Goal: Task Accomplishment & Management: Manage account settings

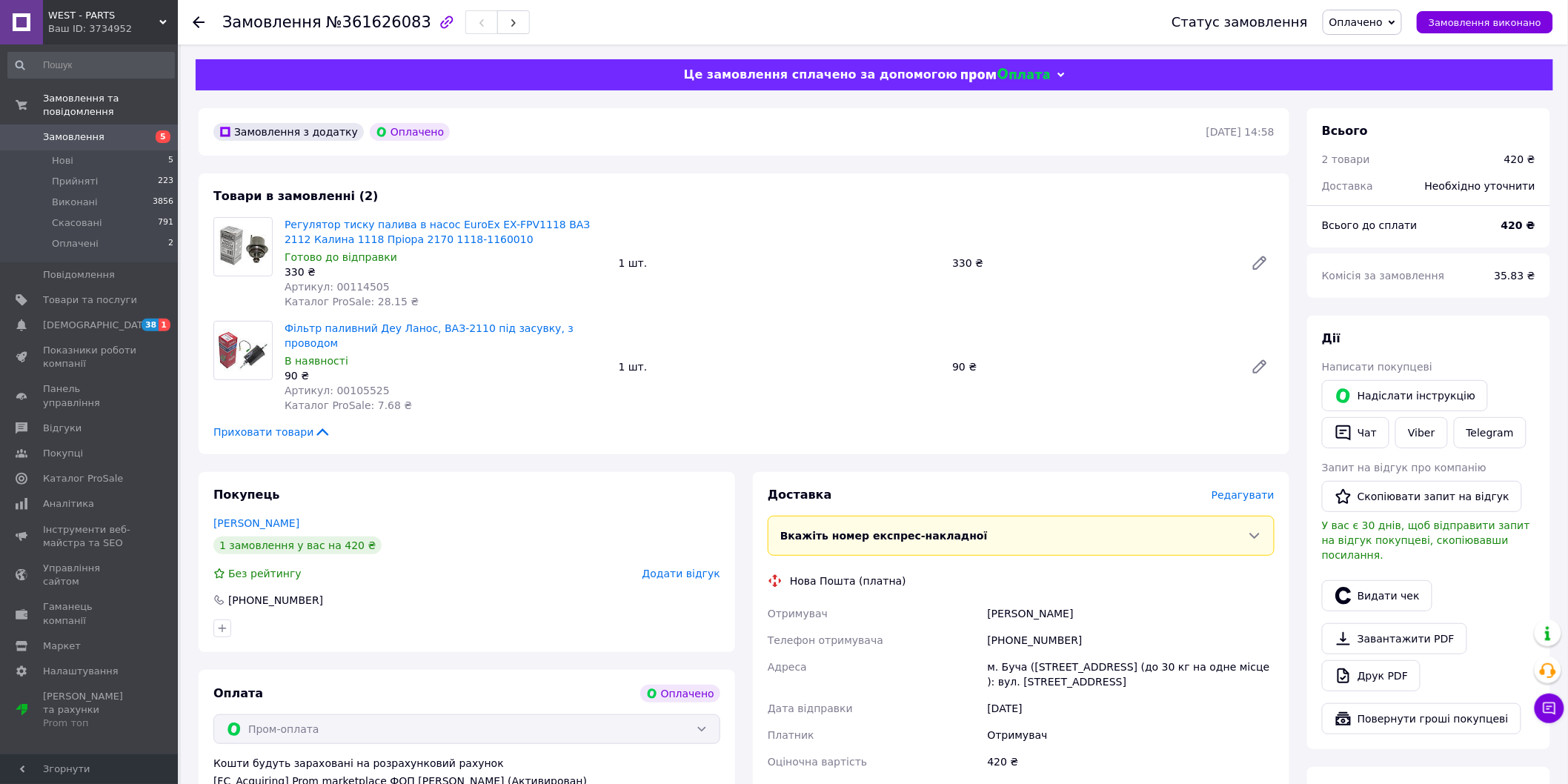
click at [359, 284] on span "Артикул: 00114505" at bounding box center [337, 287] width 105 height 12
copy span "00114505"
click at [367, 384] on span "Артикул: 00105525" at bounding box center [337, 390] width 105 height 12
drag, startPoint x: 369, startPoint y: 374, endPoint x: 357, endPoint y: 374, distance: 12.0
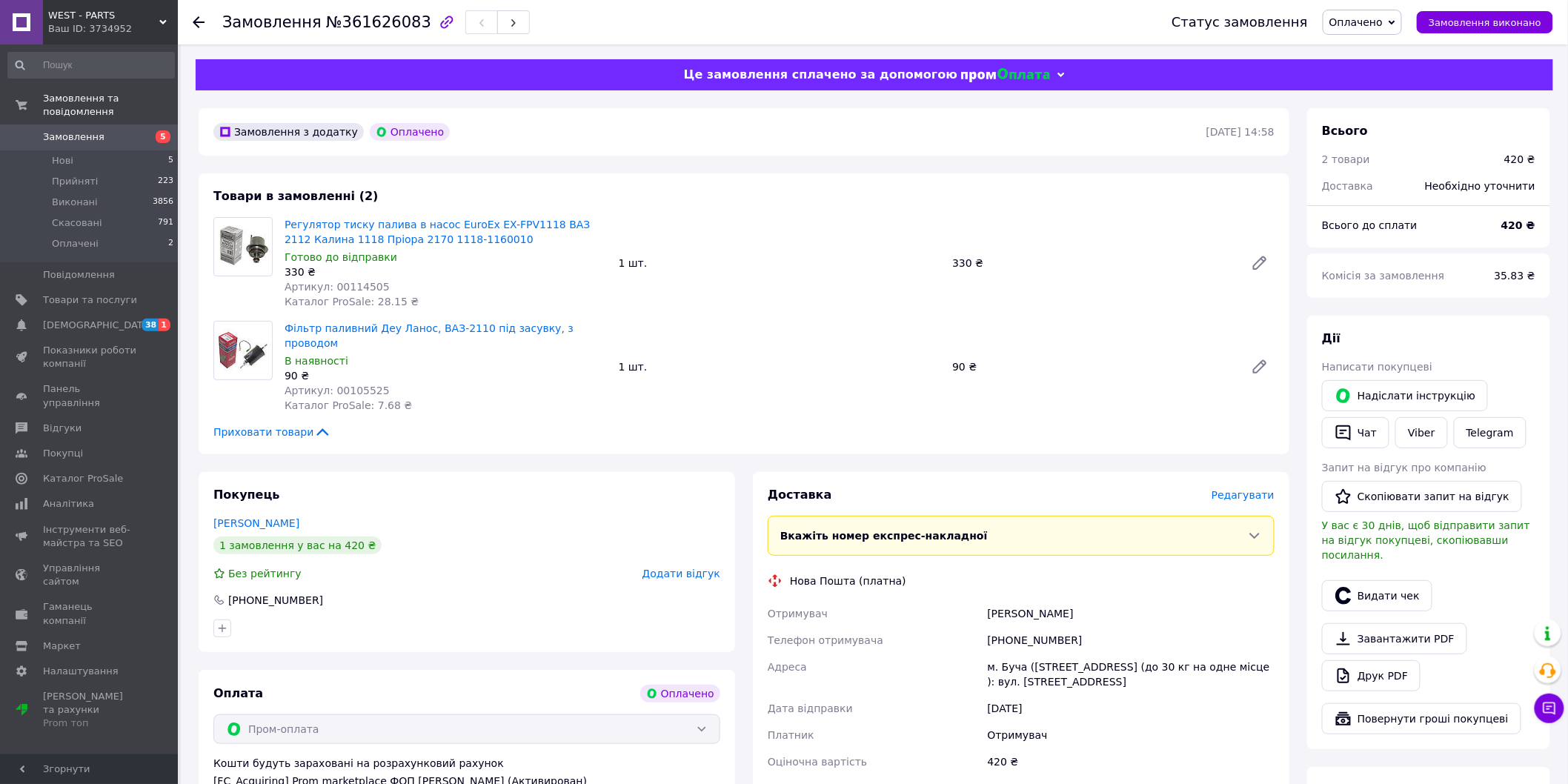
click at [357, 384] on span "Артикул: 00105525" at bounding box center [337, 390] width 105 height 12
copy span "00105525"
click at [366, 25] on span "№361626083" at bounding box center [379, 22] width 105 height 18
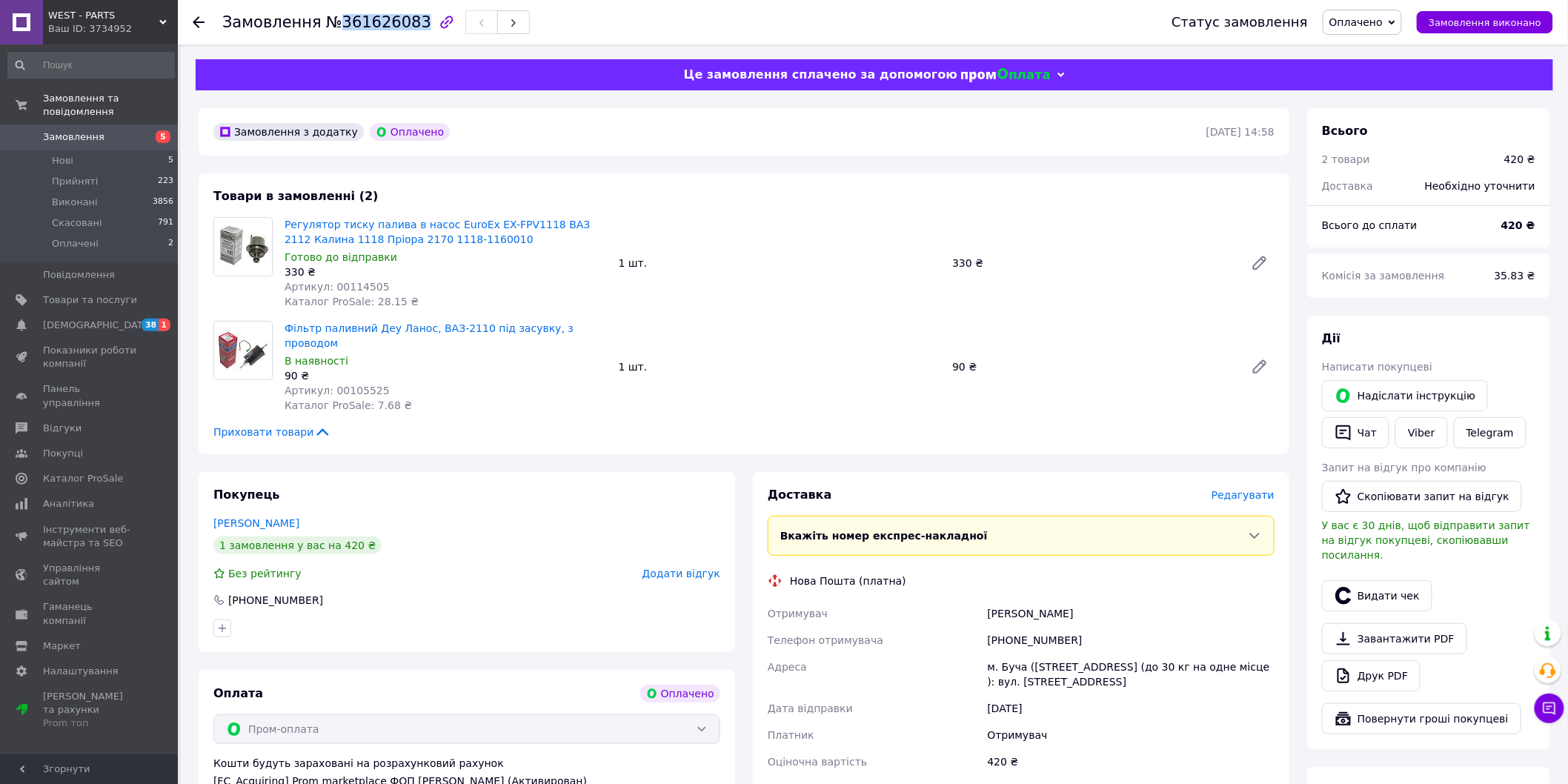
copy span "361626083"
click at [1041, 600] on div "Игнатенко Ростислав" at bounding box center [1131, 613] width 292 height 27
copy div "Игнатенко Ростислав"
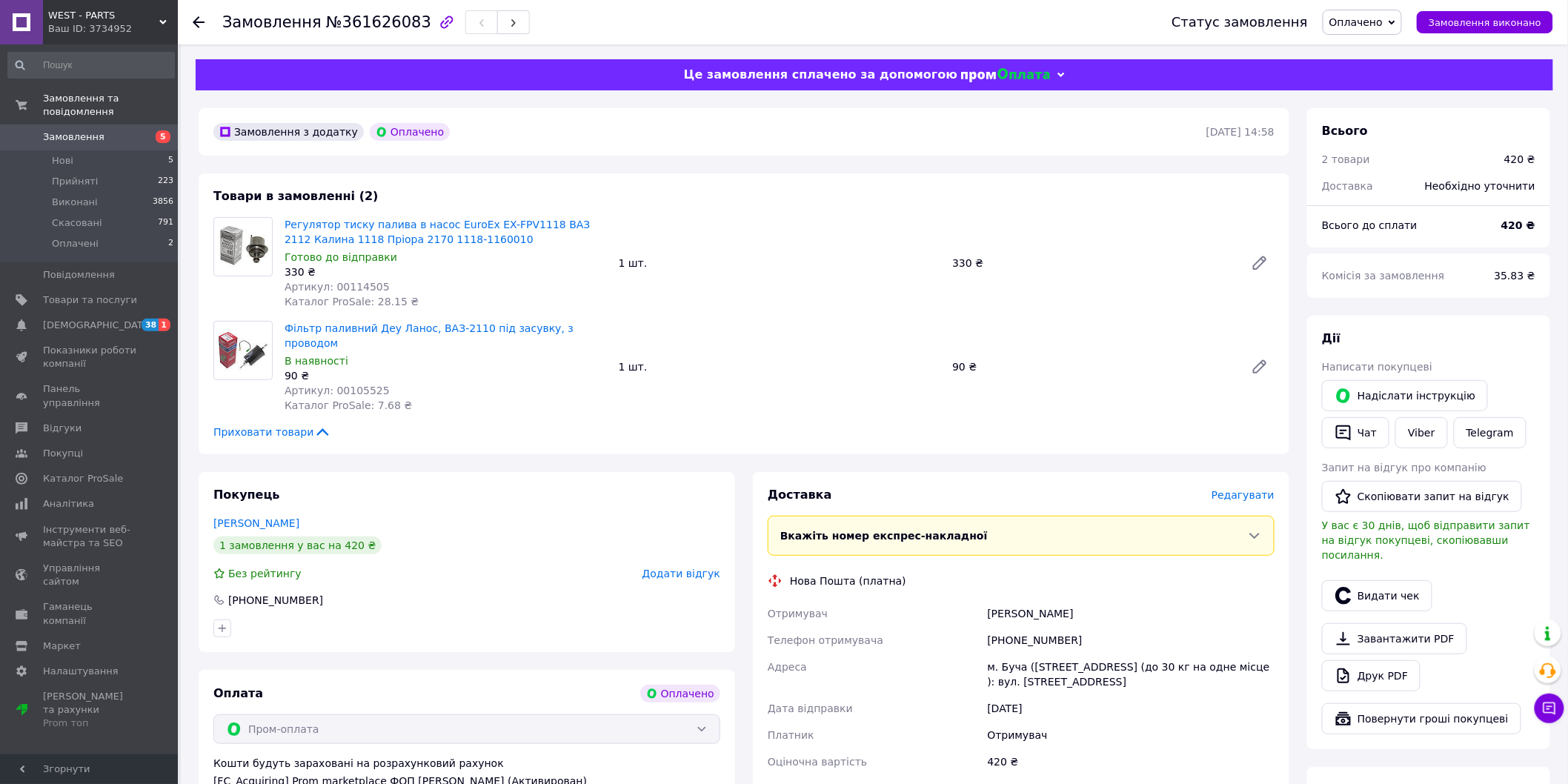
click at [1041, 638] on div "+380971609342" at bounding box center [1131, 640] width 292 height 27
click at [1041, 627] on div "+380971609342" at bounding box center [1131, 640] width 292 height 27
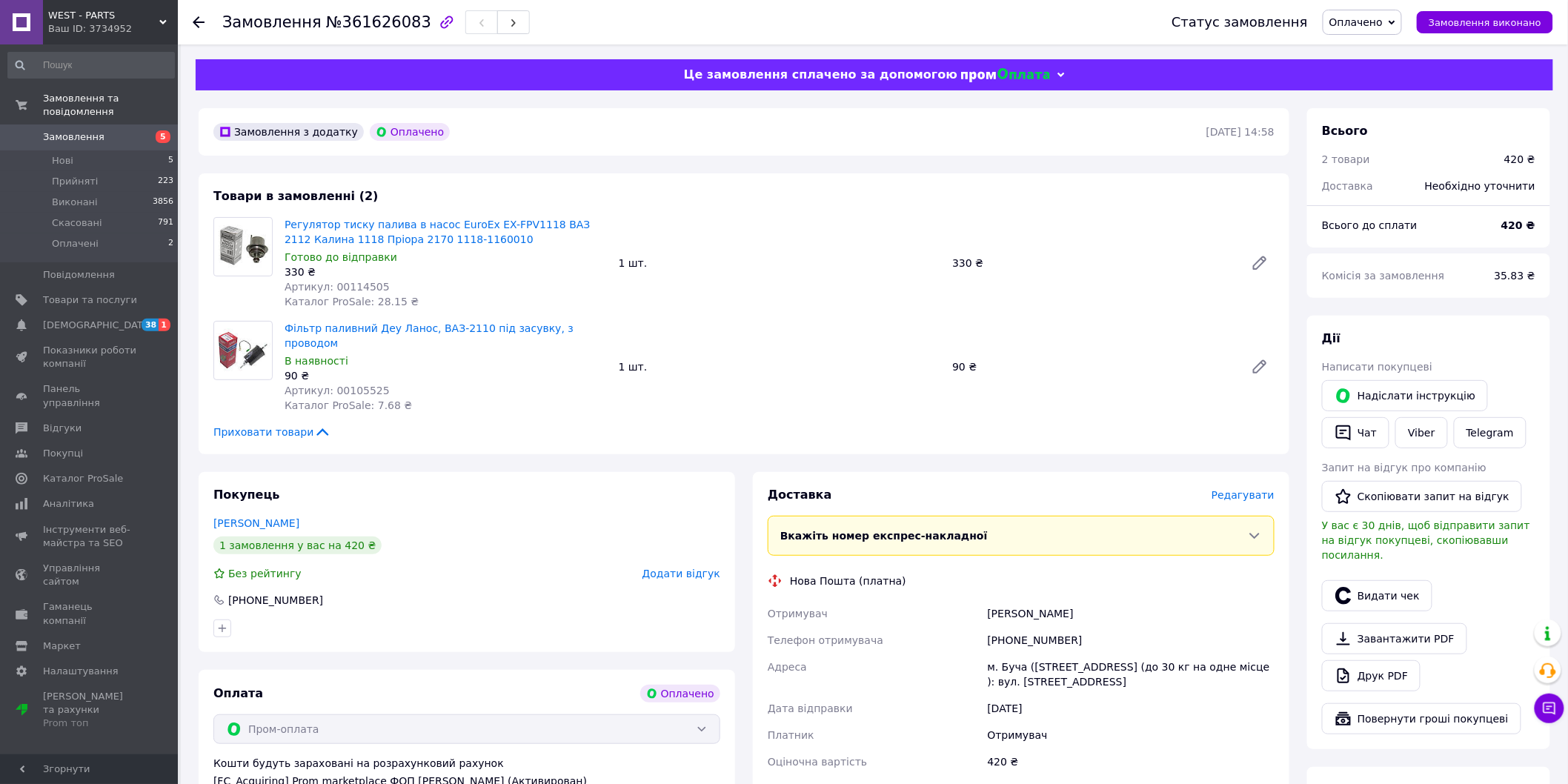
click at [1060, 668] on div "м. Буча (Київська обл., Бучанський р-н.), №6 (до 30 кг на одне місце ): вул. Во…" at bounding box center [1131, 674] width 292 height 41
click at [1060, 665] on div "м. Буча (Київська обл., Бучанський р-н.), №6 (до 30 кг на одне місце ): вул. Во…" at bounding box center [1131, 674] width 292 height 41
copy div "м. Буча (Київська обл., Бучанський р-н.), №6 (до 30 кг на одне місце ): вул. Во…"
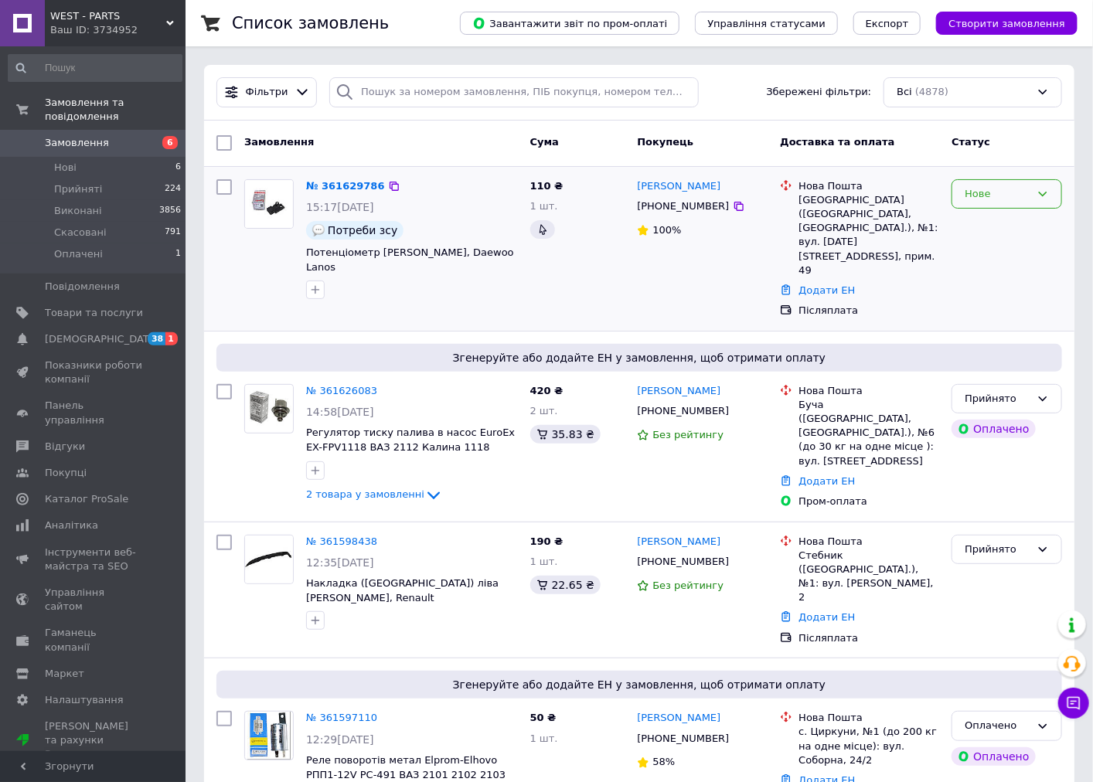
click at [1019, 194] on div "Нове" at bounding box center [998, 194] width 66 height 16
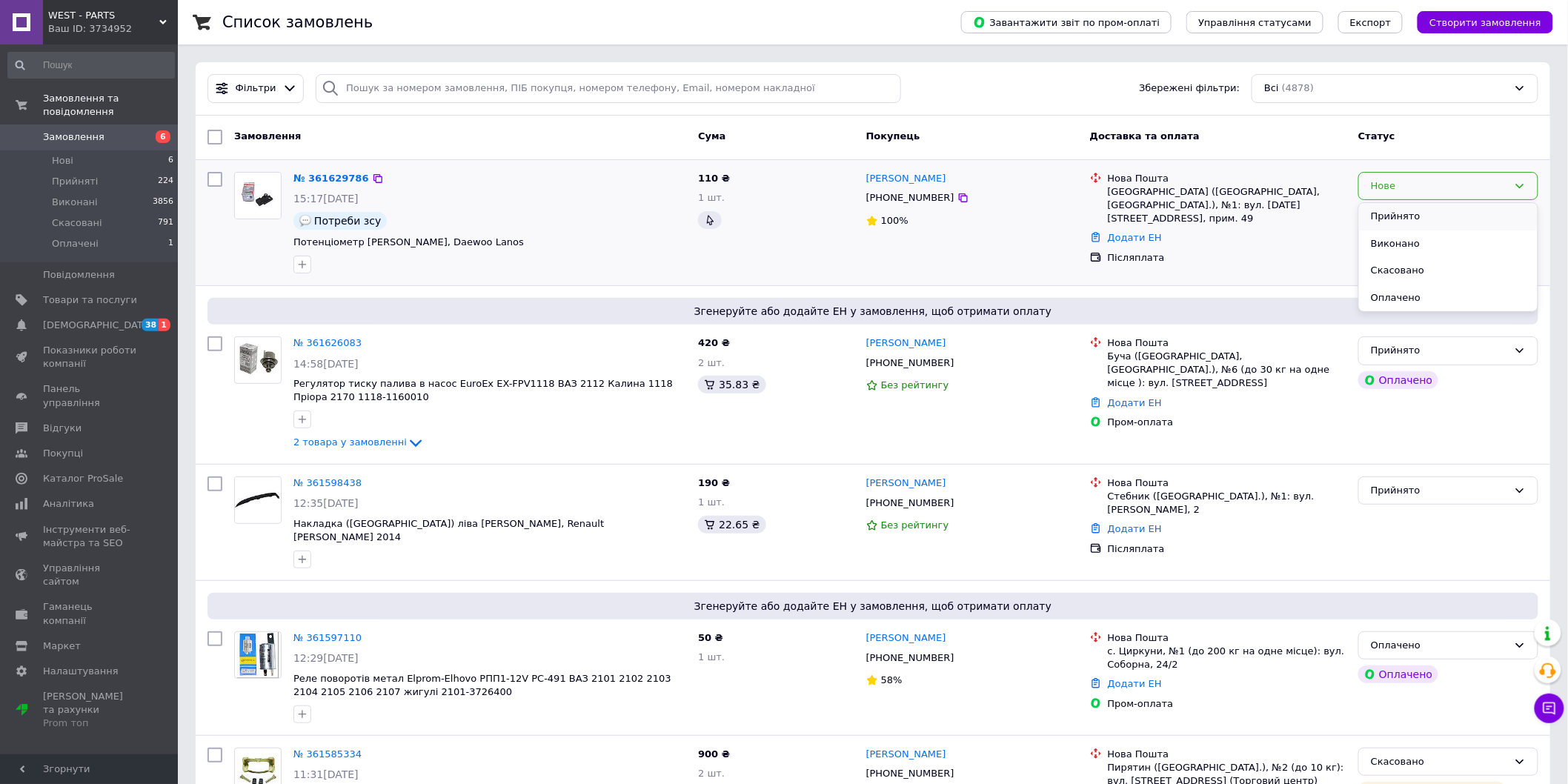
click at [1060, 217] on li "Прийнято" at bounding box center [1448, 217] width 178 height 28
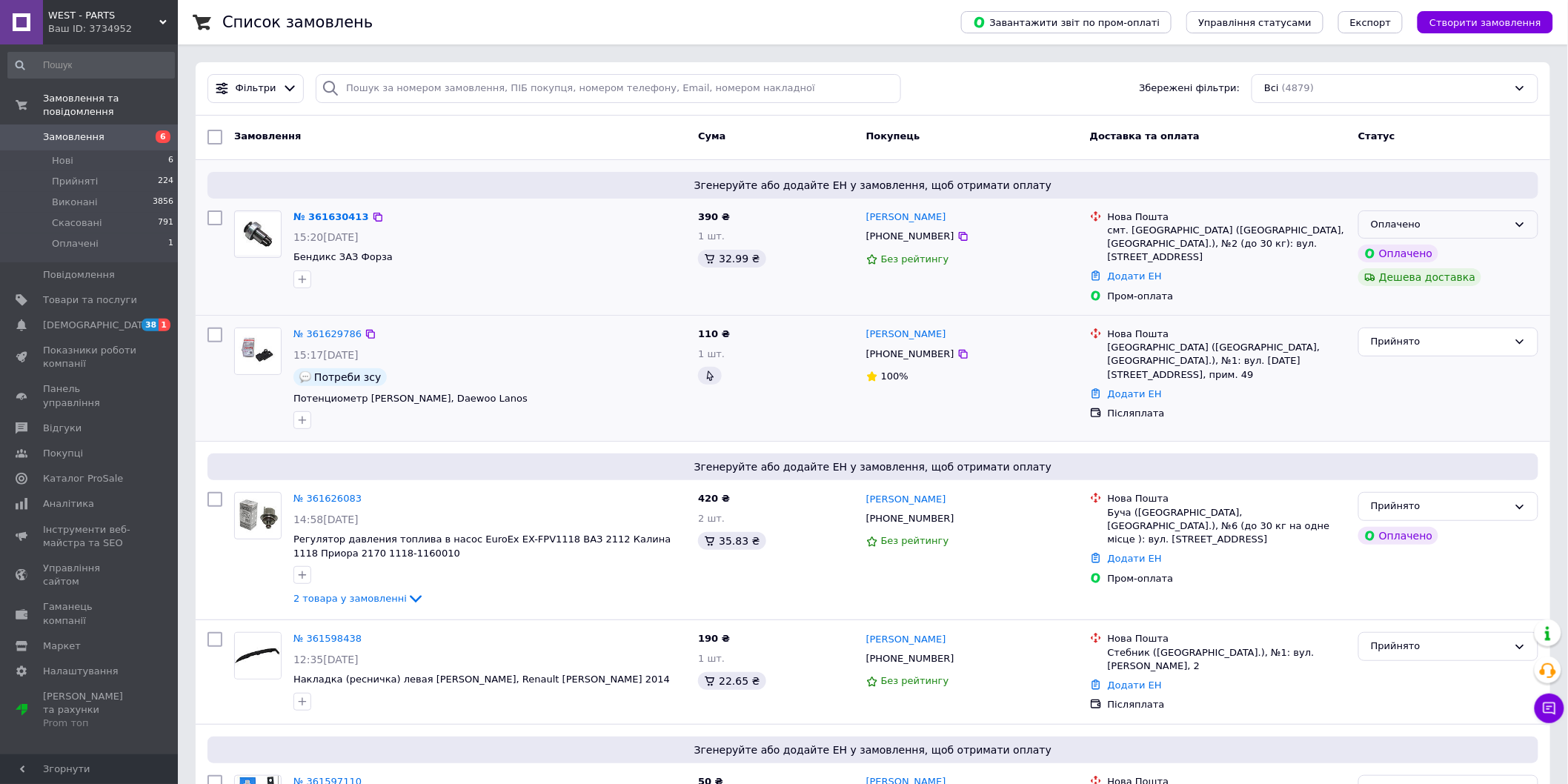
click at [1060, 215] on div "Оплачено" at bounding box center [1448, 225] width 180 height 29
drag, startPoint x: 1423, startPoint y: 253, endPoint x: 1001, endPoint y: 130, distance: 439.6
click at [1060, 253] on li "Прийнято" at bounding box center [1448, 255] width 178 height 28
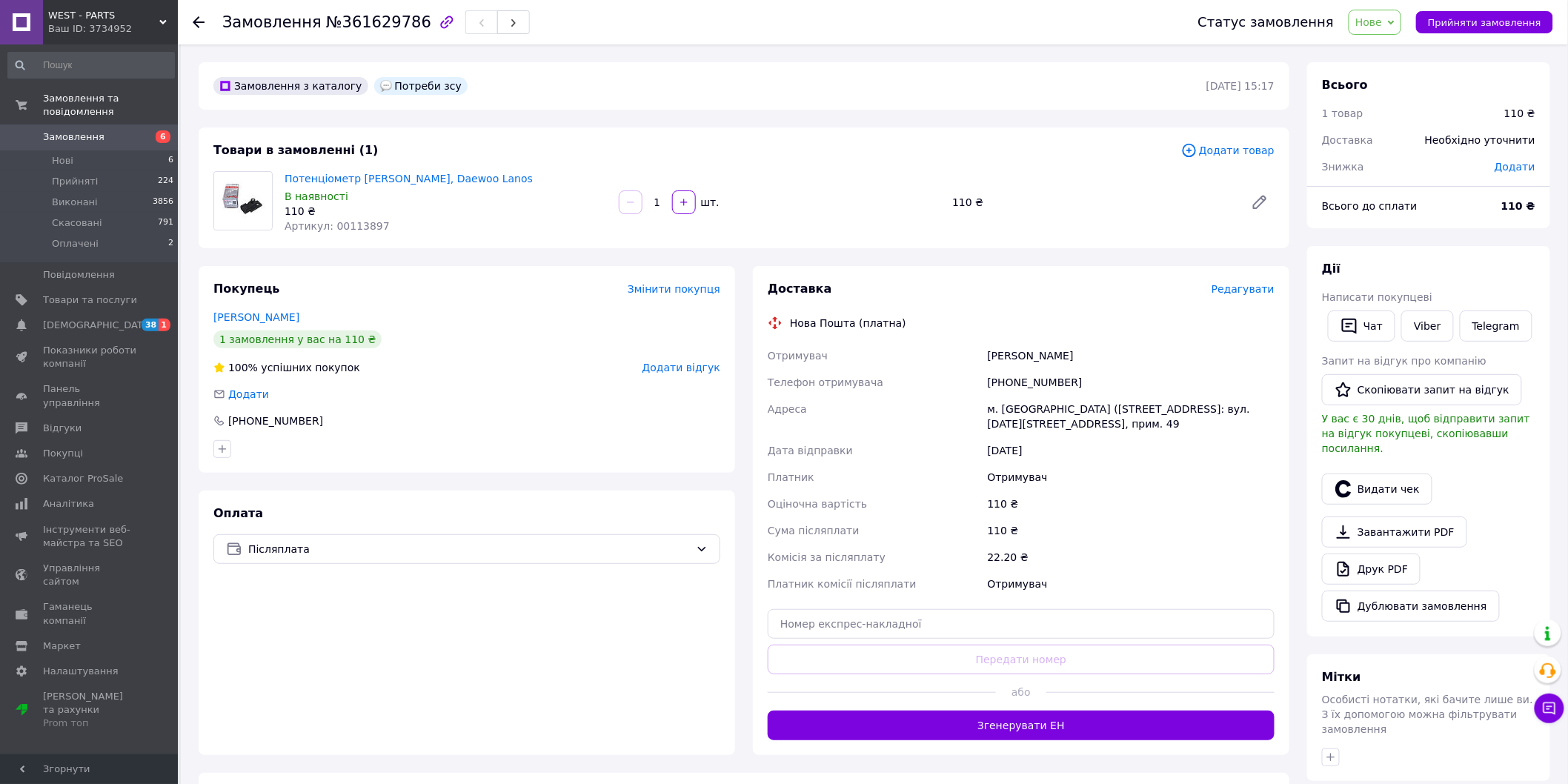
click at [364, 227] on span "Артикул: 00113897" at bounding box center [337, 226] width 105 height 12
copy span "00113897"
click at [367, 24] on span "№361629786" at bounding box center [379, 22] width 105 height 18
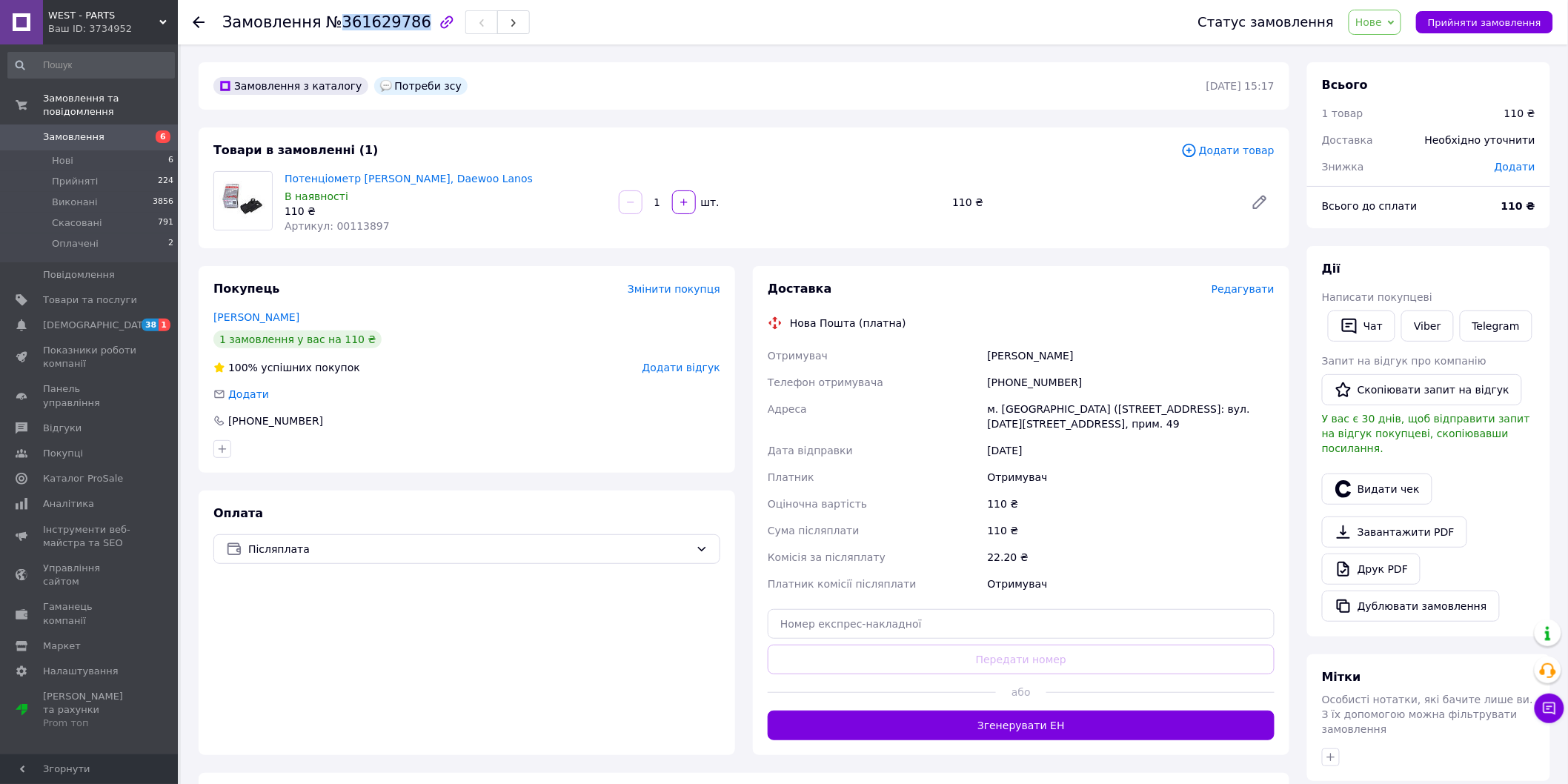
copy span "361629786"
click at [1017, 363] on div "Попов Олександр" at bounding box center [1131, 356] width 292 height 27
click at [1013, 357] on div "Попов Олександр" at bounding box center [1131, 356] width 292 height 27
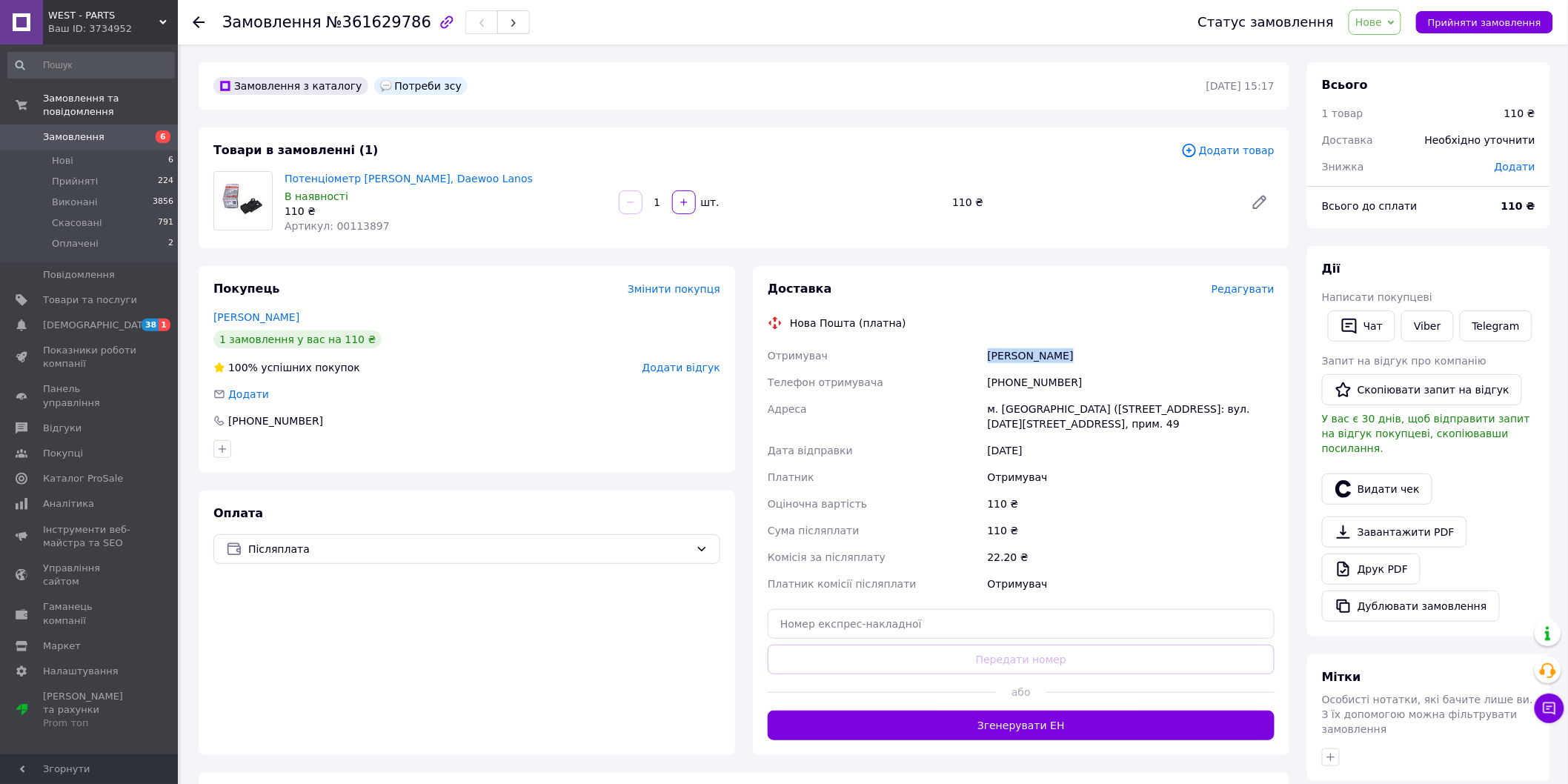
click at [1013, 355] on div "Попов Олександр" at bounding box center [1131, 356] width 292 height 27
copy div "Попов Олександр"
click at [1033, 389] on div "+380954654056" at bounding box center [1131, 382] width 292 height 27
click at [1030, 386] on div "+380954654056" at bounding box center [1131, 382] width 292 height 27
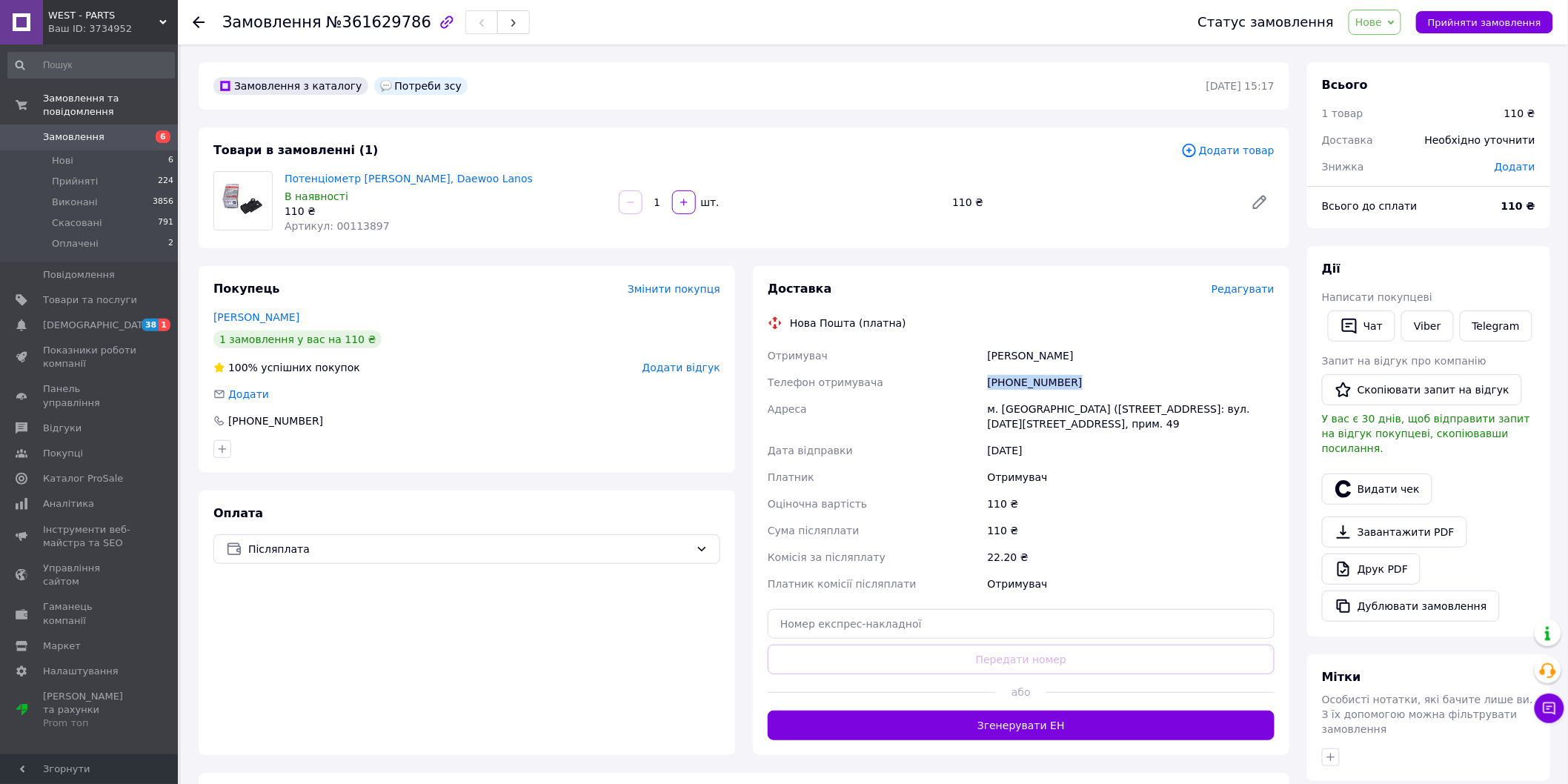
click at [1030, 386] on div "+380954654056" at bounding box center [1131, 382] width 292 height 27
copy div "+380954654056"
click at [1024, 420] on div "м. Соснівка (Львівська обл., Червоноградський р-н.), №1: вул. 22 Січня, 22а, пр…" at bounding box center [1131, 416] width 292 height 41
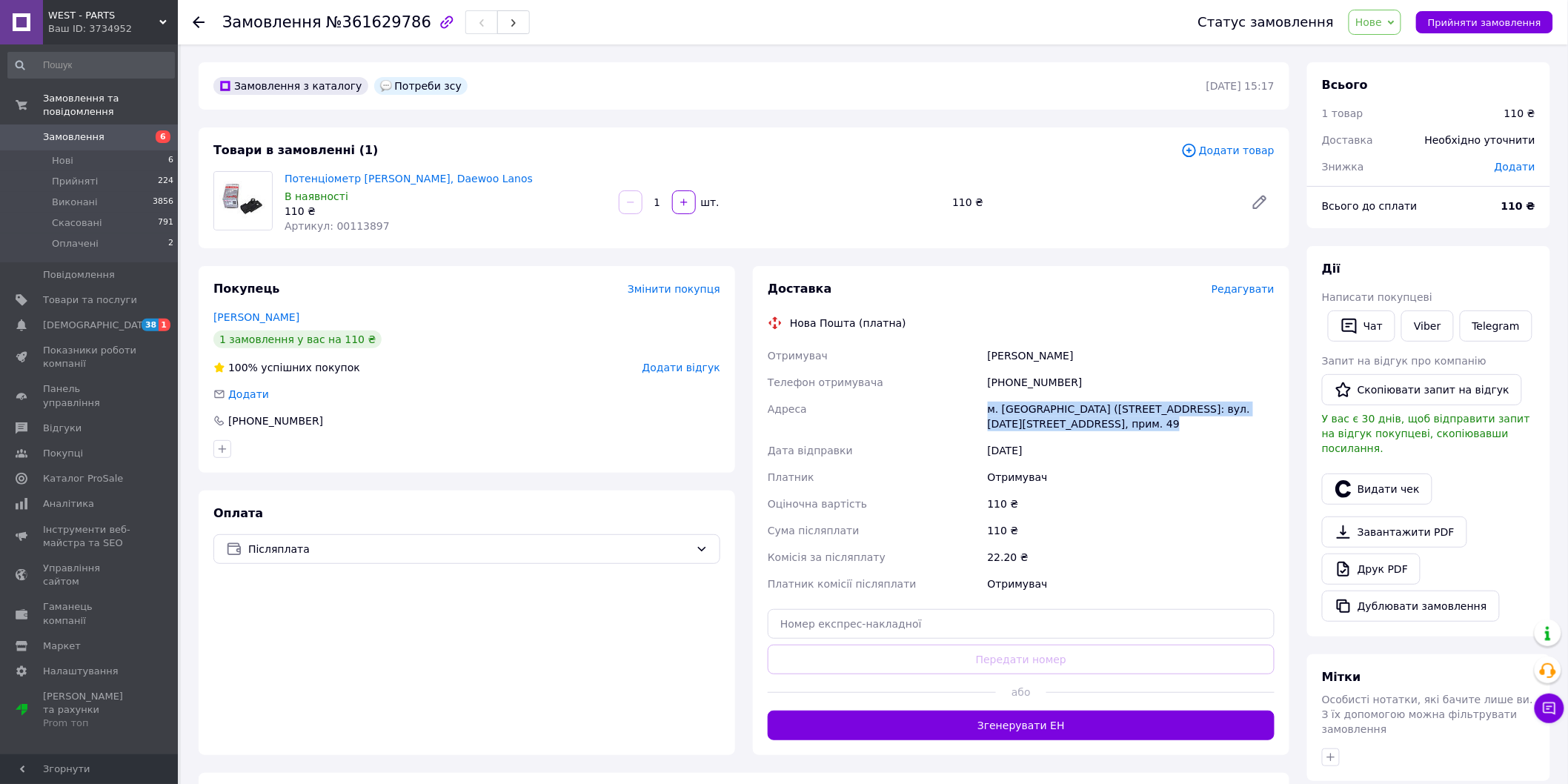
copy div "м. Соснівка (Львівська обл., Червоноградський р-н.), №1: вул. 22 Січня, 22а, пр…"
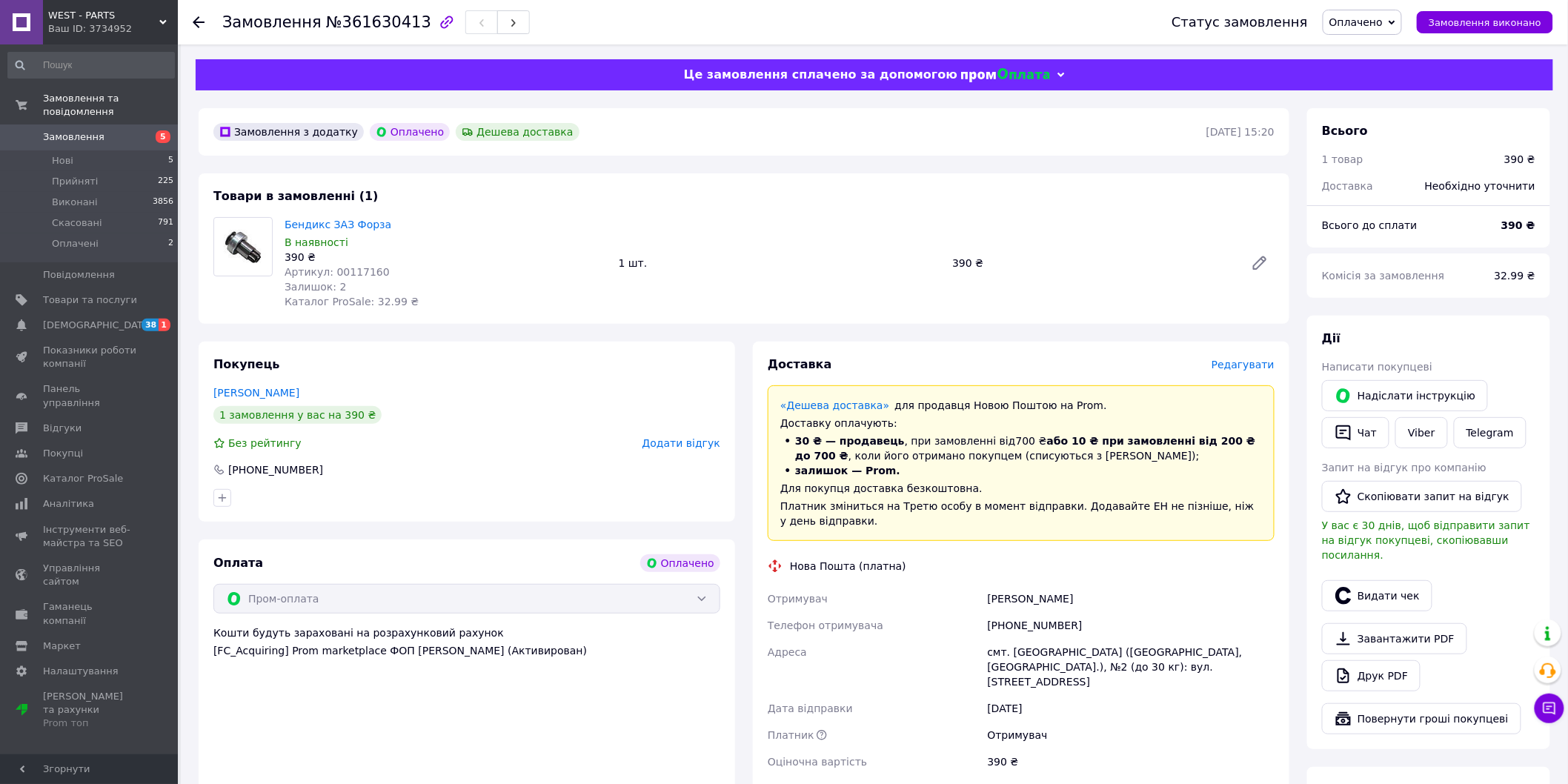
click at [361, 270] on span "Артикул: 00117160" at bounding box center [337, 272] width 105 height 12
copy span "00117160"
click at [374, 32] on div "Замовлення №361630413" at bounding box center [376, 22] width 308 height 25
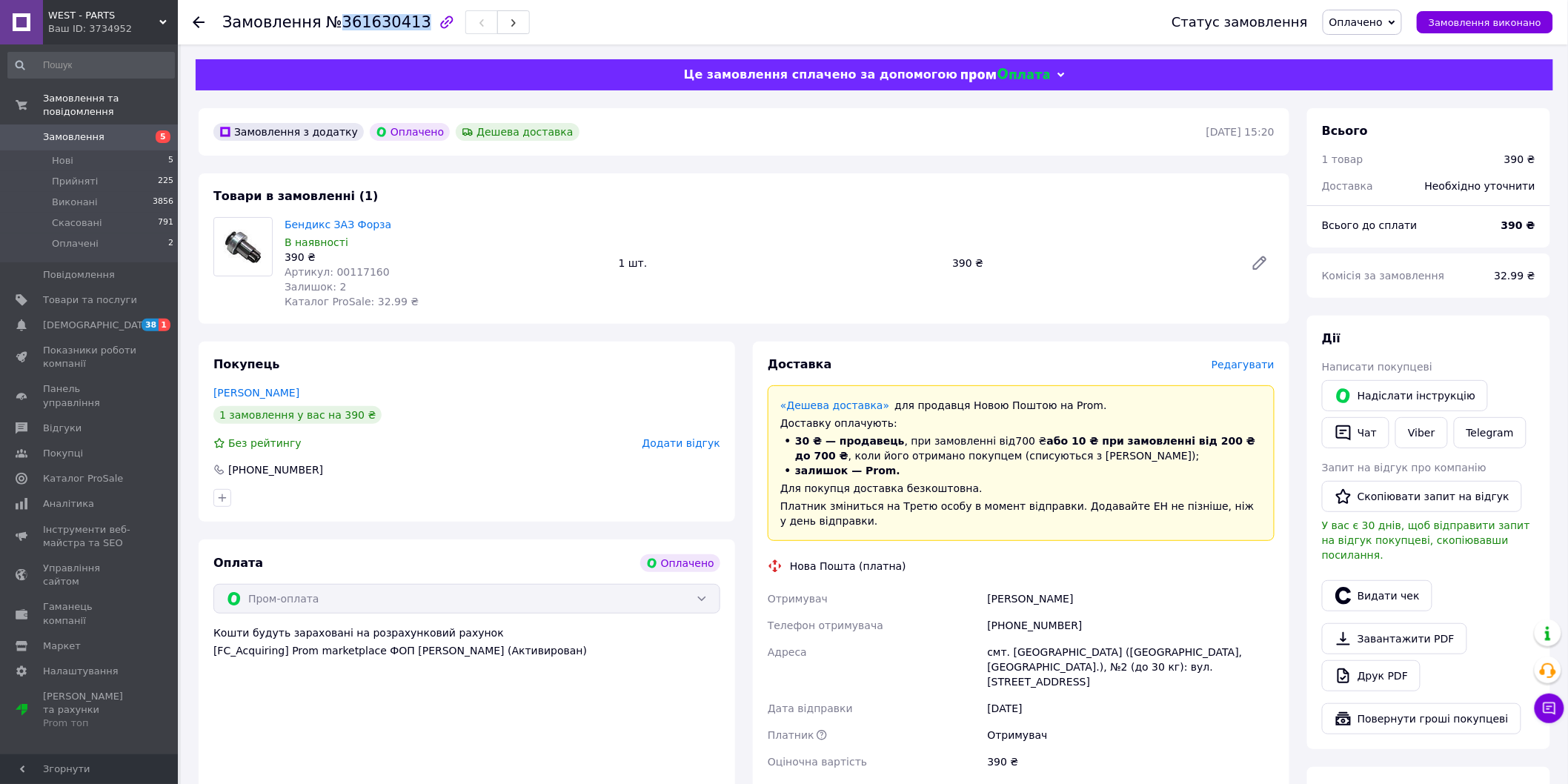
click at [374, 32] on div "Замовлення №361630413" at bounding box center [376, 22] width 308 height 25
copy span "361630413"
click at [432, 783] on html "WEST - PARTS Ваш ID: 3734952 Сайт WEST - PARTS Кабінет покупця Перевірити стан …" at bounding box center [784, 564] width 1568 height 1128
click at [366, 20] on span "№361630413" at bounding box center [379, 22] width 105 height 18
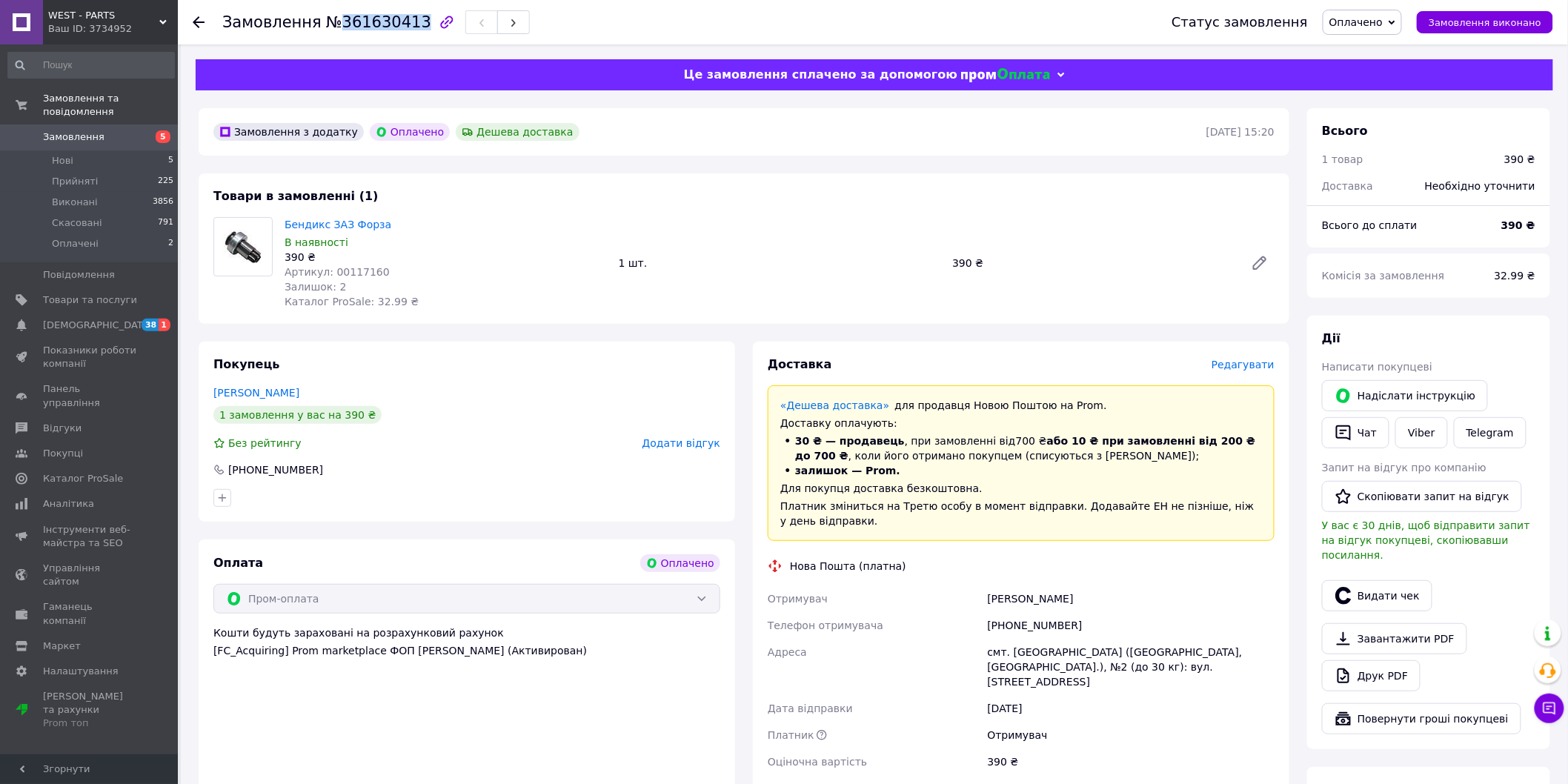
copy span "361630413"
click at [1033, 591] on div "Лещенко Ярослав" at bounding box center [1131, 599] width 292 height 27
copy div "Лещенко Ярослав"
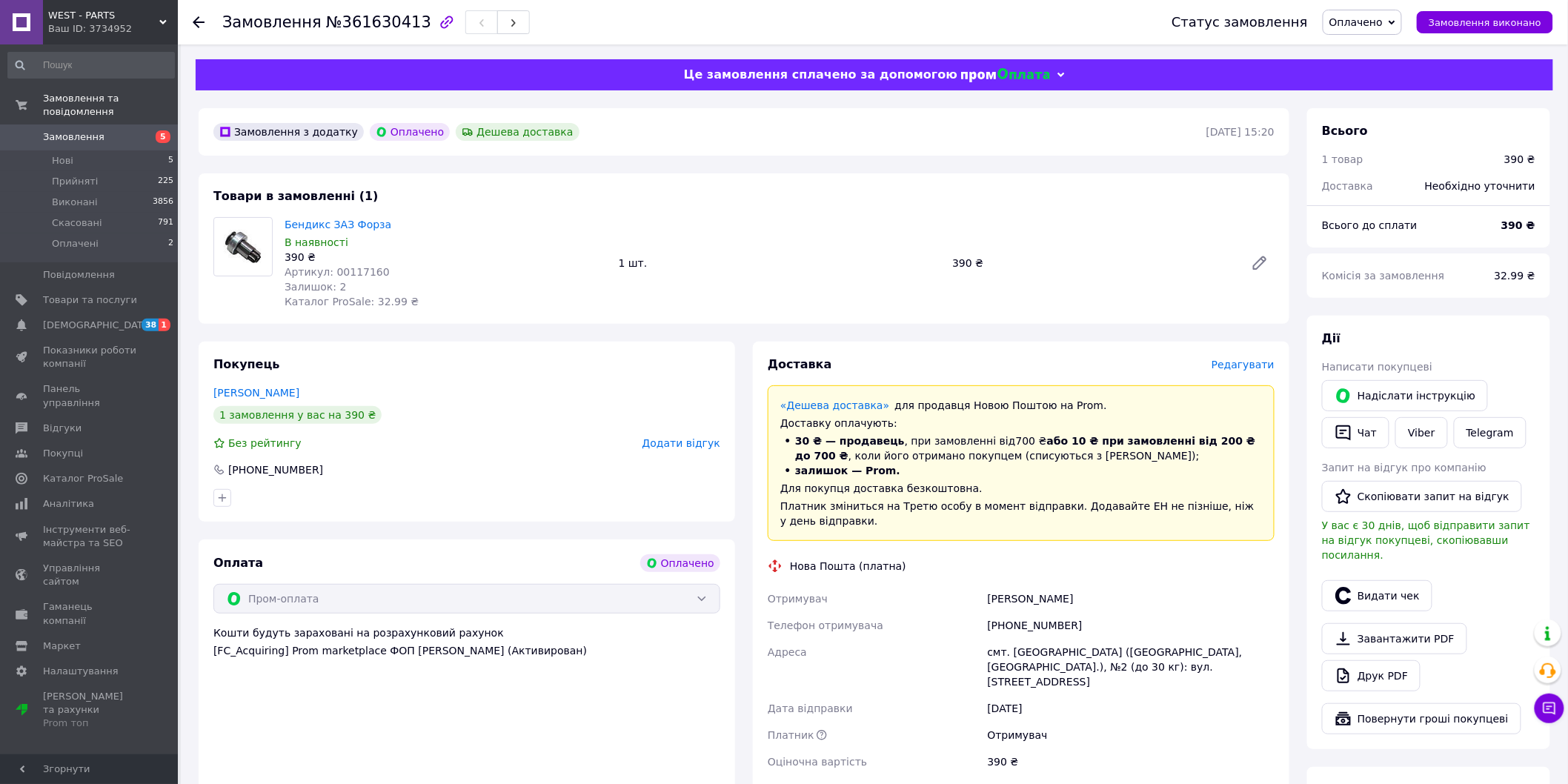
click at [1010, 612] on div "[PHONE_NUMBER]" at bounding box center [1131, 626] width 292 height 27
click at [1010, 621] on div "[PHONE_NUMBER]" at bounding box center [1131, 626] width 292 height 27
copy div "+380679294640"
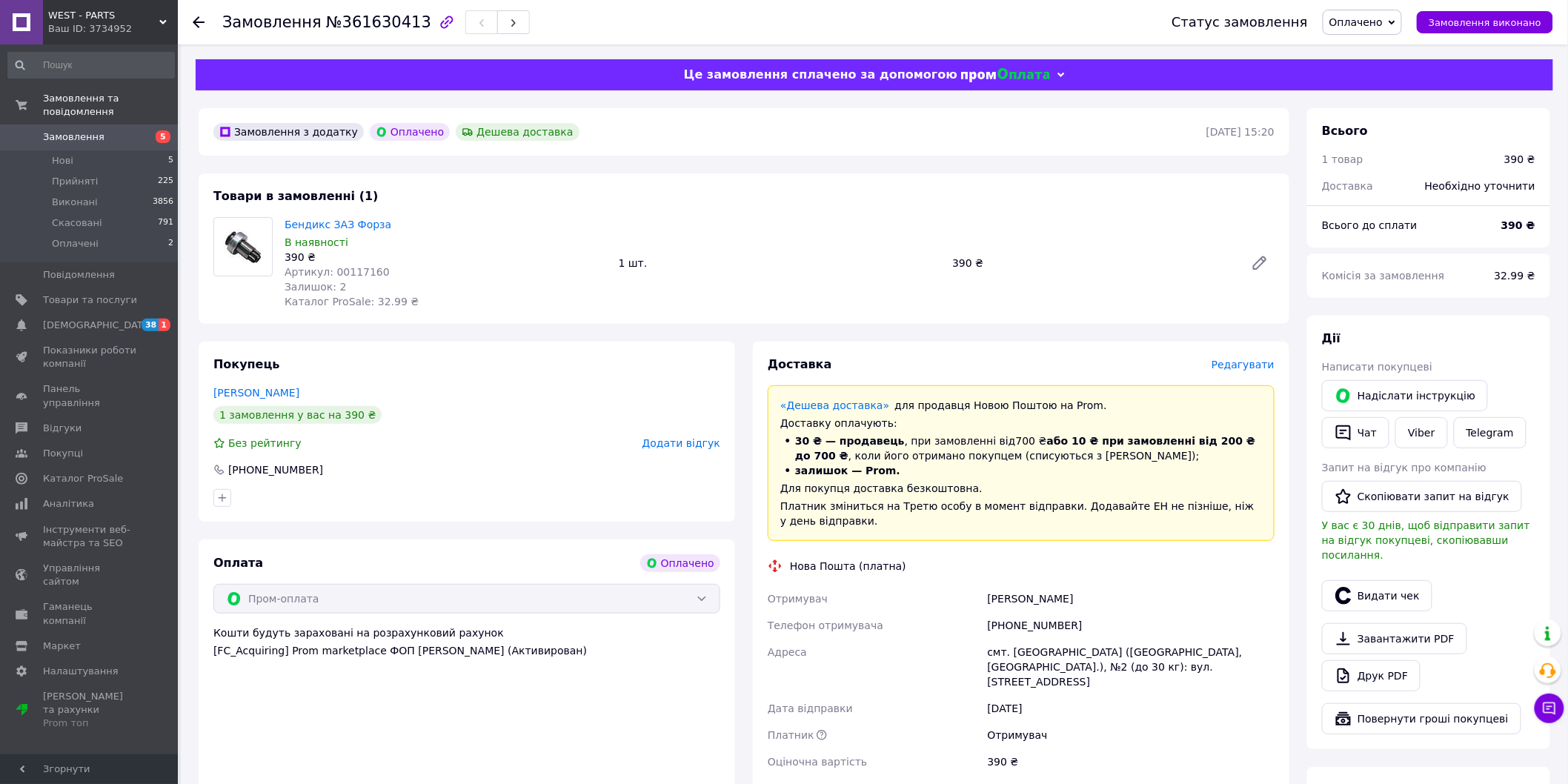
click at [1017, 664] on div "смт. Іванків (Київська обл., Вишгородський р-н.), №2 (до 30 кг): вул. Київська,…" at bounding box center [1131, 666] width 292 height 57
click at [1017, 664] on div "смт. [GEOGRAPHIC_DATA] ([GEOGRAPHIC_DATA], [GEOGRAPHIC_DATA].), №2 (до 30 кг): …" at bounding box center [1131, 666] width 292 height 57
copy div "смт. [GEOGRAPHIC_DATA] ([GEOGRAPHIC_DATA], [GEOGRAPHIC_DATA].), №2 (до 30 кг): …"
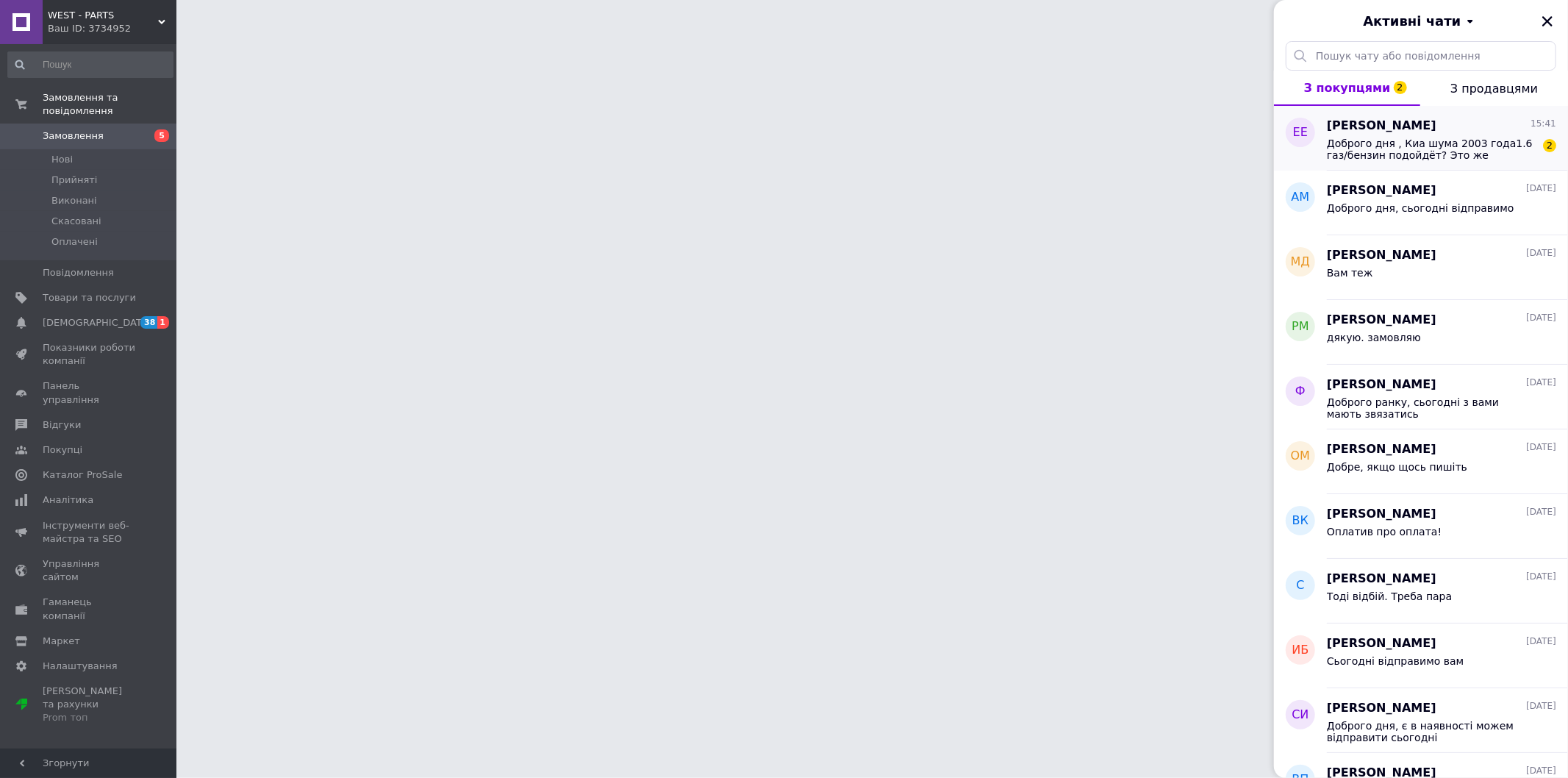
click at [1380, 146] on span "Доброго дня , Киа шума 2003 года1.6 газ/бензин подойдёт? Это же верхний" at bounding box center [1432, 149] width 209 height 24
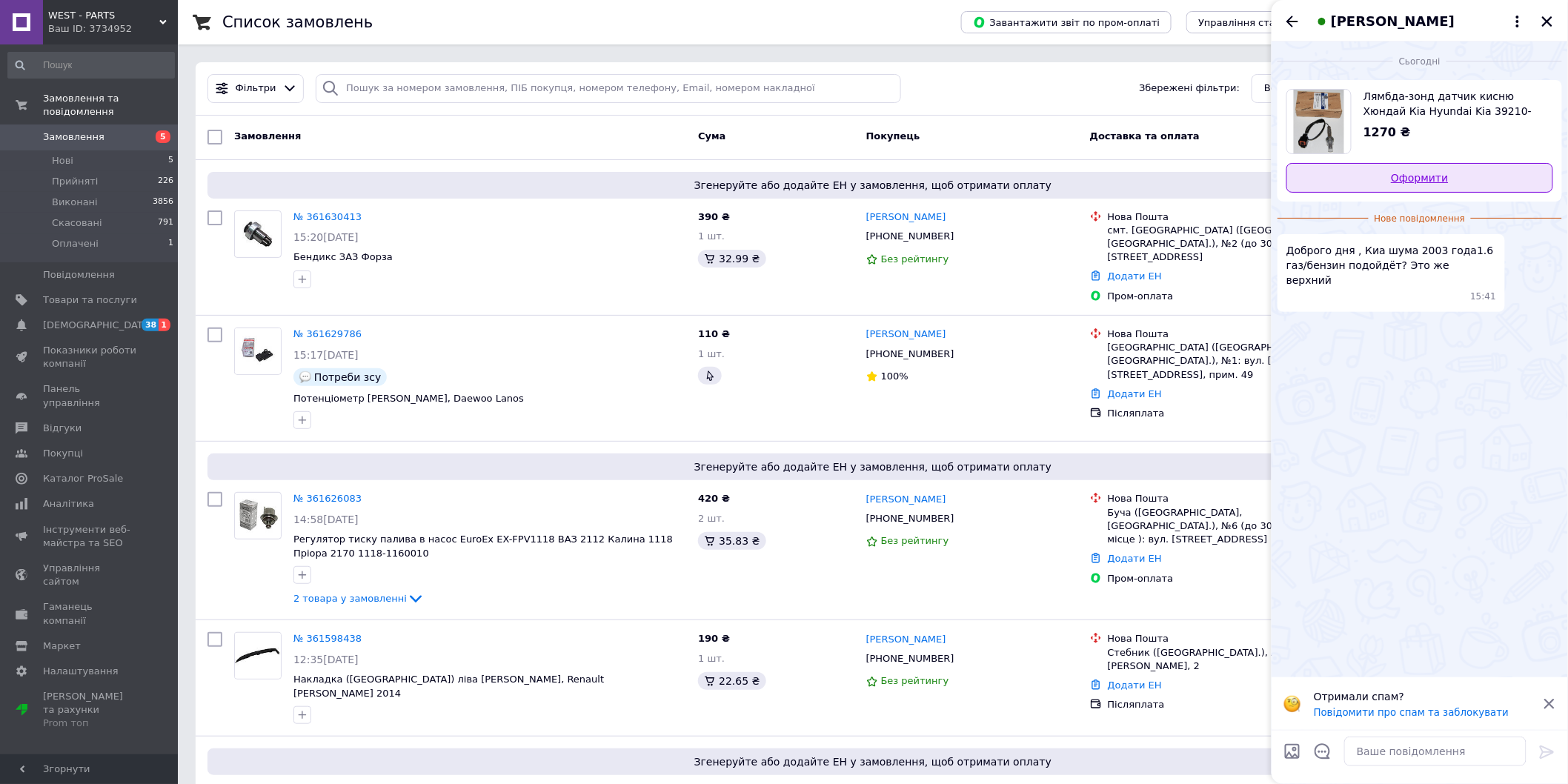
click at [1395, 185] on link "Оформити" at bounding box center [1419, 177] width 266 height 30
click at [1552, 699] on icon at bounding box center [1550, 704] width 13 height 13
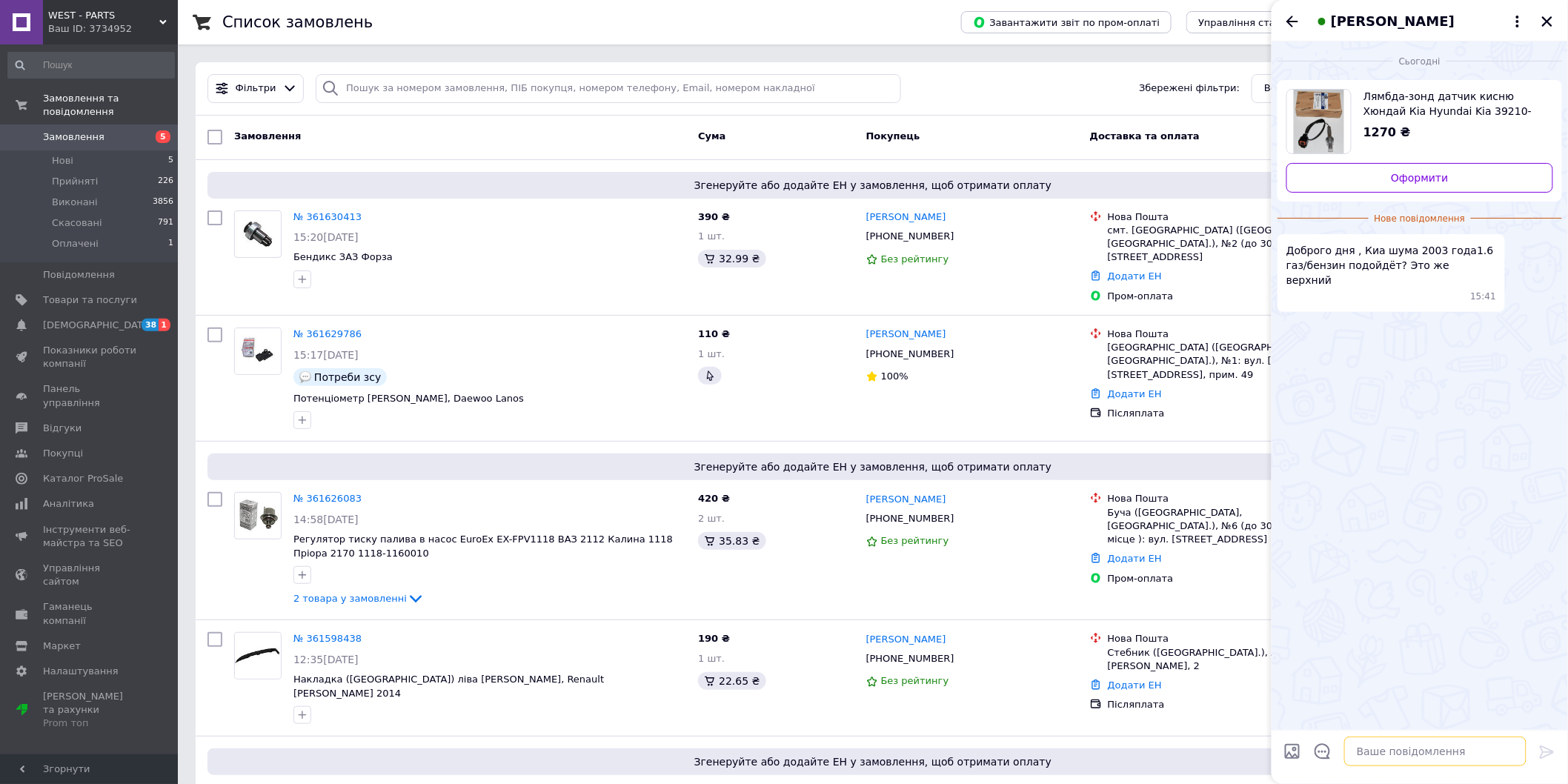
click at [1430, 754] on textarea at bounding box center [1436, 751] width 182 height 30
type textarea "L"
type textarea "п"
type textarea "Доброго дня, так підійде"
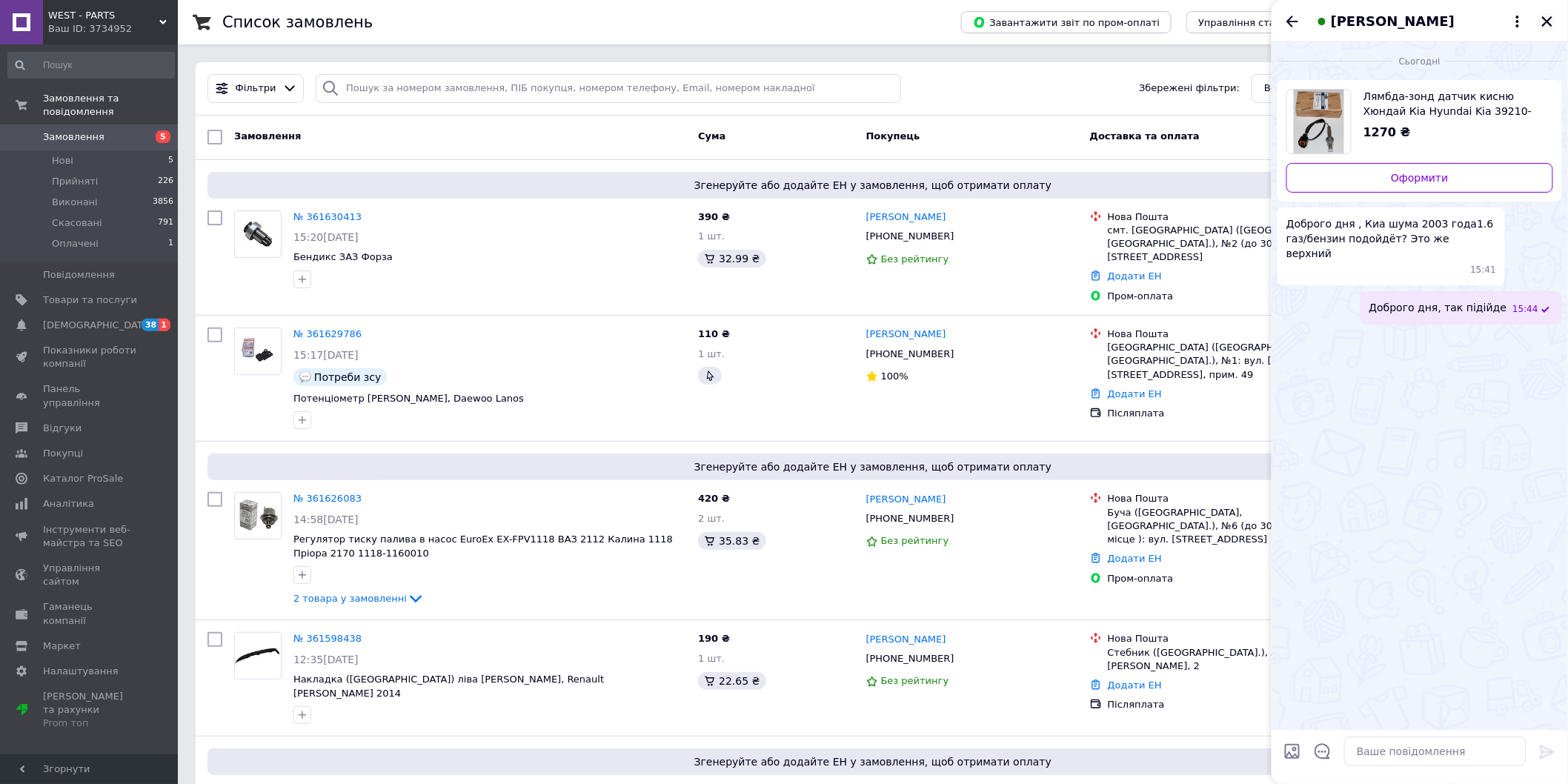
click at [1547, 20] on icon "Закрити" at bounding box center [1547, 21] width 11 height 11
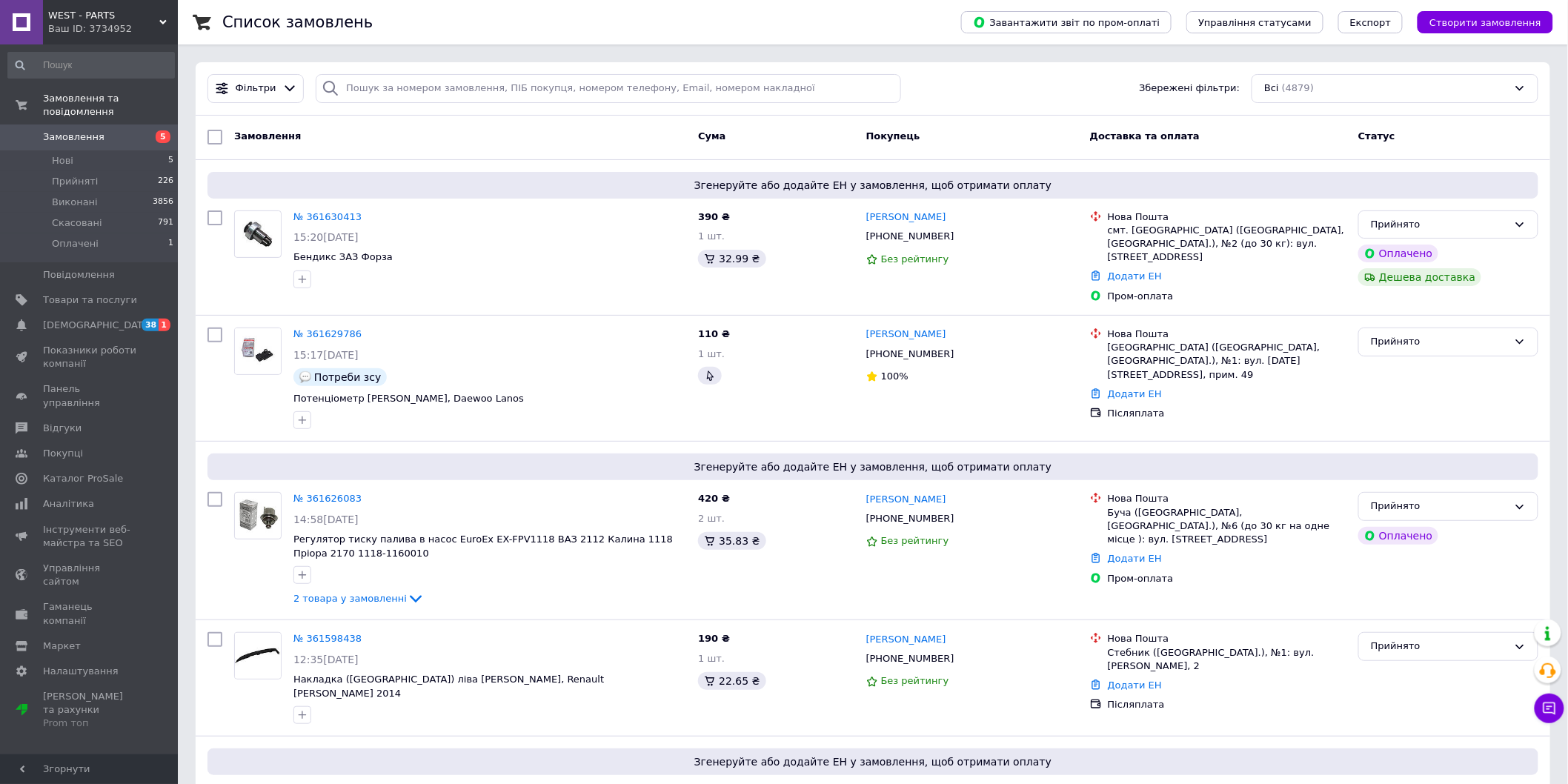
click at [1556, 703] on icon at bounding box center [1549, 707] width 14 height 14
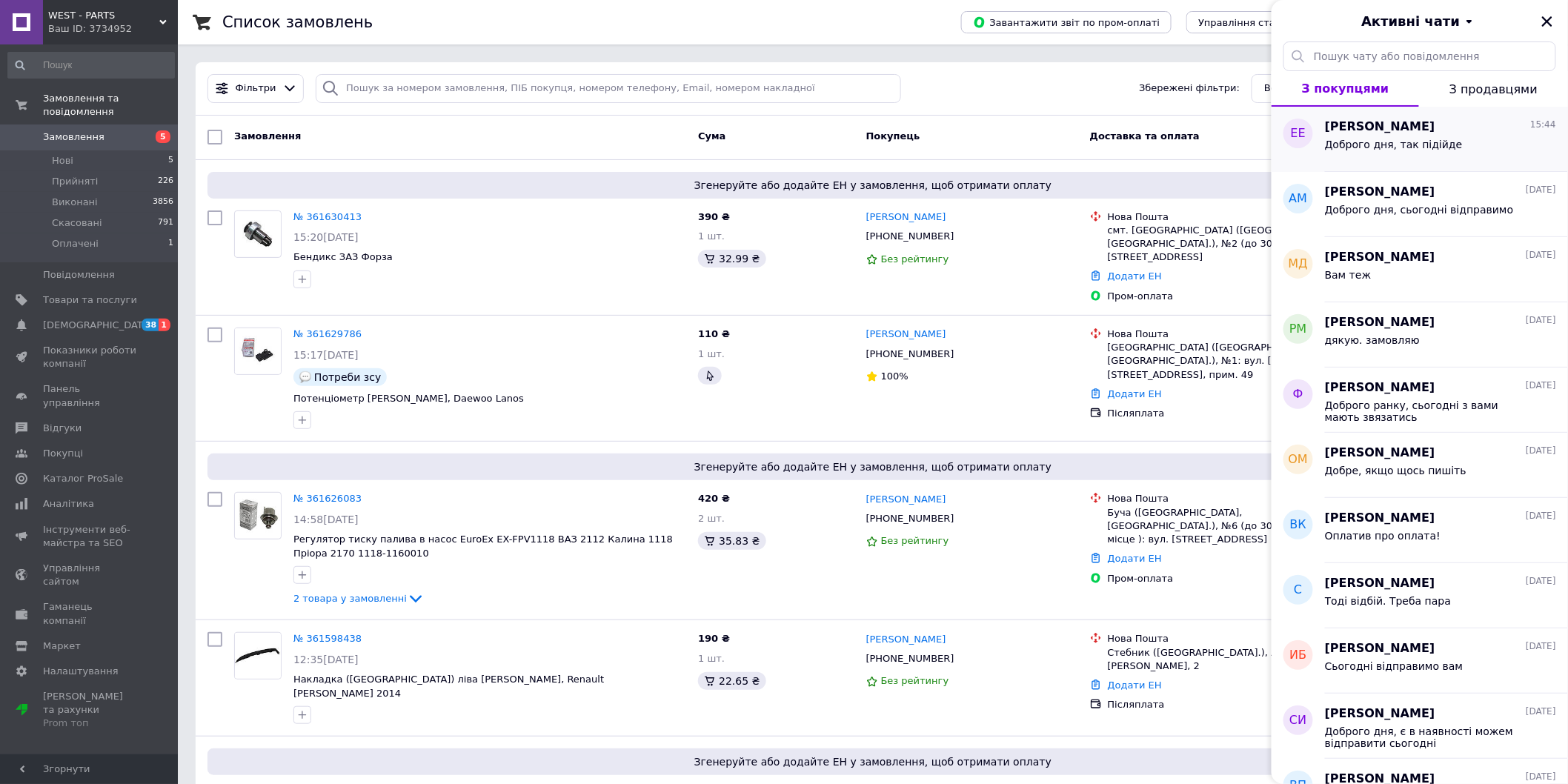
click at [1426, 147] on span "Доброго дня, так підійде" at bounding box center [1394, 145] width 138 height 12
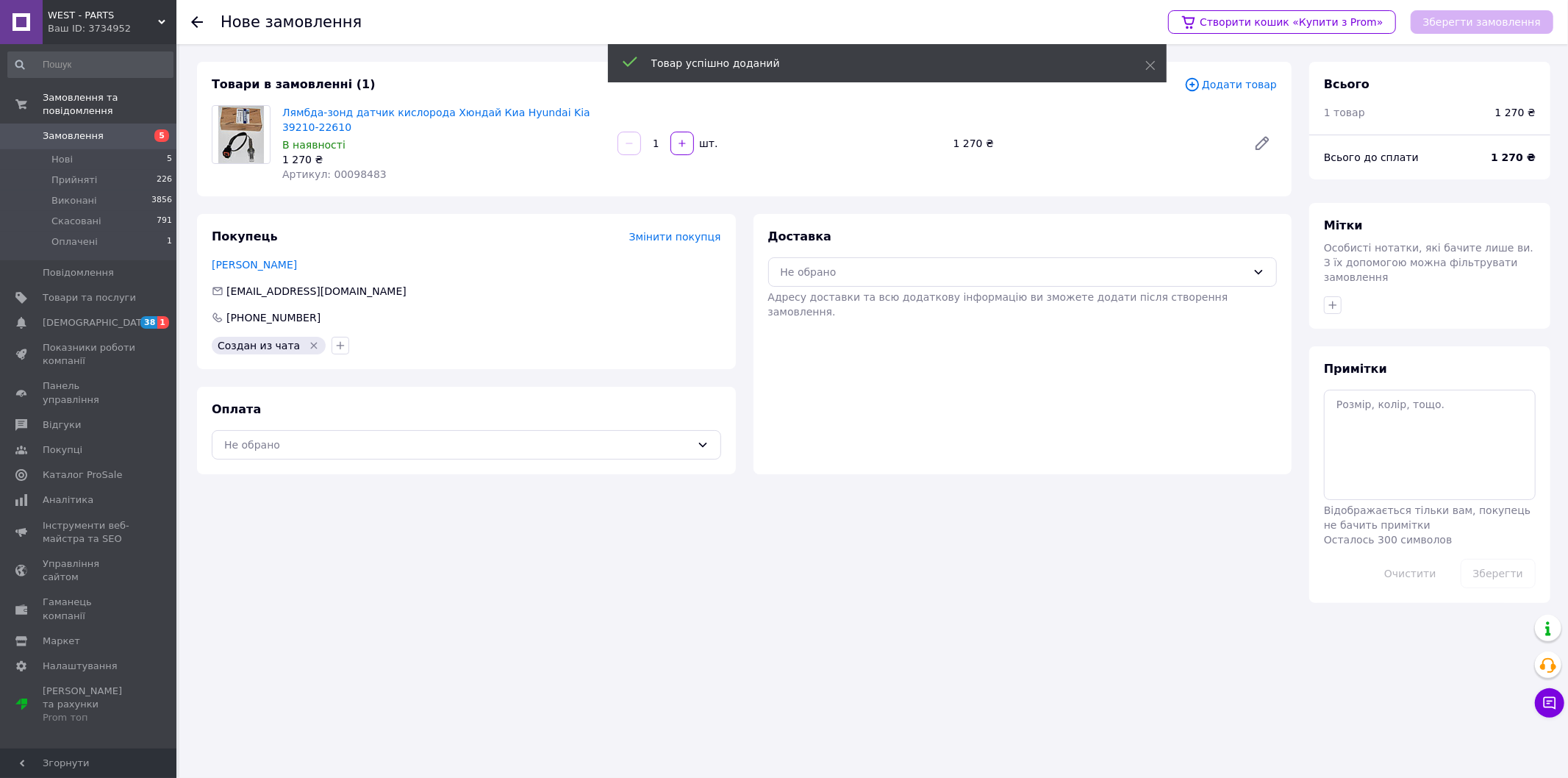
click at [353, 175] on span "Артикул: 00098483" at bounding box center [335, 174] width 105 height 11
copy span "00098483"
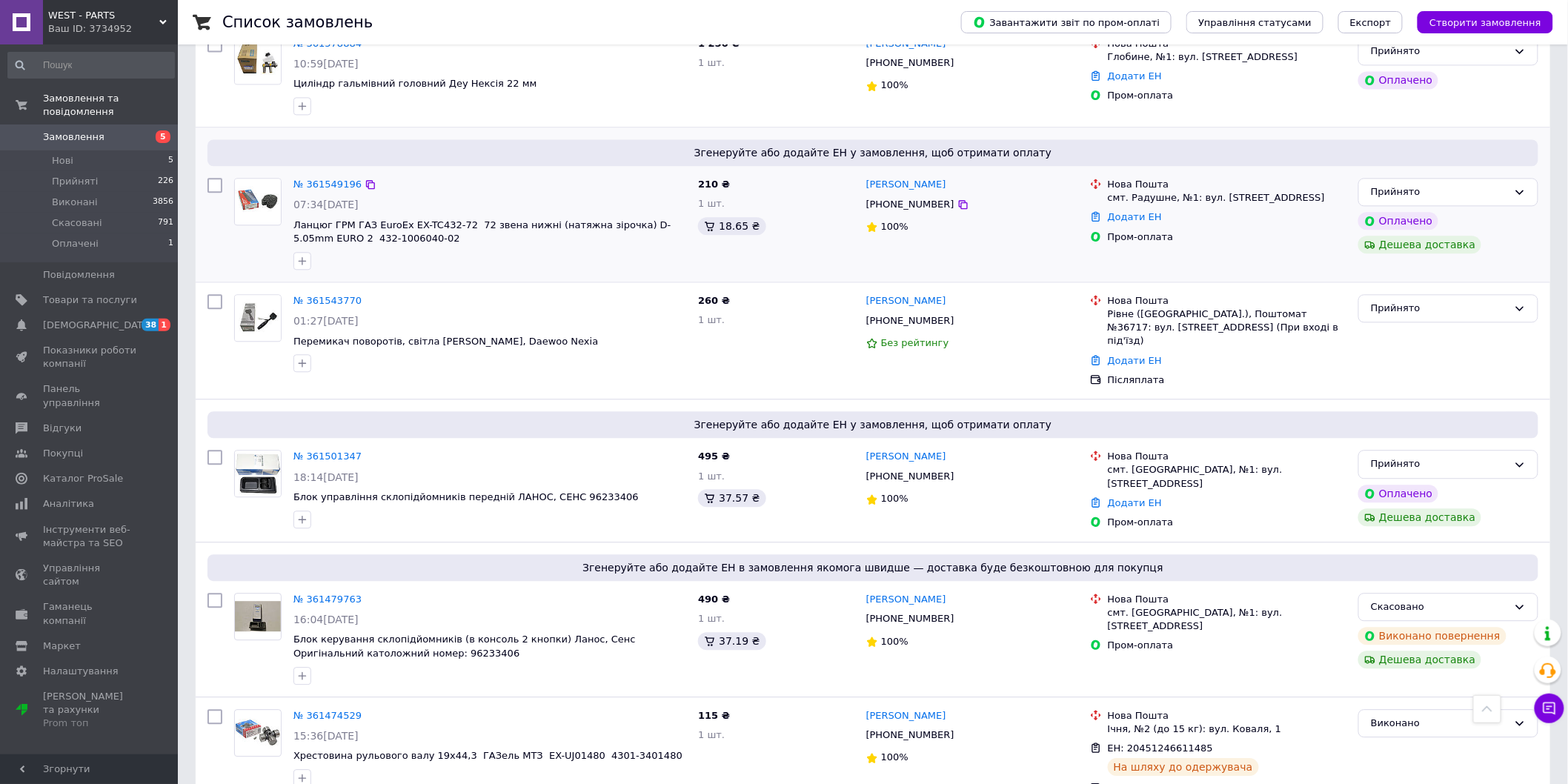
scroll to position [1070, 0]
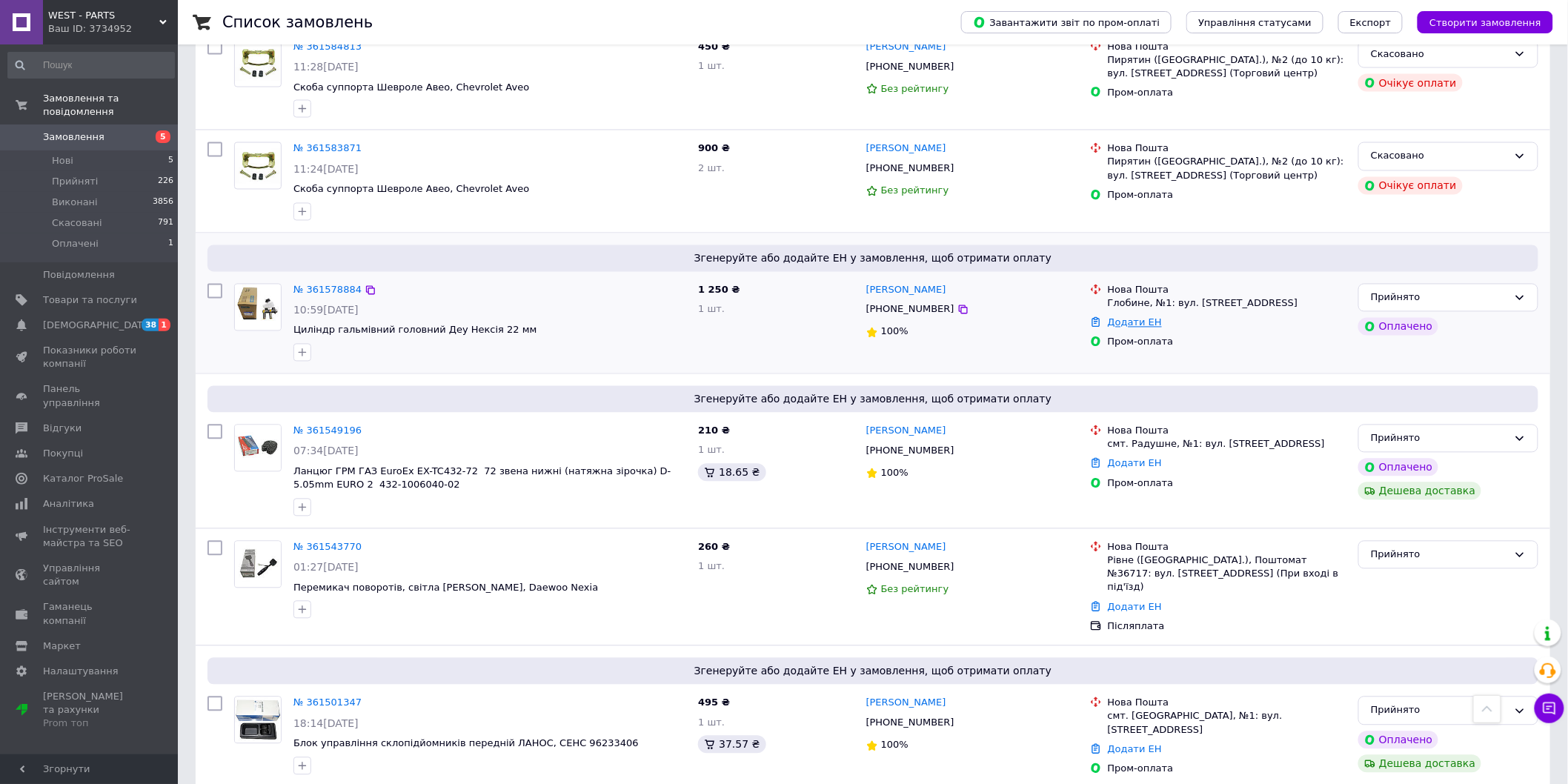
click at [1120, 317] on link "Додати ЕН" at bounding box center [1135, 323] width 54 height 12
click at [974, 367] on input "Добавить ЕН" at bounding box center [1043, 355] width 198 height 30
paste input "20451247275574"
type input "20451247275574"
click at [1097, 394] on button "Додати" at bounding box center [1095, 396] width 97 height 30
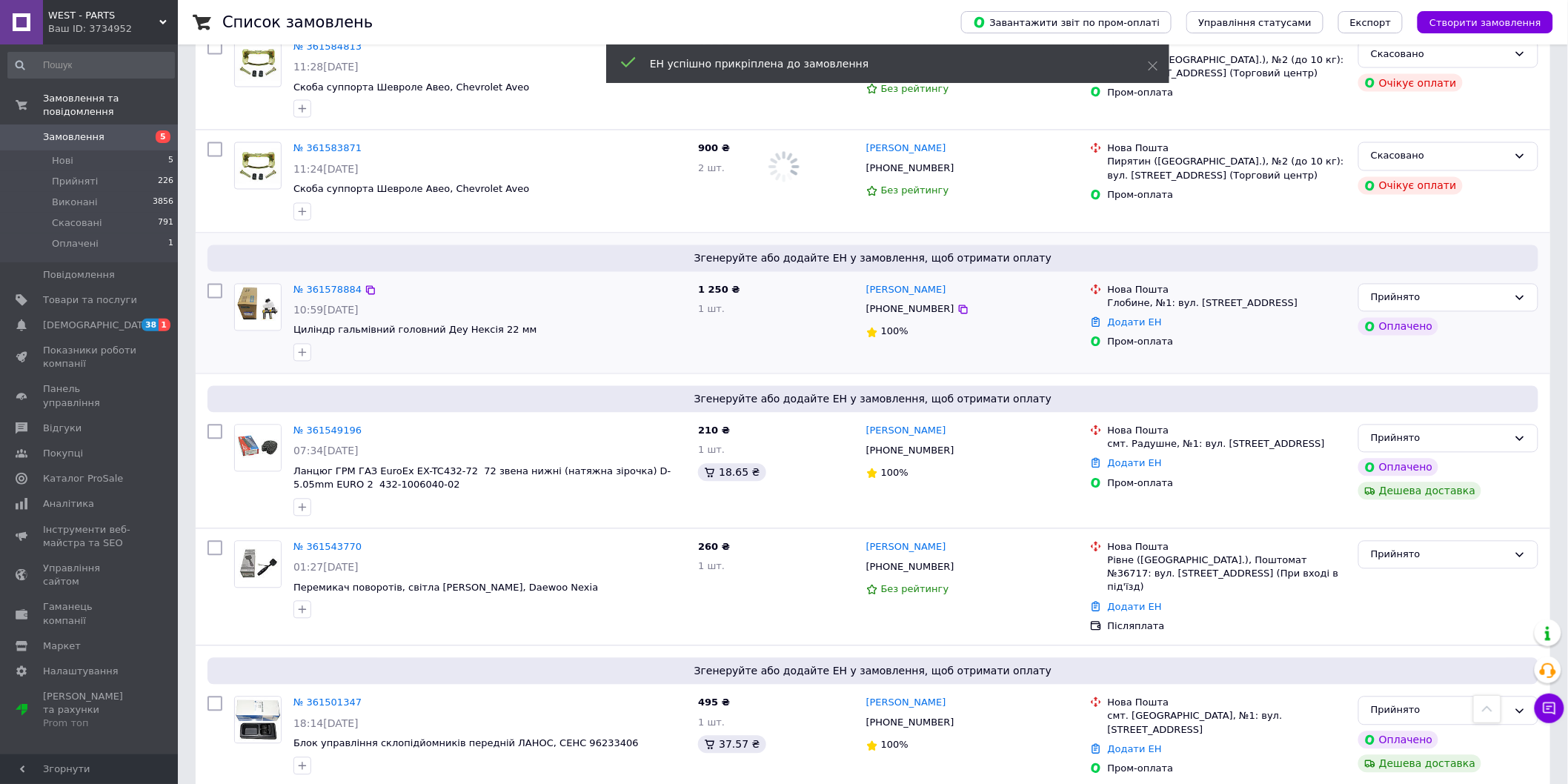
click at [217, 284] on input "checkbox" at bounding box center [214, 290] width 14 height 14
checkbox input "true"
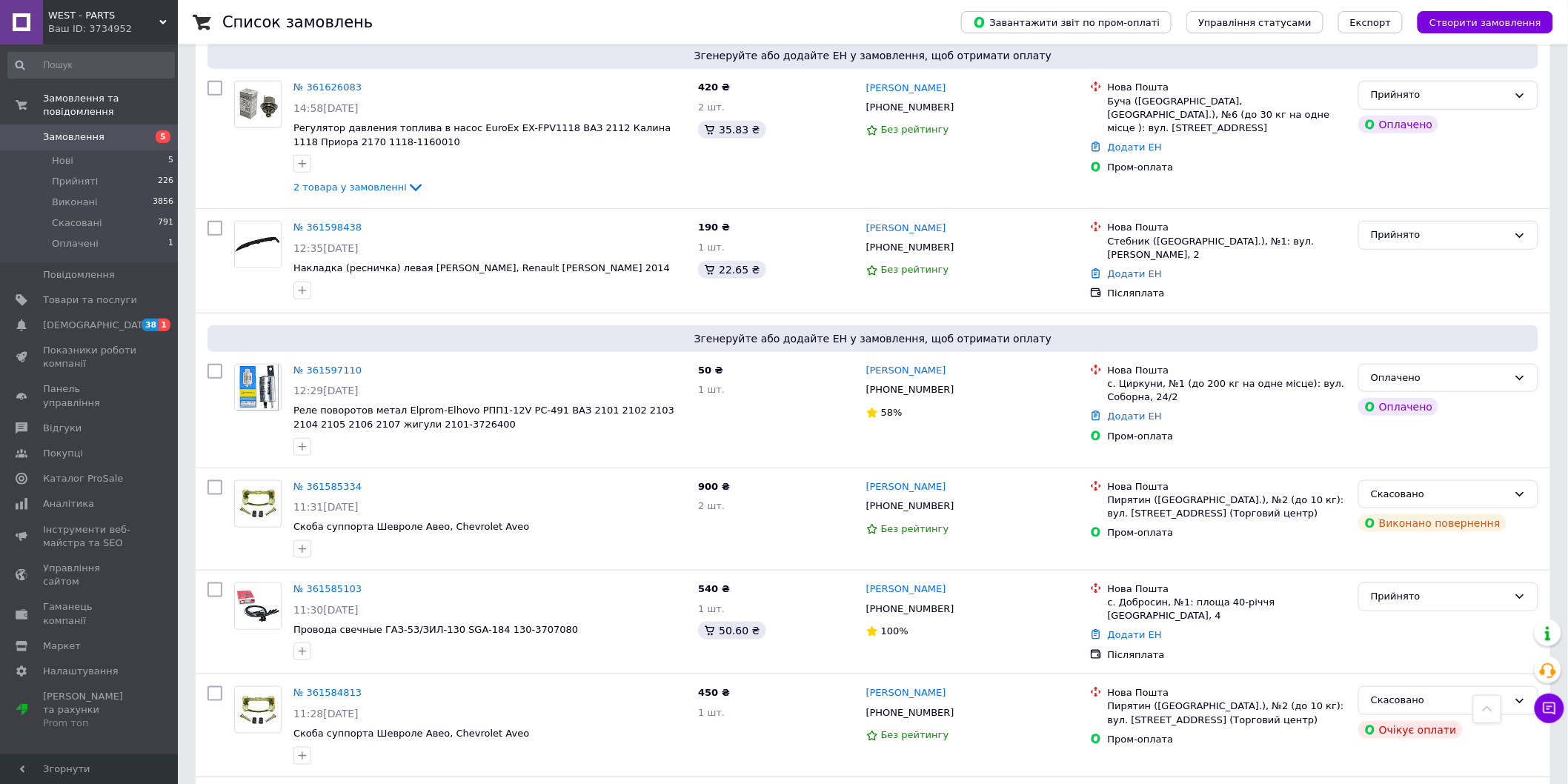
scroll to position [0, 0]
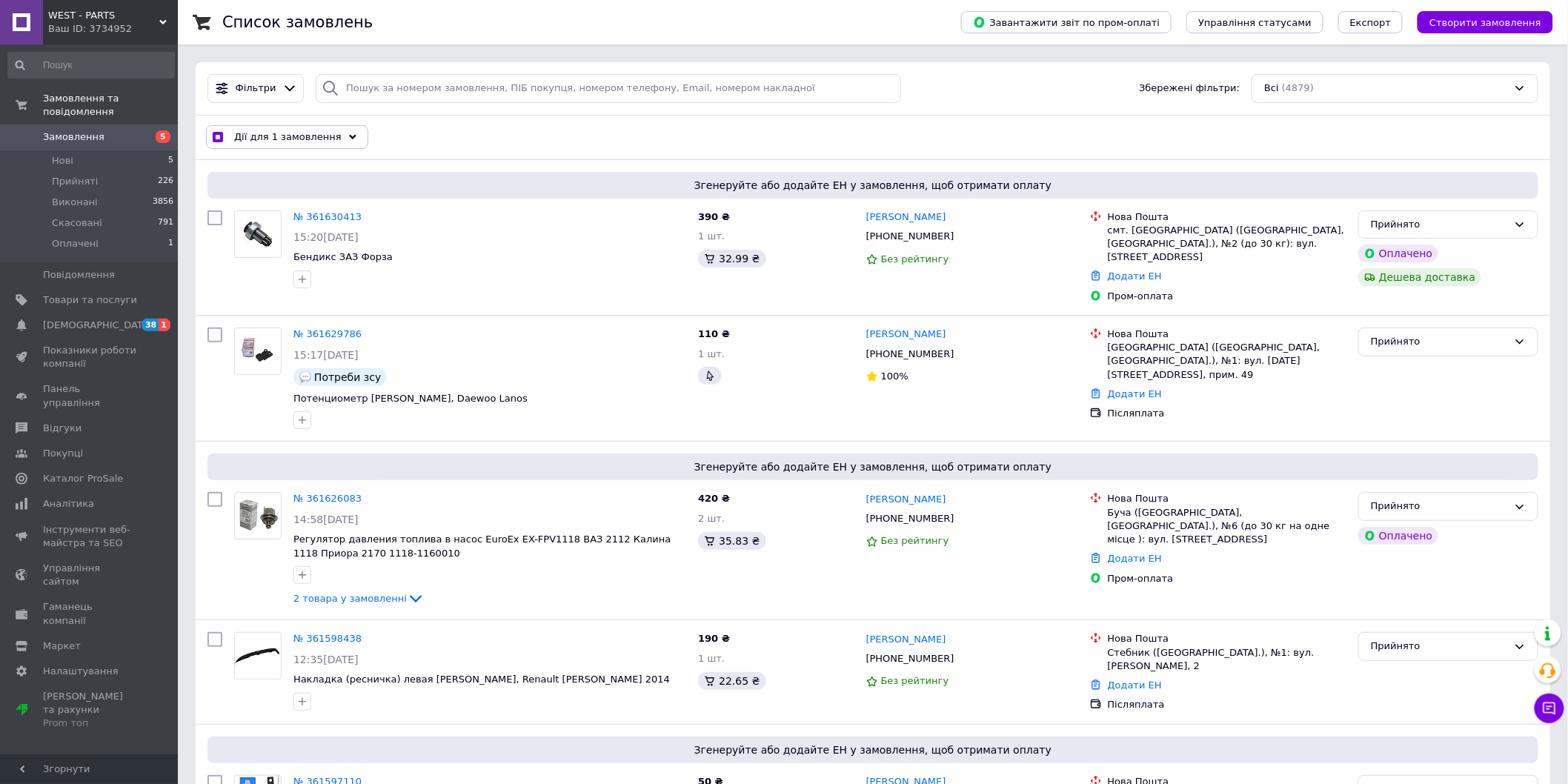
click at [300, 133] on span "Дії для 1 замовлення" at bounding box center [288, 137] width 107 height 13
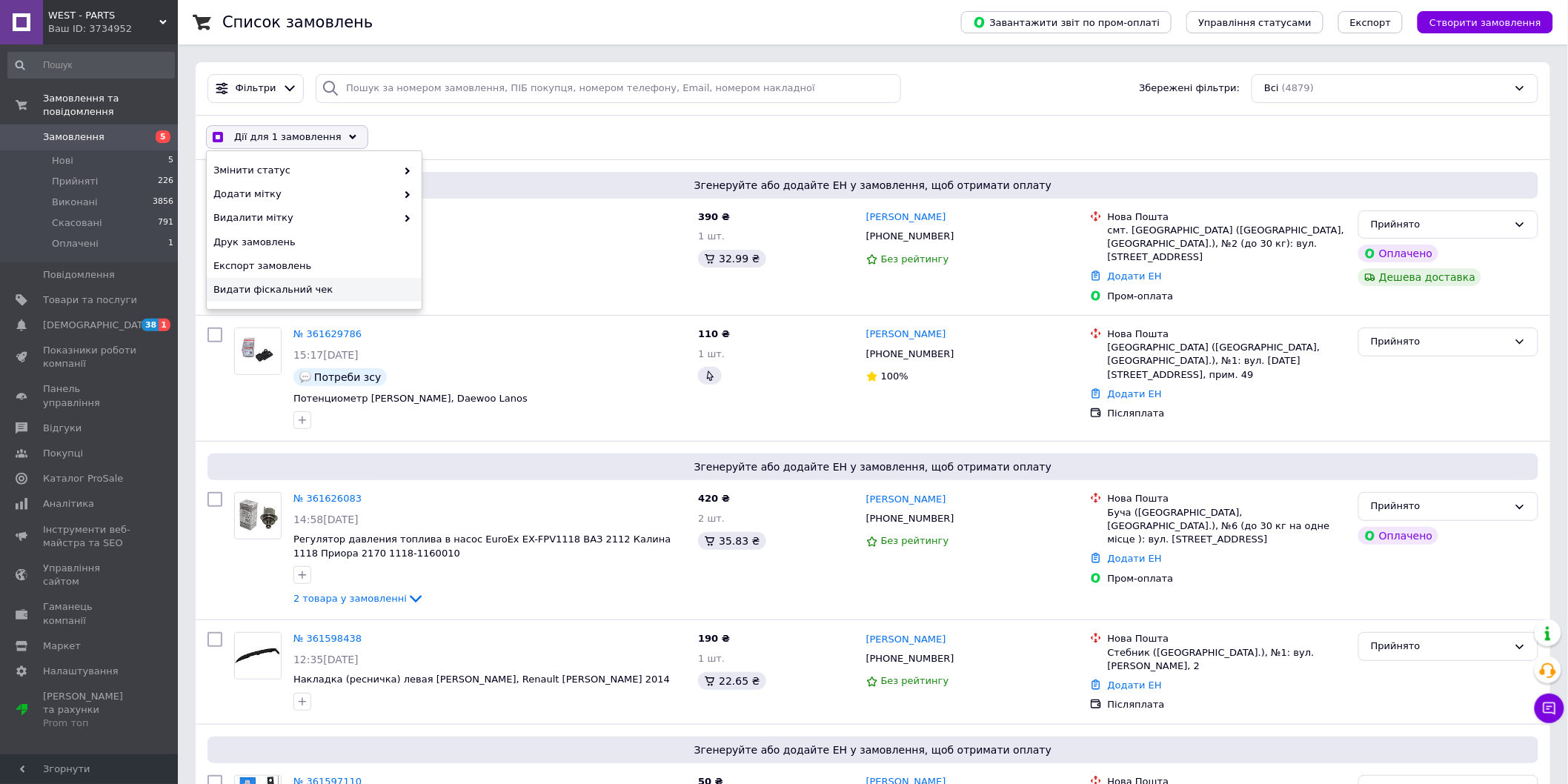
click at [267, 283] on span "Видати фіскальний чек" at bounding box center [312, 289] width 197 height 13
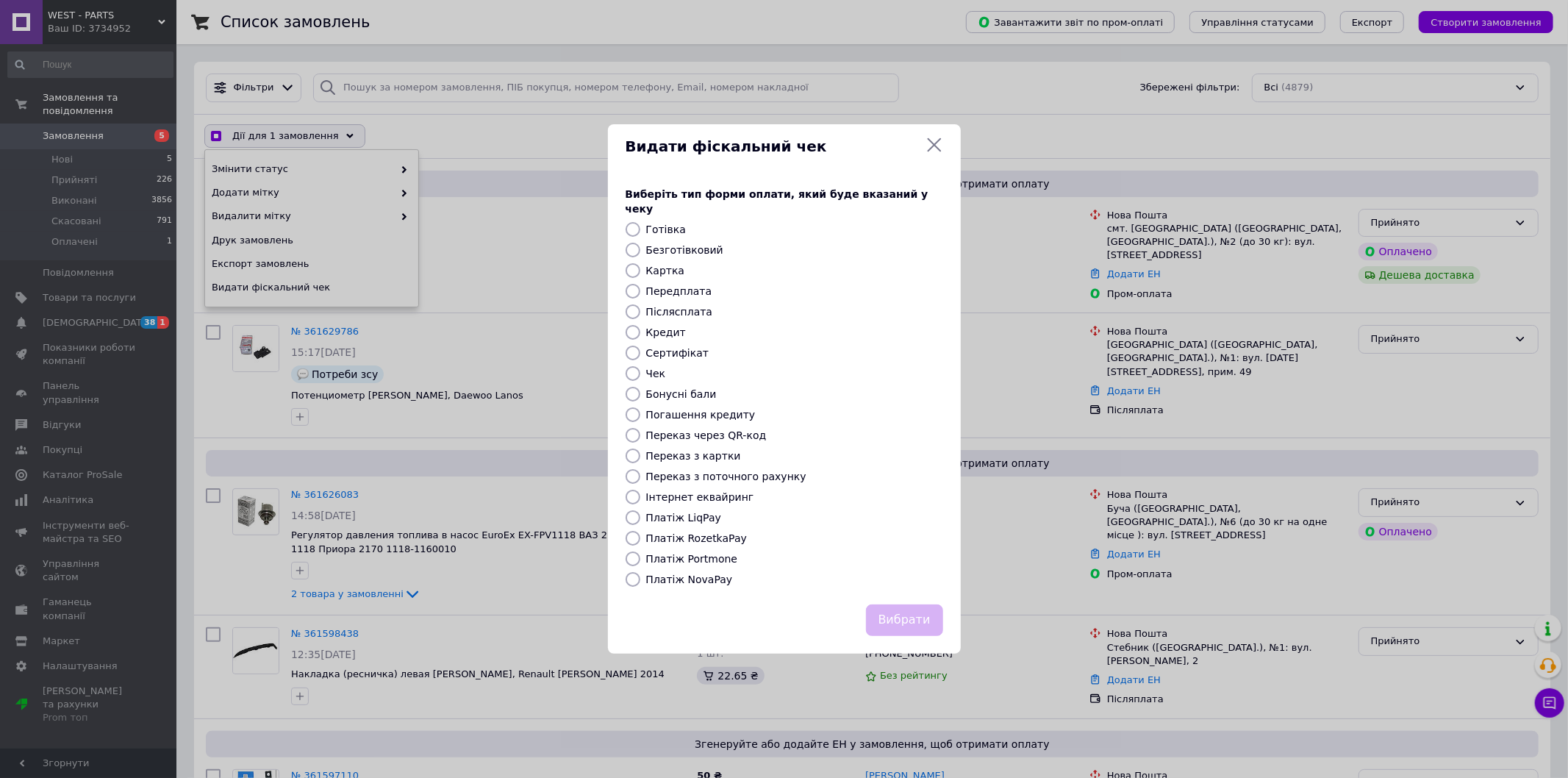
checkbox input "true"
click at [647, 244] on label "Безготівковий" at bounding box center [685, 250] width 77 height 11
click at [640, 244] on input "Безготівковий" at bounding box center [632, 249] width 14 height 14
radio input "true"
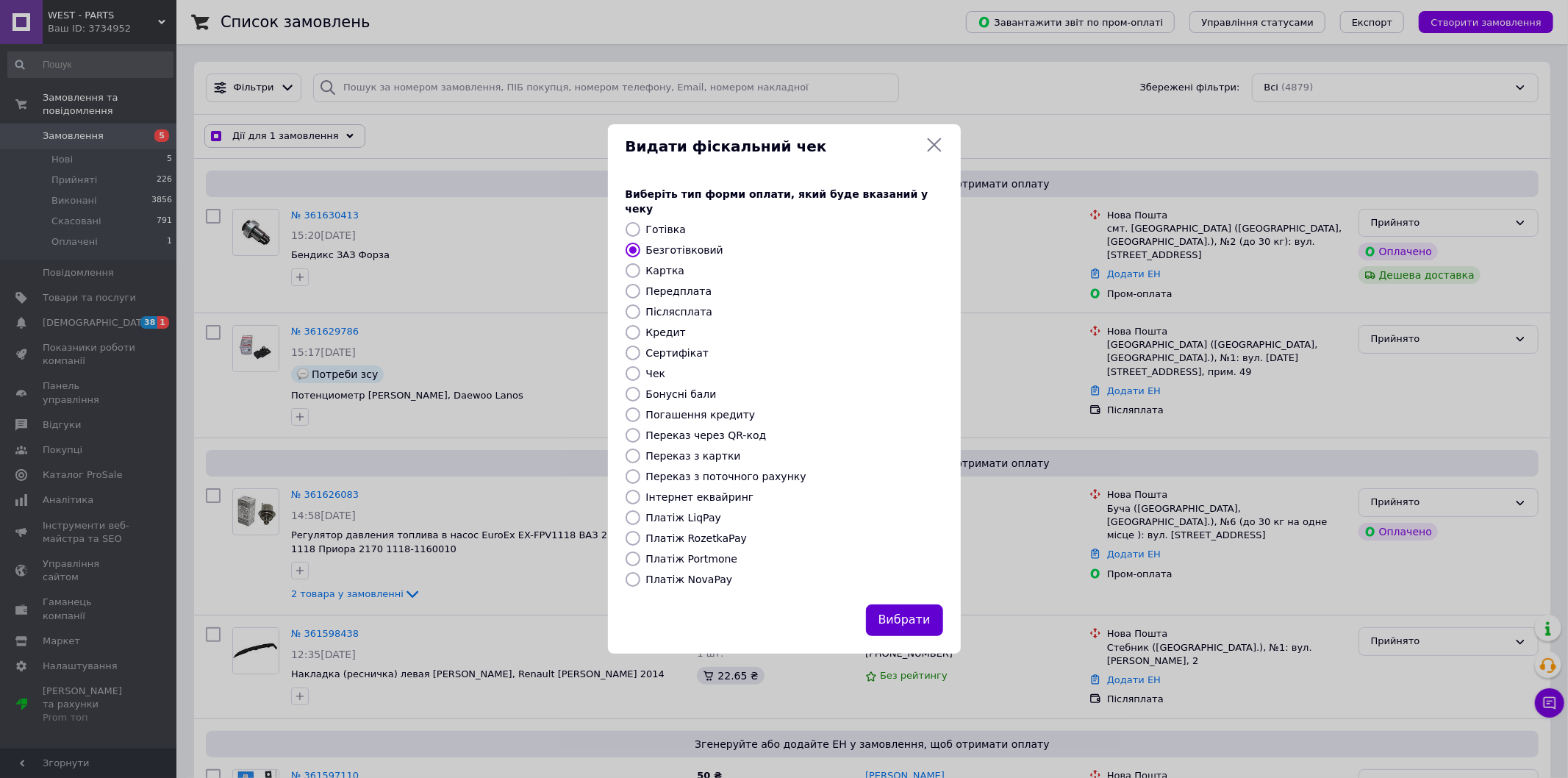
click at [900, 619] on button "Вибрати" at bounding box center [904, 620] width 77 height 31
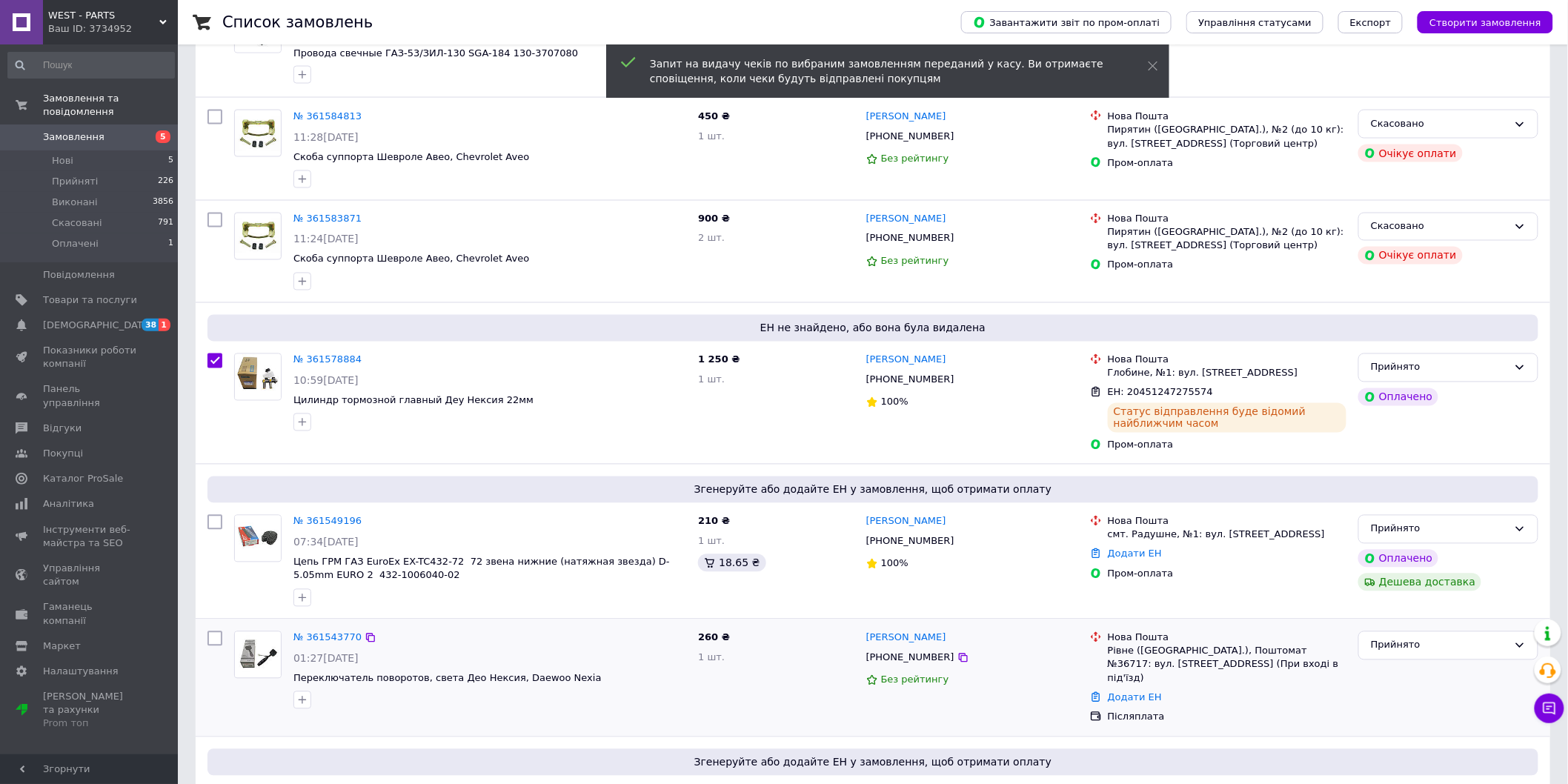
scroll to position [1152, 0]
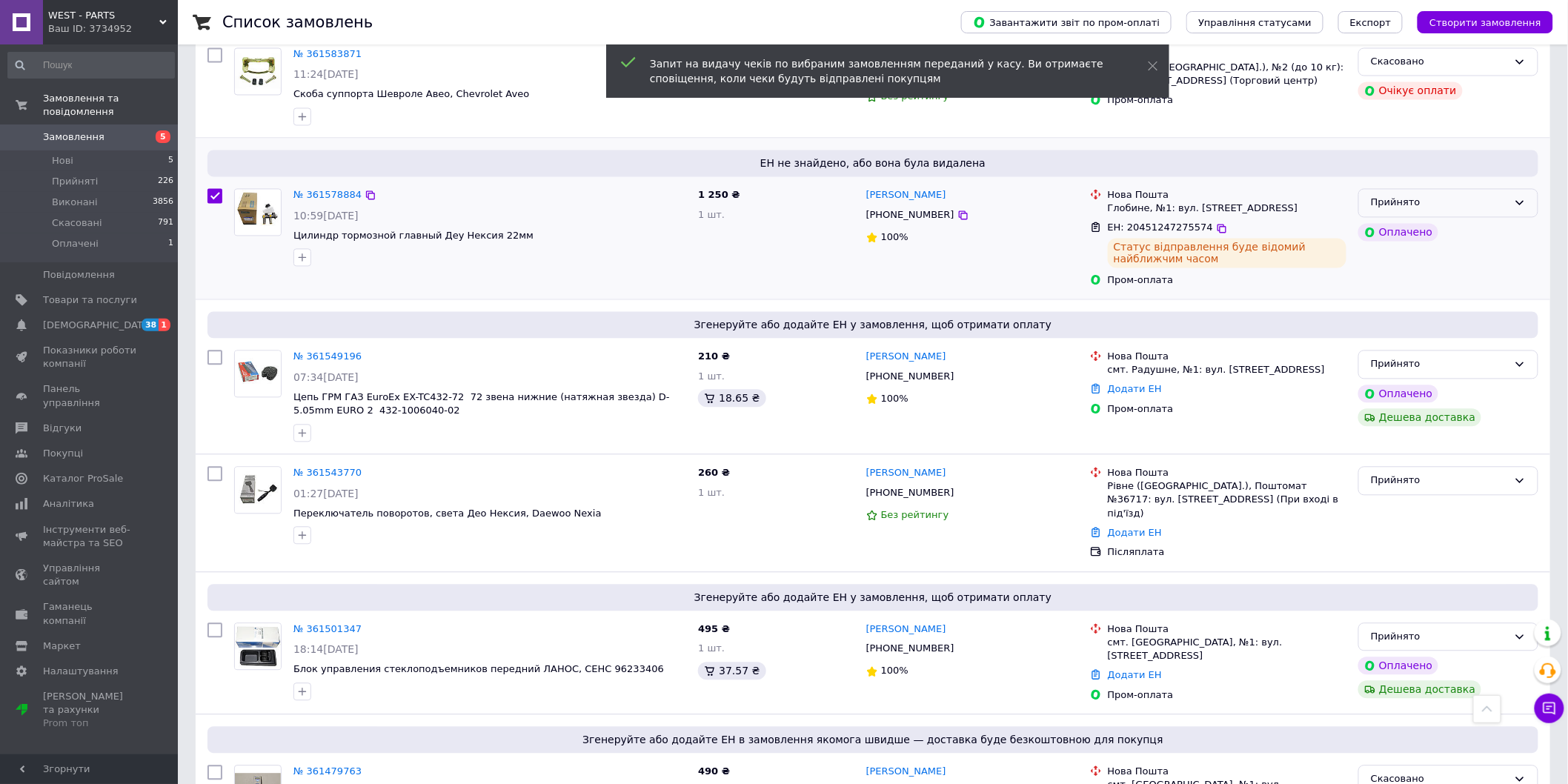
click at [1479, 196] on div "Прийнято" at bounding box center [1439, 203] width 137 height 15
checkbox input "true"
click at [1382, 220] on li "Виконано" at bounding box center [1448, 234] width 178 height 28
checkbox input "false"
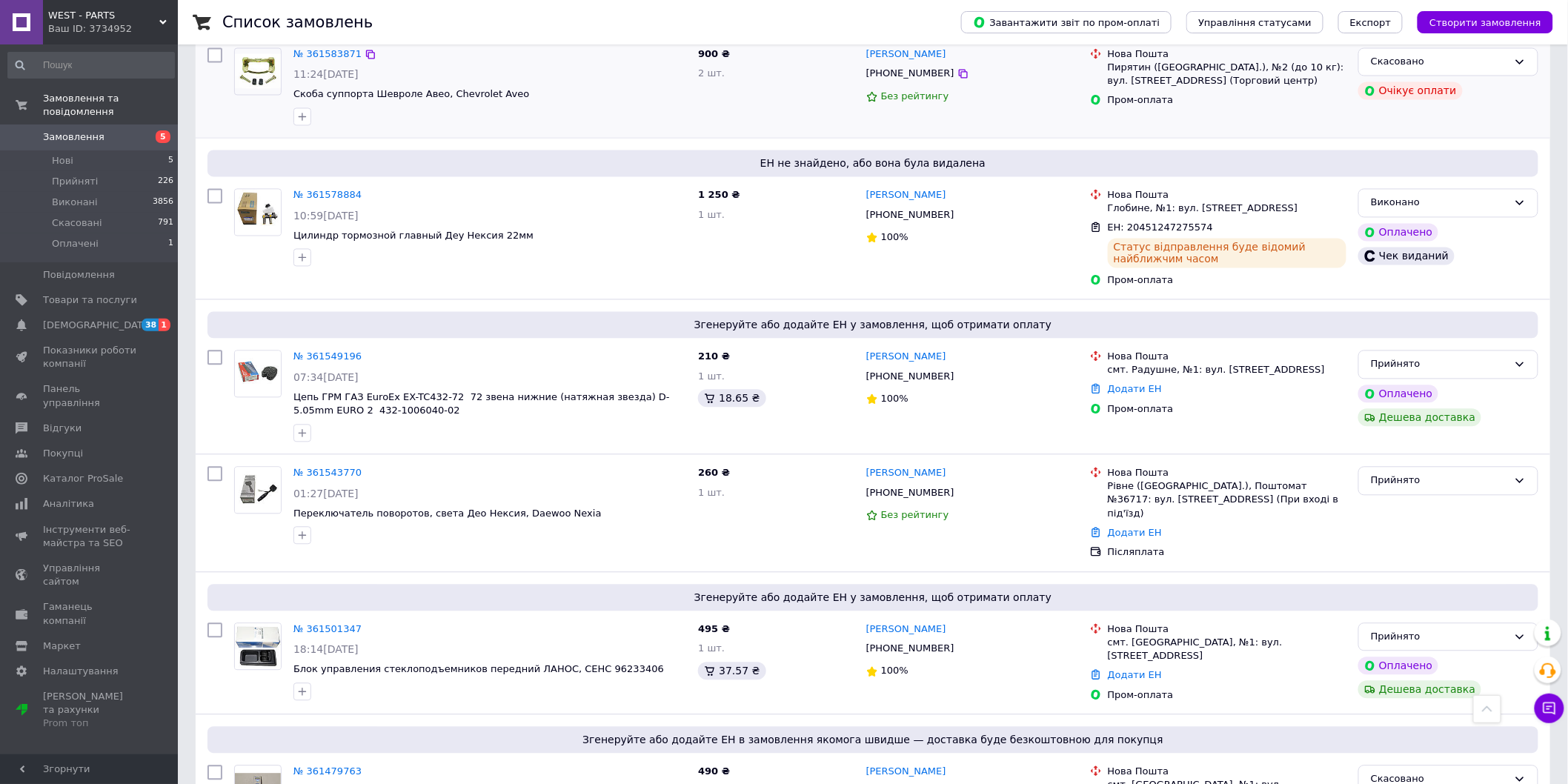
drag, startPoint x: 420, startPoint y: 19, endPoint x: 534, endPoint y: 97, distance: 138.1
click at [424, 16] on div "Список замовлень" at bounding box center [577, 22] width 709 height 44
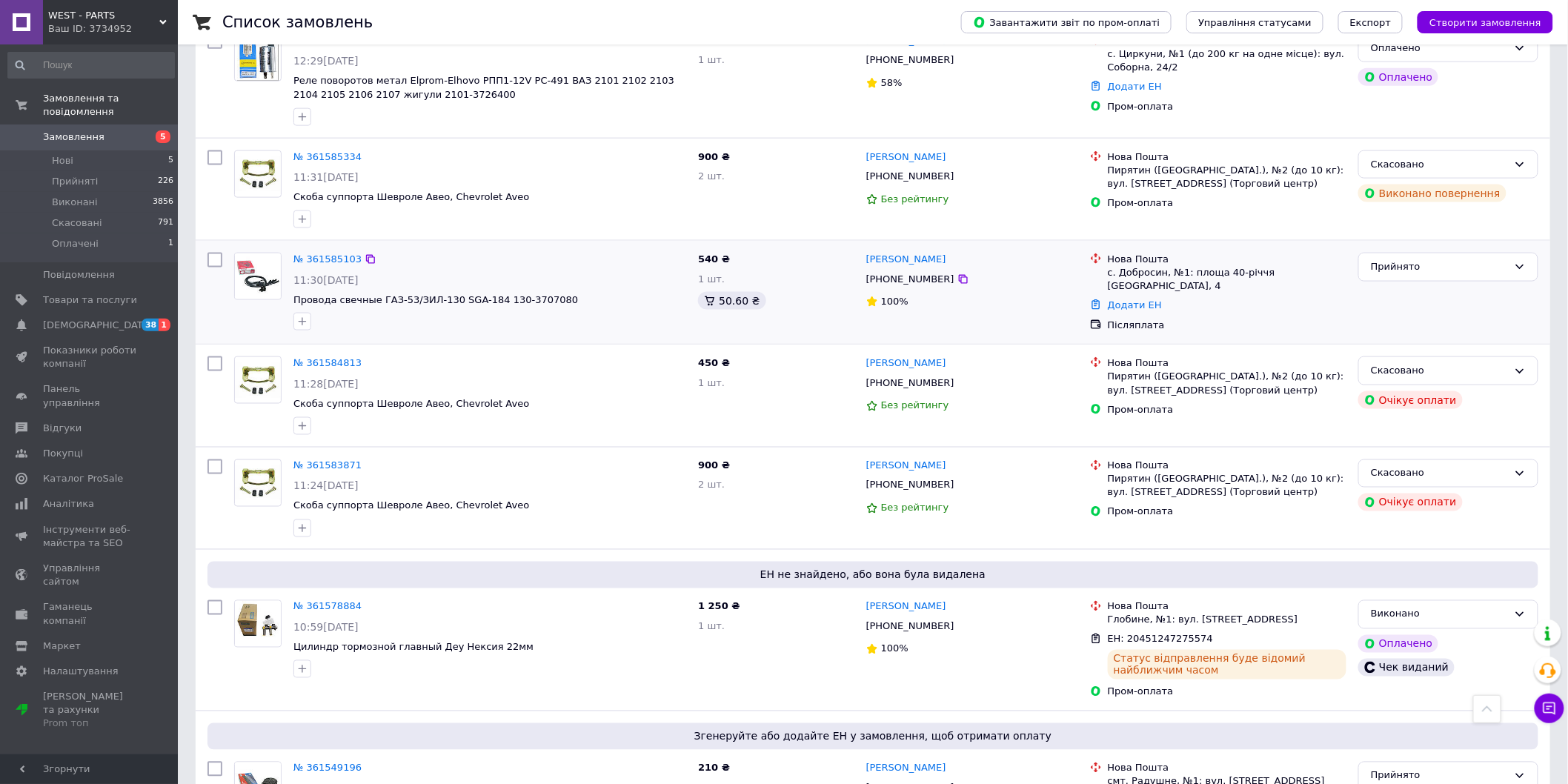
scroll to position [411, 0]
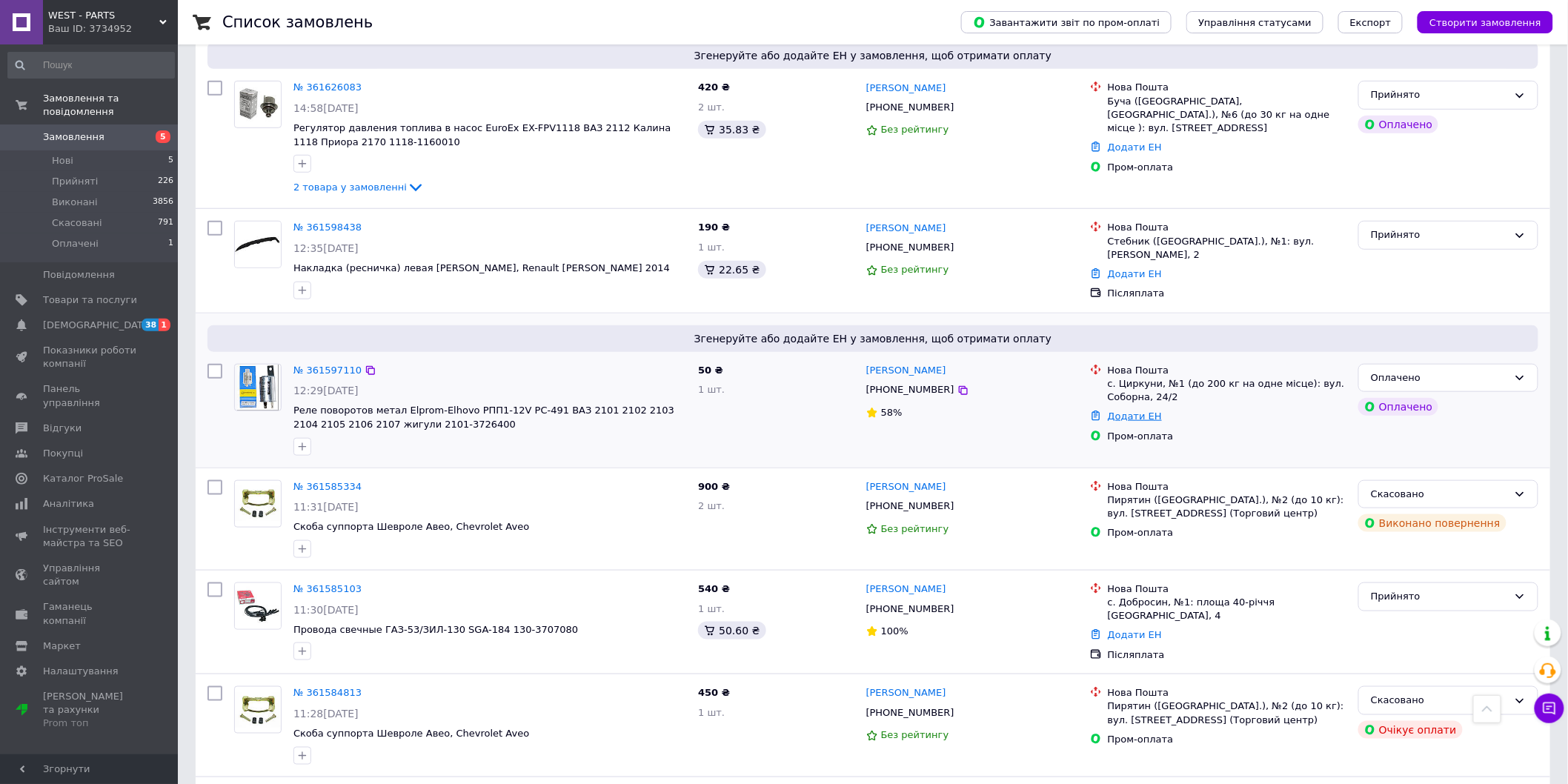
click at [1134, 410] on link "Додати ЕН" at bounding box center [1135, 416] width 54 height 12
click at [1034, 454] on input "Добавить ЕН" at bounding box center [1043, 463] width 198 height 30
paste input "20451247277513"
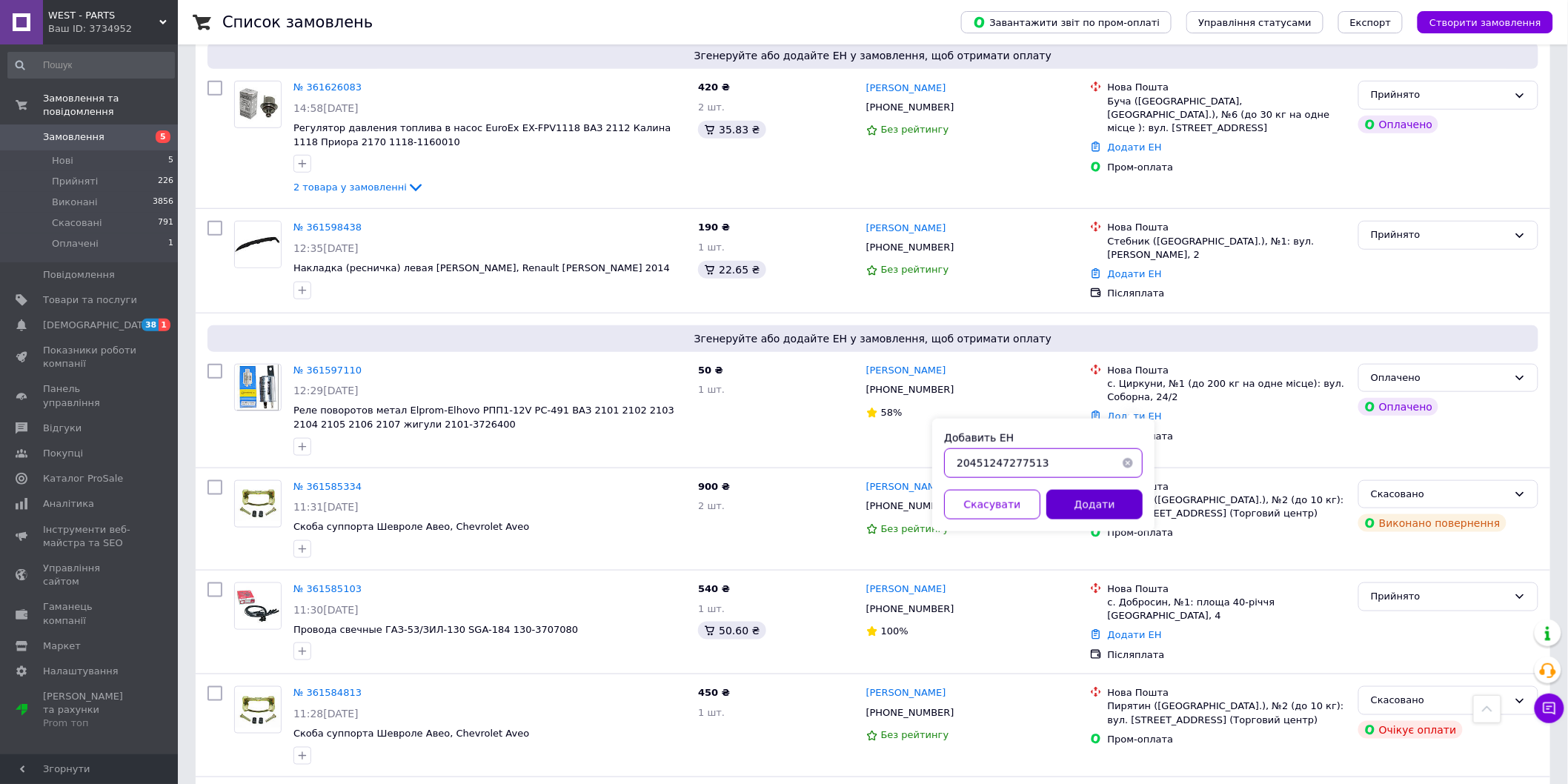
type input "20451247277513"
click at [1116, 507] on button "Додати" at bounding box center [1095, 504] width 97 height 30
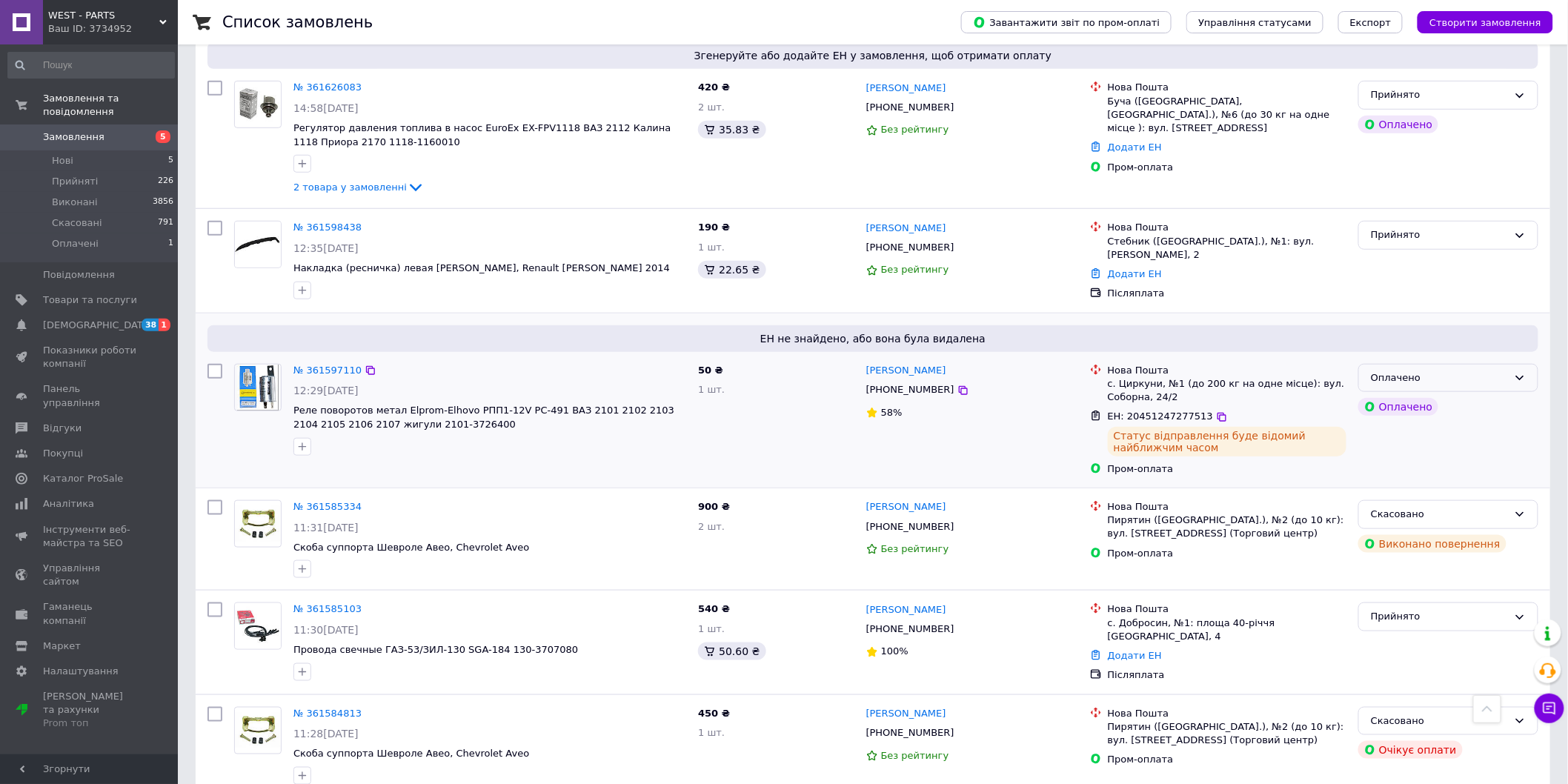
click at [1455, 364] on div "Оплачено" at bounding box center [1448, 379] width 180 height 29
click at [1406, 395] on li "Прийнято" at bounding box center [1448, 408] width 178 height 28
click at [207, 364] on input "checkbox" at bounding box center [214, 371] width 14 height 14
checkbox input "true"
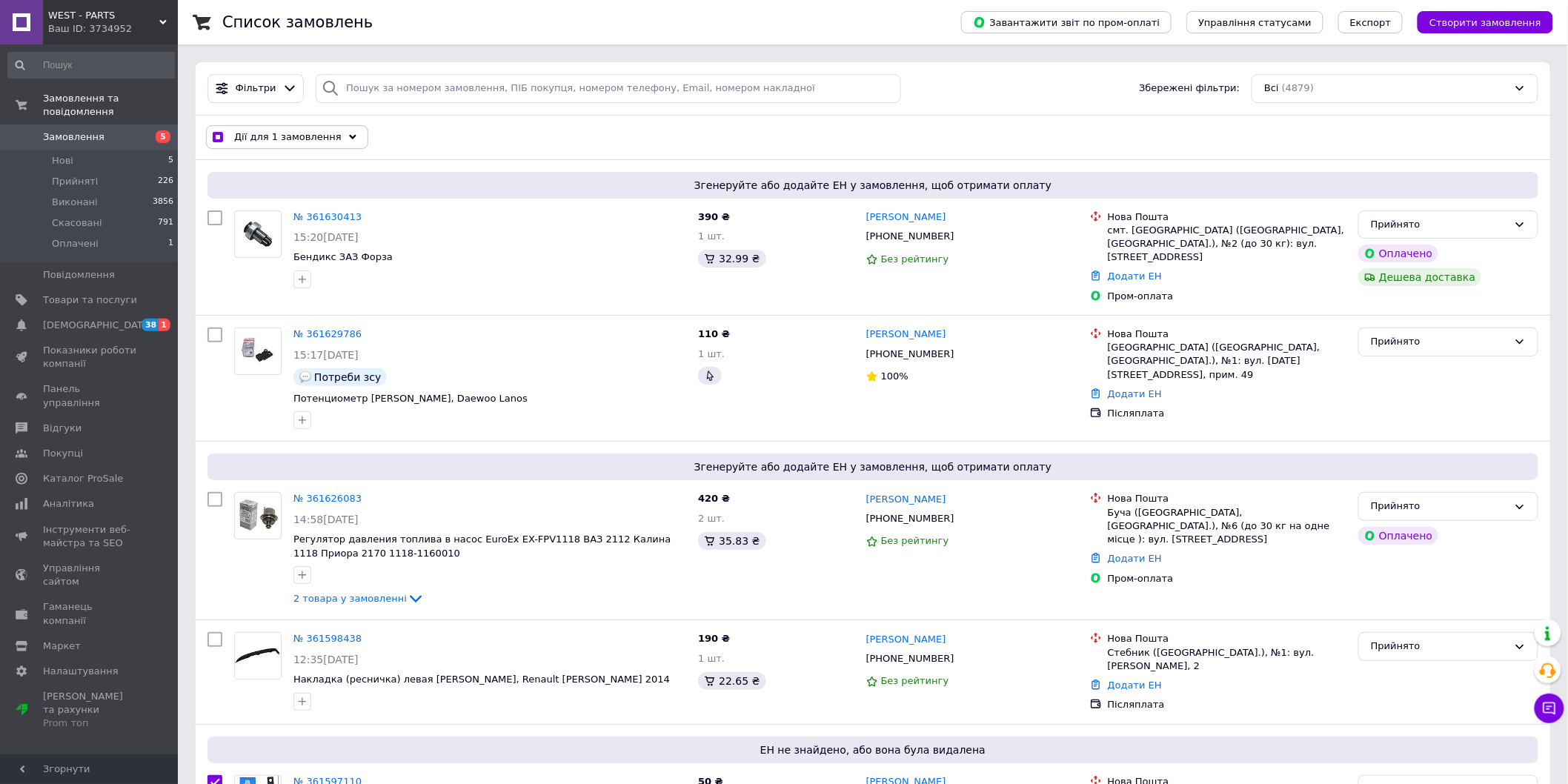
click at [299, 135] on span "Дії для 1 замовлення" at bounding box center [288, 137] width 107 height 13
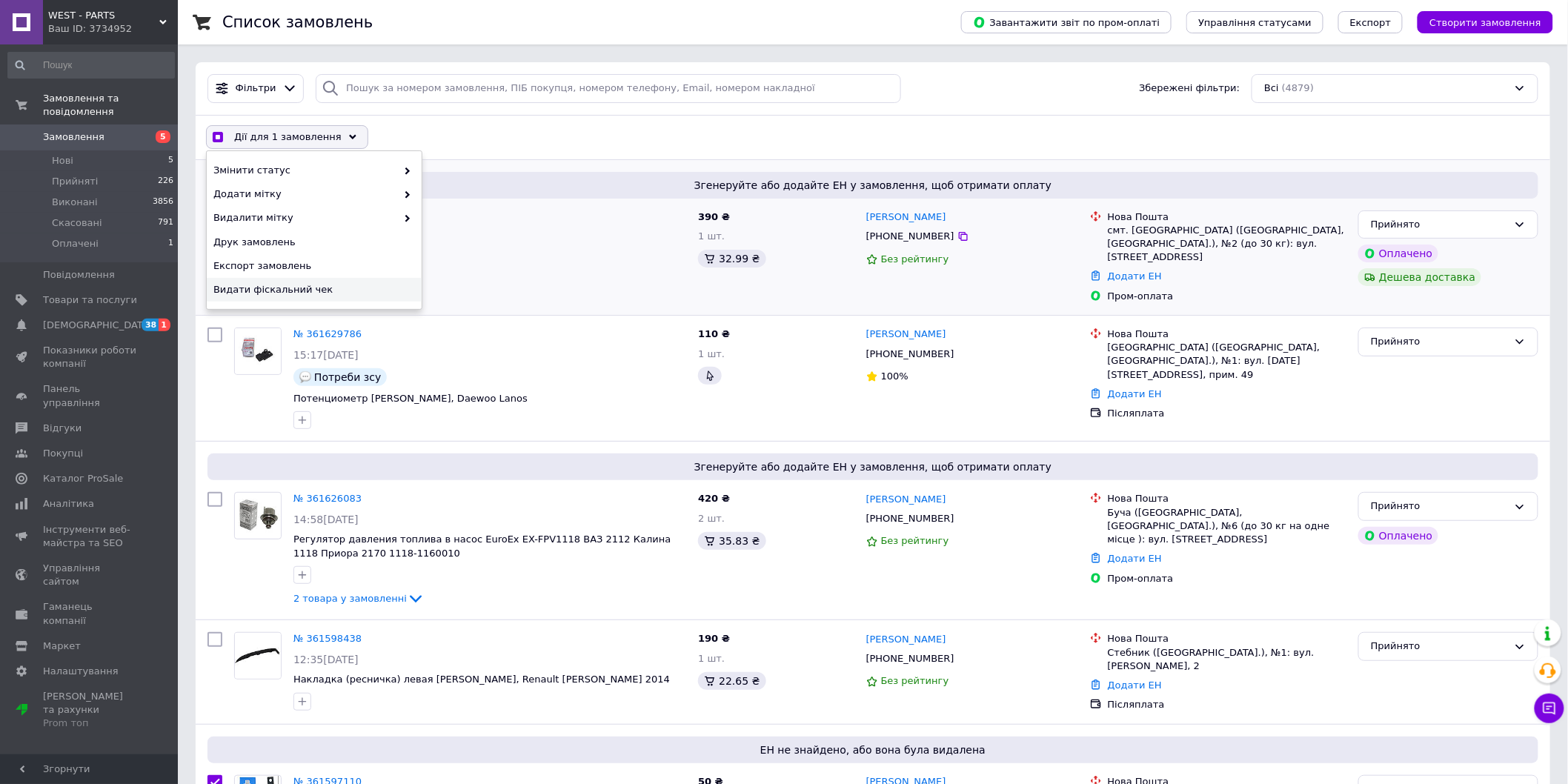
drag, startPoint x: 284, startPoint y: 286, endPoint x: 499, endPoint y: 255, distance: 217.2
click at [286, 285] on span "Видати фіскальний чек" at bounding box center [312, 289] width 197 height 13
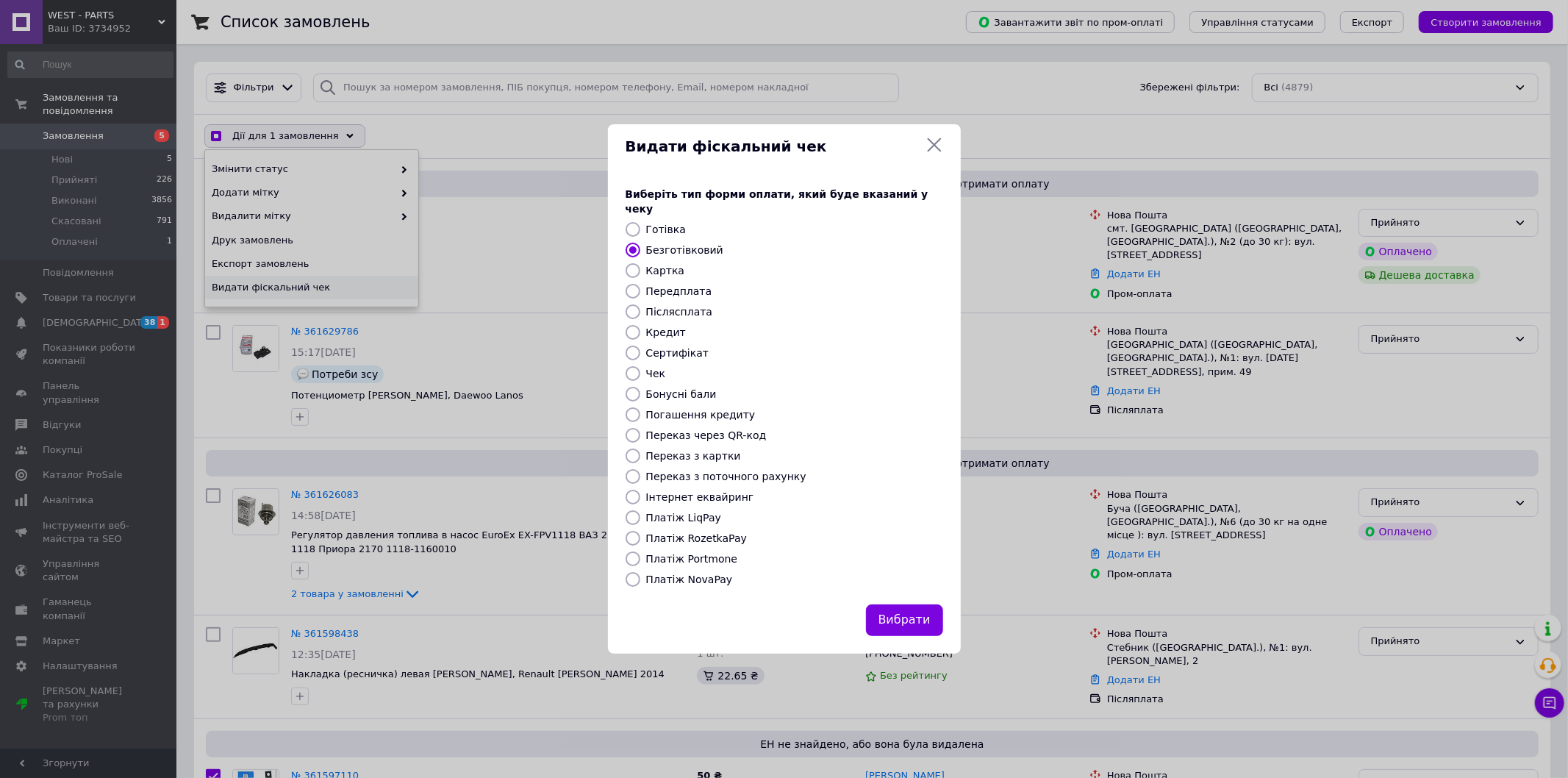
click at [898, 608] on button "Вибрати" at bounding box center [904, 620] width 77 height 31
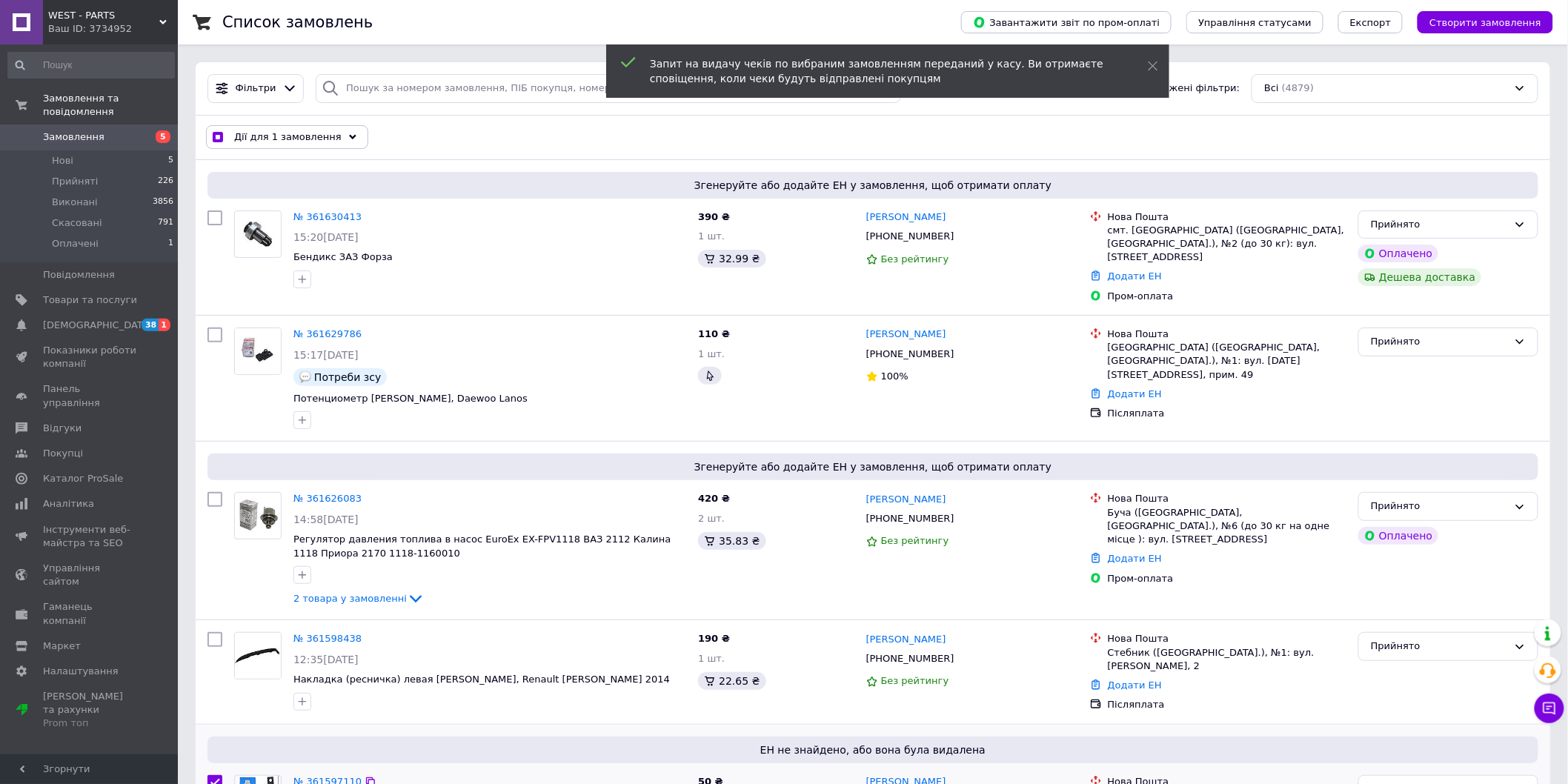
scroll to position [411, 0]
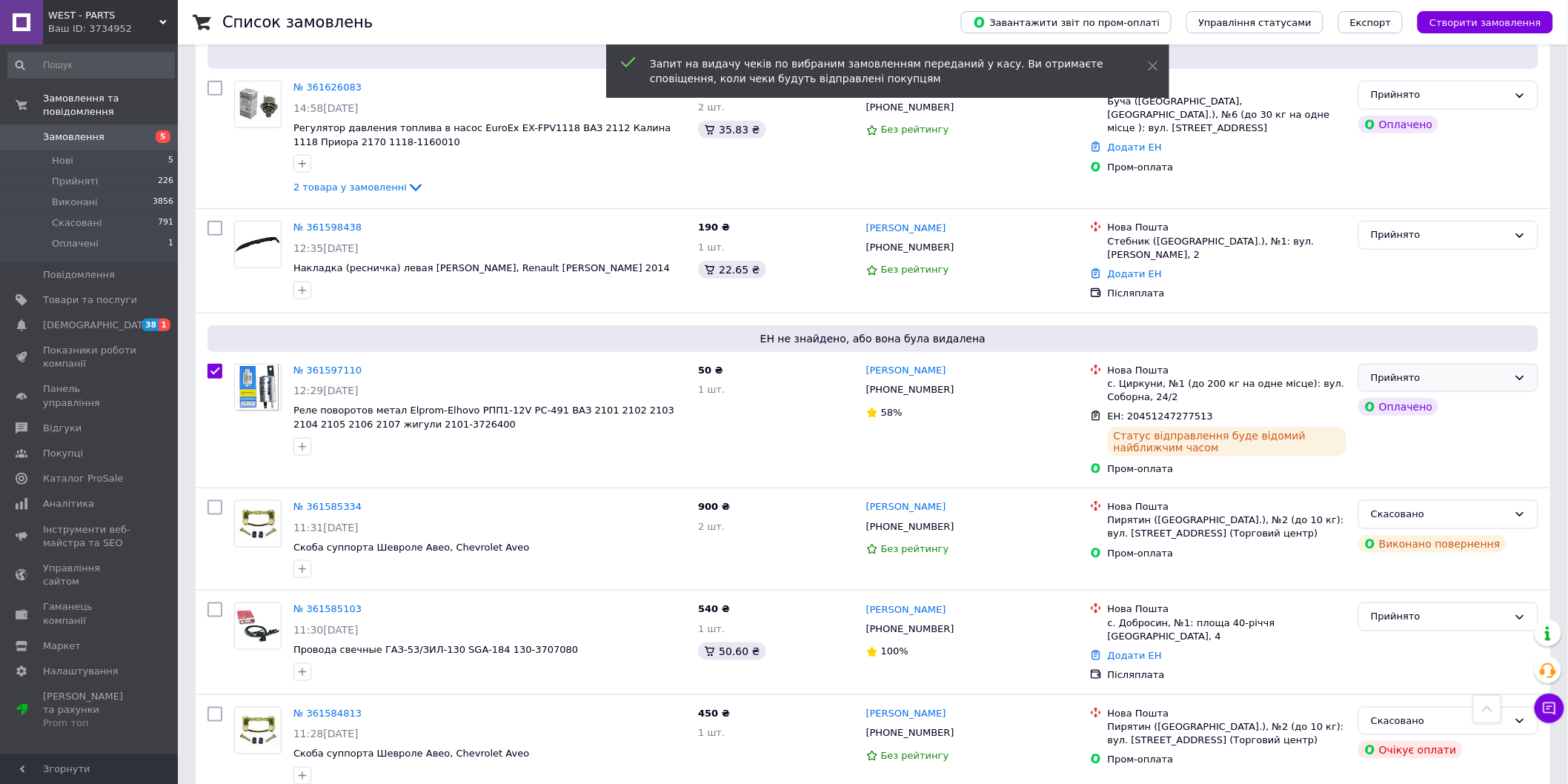
click at [1455, 371] on div "Прийнято" at bounding box center [1439, 379] width 137 height 15
checkbox input "true"
click at [1421, 395] on li "Виконано" at bounding box center [1448, 408] width 178 height 28
checkbox input "false"
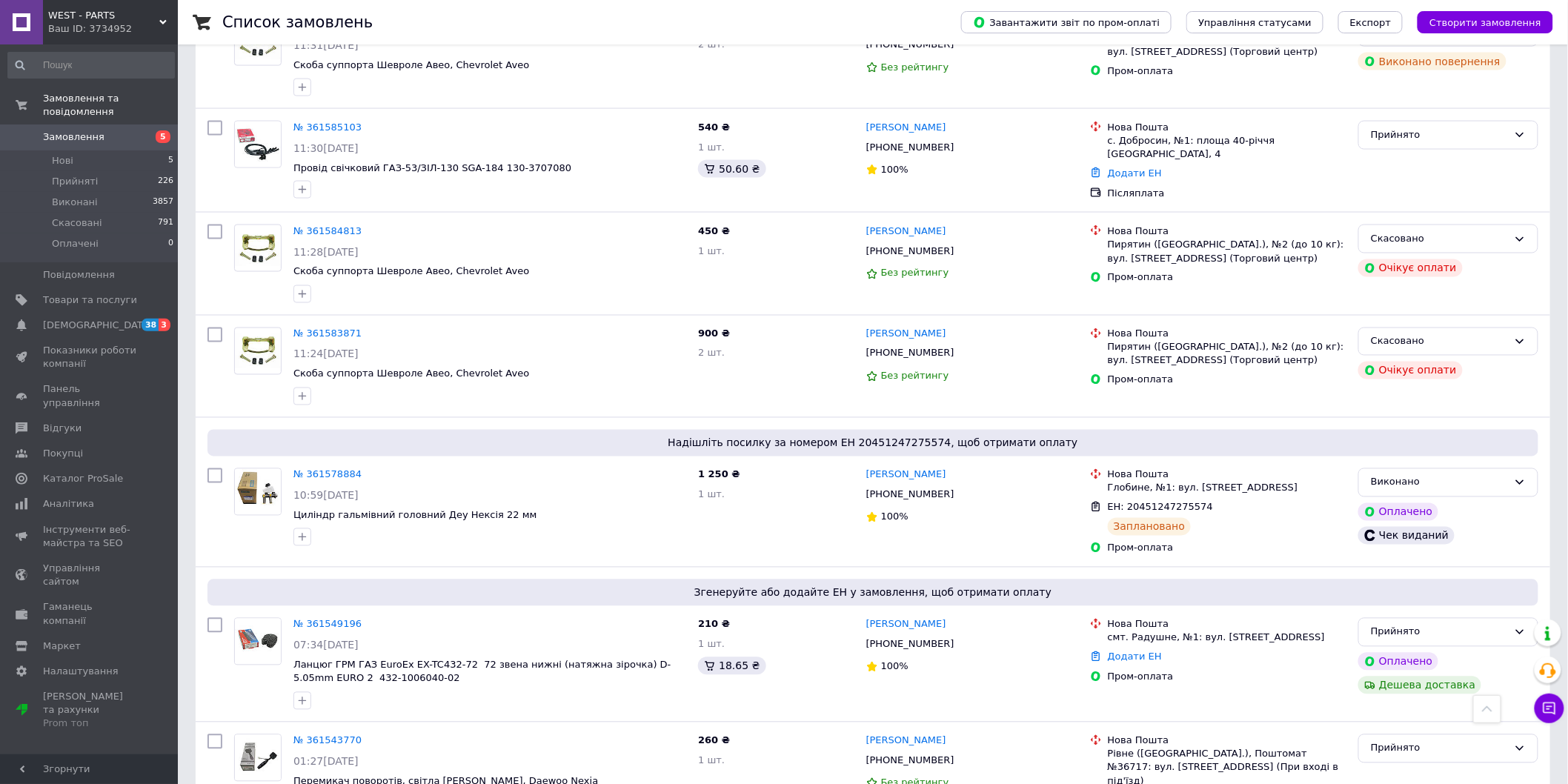
scroll to position [823, 0]
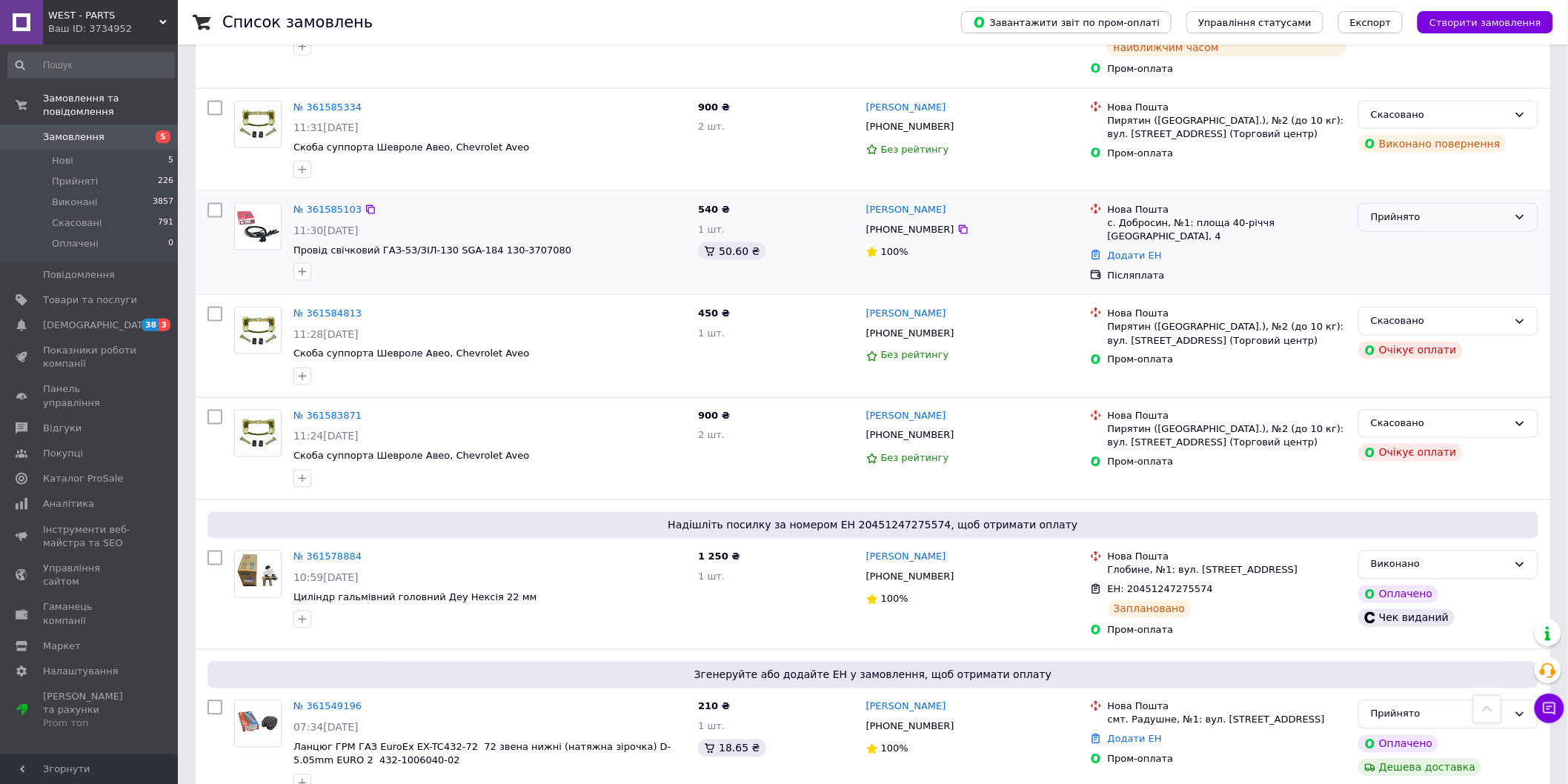
drag, startPoint x: 1410, startPoint y: 188, endPoint x: 1409, endPoint y: 206, distance: 18.0
click at [1409, 210] on div "Прийнято" at bounding box center [1439, 218] width 137 height 15
drag, startPoint x: 1270, startPoint y: 233, endPoint x: 1038, endPoint y: 134, distance: 252.2
click at [1267, 269] on div "Післяплата" at bounding box center [1227, 276] width 239 height 13
click at [1421, 210] on div "Прийнято" at bounding box center [1439, 218] width 137 height 15
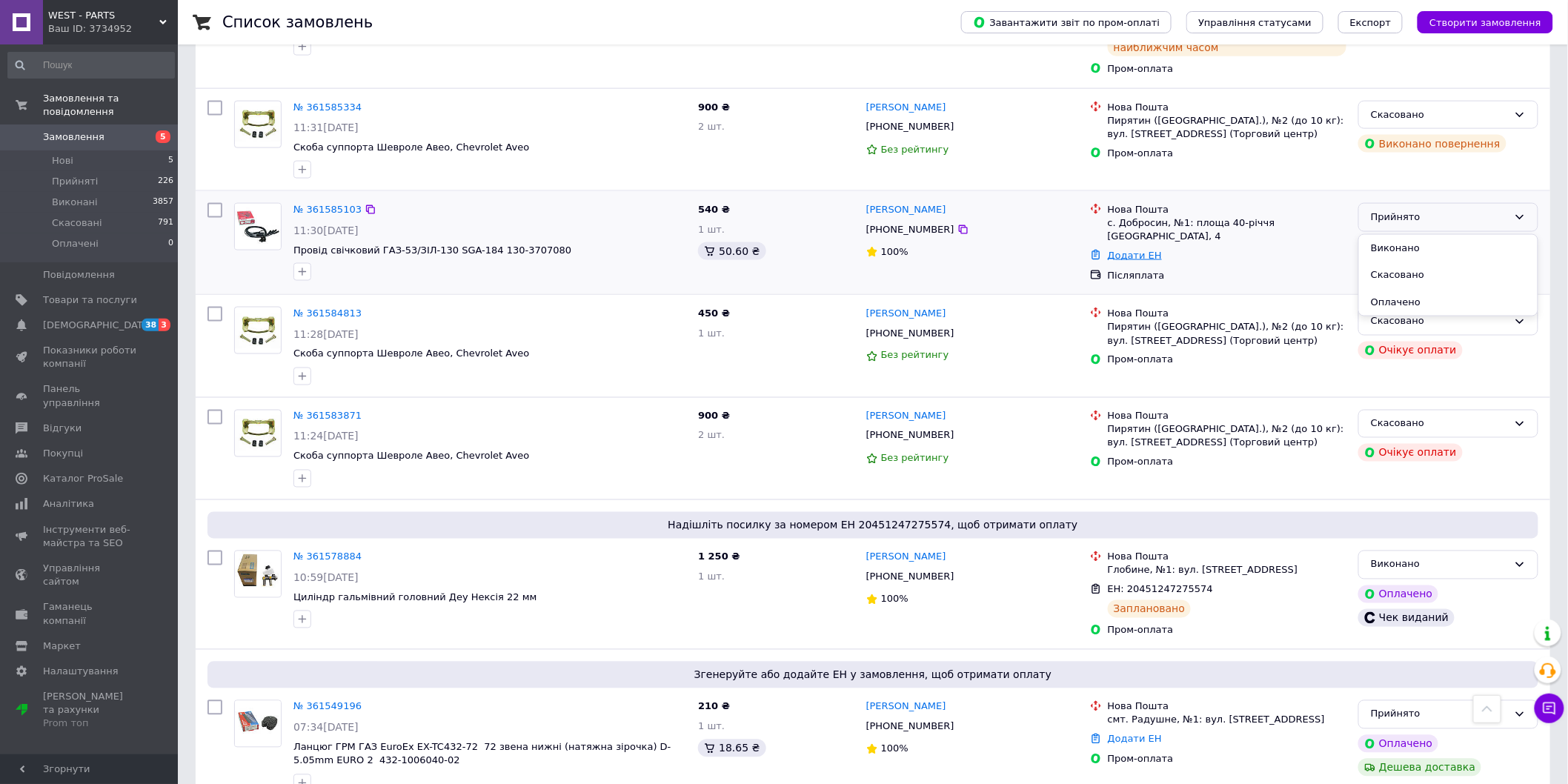
click at [1135, 250] on link "Додати ЕН" at bounding box center [1135, 256] width 54 height 12
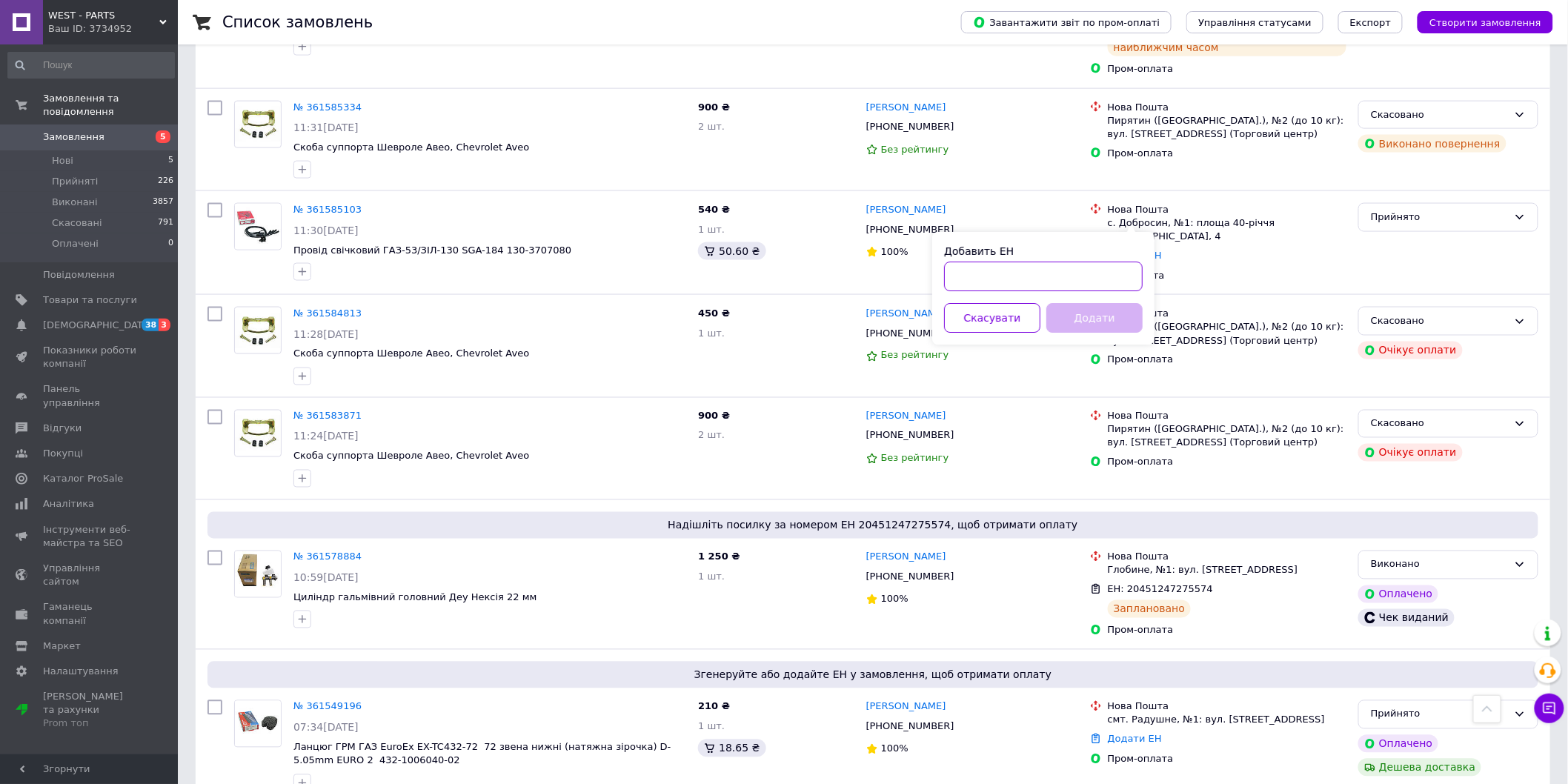
click at [1011, 289] on input "Добавить ЕН" at bounding box center [1043, 276] width 198 height 30
paste input "20451247279637"
type input "20451247279637"
click at [1104, 309] on button "Додати" at bounding box center [1095, 317] width 97 height 30
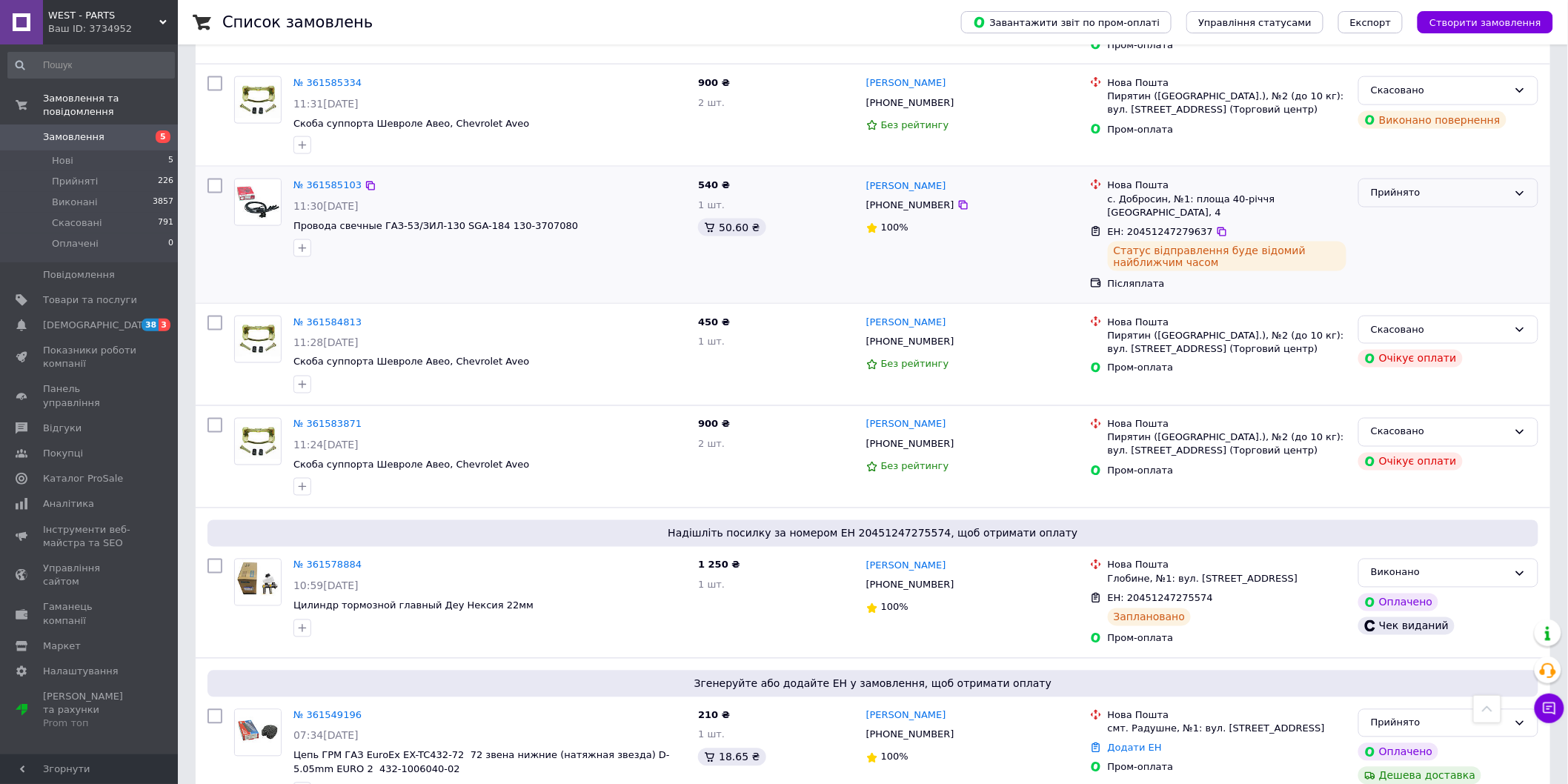
click at [1471, 185] on div "Прийнято" at bounding box center [1439, 193] width 137 height 15
click at [1430, 211] on li "Виконано" at bounding box center [1448, 224] width 178 height 28
click at [588, 6] on div "Список замовлень" at bounding box center [577, 22] width 709 height 44
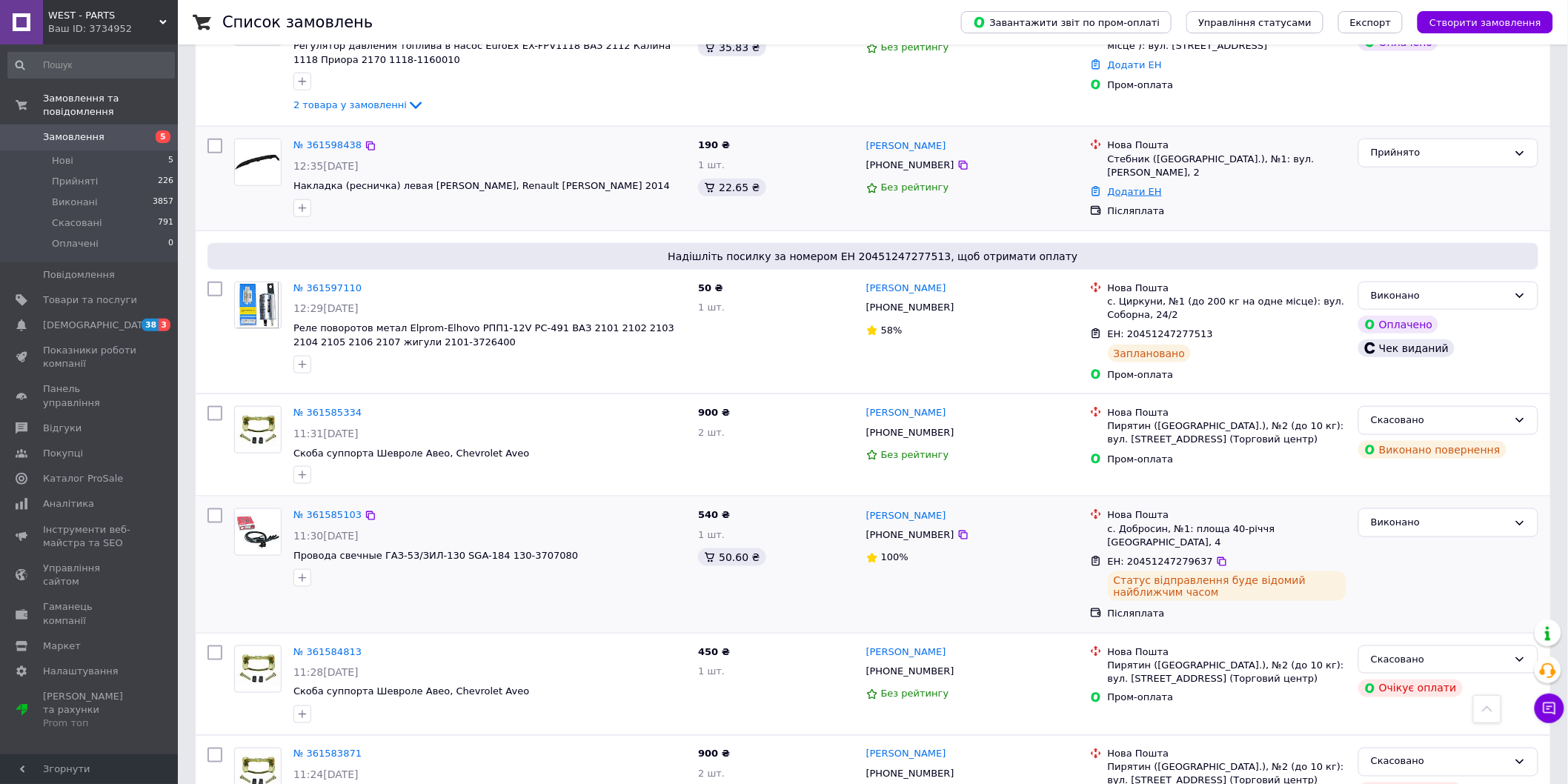
click at [1132, 186] on link "Додати ЕН" at bounding box center [1135, 192] width 54 height 12
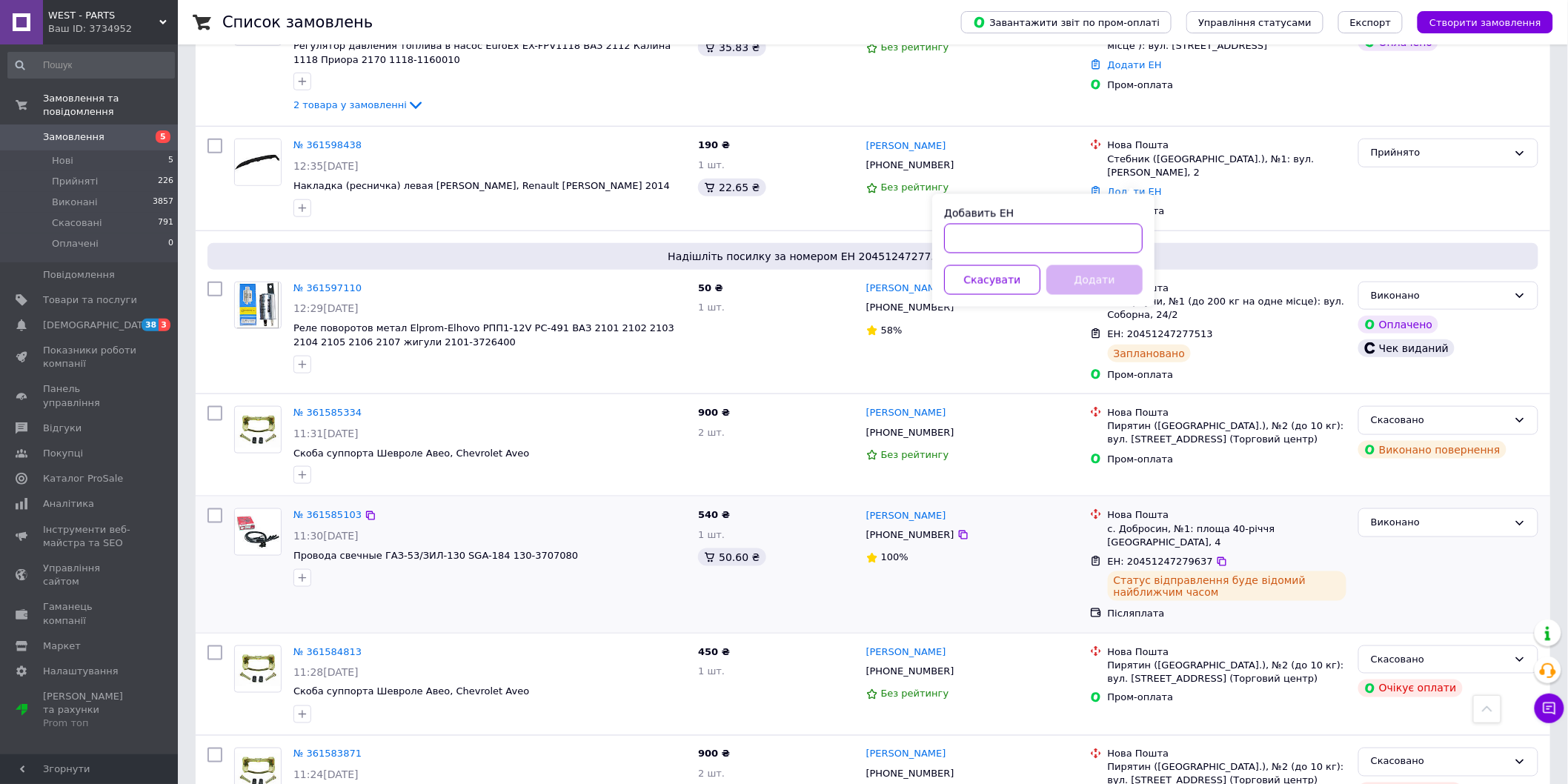
click at [1010, 237] on input "Добавить ЕН" at bounding box center [1043, 238] width 198 height 30
paste input "20451247282980"
type input "20451247282980"
click at [1114, 271] on button "Додати" at bounding box center [1095, 280] width 97 height 30
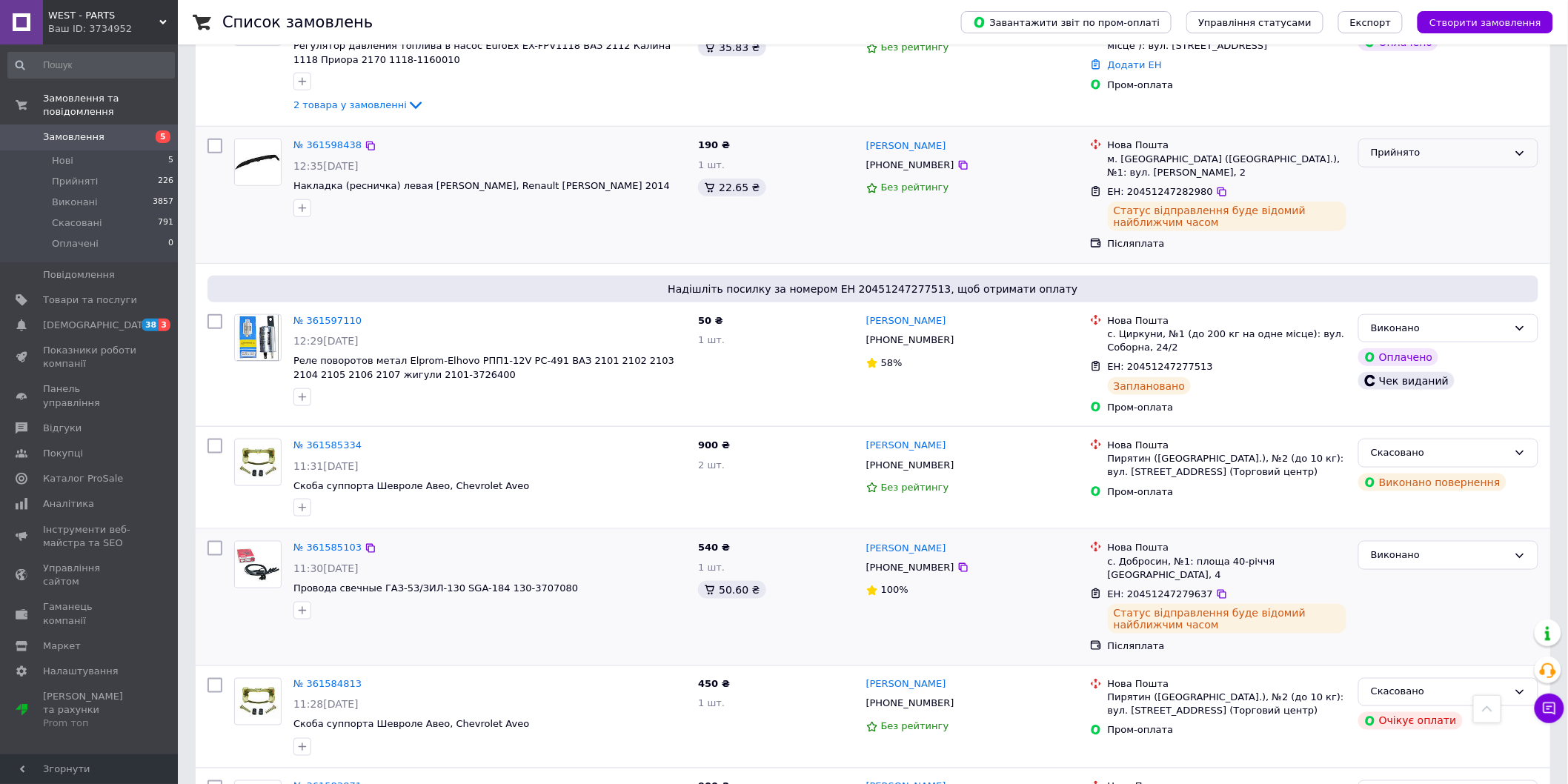
click at [1398, 146] on div "Прийнято" at bounding box center [1439, 153] width 137 height 15
click at [1400, 171] on li "Виконано" at bounding box center [1448, 184] width 178 height 28
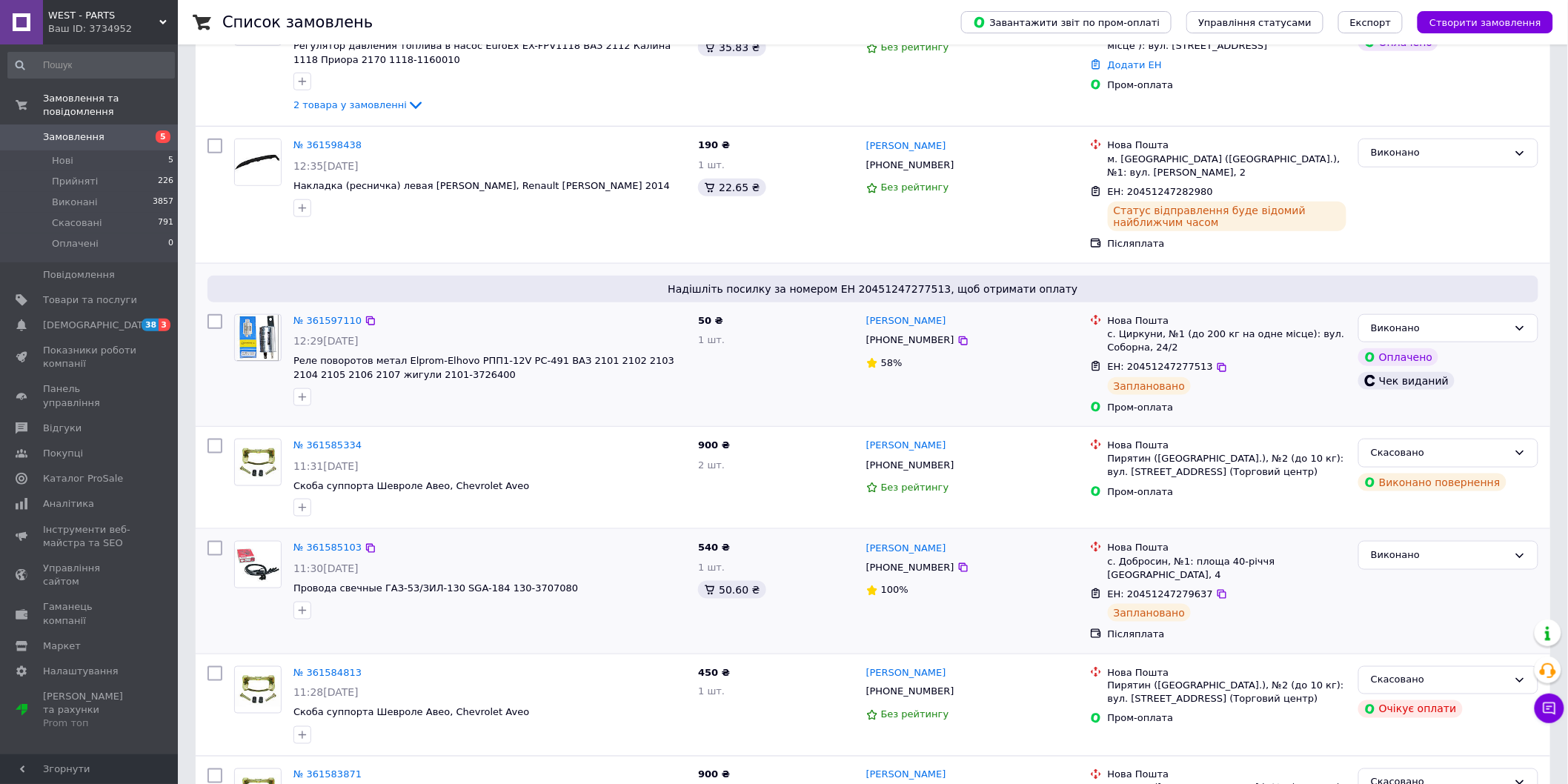
scroll to position [0, 0]
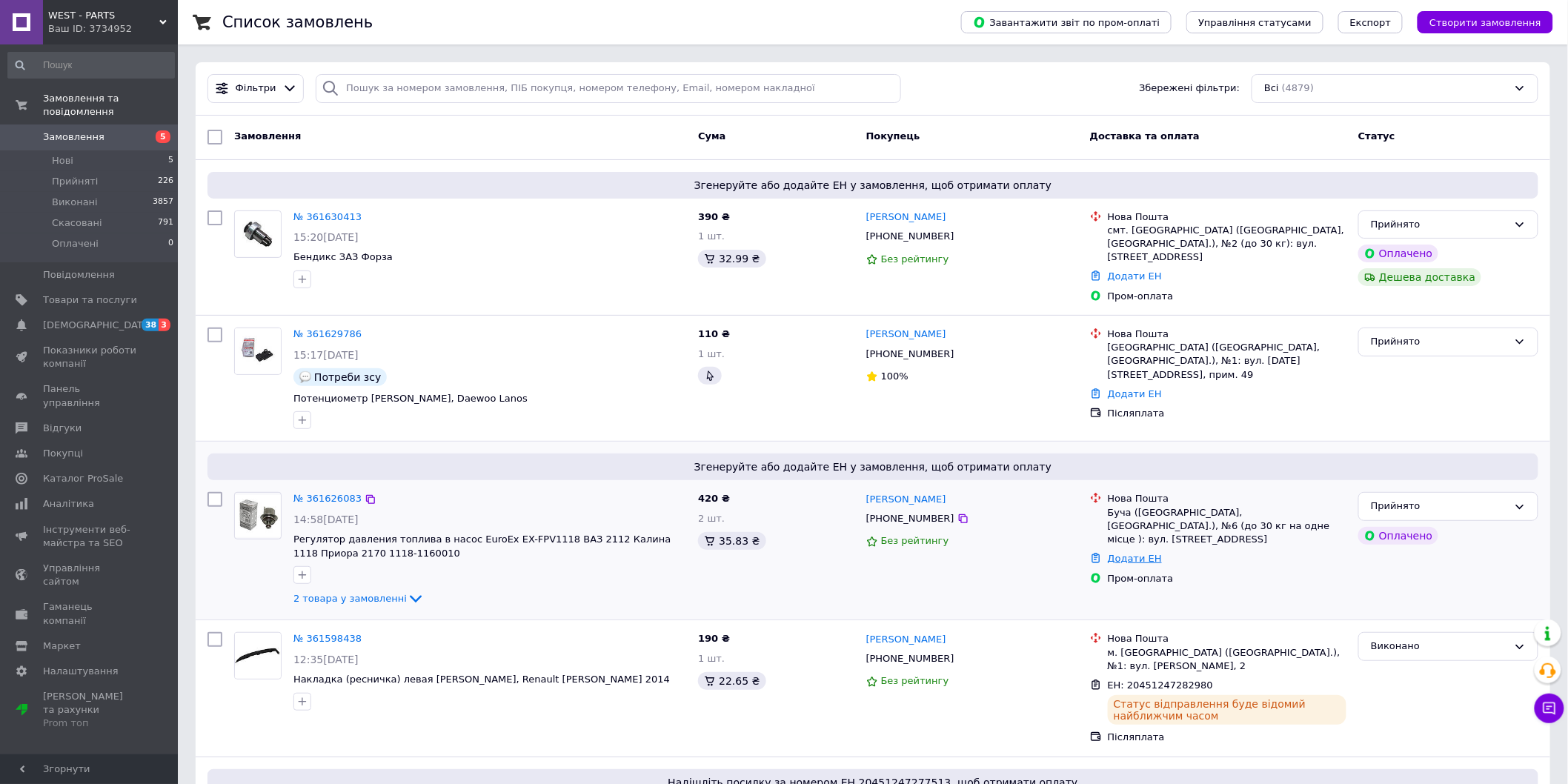
click at [1135, 553] on link "Додати ЕН" at bounding box center [1135, 559] width 54 height 12
click at [1066, 597] on input "Добавить ЕН" at bounding box center [1043, 591] width 198 height 30
paste input "20451247285526"
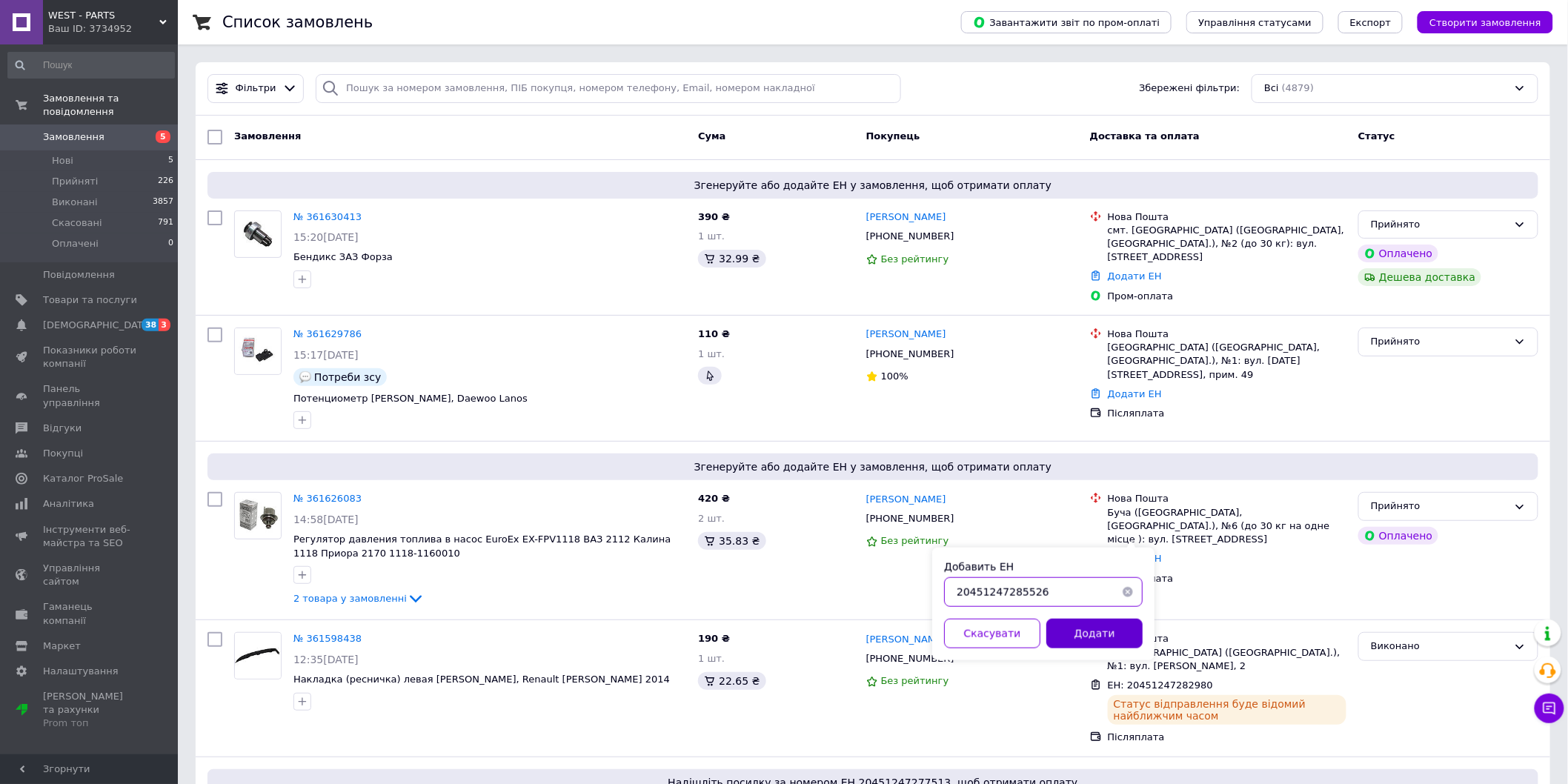
type input "20451247285526"
click at [1113, 624] on button "Додати" at bounding box center [1095, 634] width 97 height 30
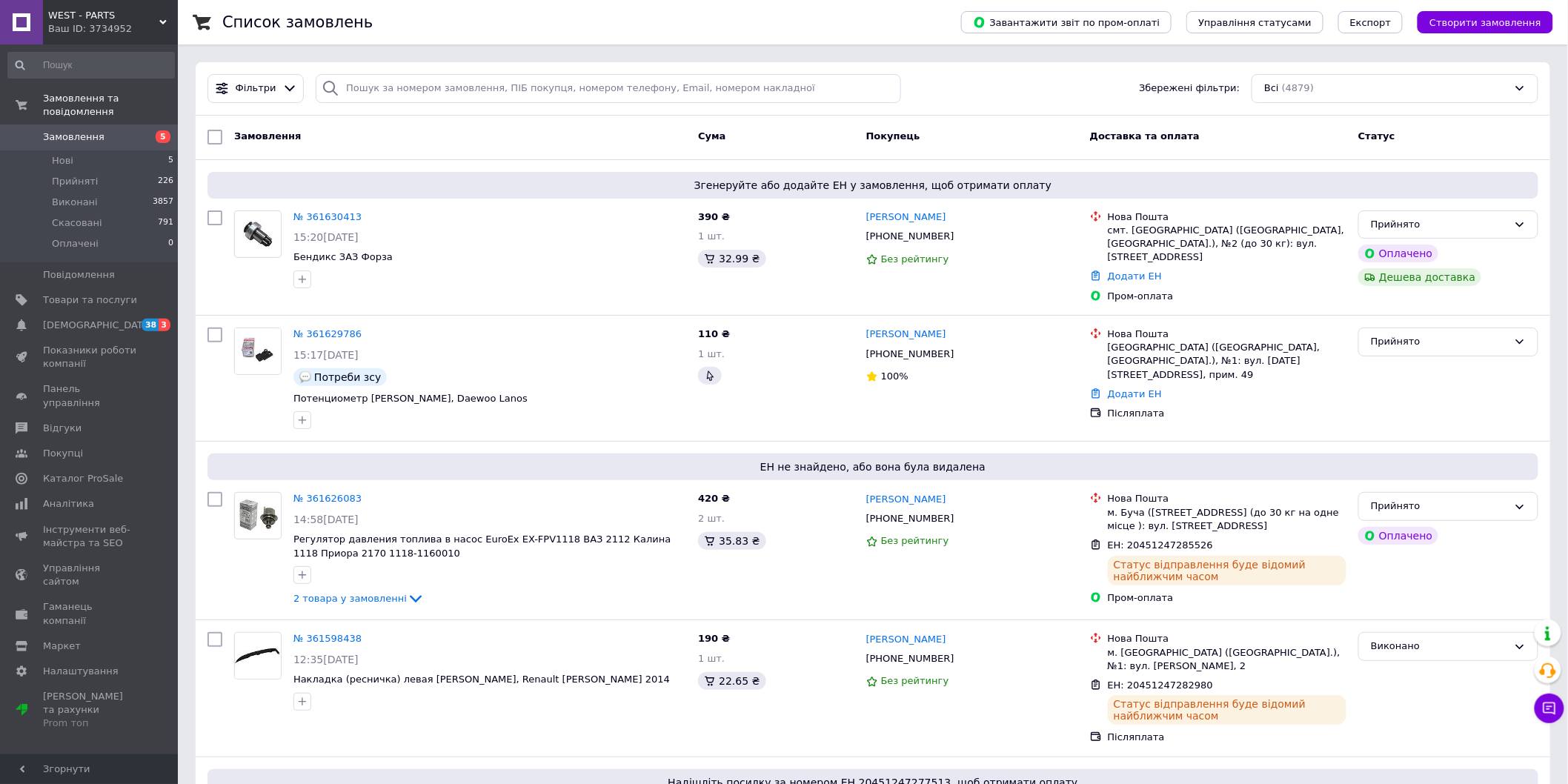
click at [218, 492] on input "checkbox" at bounding box center [214, 498] width 14 height 14
checkbox input "true"
drag, startPoint x: 311, startPoint y: 129, endPoint x: 353, endPoint y: 230, distance: 109.4
click at [311, 131] on span "Дії для 1 замовлення" at bounding box center [288, 137] width 107 height 13
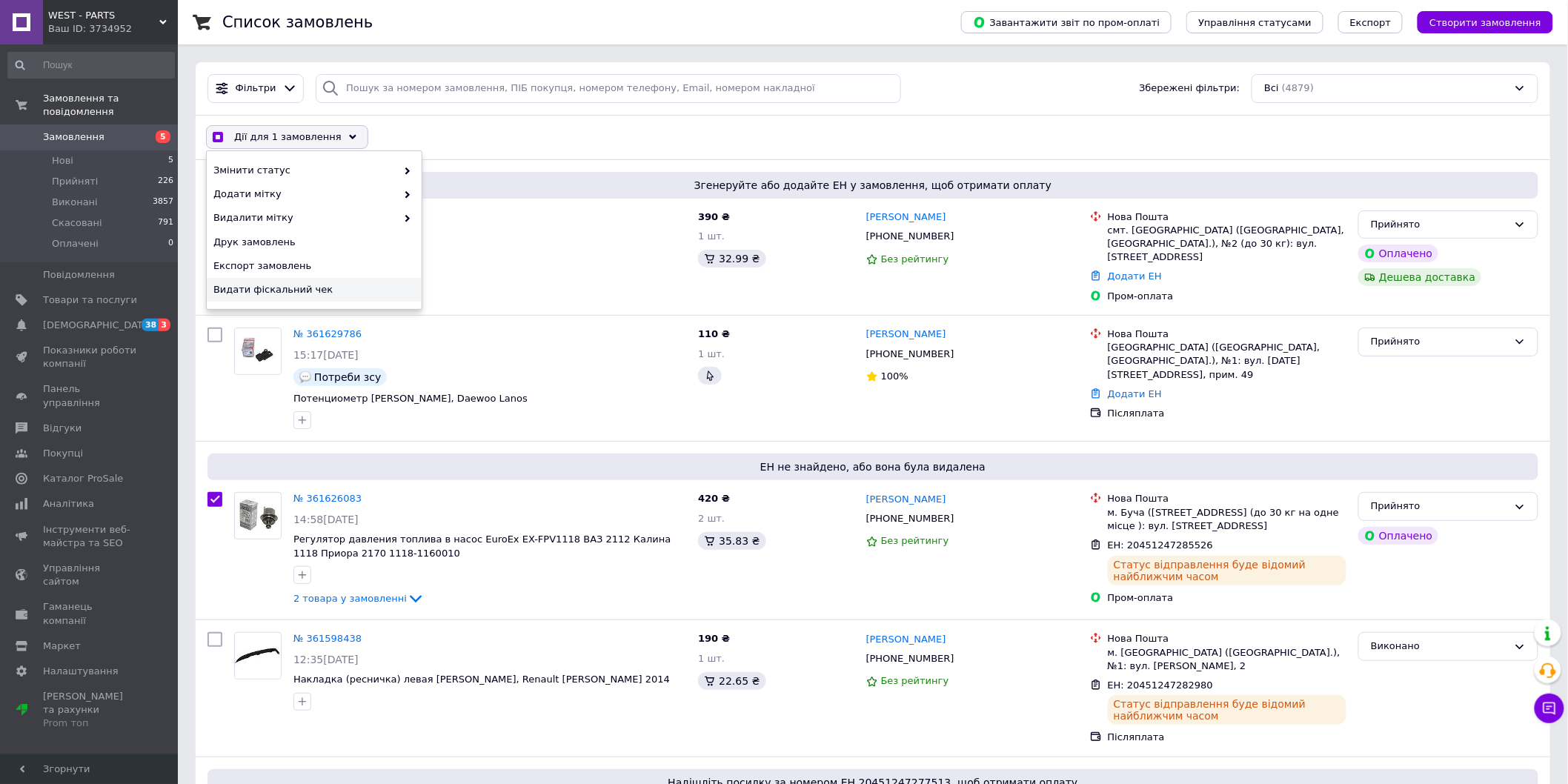
click at [286, 294] on span "Видати фіскальний чек" at bounding box center [312, 289] width 197 height 13
checkbox input "true"
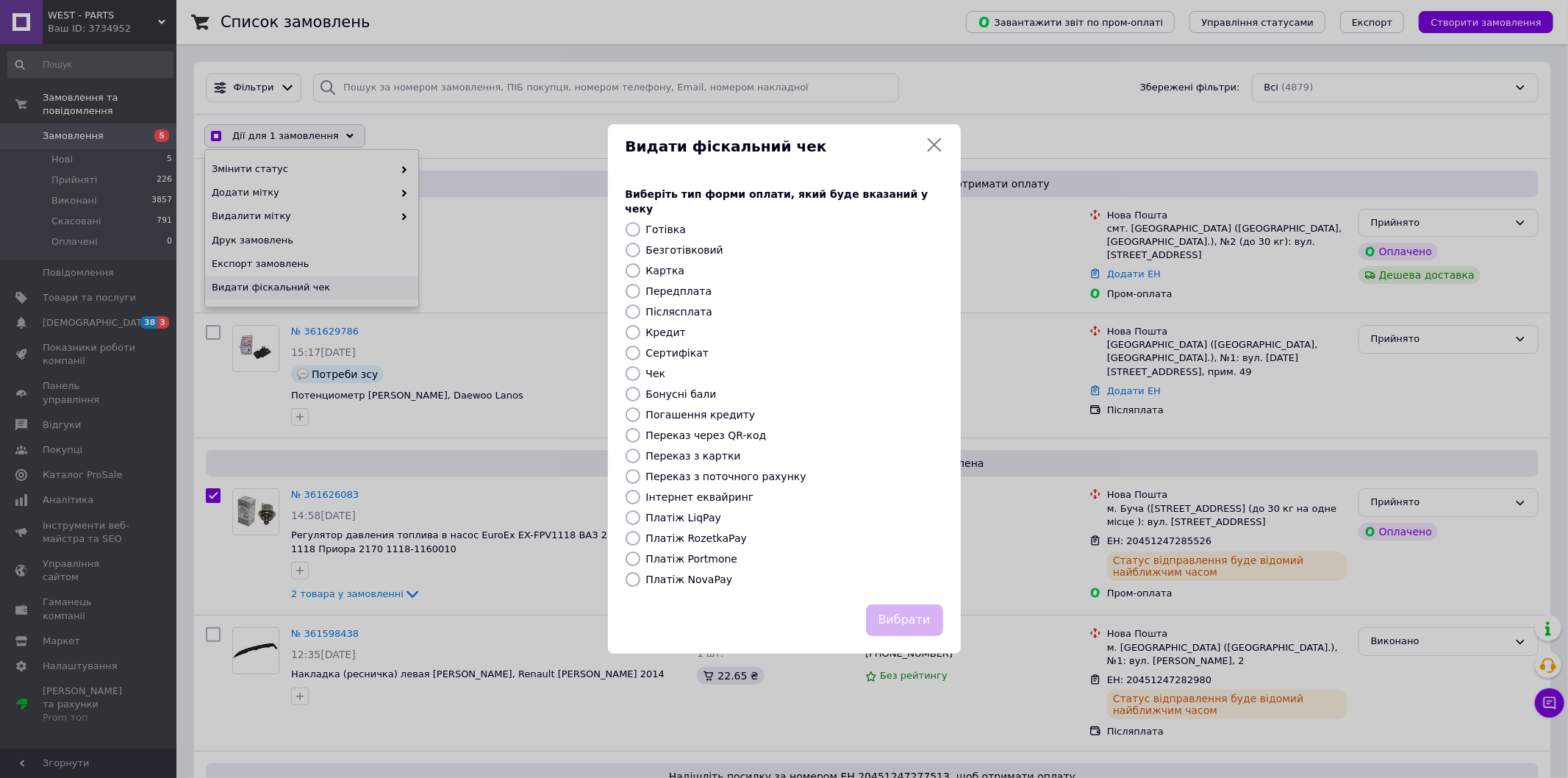
click at [680, 244] on label "Безготівковий" at bounding box center [685, 250] width 77 height 11
click at [640, 243] on input "Безготівковий" at bounding box center [632, 249] width 14 height 14
radio input "true"
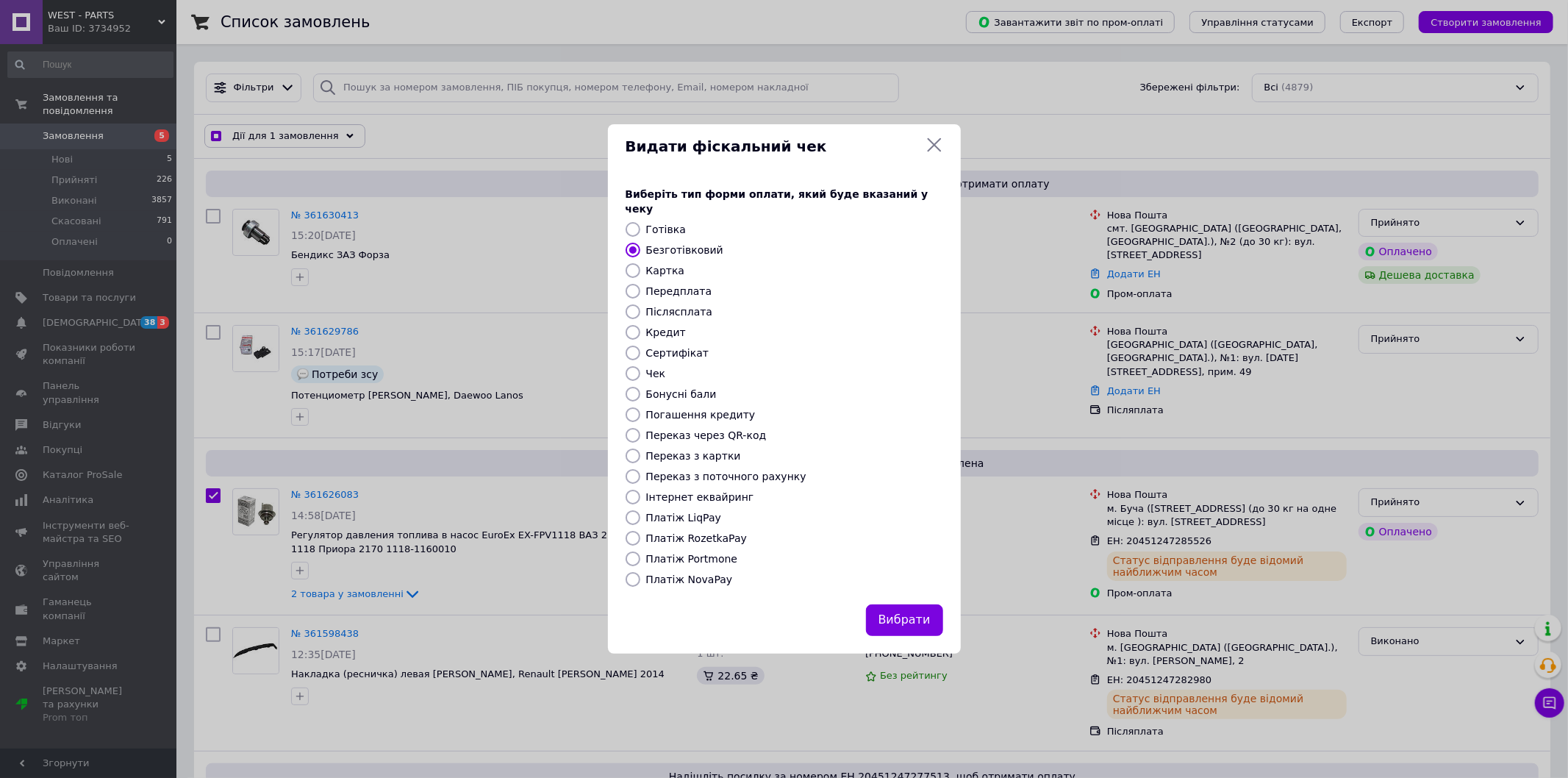
click at [909, 609] on button "Вибрати" at bounding box center [904, 620] width 77 height 31
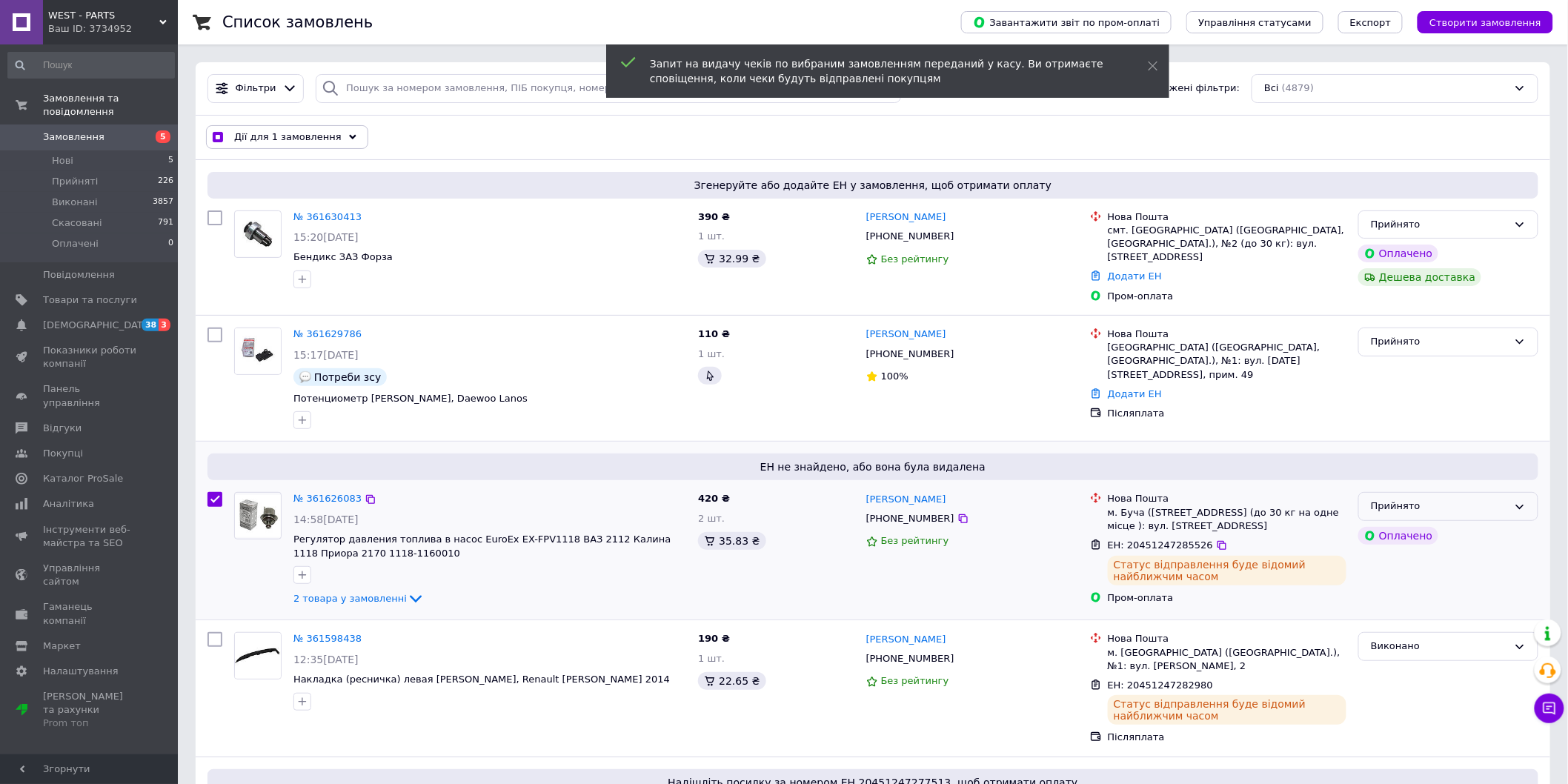
click at [1441, 492] on div "Прийнято" at bounding box center [1448, 506] width 180 height 29
checkbox input "true"
click at [1413, 524] on li "Виконано" at bounding box center [1448, 538] width 178 height 28
checkbox input "false"
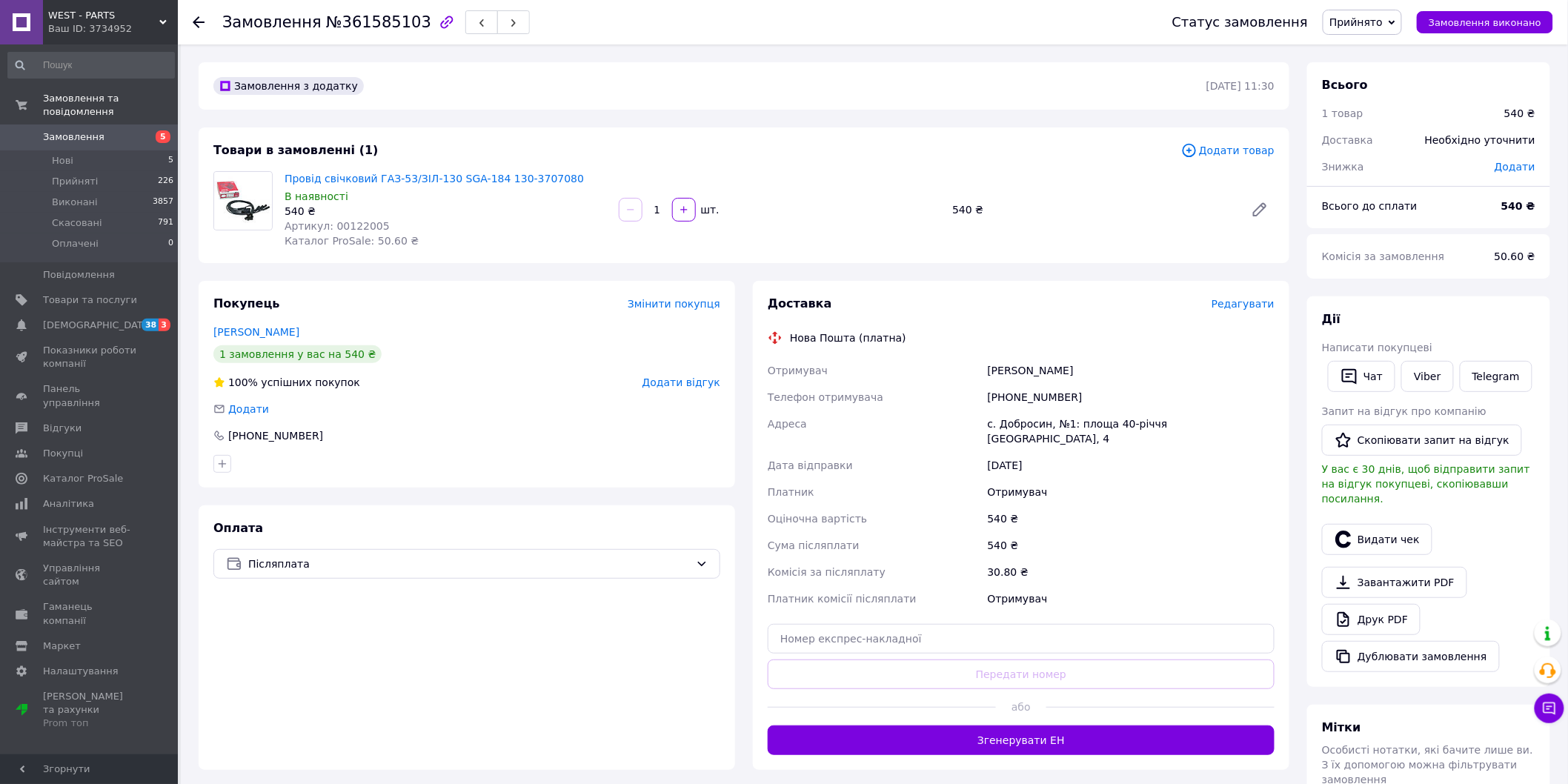
click at [359, 215] on div "540 ₴" at bounding box center [446, 211] width 322 height 14
click at [363, 217] on div "540 ₴" at bounding box center [446, 211] width 322 height 14
click at [357, 224] on span "Артикул: 00122005" at bounding box center [337, 226] width 105 height 12
copy span "00122005"
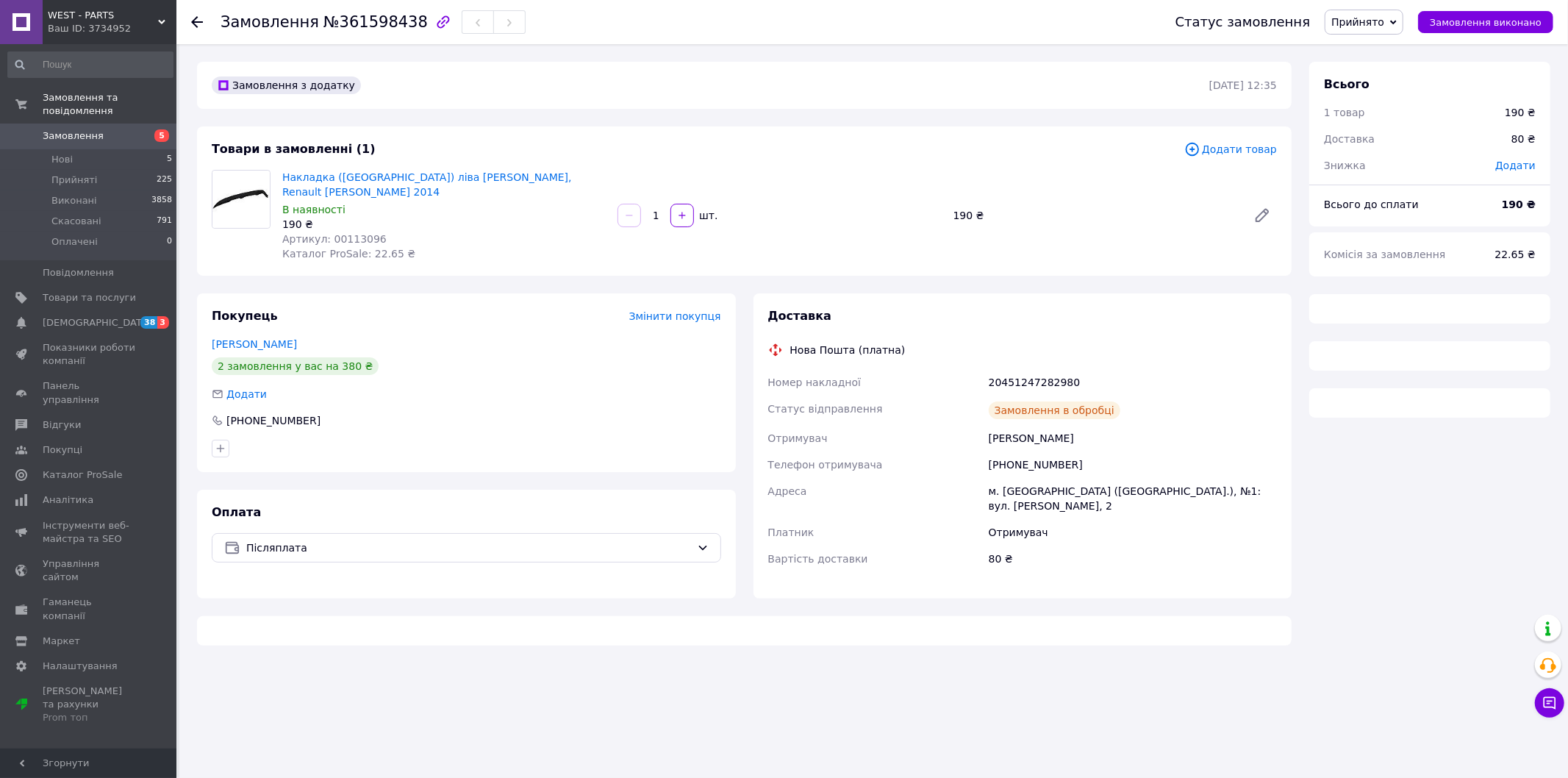
click at [347, 233] on span "Артикул: 00113096" at bounding box center [335, 239] width 105 height 11
copy span "00113096"
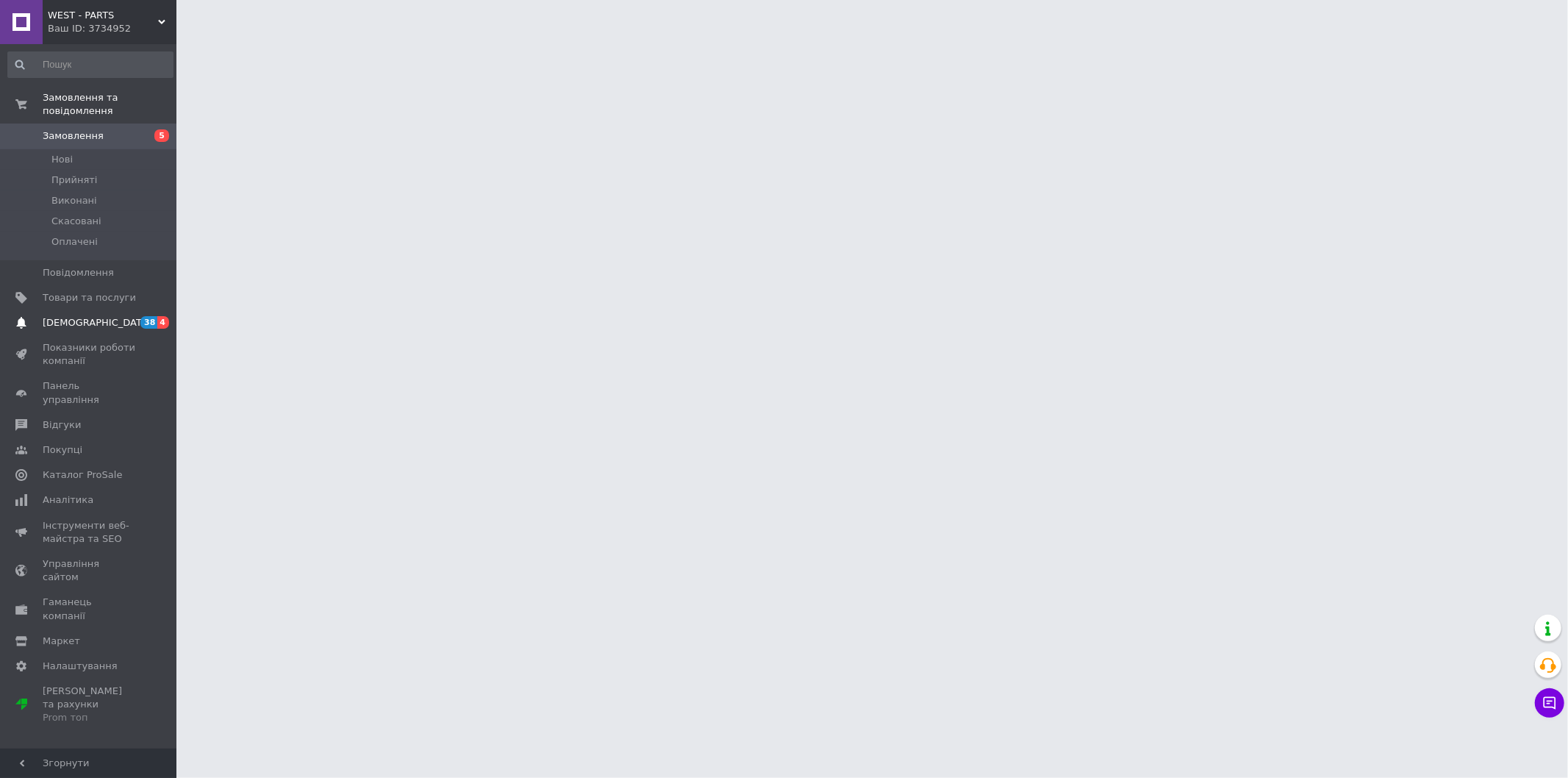
click at [112, 316] on span "[DEMOGRAPHIC_DATA]" at bounding box center [89, 322] width 93 height 13
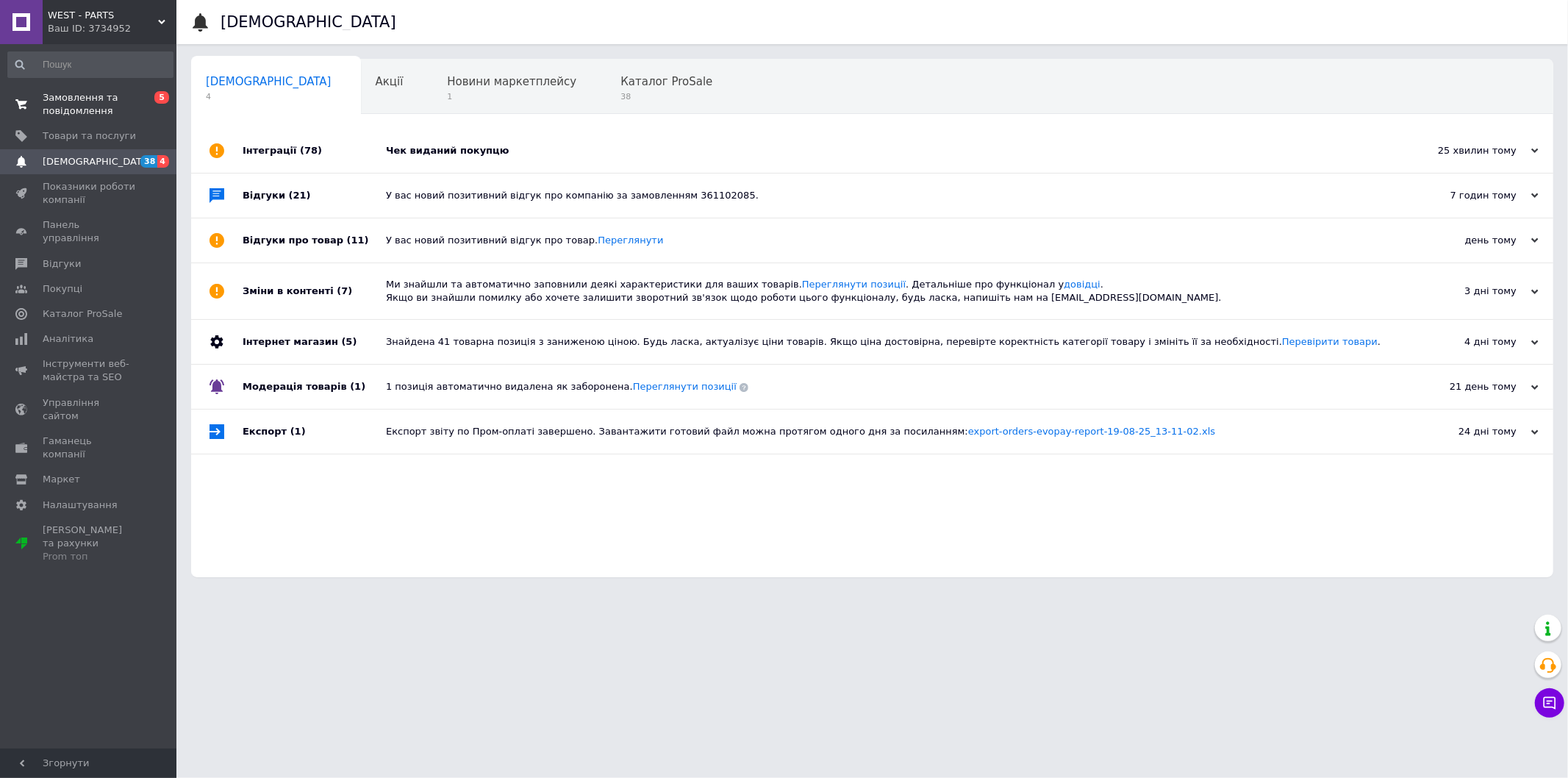
click at [120, 101] on span "Замовлення та повідомлення" at bounding box center [89, 105] width 93 height 27
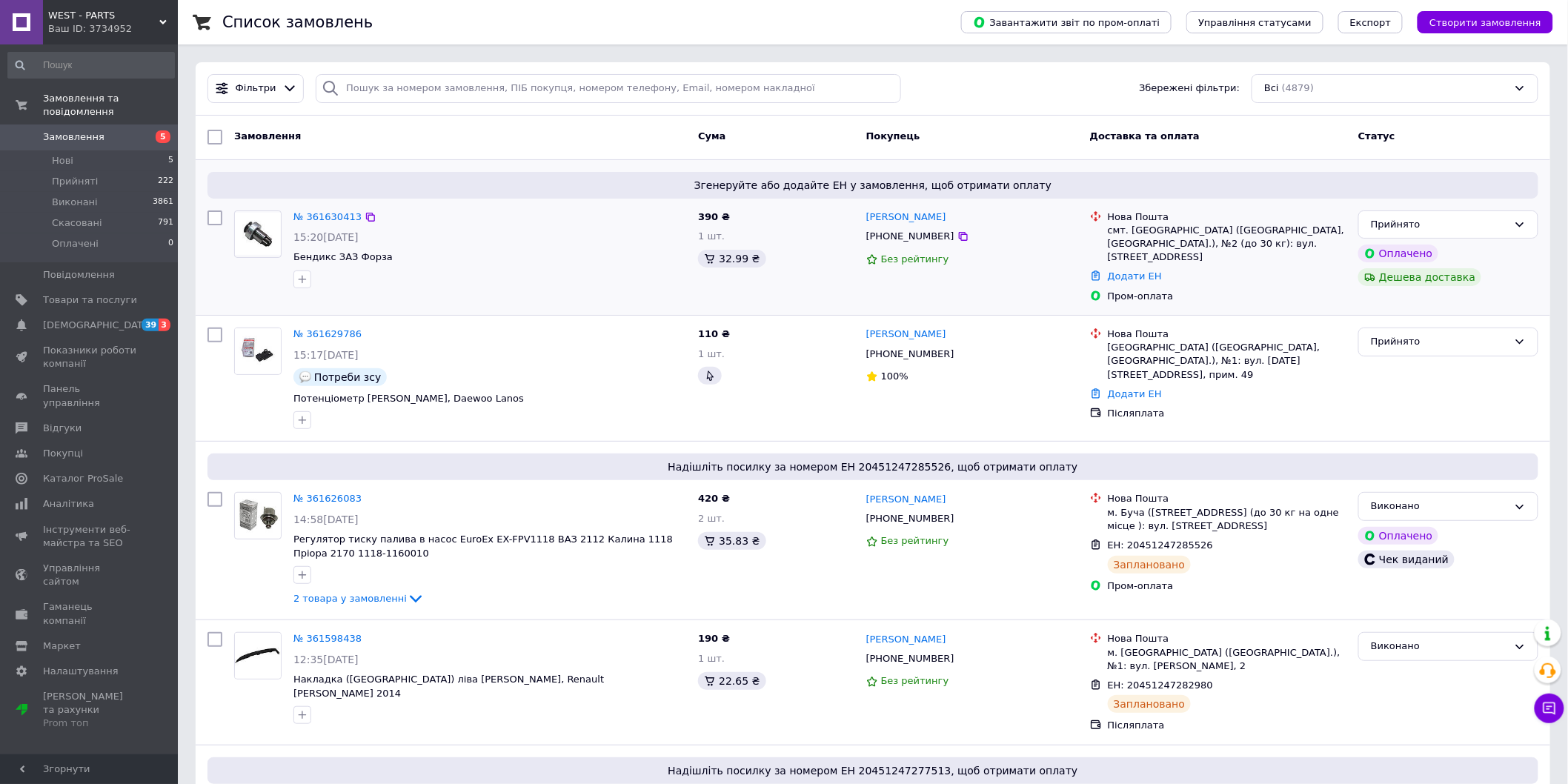
drag, startPoint x: 397, startPoint y: 135, endPoint x: 1021, endPoint y: 212, distance: 628.7
click at [413, 129] on div "Замовлення" at bounding box center [460, 137] width 464 height 27
click at [1134, 271] on ul "Нова Пошта смт. [GEOGRAPHIC_DATA] ([GEOGRAPHIC_DATA], [GEOGRAPHIC_DATA].), №2 (…" at bounding box center [1218, 257] width 257 height 100
click at [1123, 270] on link "Додати ЕН" at bounding box center [1135, 276] width 54 height 12
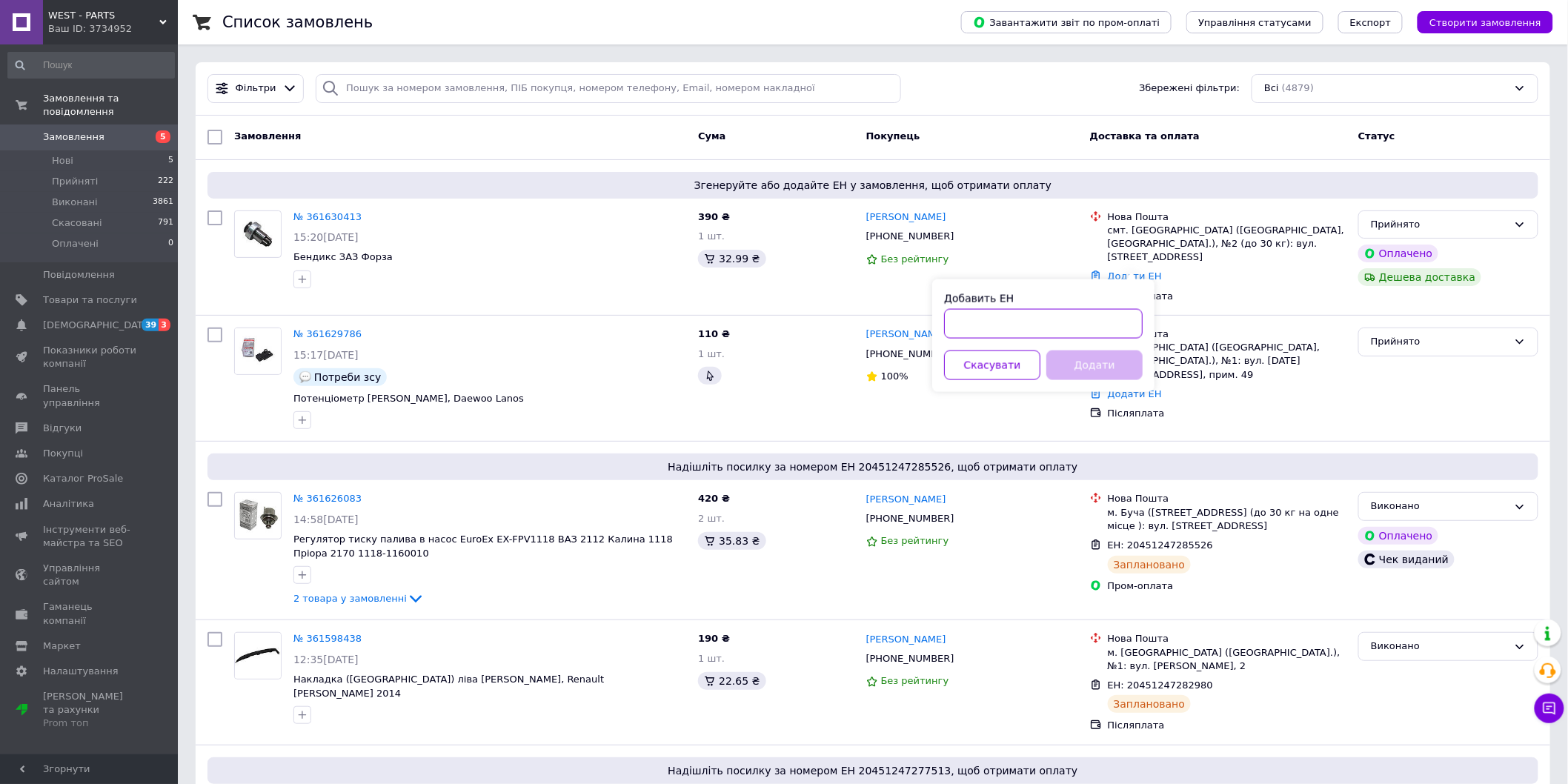
click at [1047, 319] on input "Добавить ЕН" at bounding box center [1043, 323] width 198 height 30
paste input "20451247371245"
type input "20451247371245"
click at [1107, 368] on button "Додати" at bounding box center [1095, 365] width 97 height 30
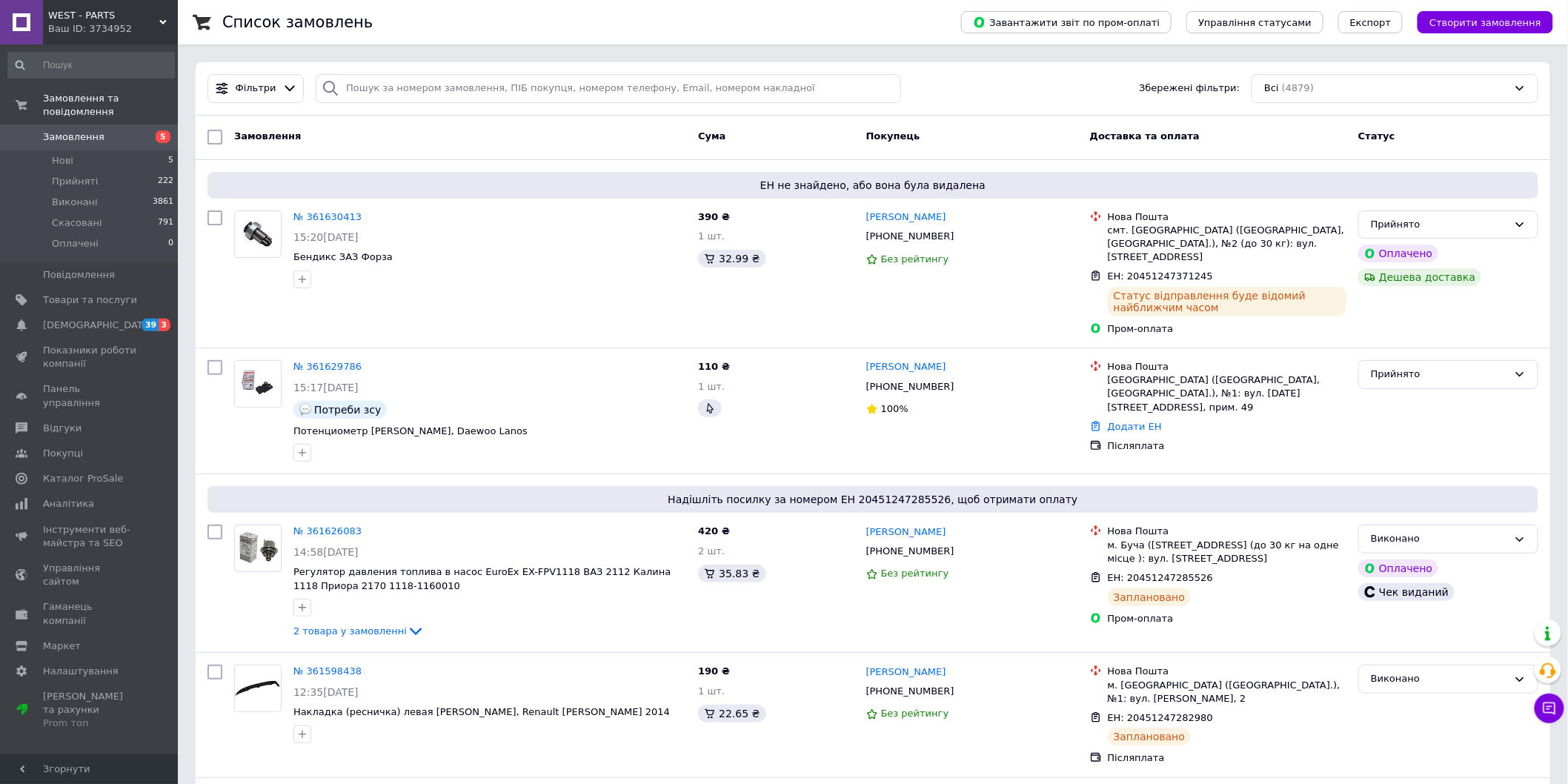
click at [210, 219] on input "checkbox" at bounding box center [214, 218] width 14 height 14
checkbox input "true"
click at [261, 127] on div "Дії для 1 замовлення" at bounding box center [287, 137] width 162 height 24
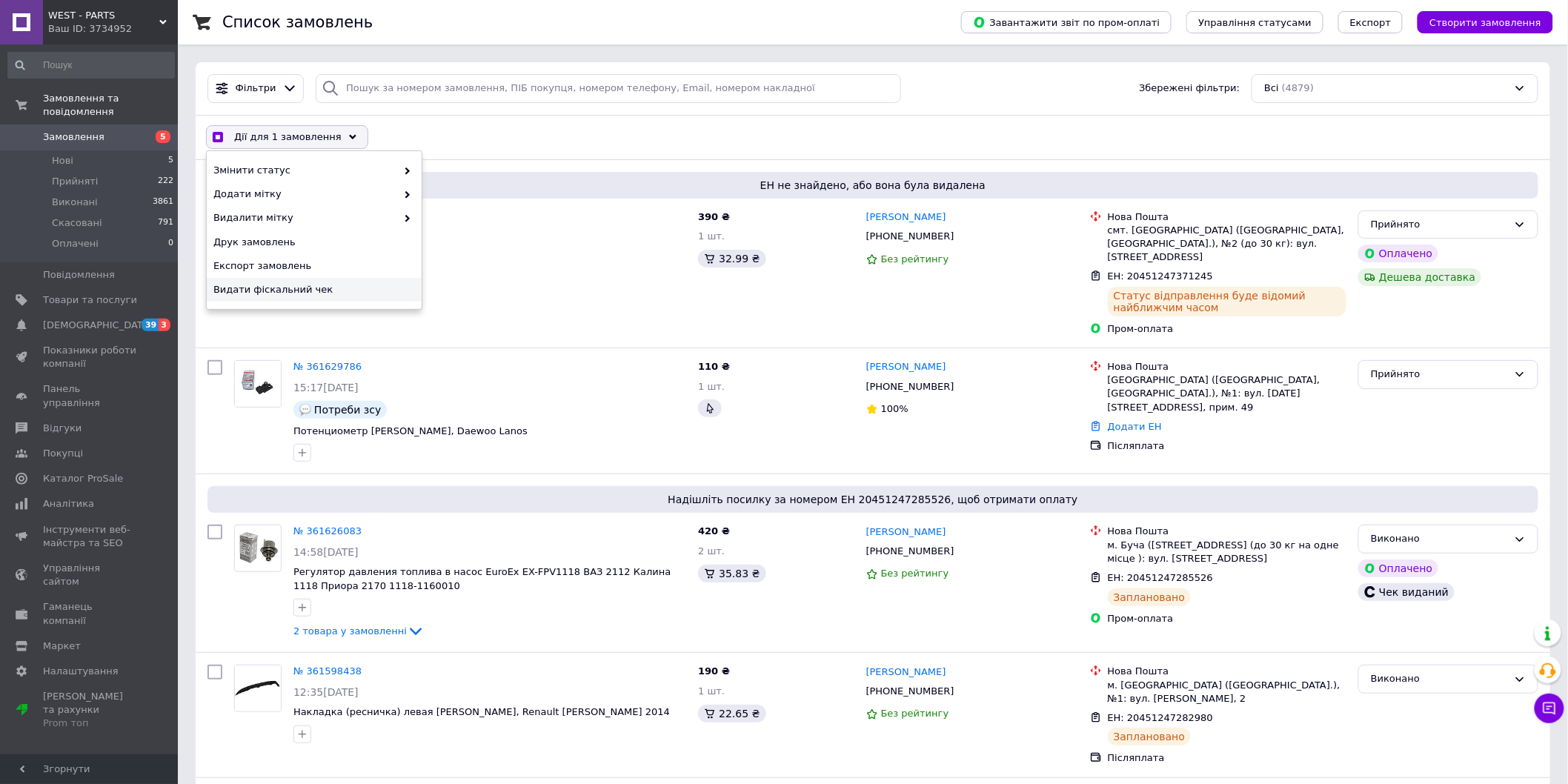
click at [300, 285] on span "Видати фіскальний чек" at bounding box center [312, 289] width 197 height 13
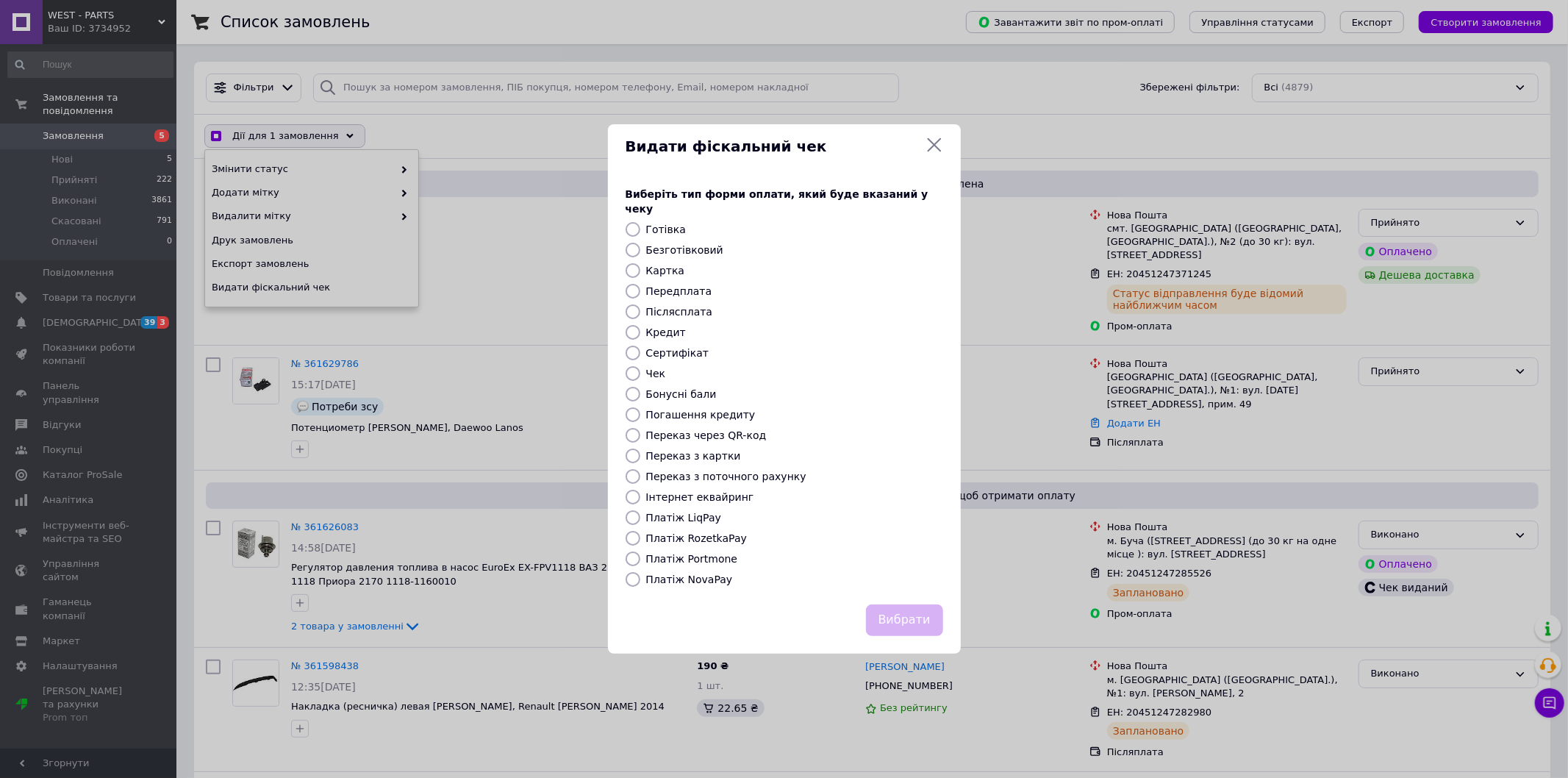
checkbox input "true"
click at [647, 244] on label "Безготівковий" at bounding box center [685, 250] width 77 height 11
click at [640, 243] on input "Безготівковий" at bounding box center [632, 249] width 14 height 14
radio input "true"
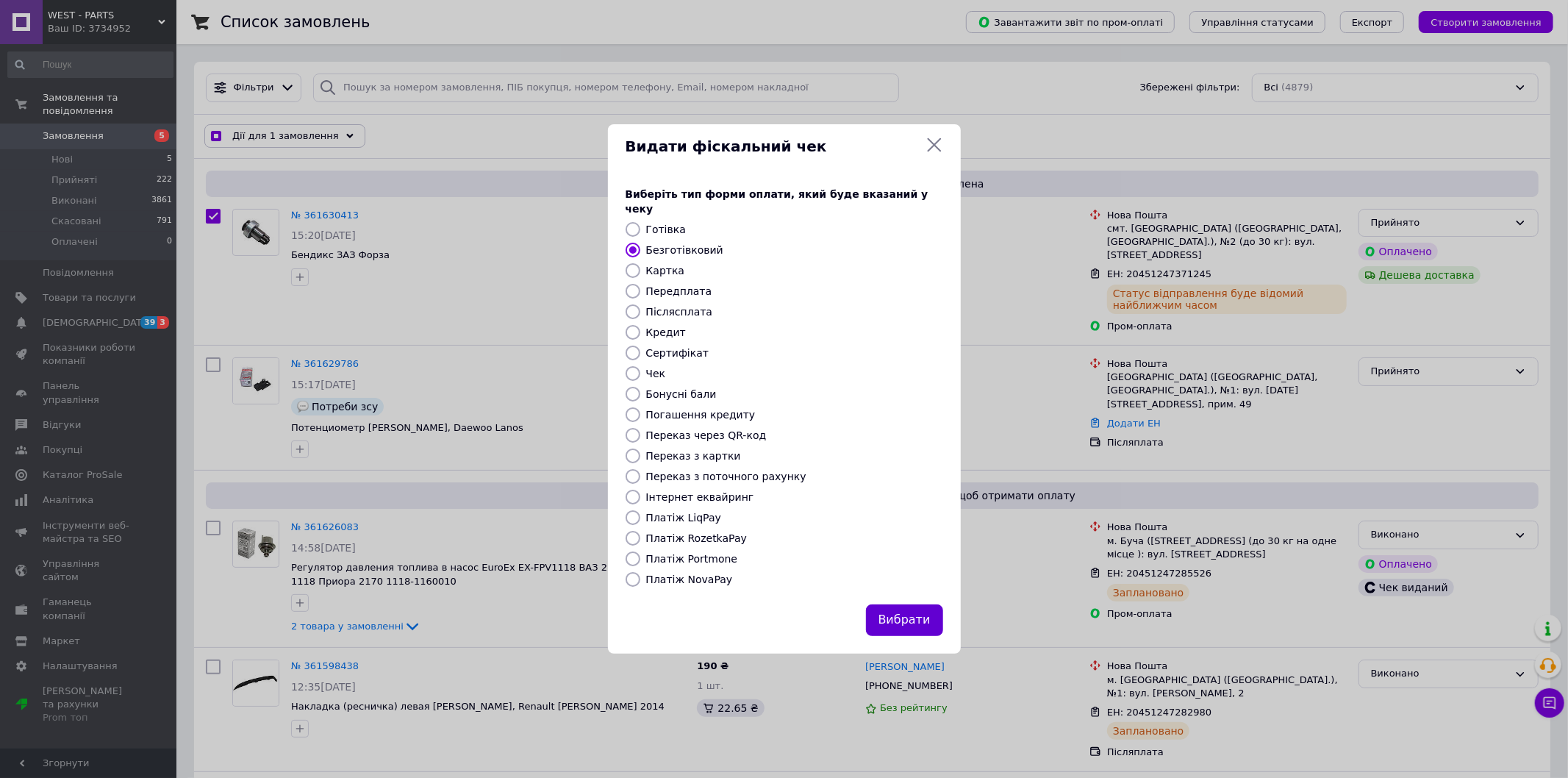
click at [891, 617] on button "Вибрати" at bounding box center [904, 620] width 77 height 31
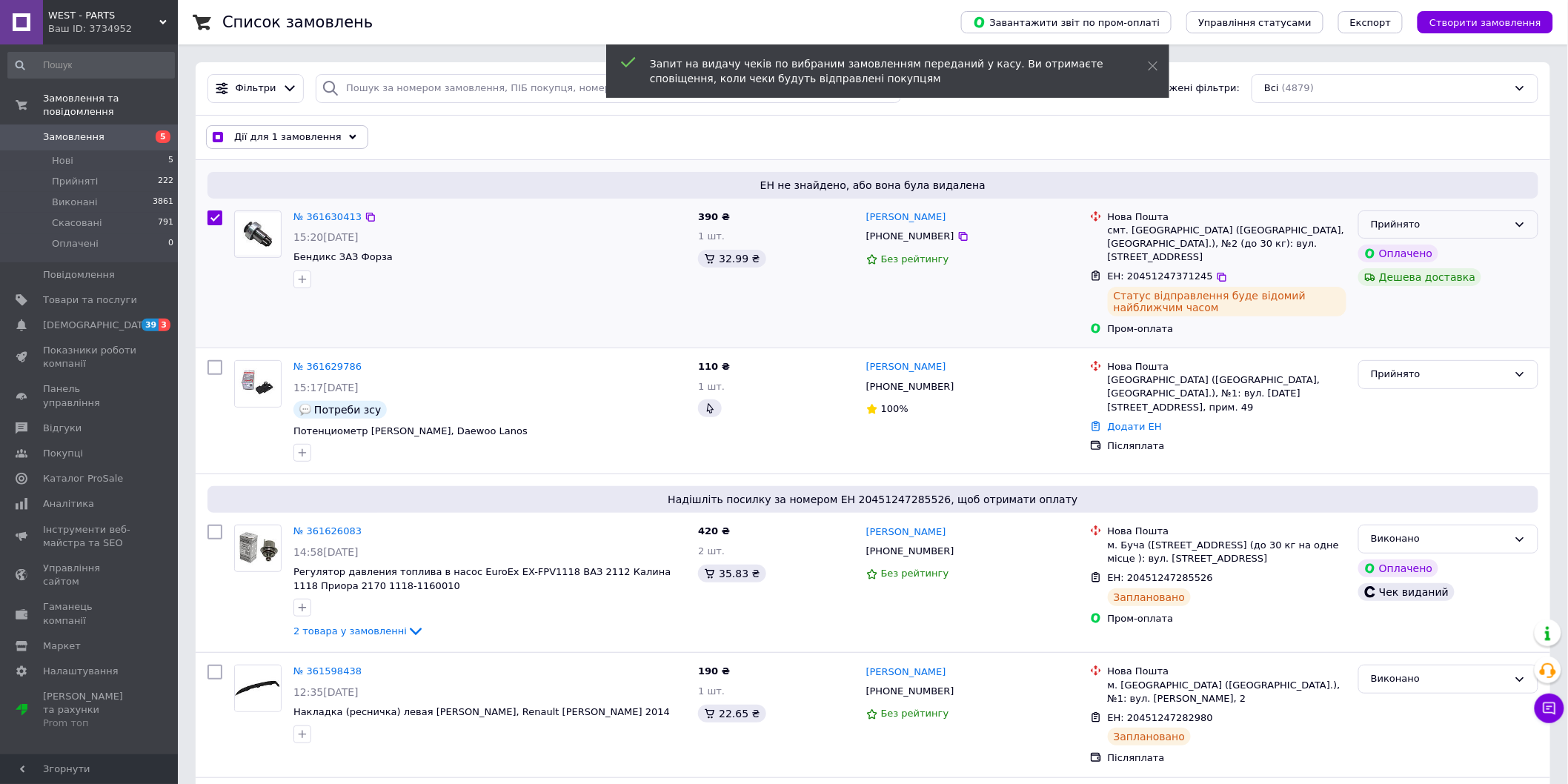
click at [1485, 227] on div "Прийнято" at bounding box center [1439, 225] width 137 height 15
checkbox input "true"
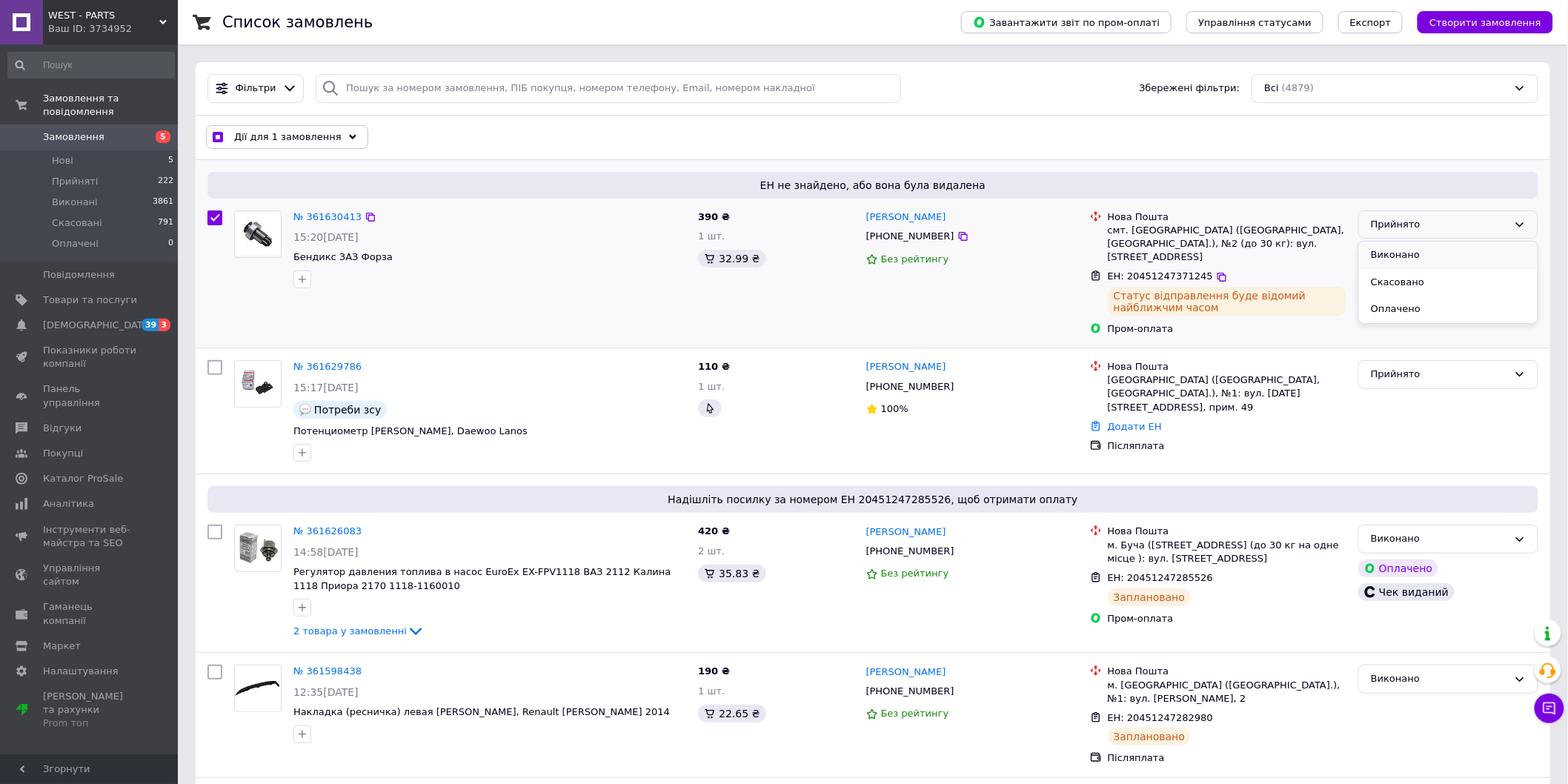
click at [1398, 258] on li "Виконано" at bounding box center [1448, 255] width 178 height 28
checkbox input "false"
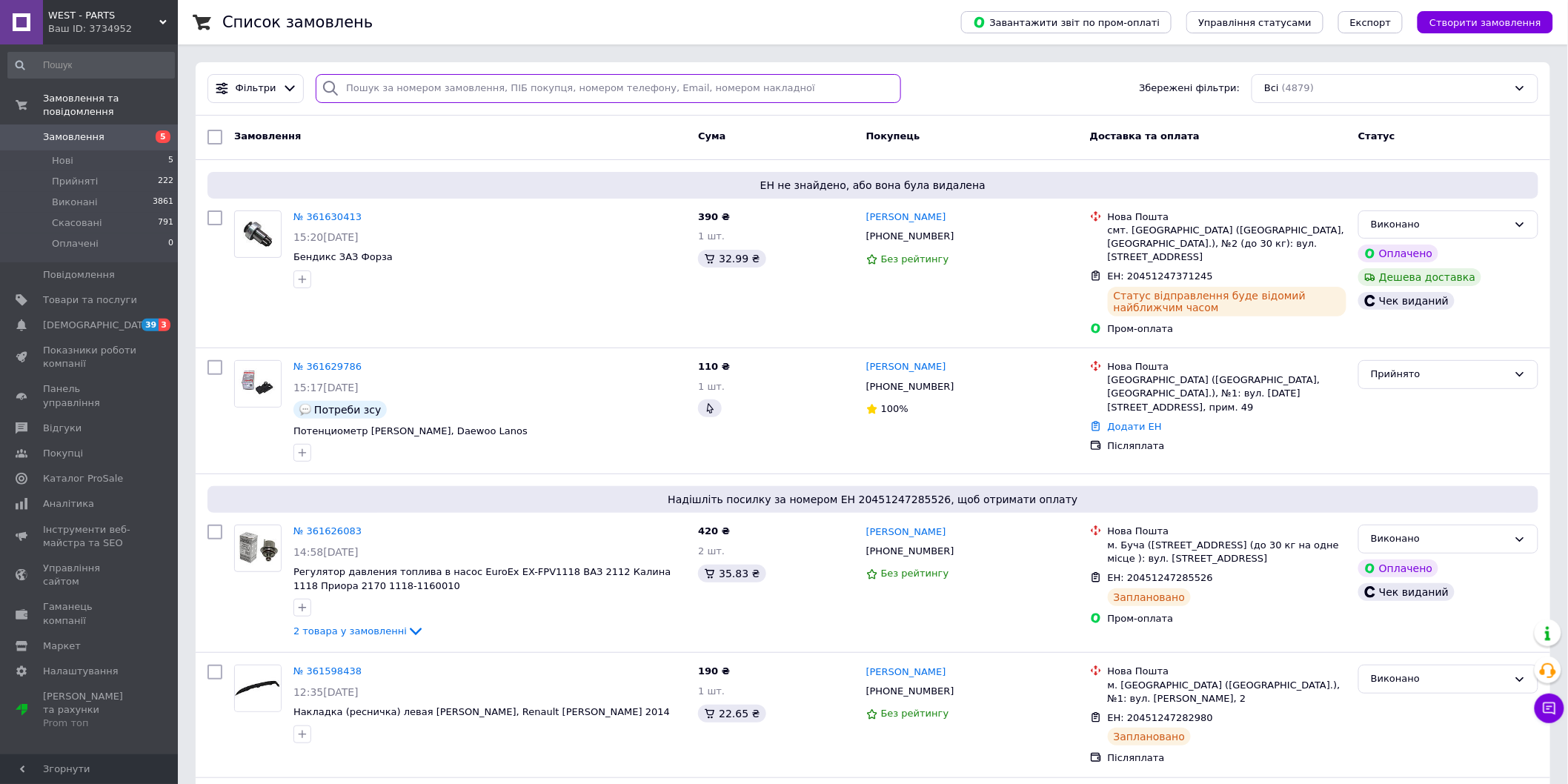
click at [407, 90] on input "search" at bounding box center [608, 88] width 585 height 29
paste input "20451247374225 Попов Олександр"
type input "20451247374225 Попов Олександр"
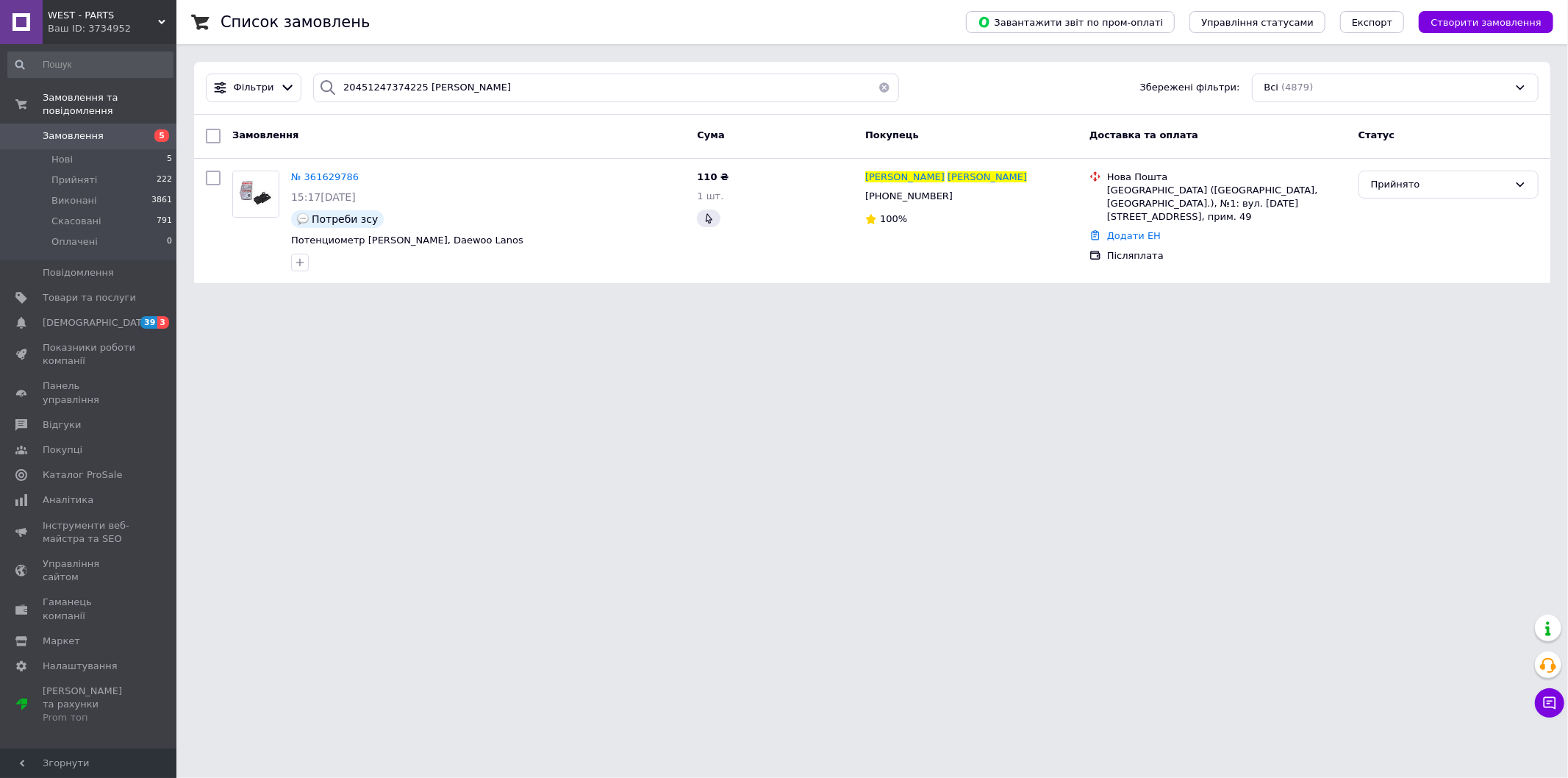
drag, startPoint x: 397, startPoint y: 452, endPoint x: 375, endPoint y: 392, distance: 63.9
click at [397, 301] on html "WEST - PARTS Ваш ID: 3734952 Сайт WEST - PARTS Кабінет покупця Перевірити стан …" at bounding box center [784, 150] width 1568 height 301
drag, startPoint x: 1151, startPoint y: 226, endPoint x: 1114, endPoint y: 233, distance: 37.7
click at [1151, 230] on link "Додати ЕН" at bounding box center [1133, 236] width 53 height 11
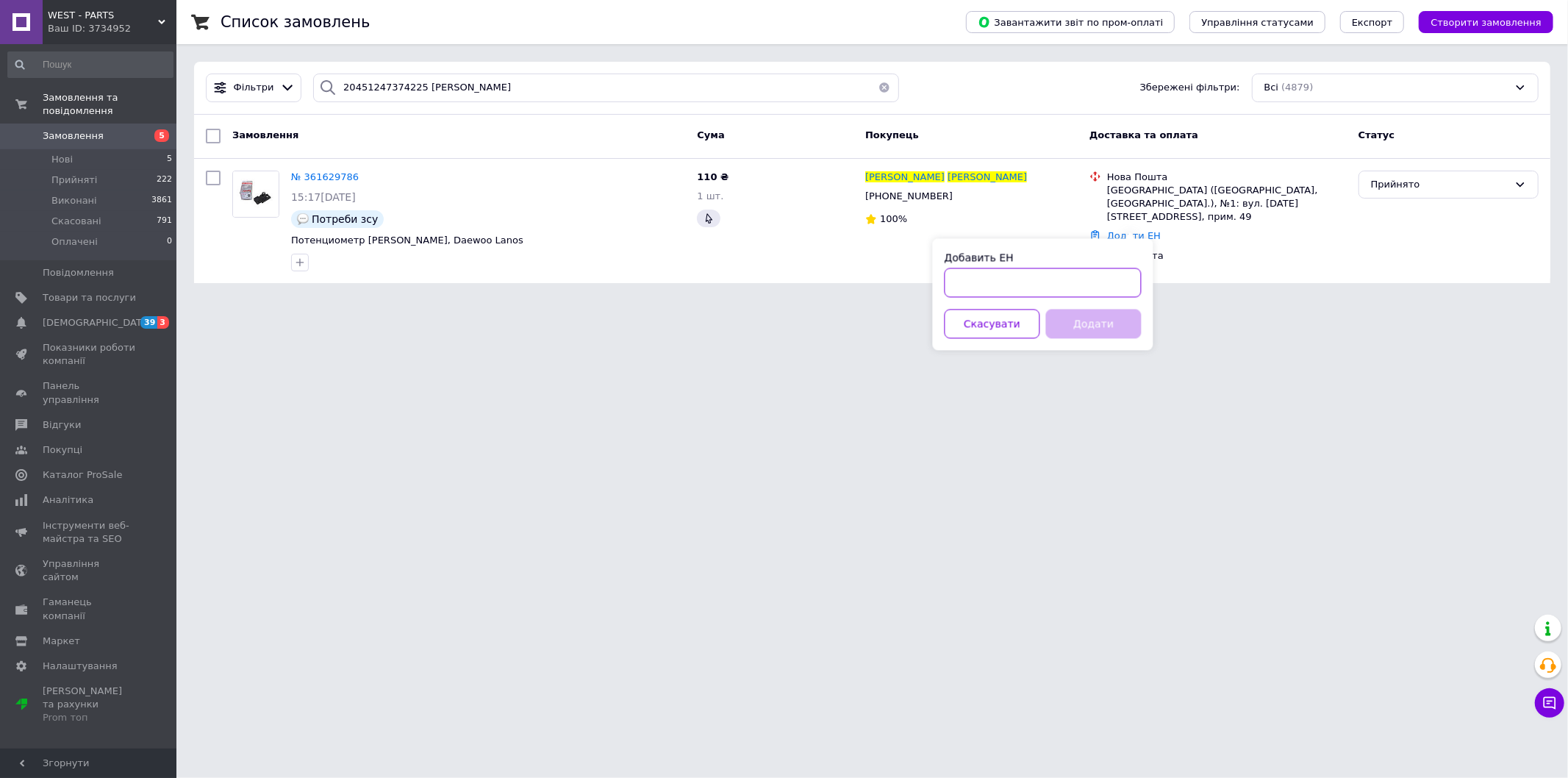
click at [1045, 287] on input "Добавить ЕН" at bounding box center [1043, 282] width 197 height 29
paste input "20451247374225"
type input "20451247374225"
click at [1104, 323] on button "Додати" at bounding box center [1094, 323] width 96 height 29
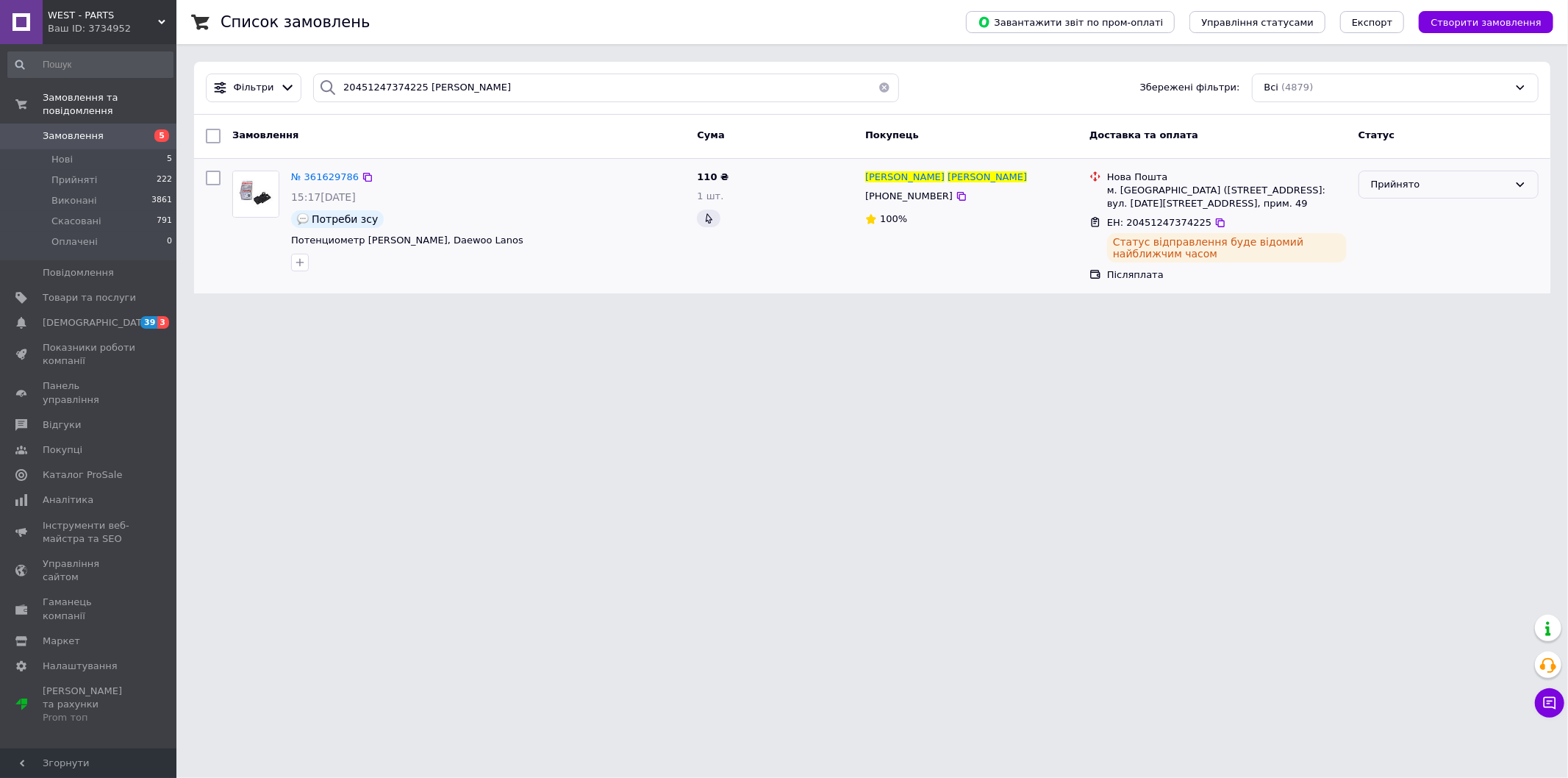
click at [1395, 186] on div "Прийнято" at bounding box center [1440, 185] width 138 height 15
click at [1404, 209] on li "Виконано" at bounding box center [1449, 215] width 179 height 28
drag, startPoint x: 261, startPoint y: 394, endPoint x: 465, endPoint y: 590, distance: 282.9
click at [267, 311] on html "WEST - PARTS Ваш ID: 3734952 Сайт WEST - PARTS Кабінет покупця Перевірити стан …" at bounding box center [784, 155] width 1568 height 311
click at [419, 88] on input "20451247374225 Попов Олександр" at bounding box center [606, 88] width 586 height 29
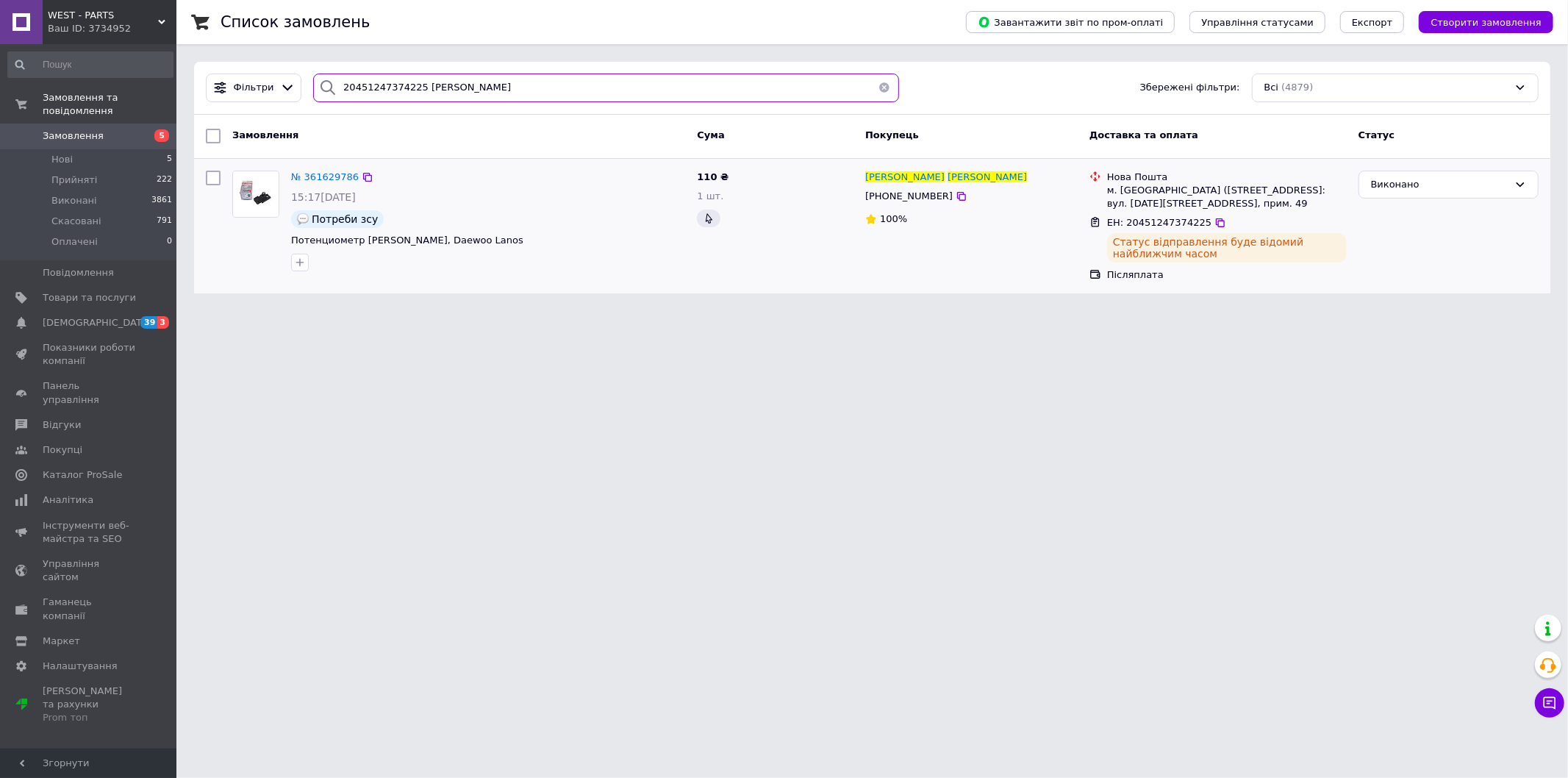
click at [419, 86] on input "20451247374225 Попов Олександр" at bounding box center [606, 88] width 586 height 29
click at [419, 85] on input "20451247374225 Попов Олександр" at bounding box center [606, 88] width 586 height 29
drag, startPoint x: 450, startPoint y: 96, endPoint x: 45, endPoint y: 119, distance: 405.7
click at [49, 124] on div "WEST - PARTS Ваш ID: 3734952 Сайт WEST - PARTS Кабінет покупця Перевірити стан …" at bounding box center [784, 155] width 1568 height 311
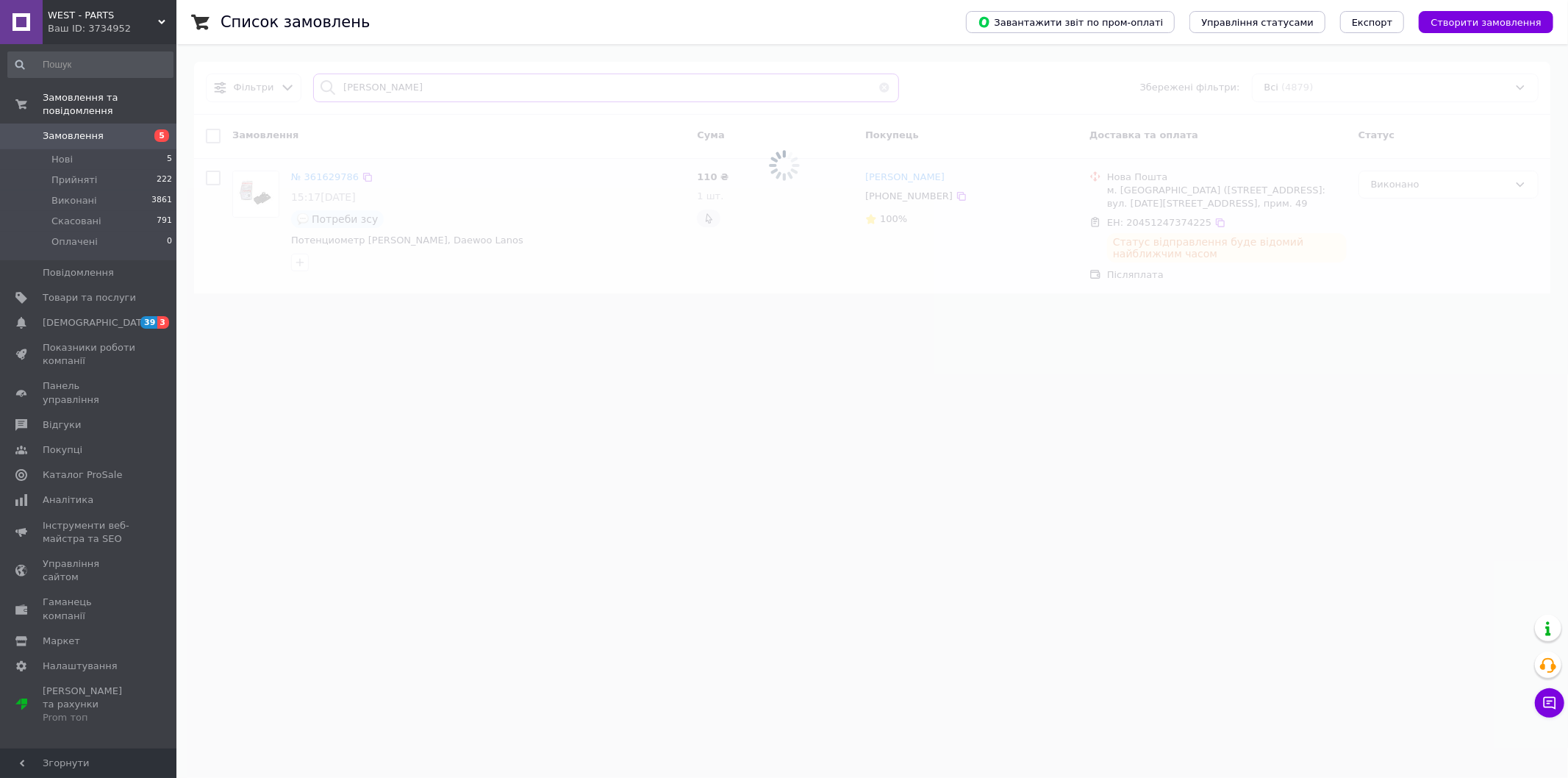
type input "морозов"
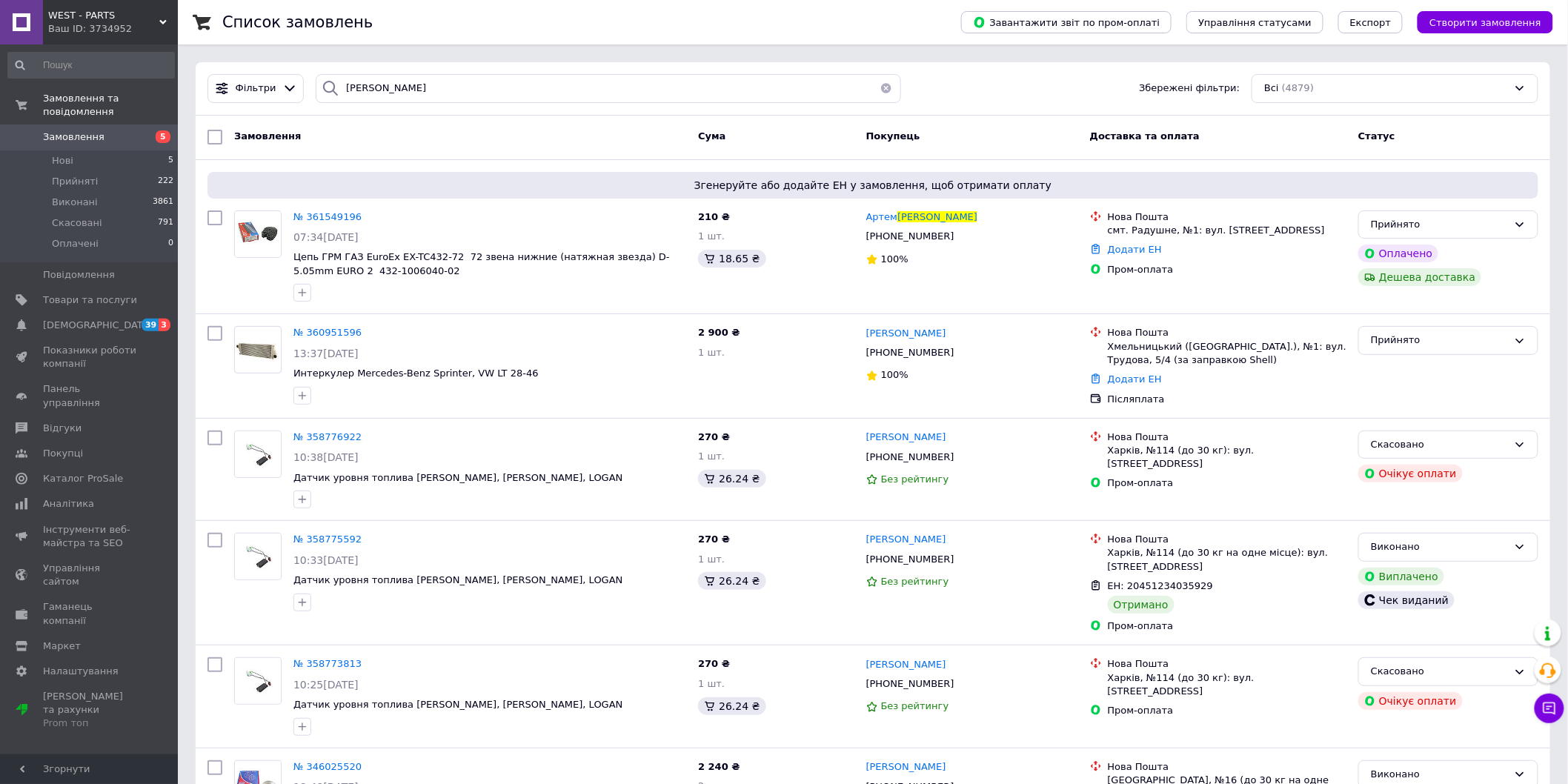
click at [367, 122] on div "Замовлення Cума Покупець Доставка та оплата Статус" at bounding box center [872, 138] width 1354 height 44
drag, startPoint x: 1122, startPoint y: 250, endPoint x: 1113, endPoint y: 262, distance: 15.0
click at [1123, 250] on link "Додати ЕН" at bounding box center [1135, 249] width 54 height 12
click at [1074, 305] on input "Добавить ЕН" at bounding box center [1043, 310] width 198 height 30
type input "м"
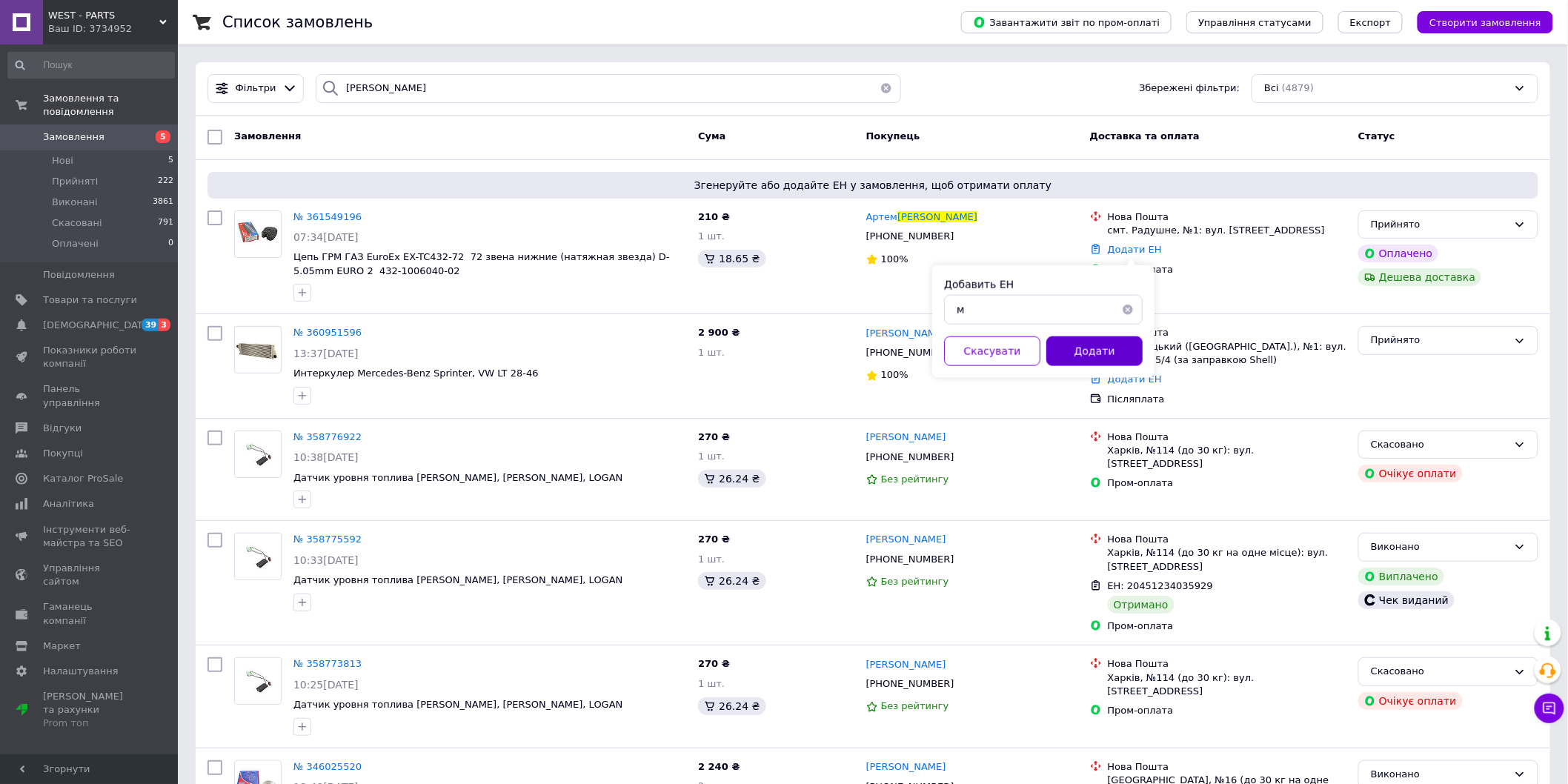
click at [1104, 345] on button "Додати" at bounding box center [1095, 351] width 97 height 30
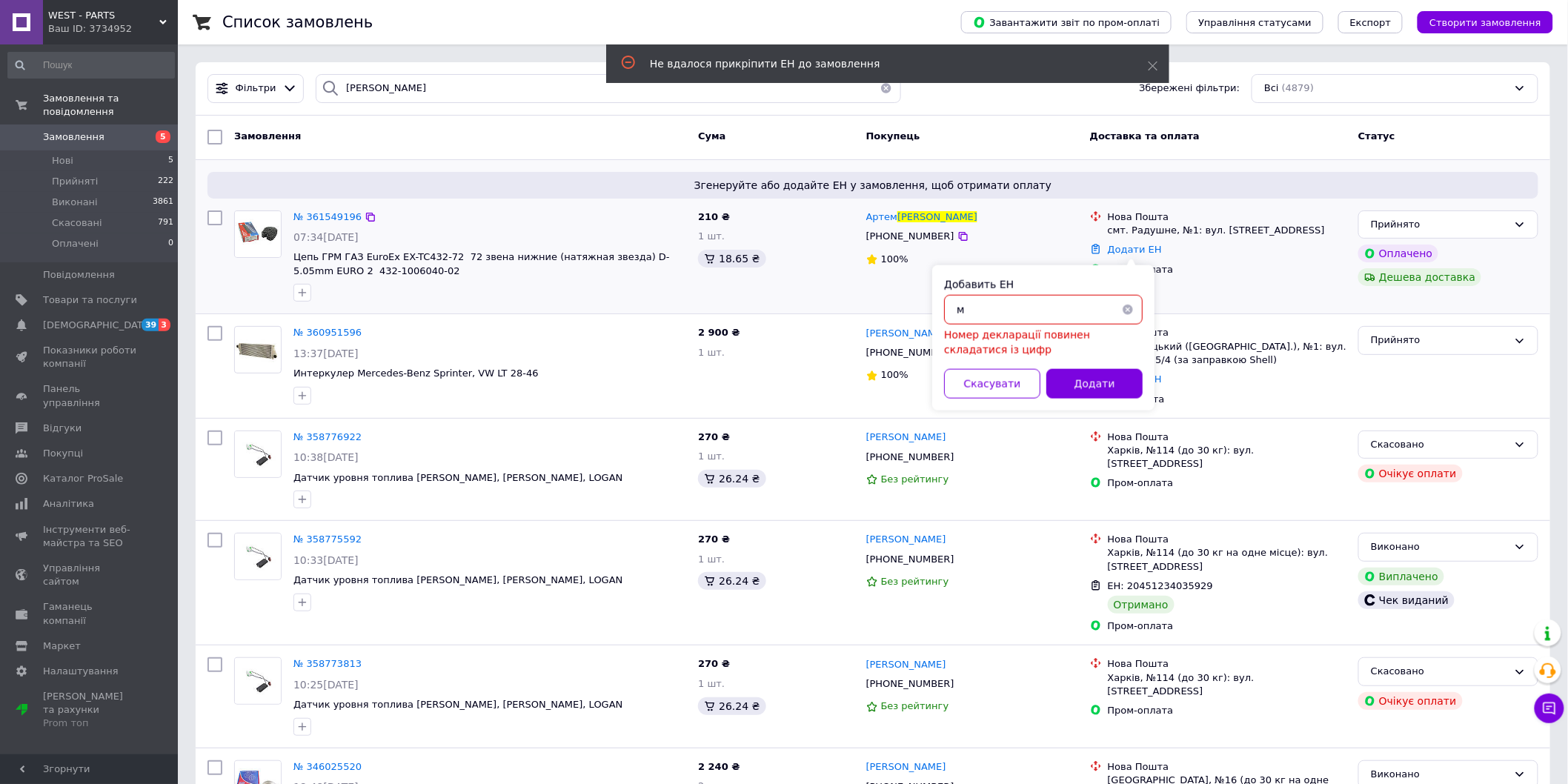
drag, startPoint x: 983, startPoint y: 308, endPoint x: 549, endPoint y: 298, distance: 434.1
click at [582, 292] on body "WEST - PARTS Ваш ID: 3734952 Сайт WEST - PARTS Кабінет покупця Перевірити стан …" at bounding box center [784, 697] width 1568 height 1394
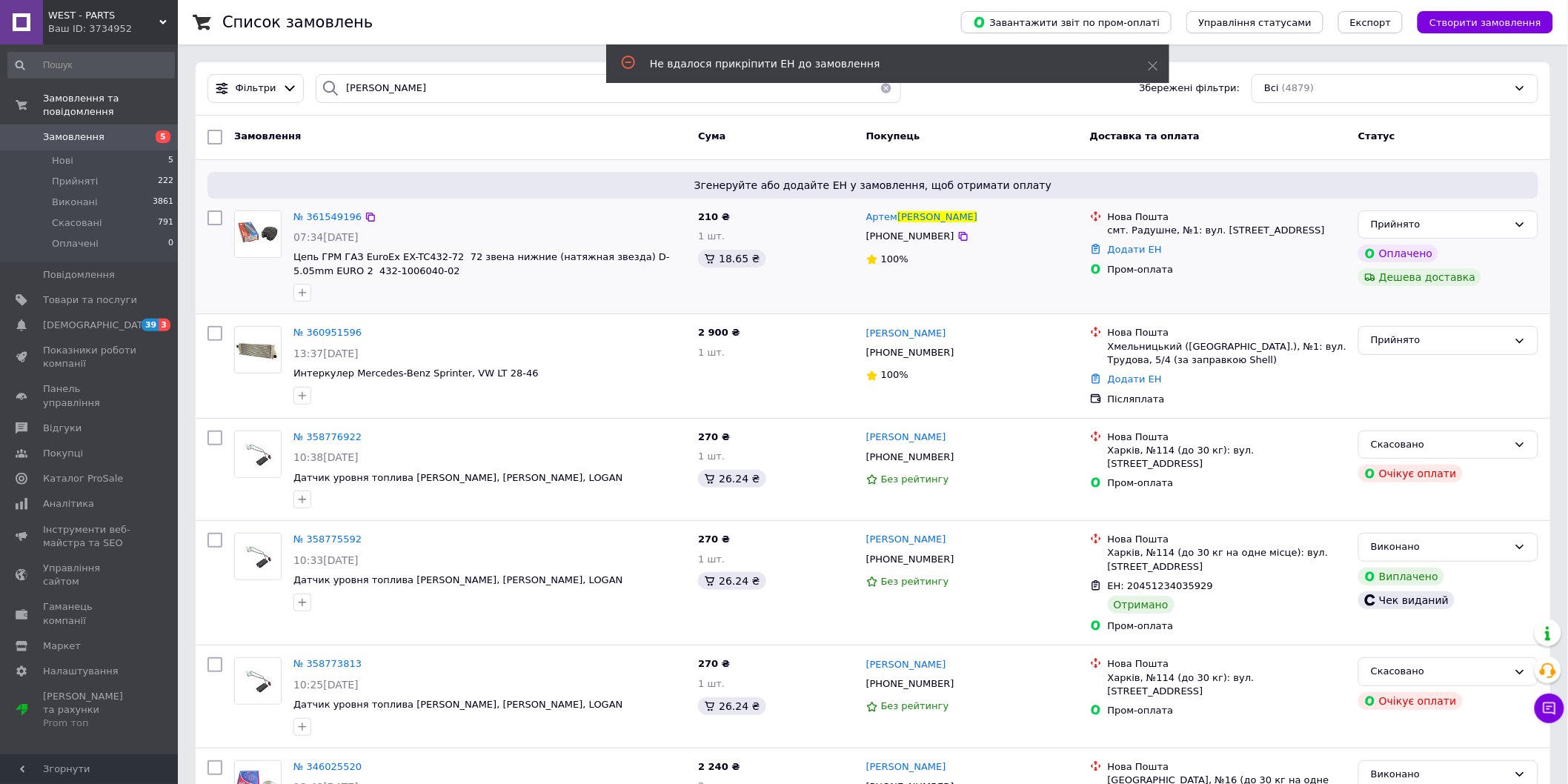
click at [1114, 257] on div "Додати ЕН" at bounding box center [1227, 250] width 244 height 20
click at [1114, 252] on link "Додати ЕН" at bounding box center [1135, 249] width 54 height 12
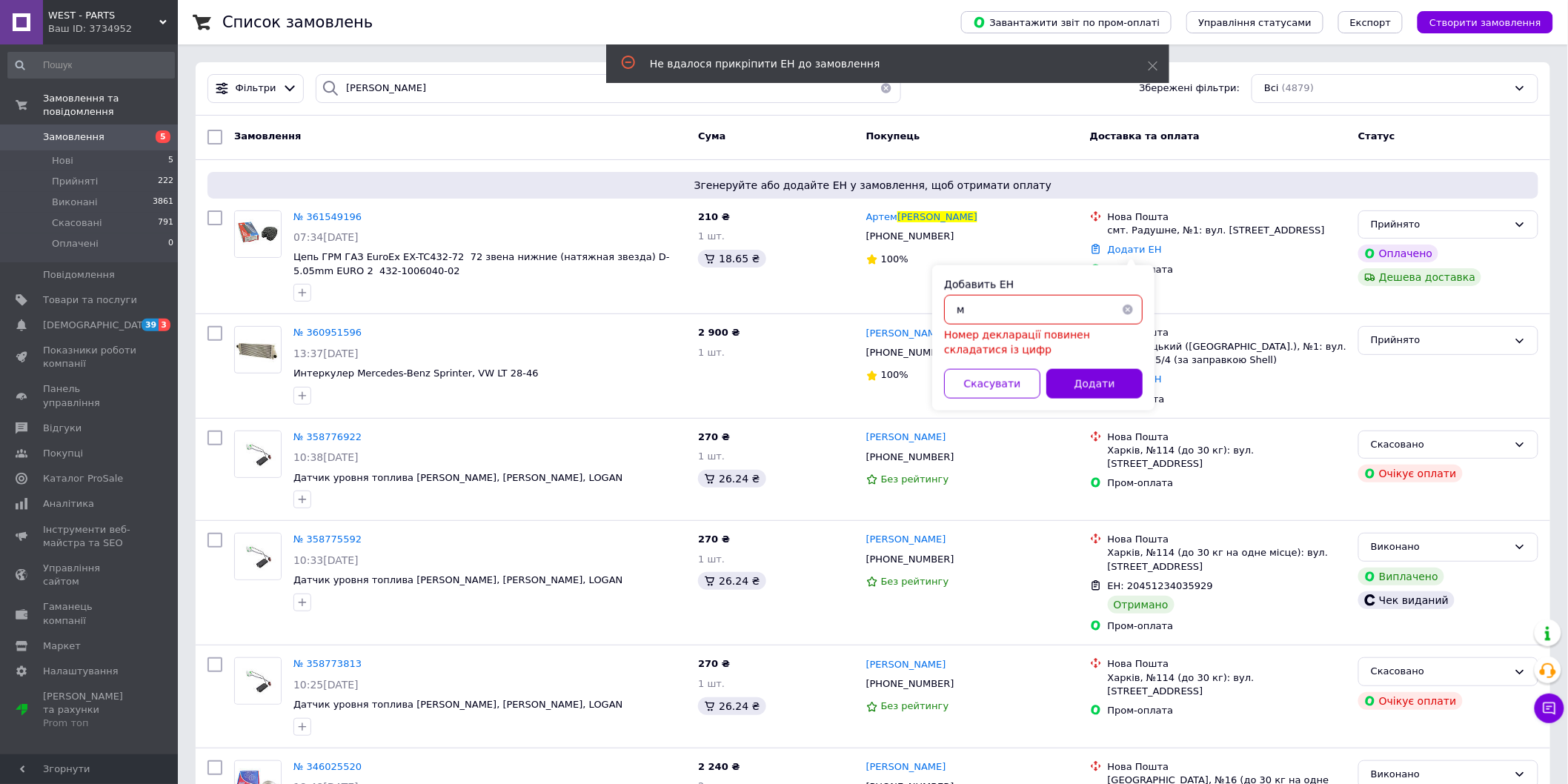
click at [977, 306] on input "м" at bounding box center [1043, 310] width 198 height 30
paste input "20451247375831"
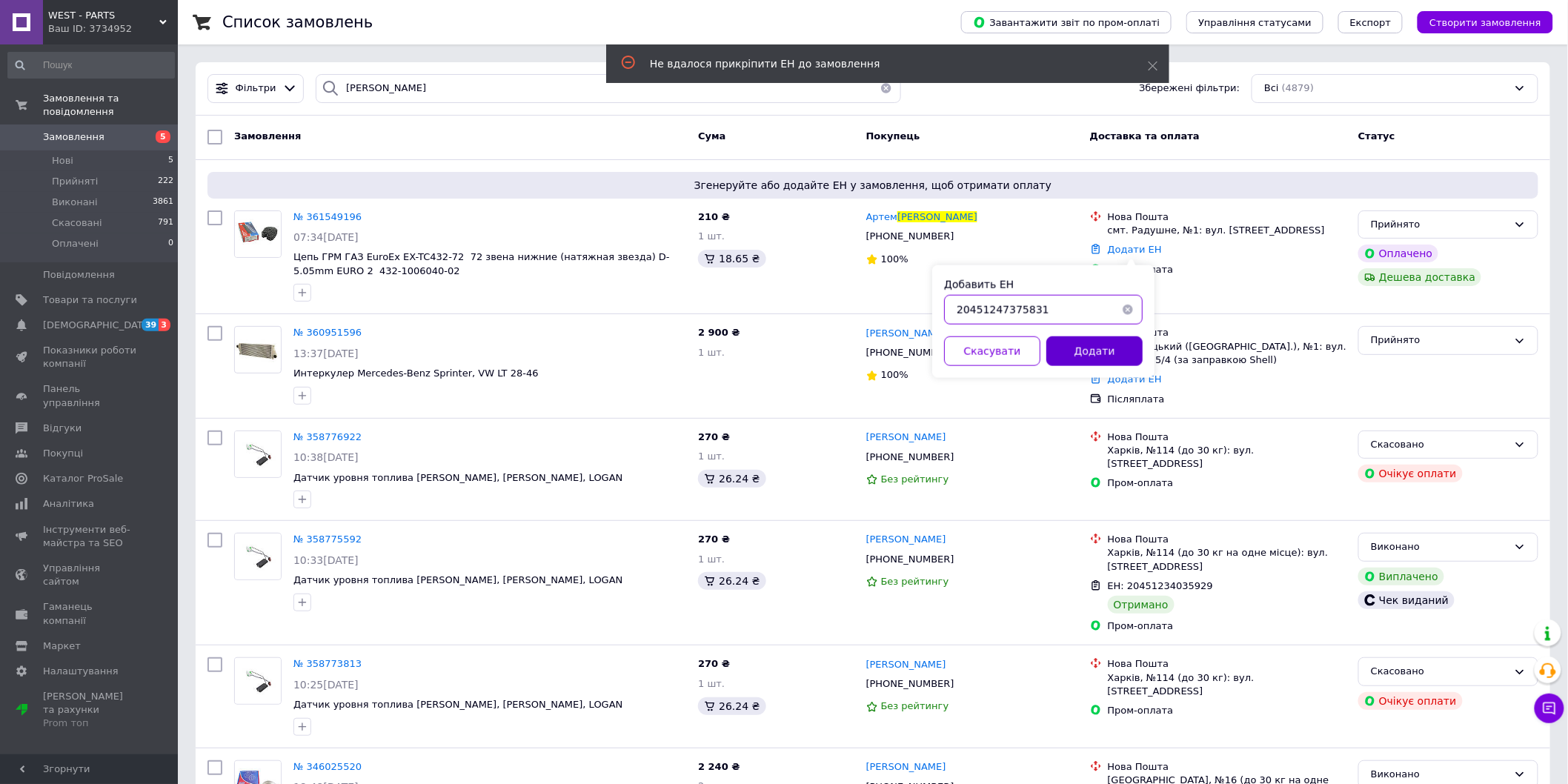
type input "20451247375831"
click at [1093, 364] on button "Додати" at bounding box center [1095, 351] width 97 height 30
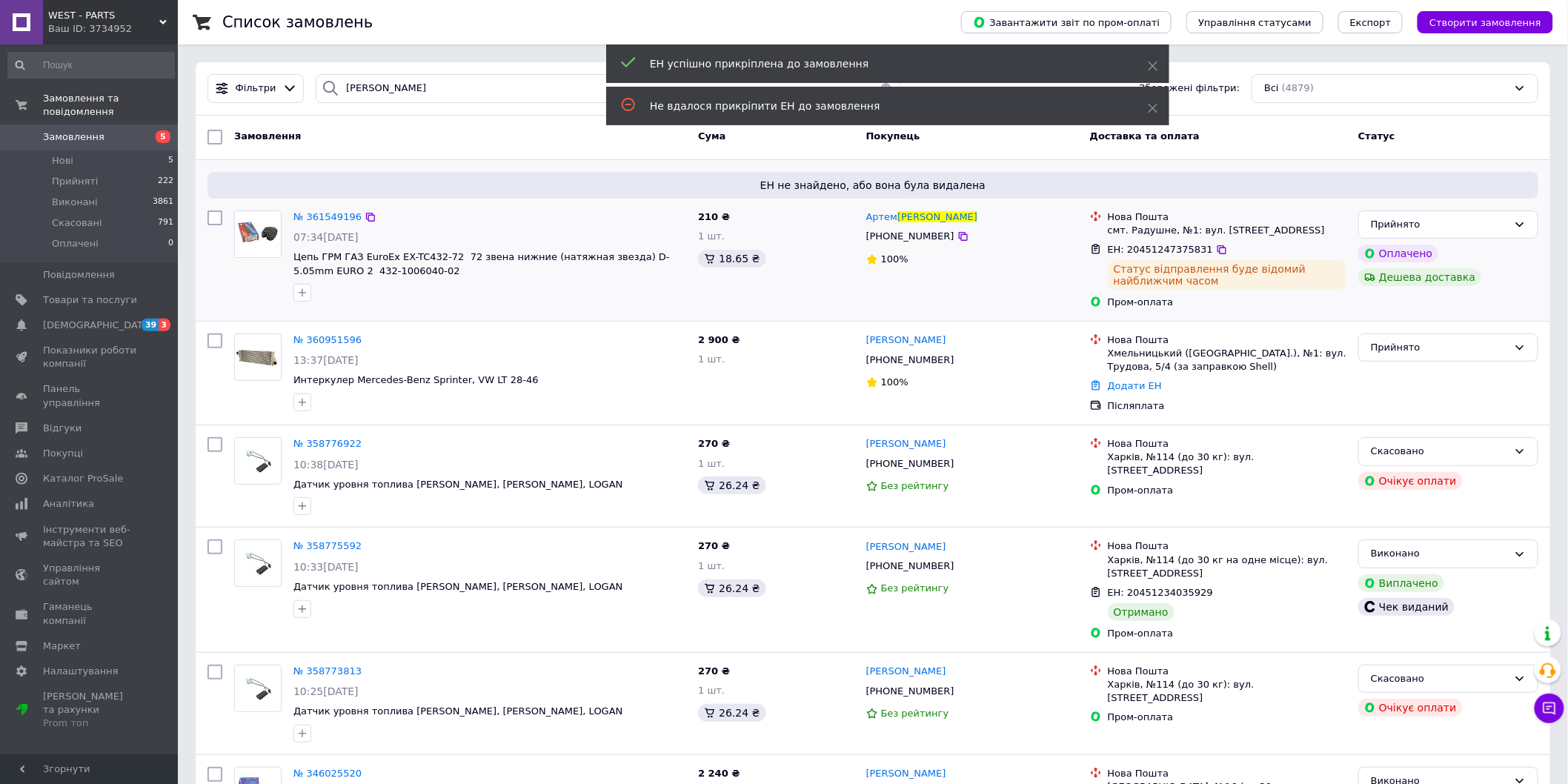
click at [213, 214] on input "checkbox" at bounding box center [214, 218] width 14 height 14
checkbox input "true"
click at [292, 146] on div "Дії для 1 замовлення" at bounding box center [287, 137] width 162 height 24
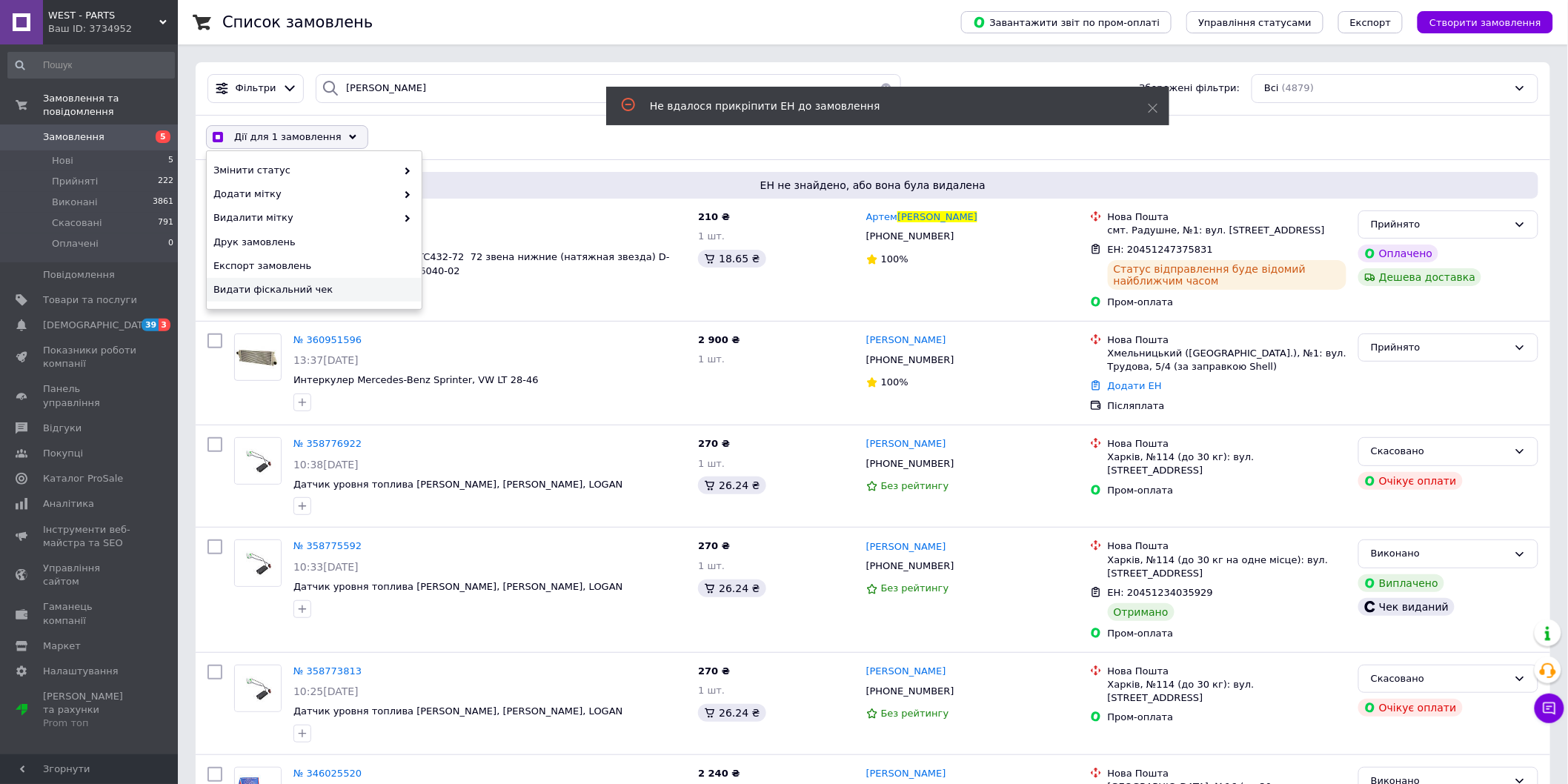
click at [313, 299] on div "Видати фіскальний чек" at bounding box center [314, 289] width 215 height 24
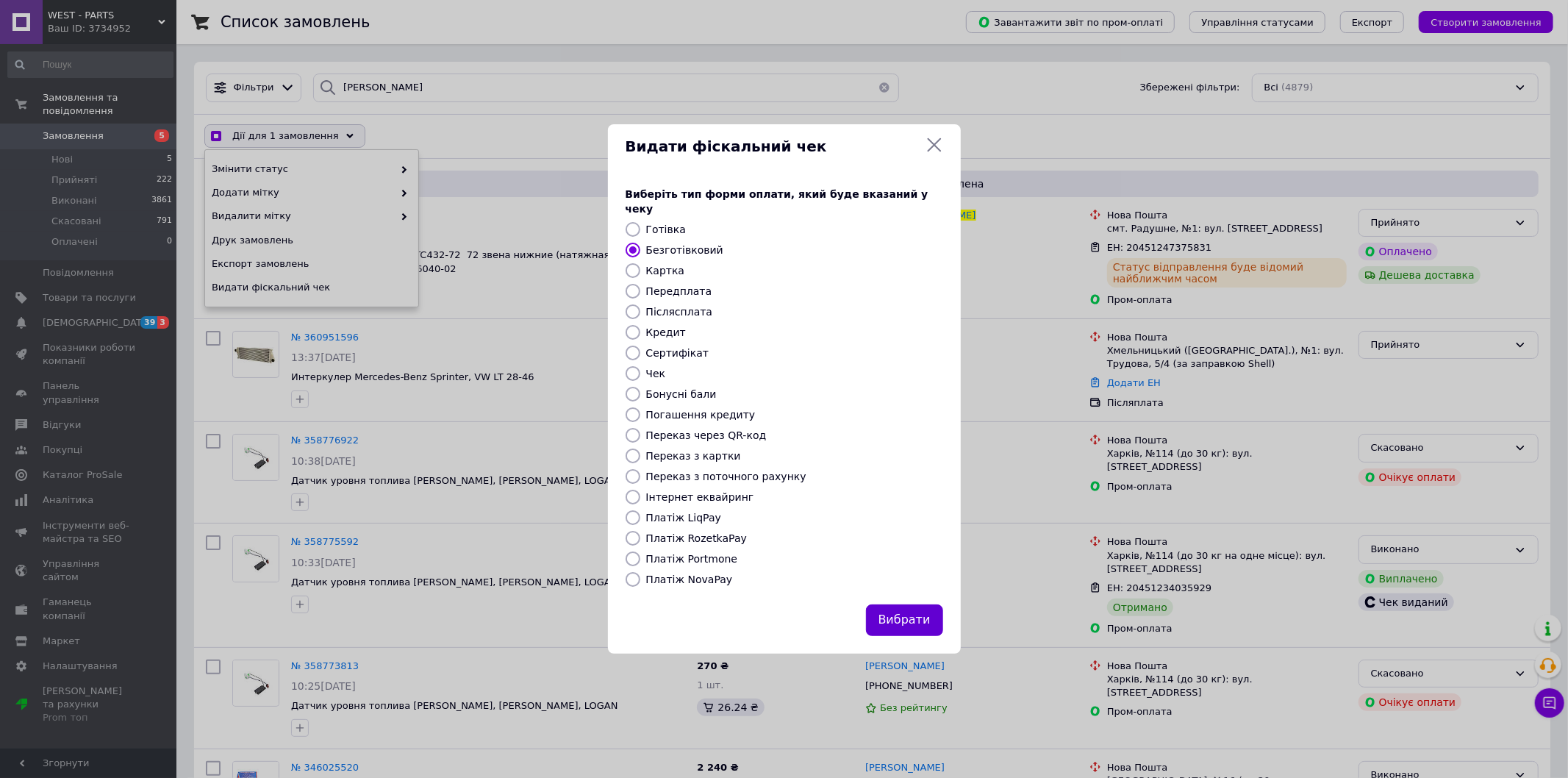
click at [914, 605] on button "Вибрати" at bounding box center [904, 620] width 77 height 31
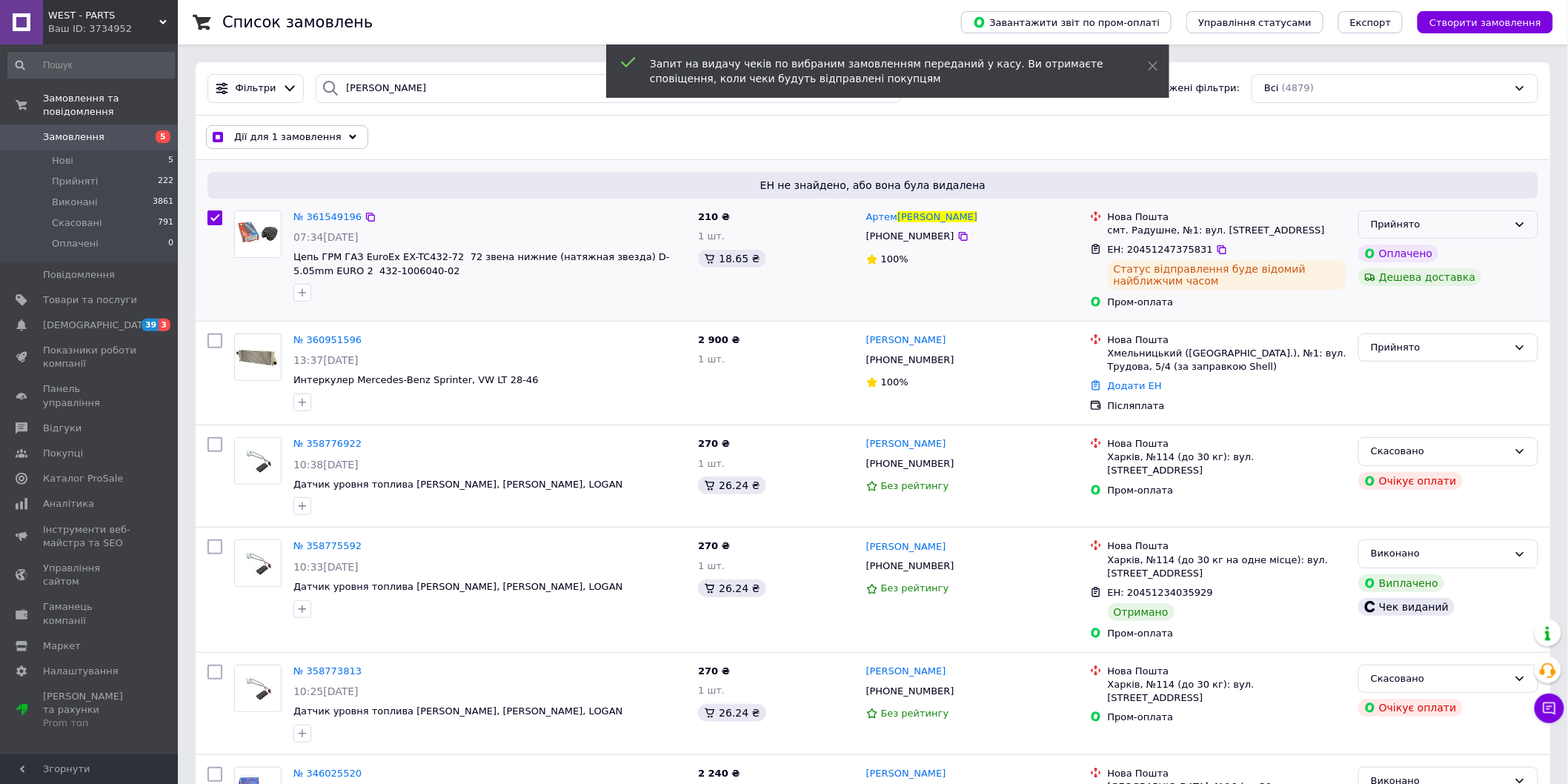
drag, startPoint x: 1416, startPoint y: 216, endPoint x: 1423, endPoint y: 216, distance: 7.0
click at [1417, 216] on div "Прийнято" at bounding box center [1448, 225] width 180 height 29
checkbox input "true"
click at [1400, 253] on li "Виконано" at bounding box center [1448, 255] width 178 height 28
checkbox input "false"
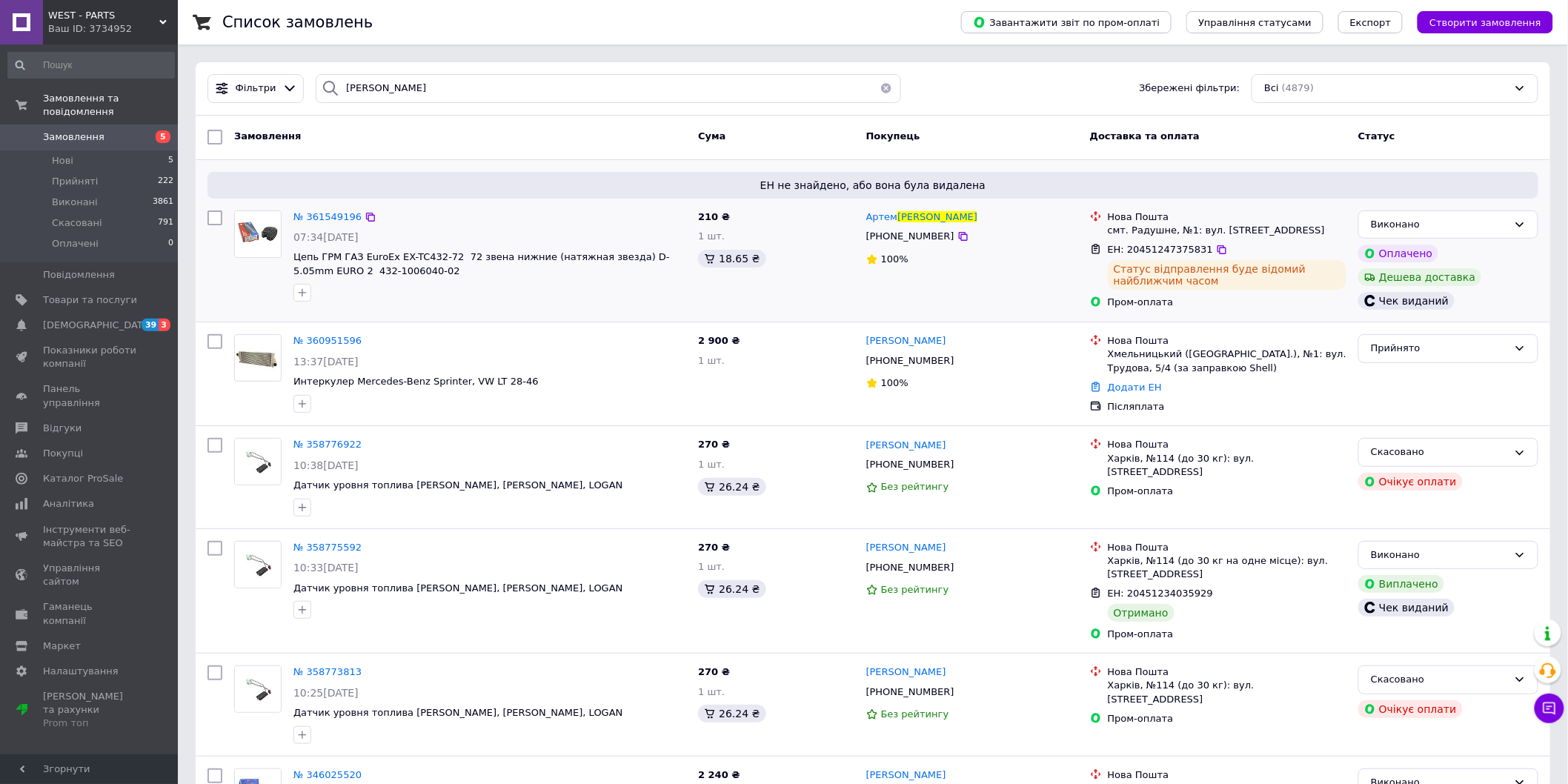
drag, startPoint x: 394, startPoint y: 149, endPoint x: 448, endPoint y: 237, distance: 103.2
click at [394, 146] on div "Замовлення" at bounding box center [460, 137] width 464 height 27
click at [108, 130] on span "Замовлення" at bounding box center [90, 137] width 94 height 13
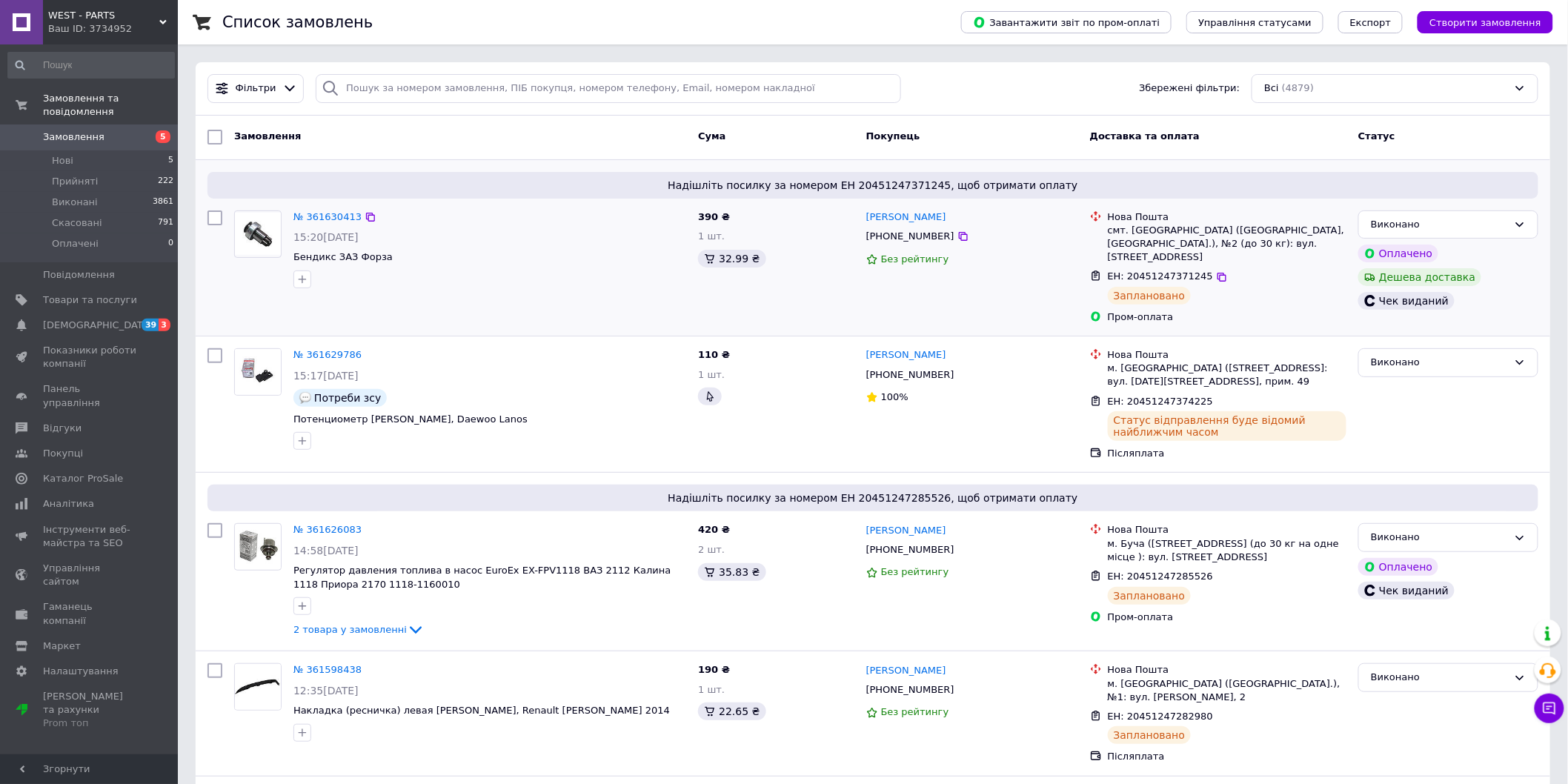
click at [500, 304] on div "№ 361630413 15:20, 12.09.2025 Бендикс ЗАЗ Форза" at bounding box center [460, 266] width 464 height 126
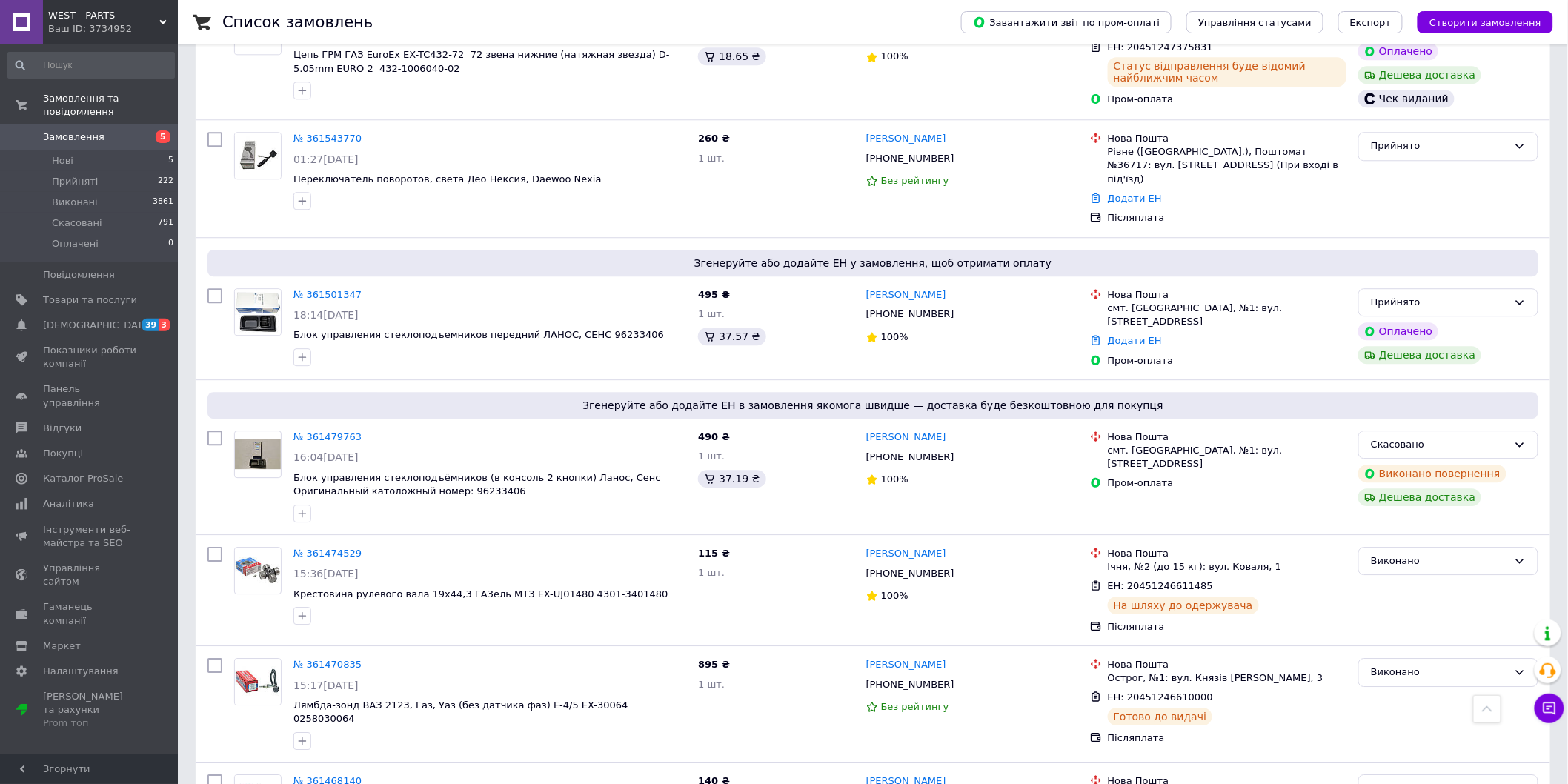
scroll to position [1399, 0]
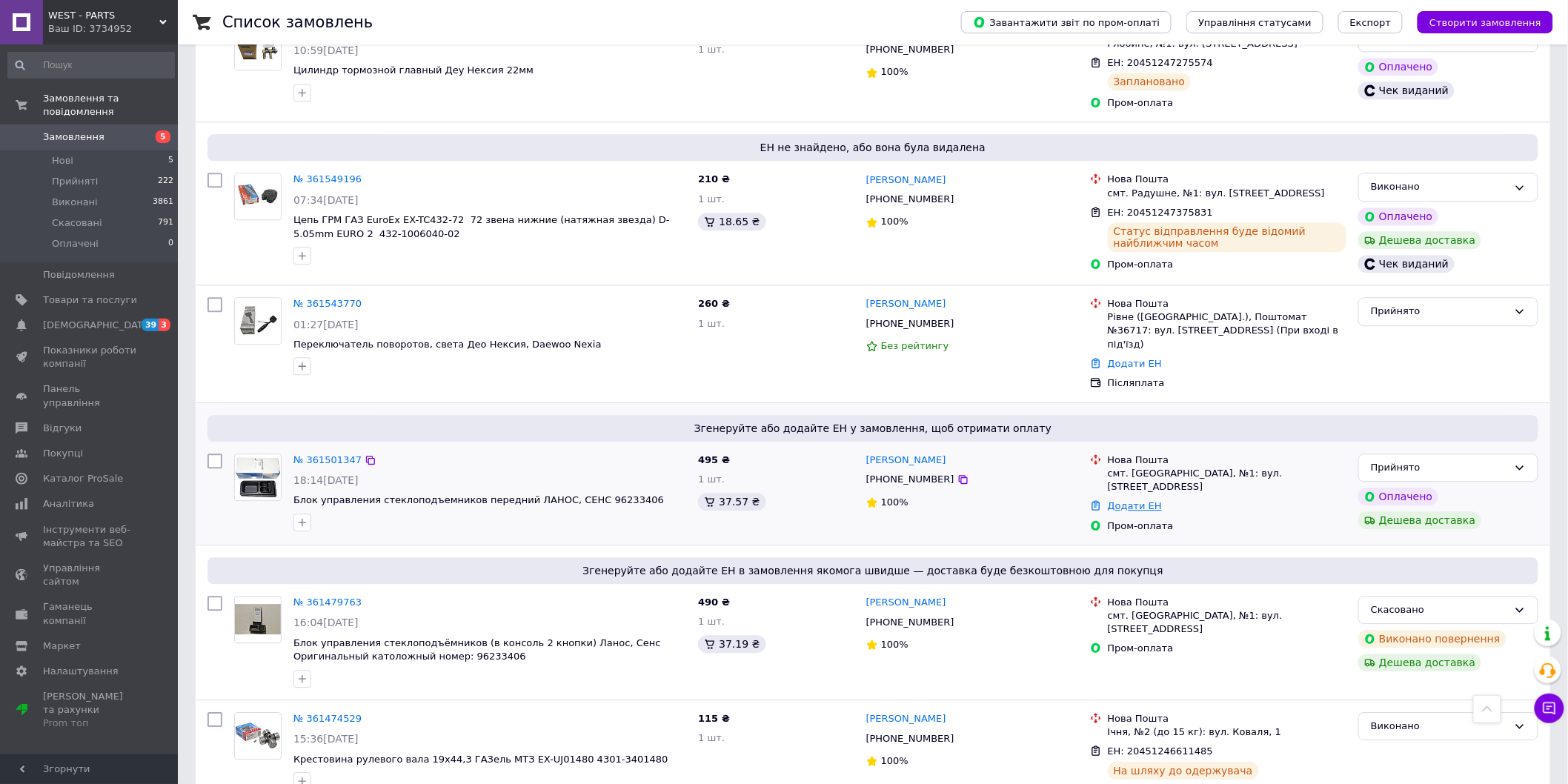
click at [1119, 500] on link "Додати ЕН" at bounding box center [1135, 506] width 54 height 12
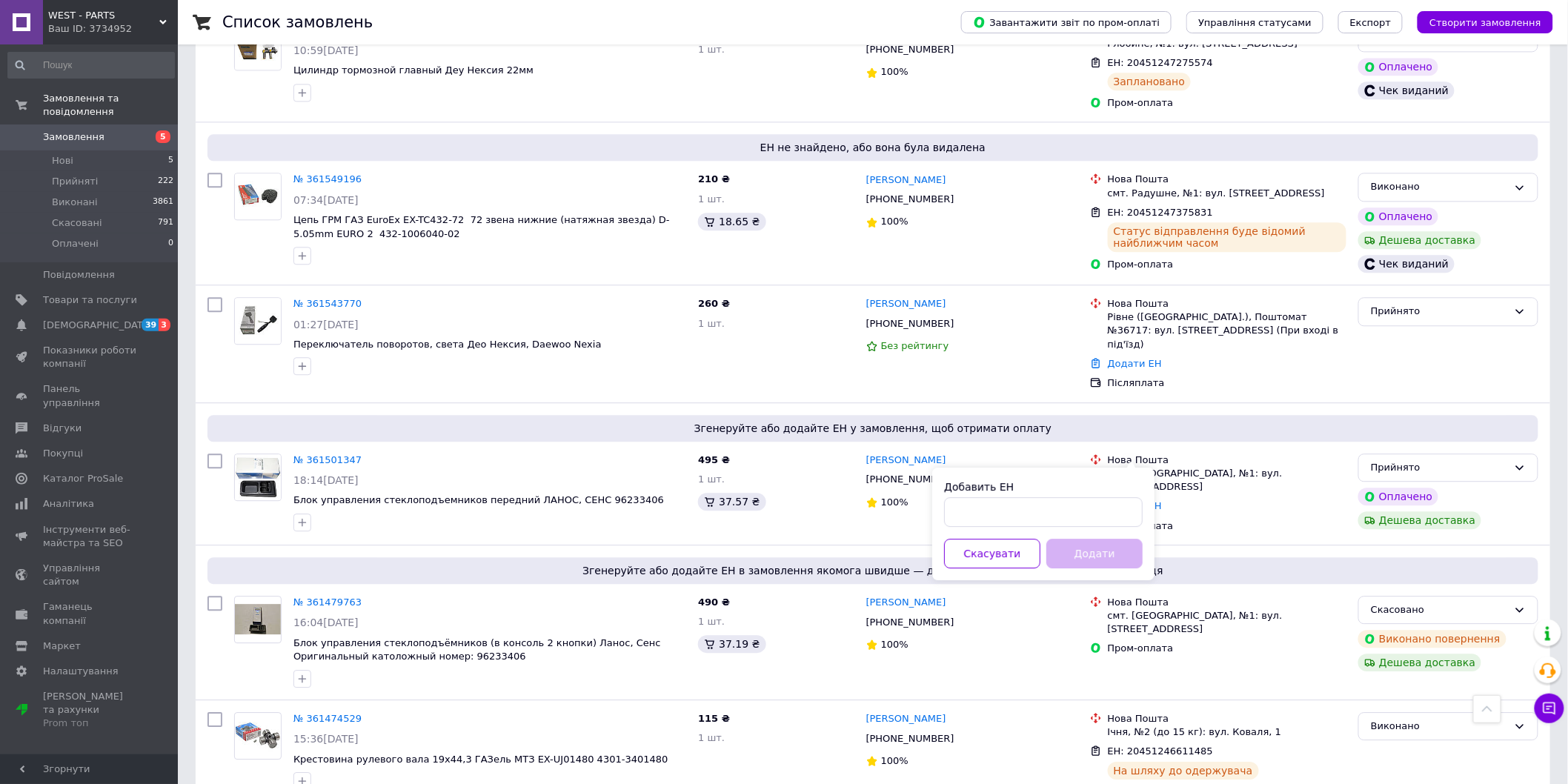
click at [1086, 492] on div "Добавить ЕН" at bounding box center [1043, 486] width 198 height 14
click at [1082, 520] on input "Добавить ЕН" at bounding box center [1043, 512] width 198 height 30
paste input "20451247379137"
type input "20451247379137"
click at [1092, 550] on button "Додати" at bounding box center [1095, 553] width 97 height 30
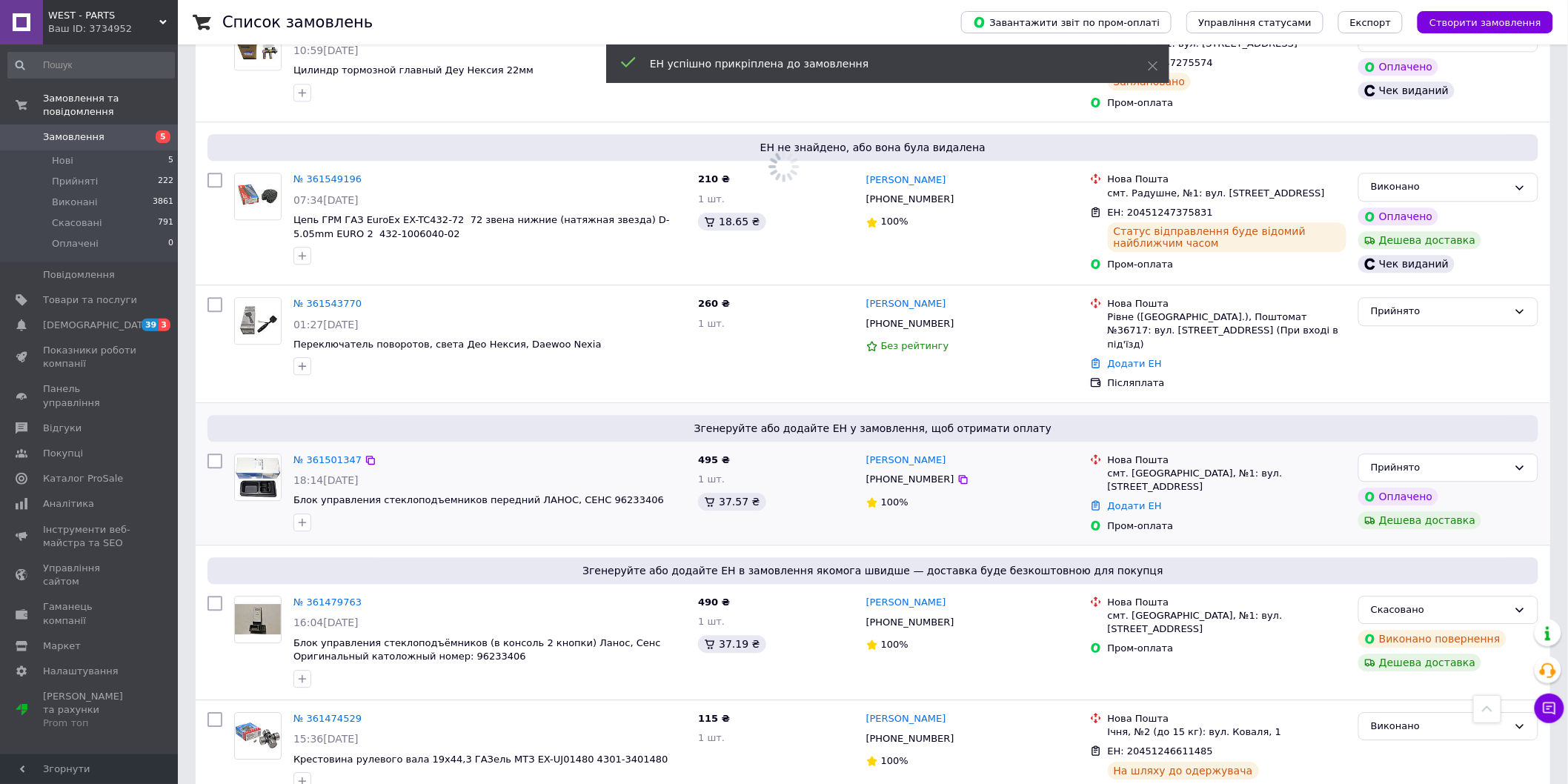
click at [219, 453] on input "checkbox" at bounding box center [214, 460] width 14 height 14
checkbox input "true"
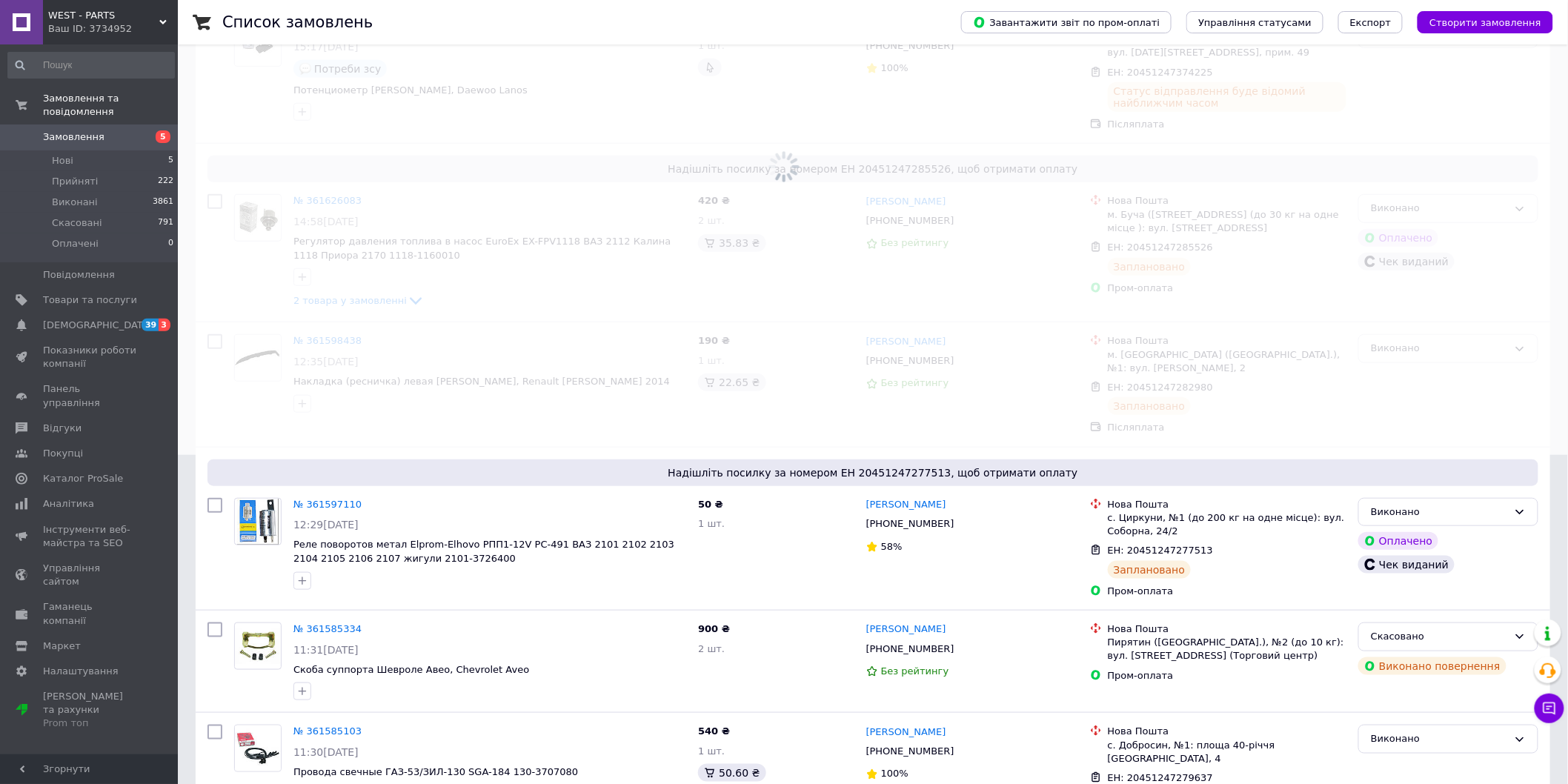
scroll to position [0, 0]
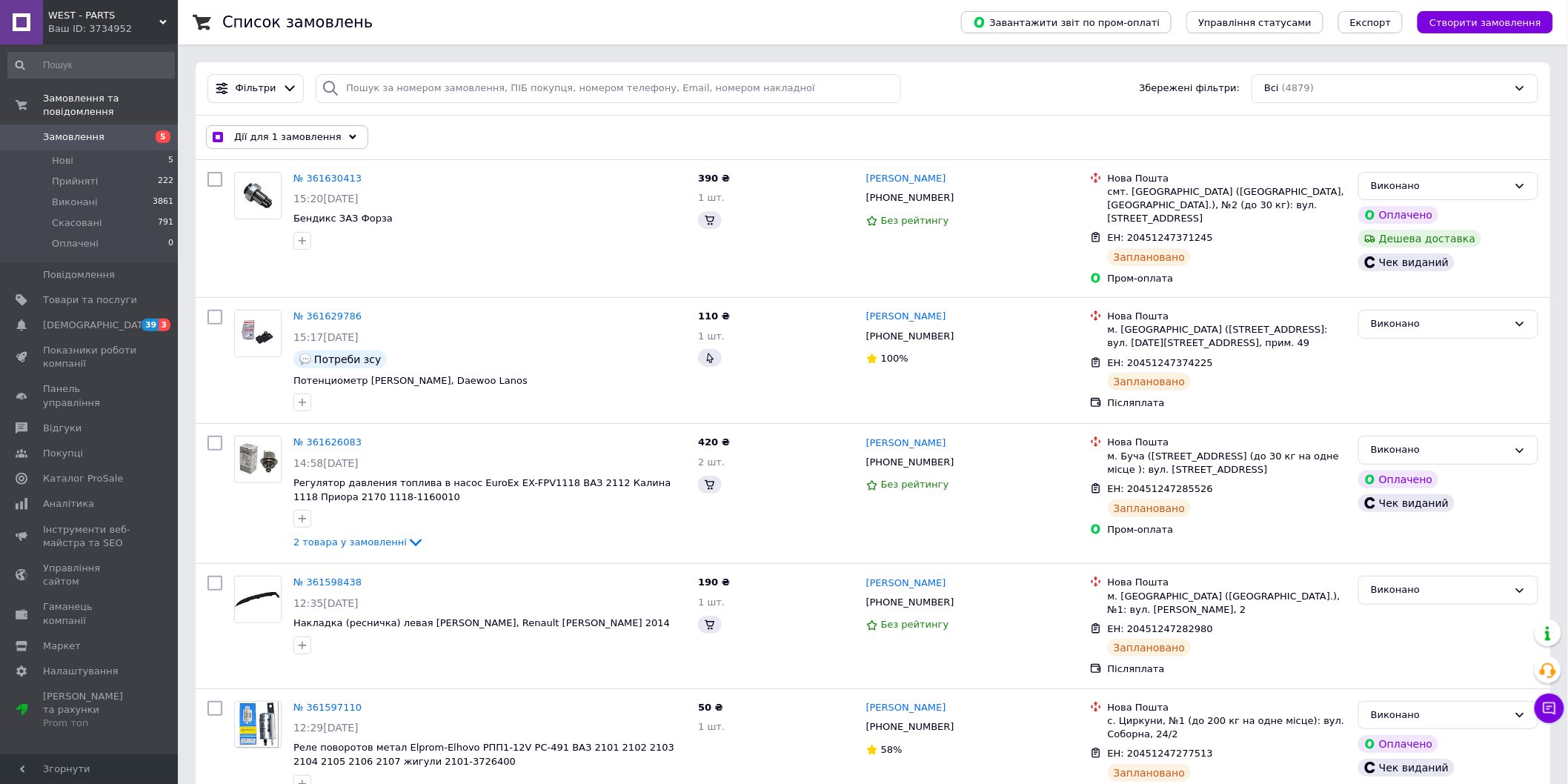
click at [271, 139] on span "Дії для 1 замовлення" at bounding box center [288, 137] width 107 height 13
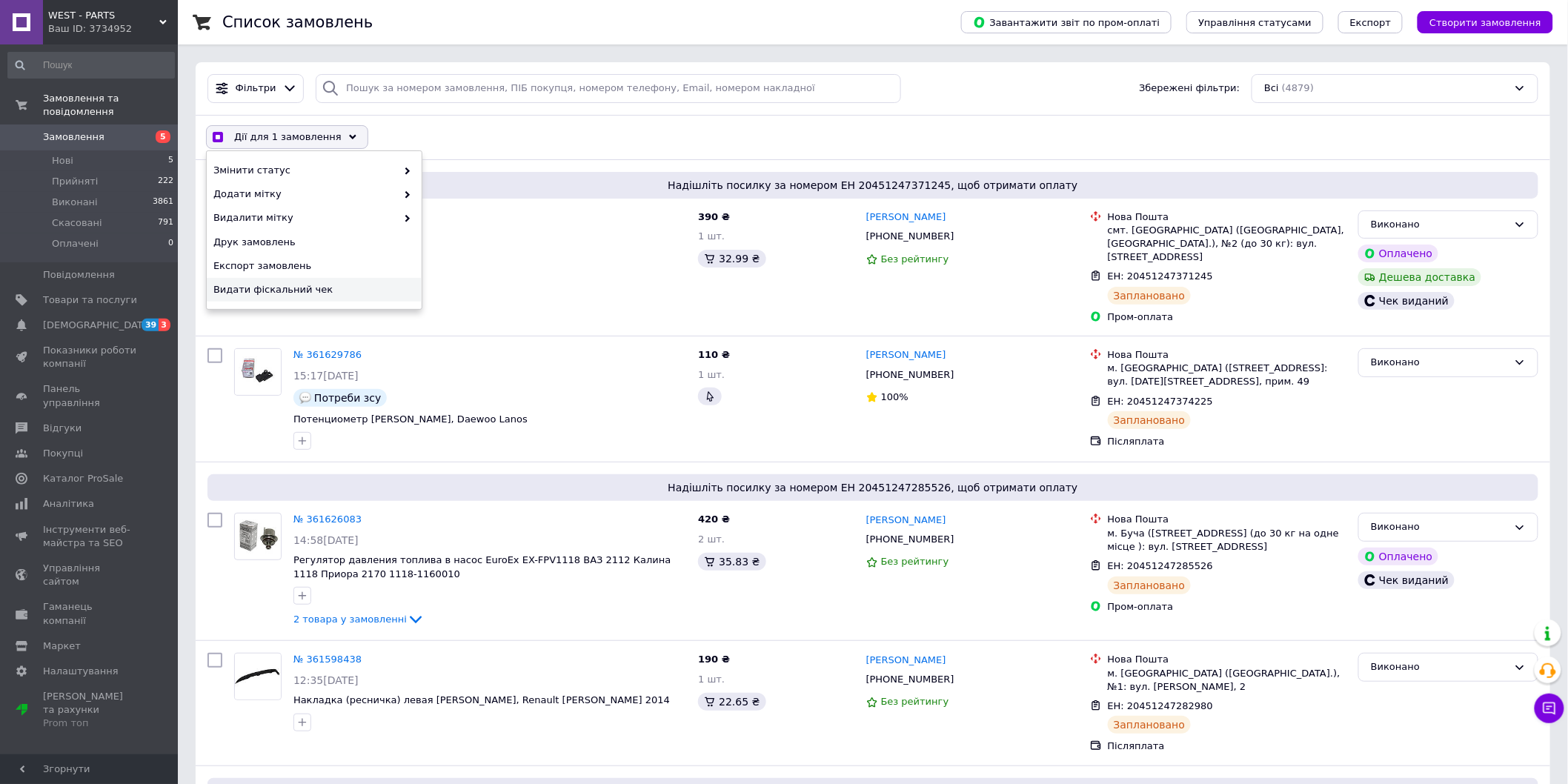
click at [276, 294] on span "Видати фіскальний чек" at bounding box center [312, 289] width 197 height 13
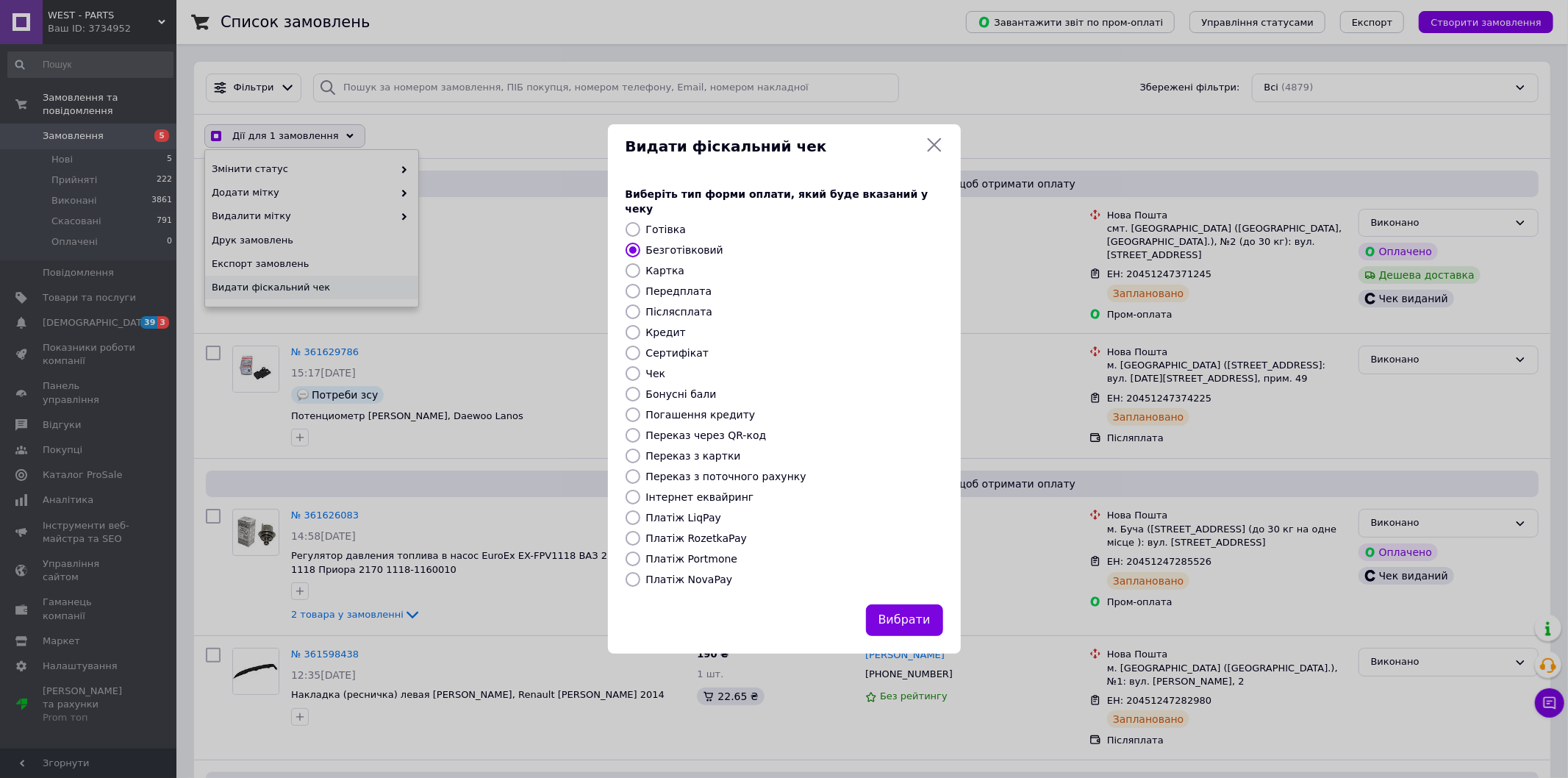
click at [924, 605] on button "Вибрати" at bounding box center [904, 620] width 77 height 31
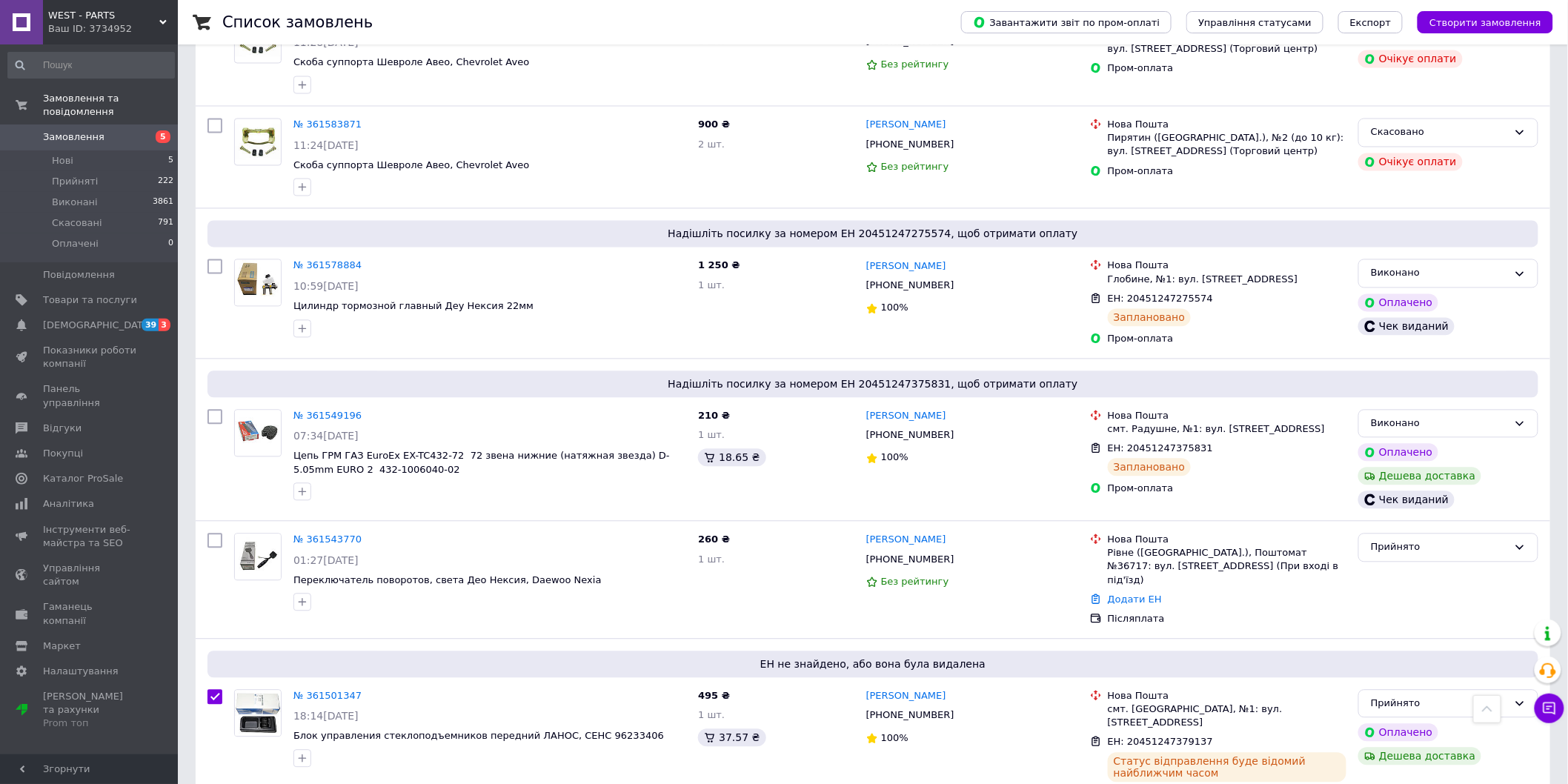
scroll to position [1234, 0]
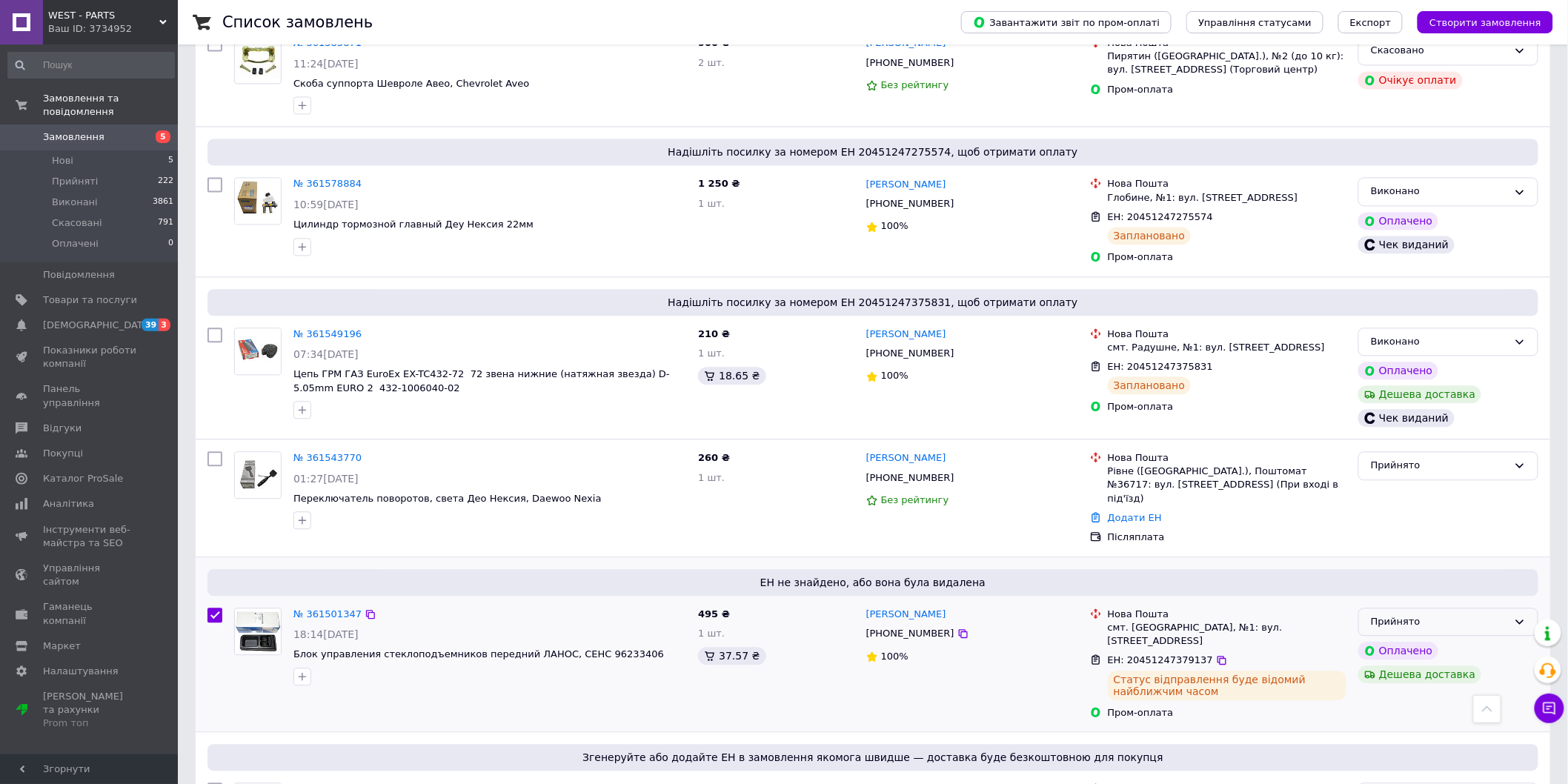
click at [1467, 614] on div "Прийнято" at bounding box center [1439, 622] width 137 height 15
checkbox input "true"
click at [1391, 638] on li "Виконано" at bounding box center [1448, 652] width 178 height 28
checkbox input "false"
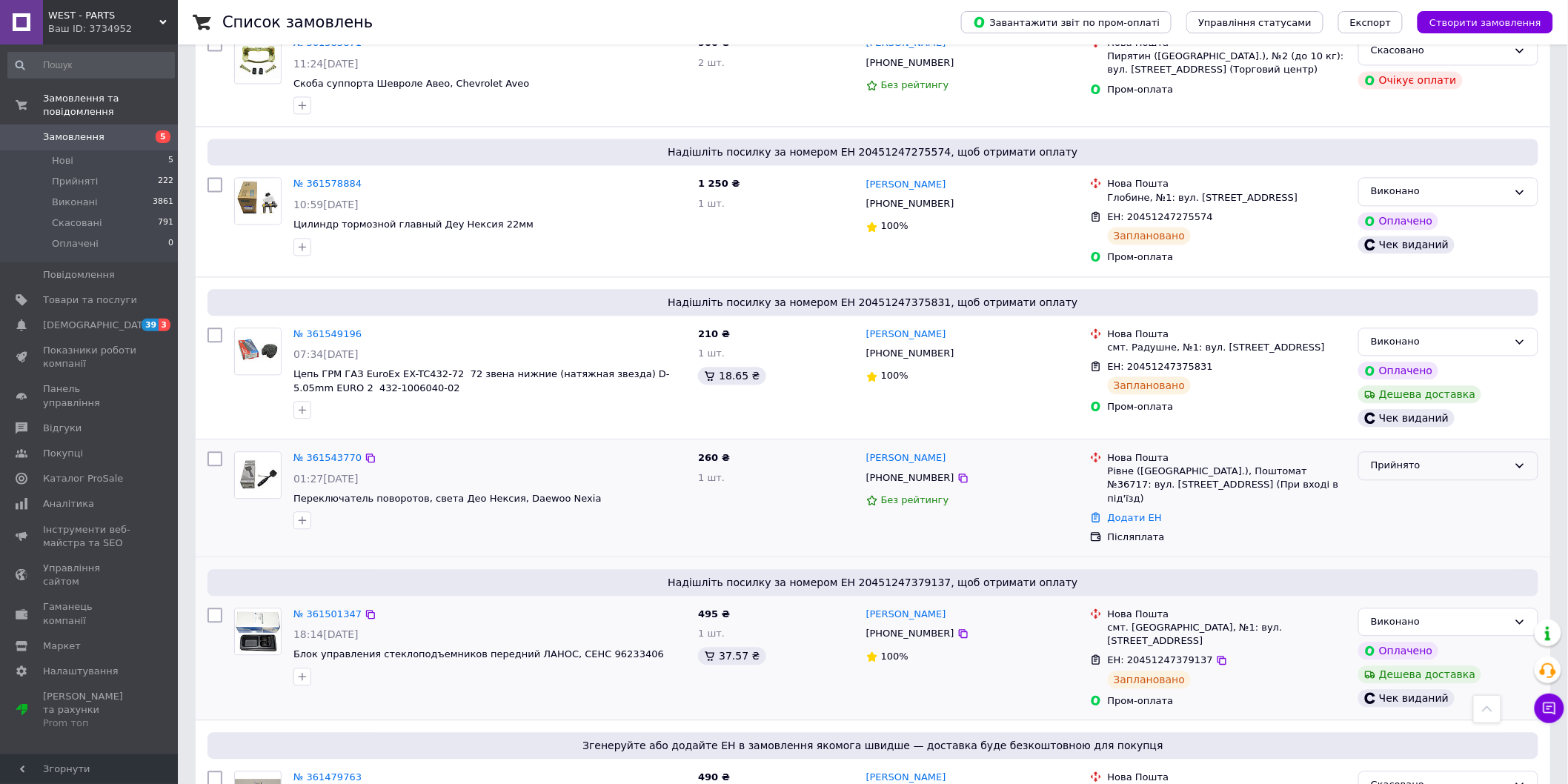
click at [1462, 451] on div "Прийнято" at bounding box center [1448, 466] width 180 height 29
click at [1118, 512] on link "Додати ЕН" at bounding box center [1135, 518] width 54 height 12
click at [1050, 542] on input "Добавить ЕН" at bounding box center [1043, 537] width 198 height 30
paste input "20451247381014"
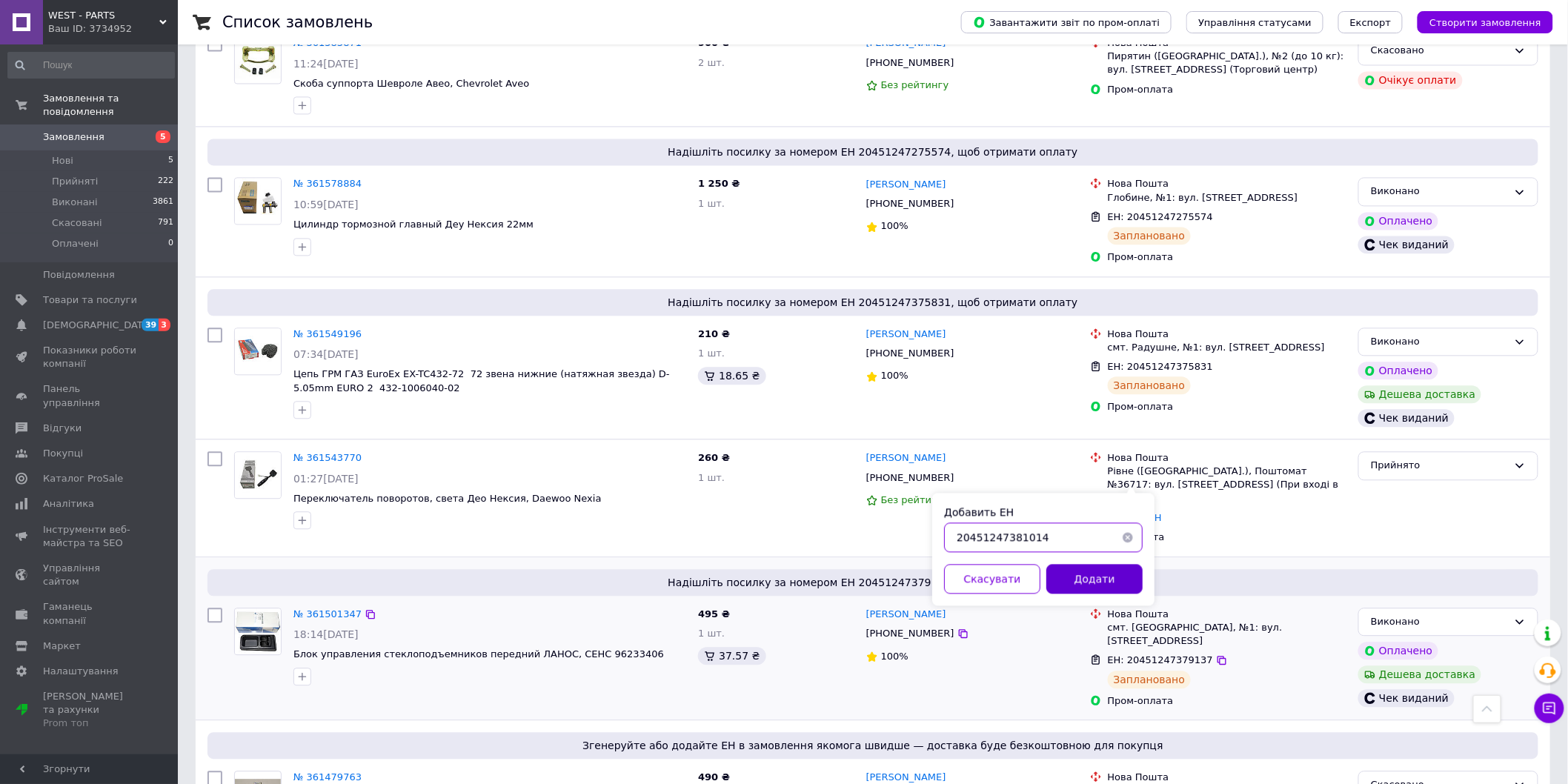
type input "20451247381014"
click at [1106, 579] on button "Додати" at bounding box center [1095, 578] width 97 height 30
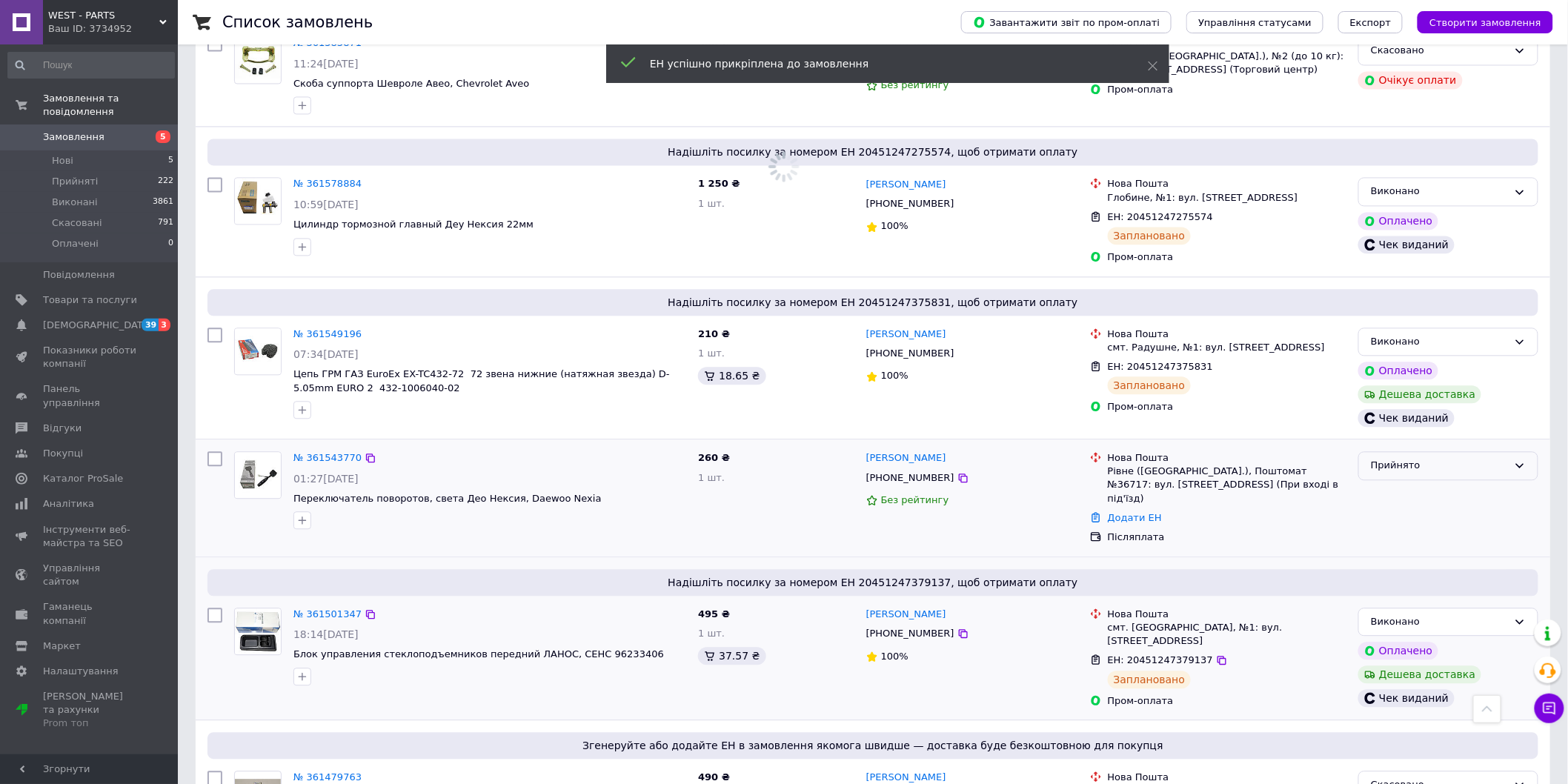
click at [1417, 458] on div "Прийнято" at bounding box center [1439, 466] width 137 height 15
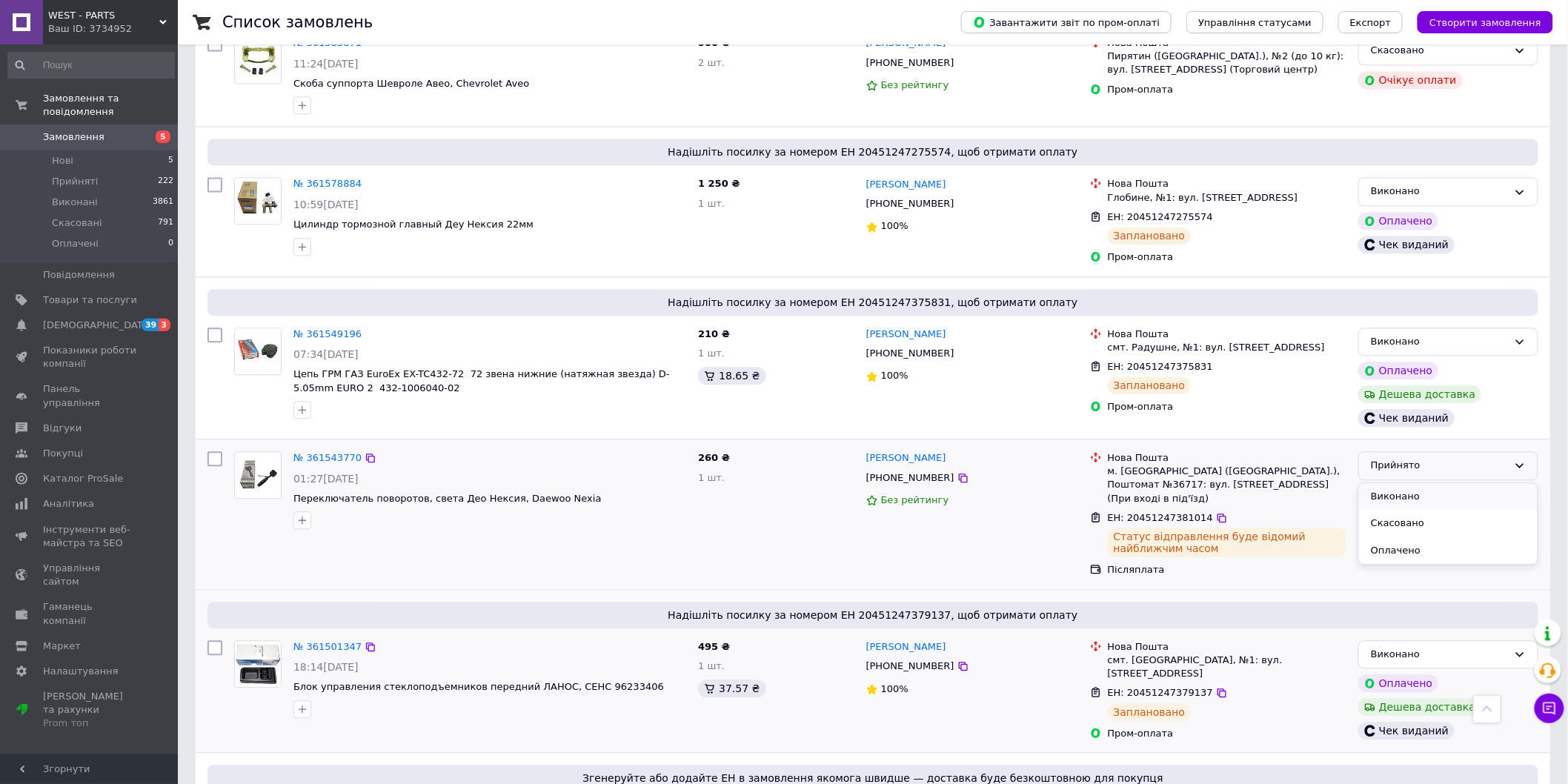
click at [1387, 483] on li "Виконано" at bounding box center [1448, 496] width 178 height 28
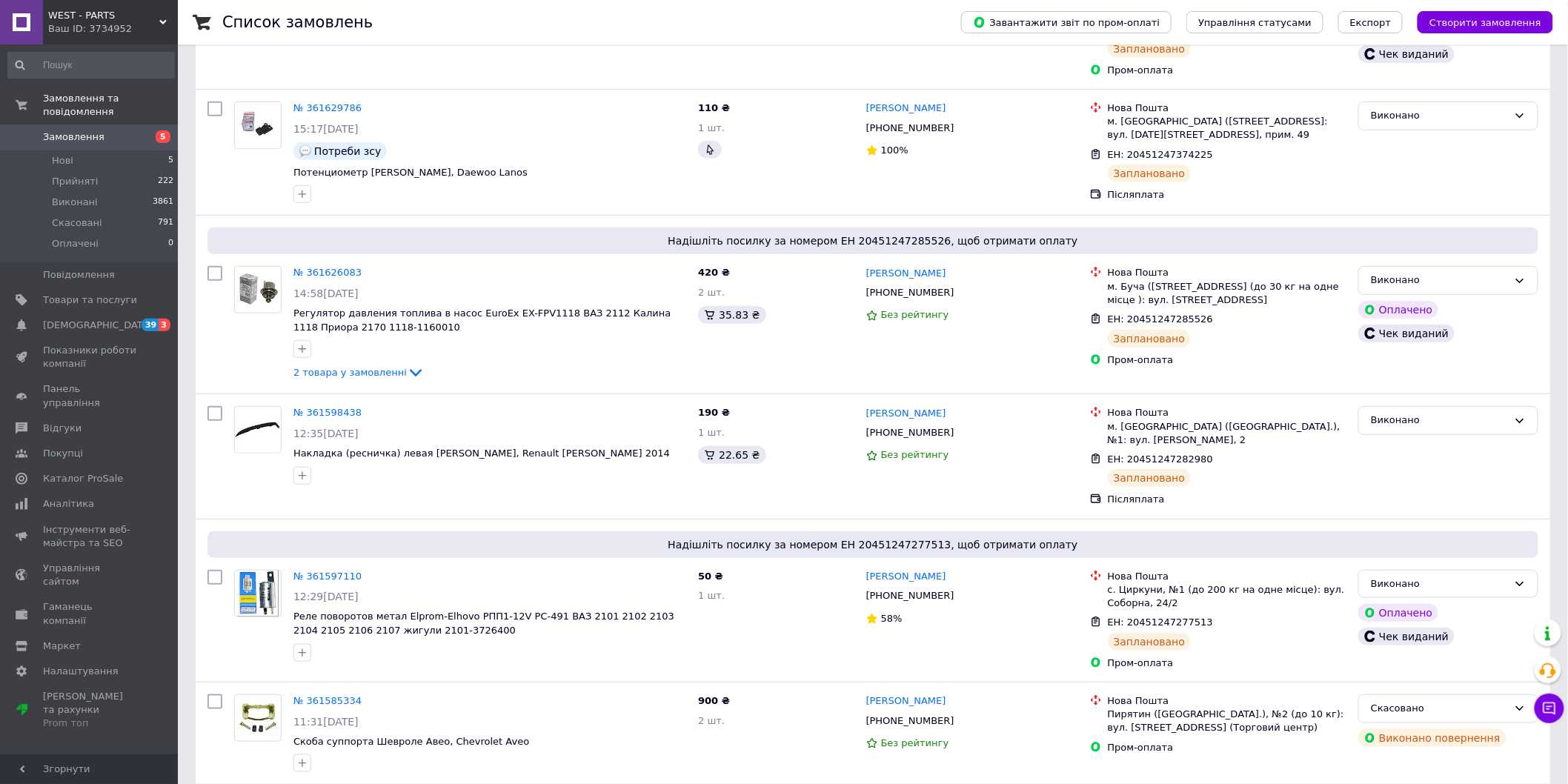
scroll to position [0, 0]
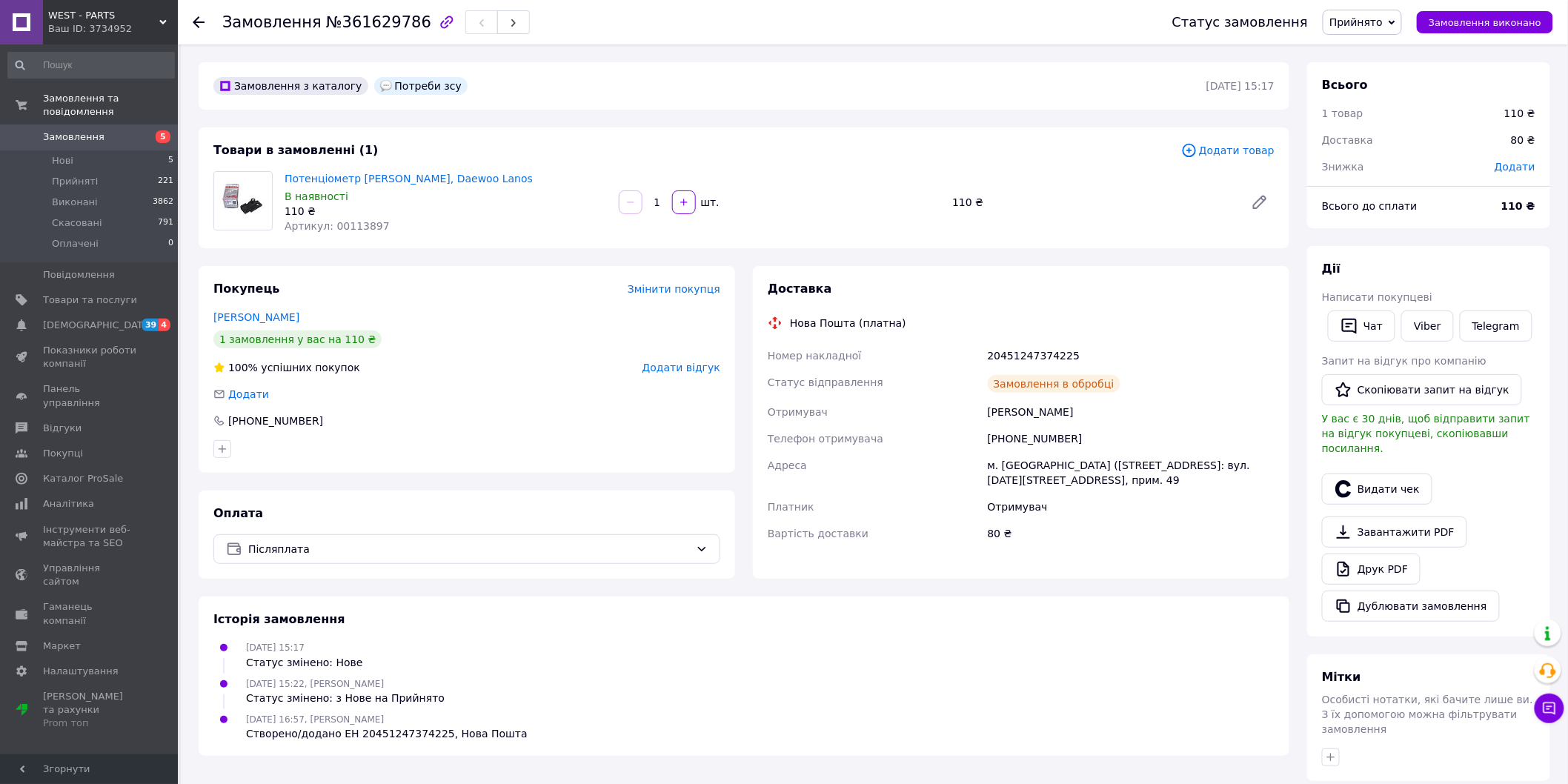
click at [357, 223] on span "Артикул: 00113897" at bounding box center [337, 226] width 105 height 12
copy span "00113897"
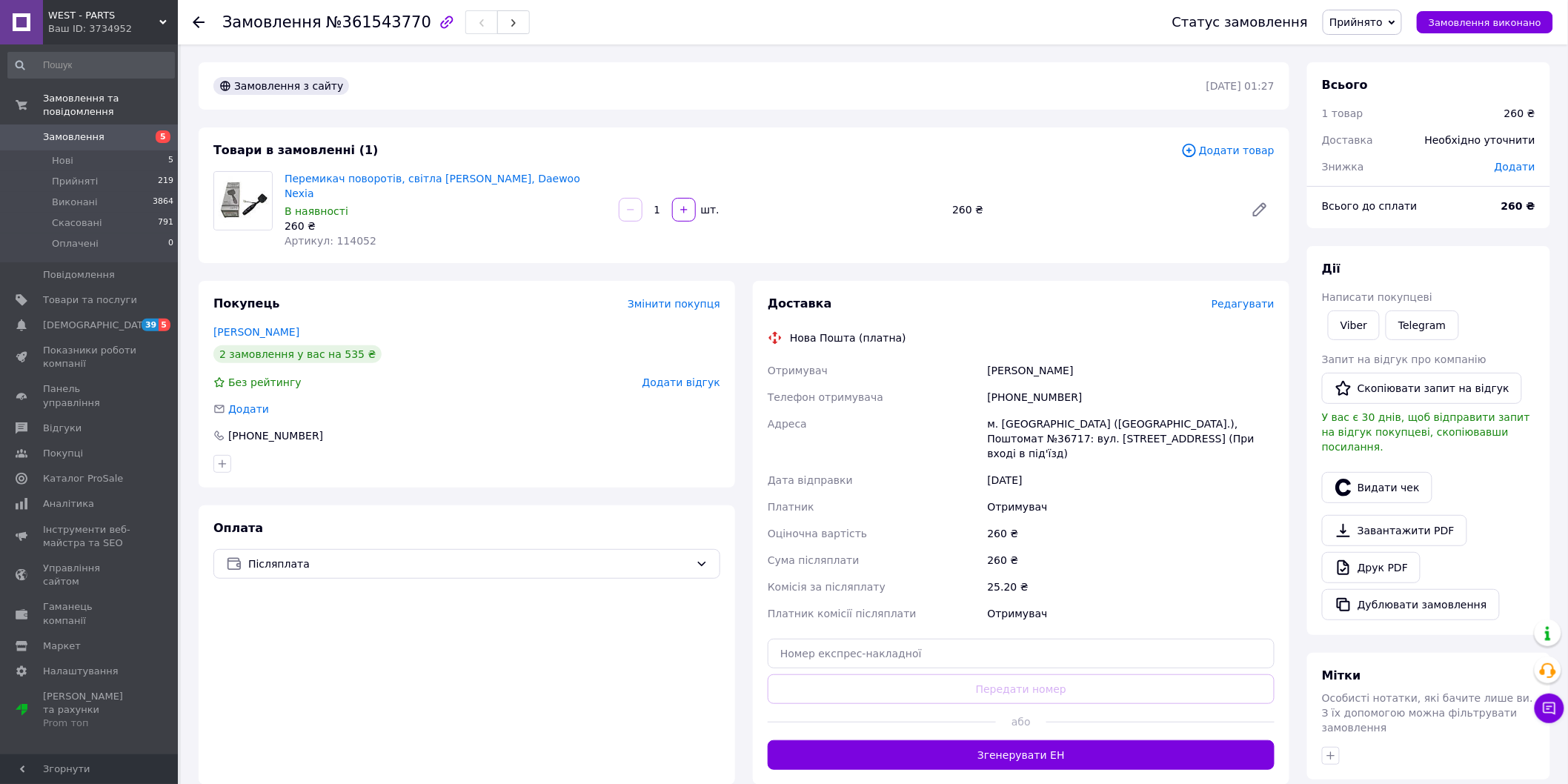
click at [349, 235] on span "Артикул: 114052" at bounding box center [331, 241] width 92 height 12
copy span "114052"
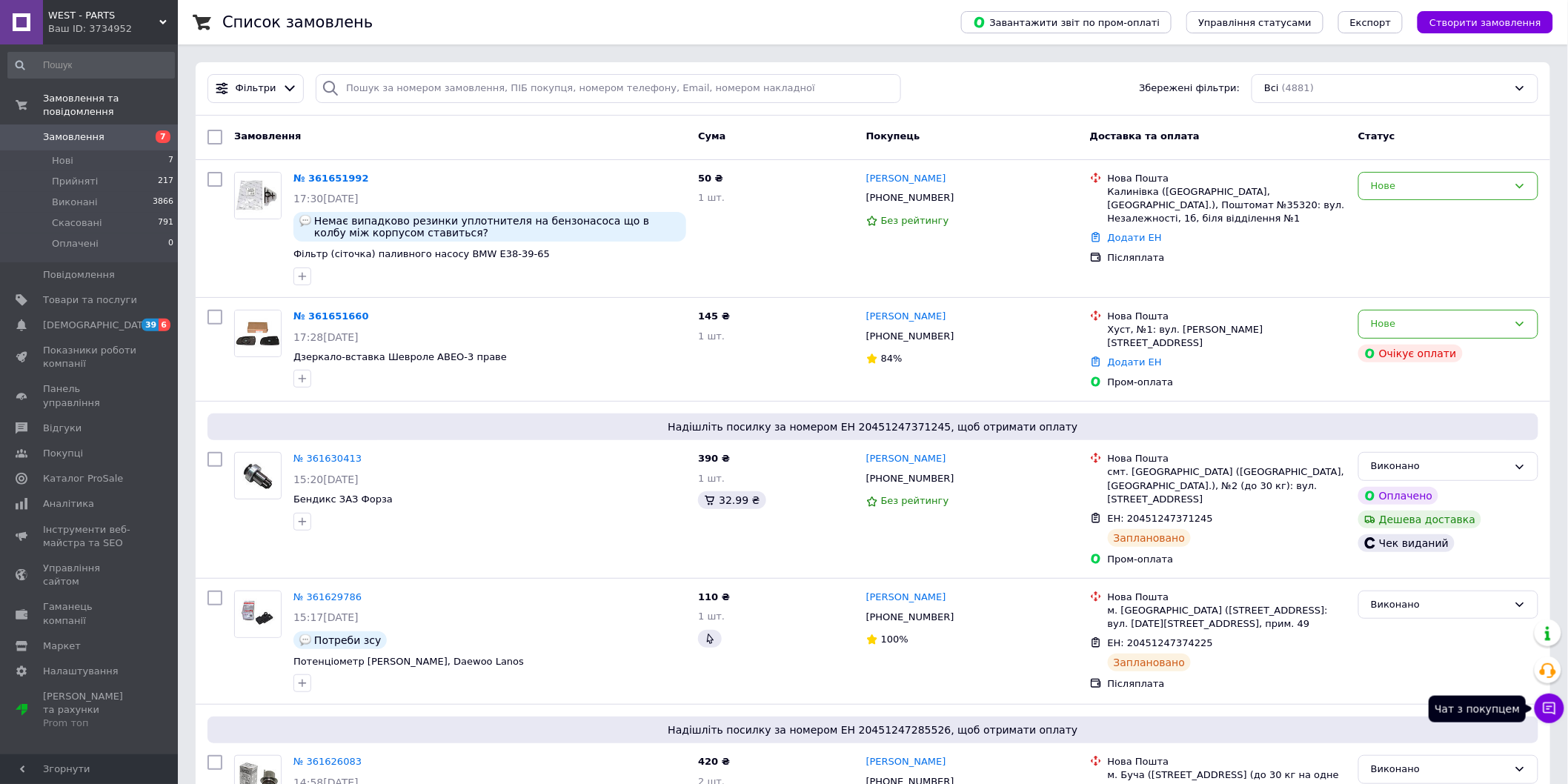
click at [1550, 714] on icon at bounding box center [1549, 708] width 12 height 12
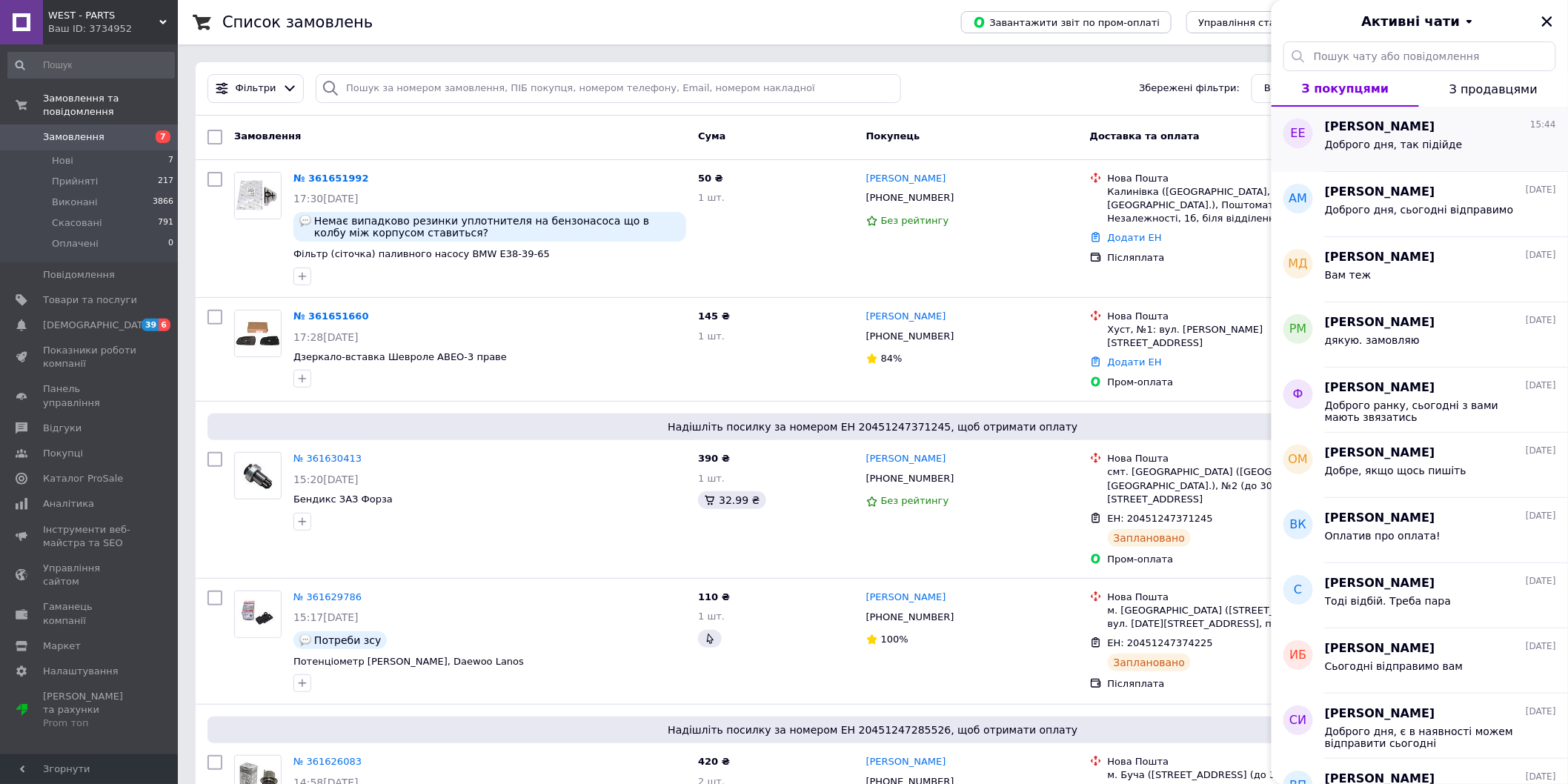
click at [1387, 142] on span "Доброго дня, так підійде" at bounding box center [1394, 145] width 138 height 12
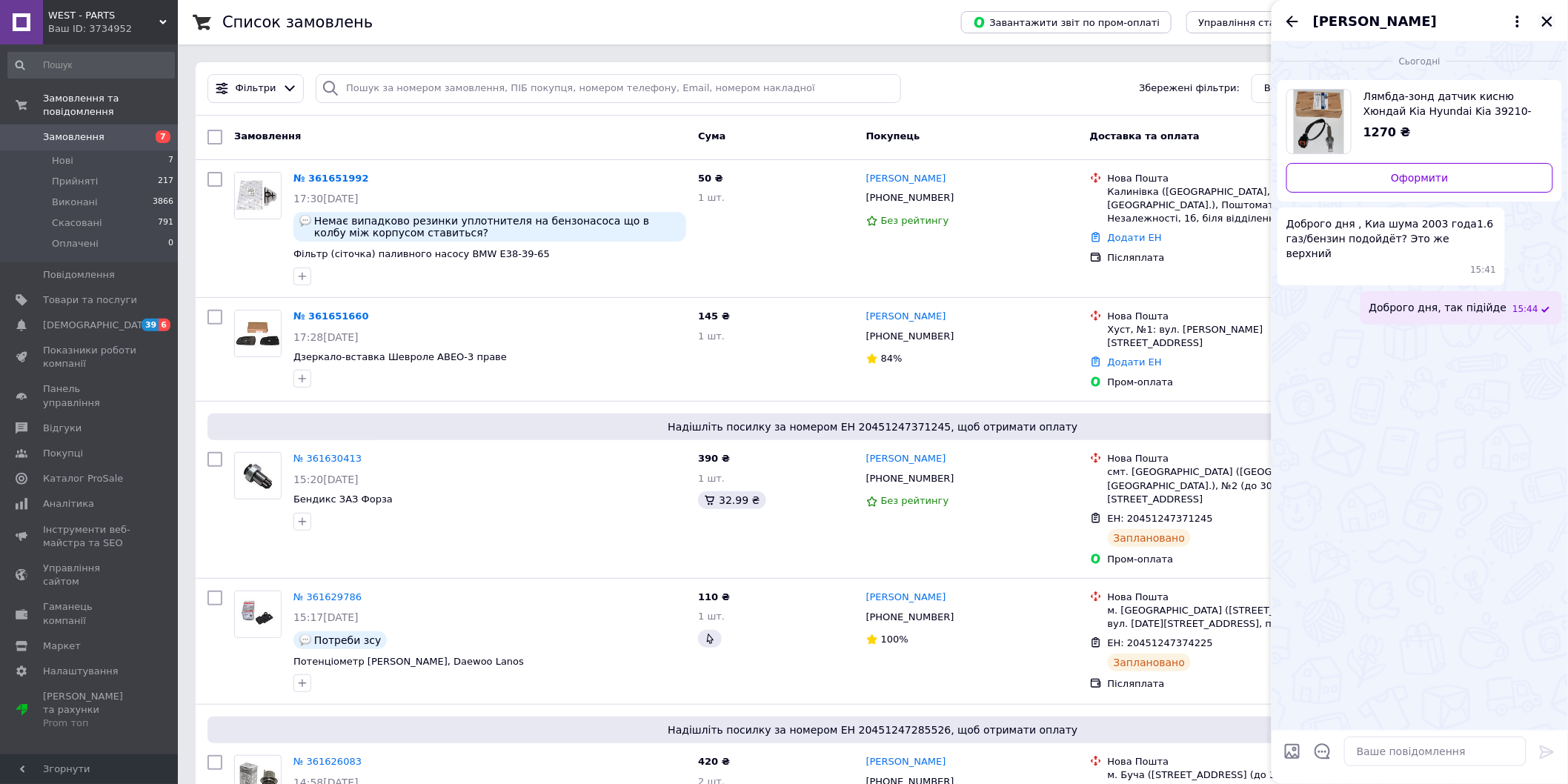
click at [1544, 28] on button "Закрити" at bounding box center [1547, 21] width 18 height 18
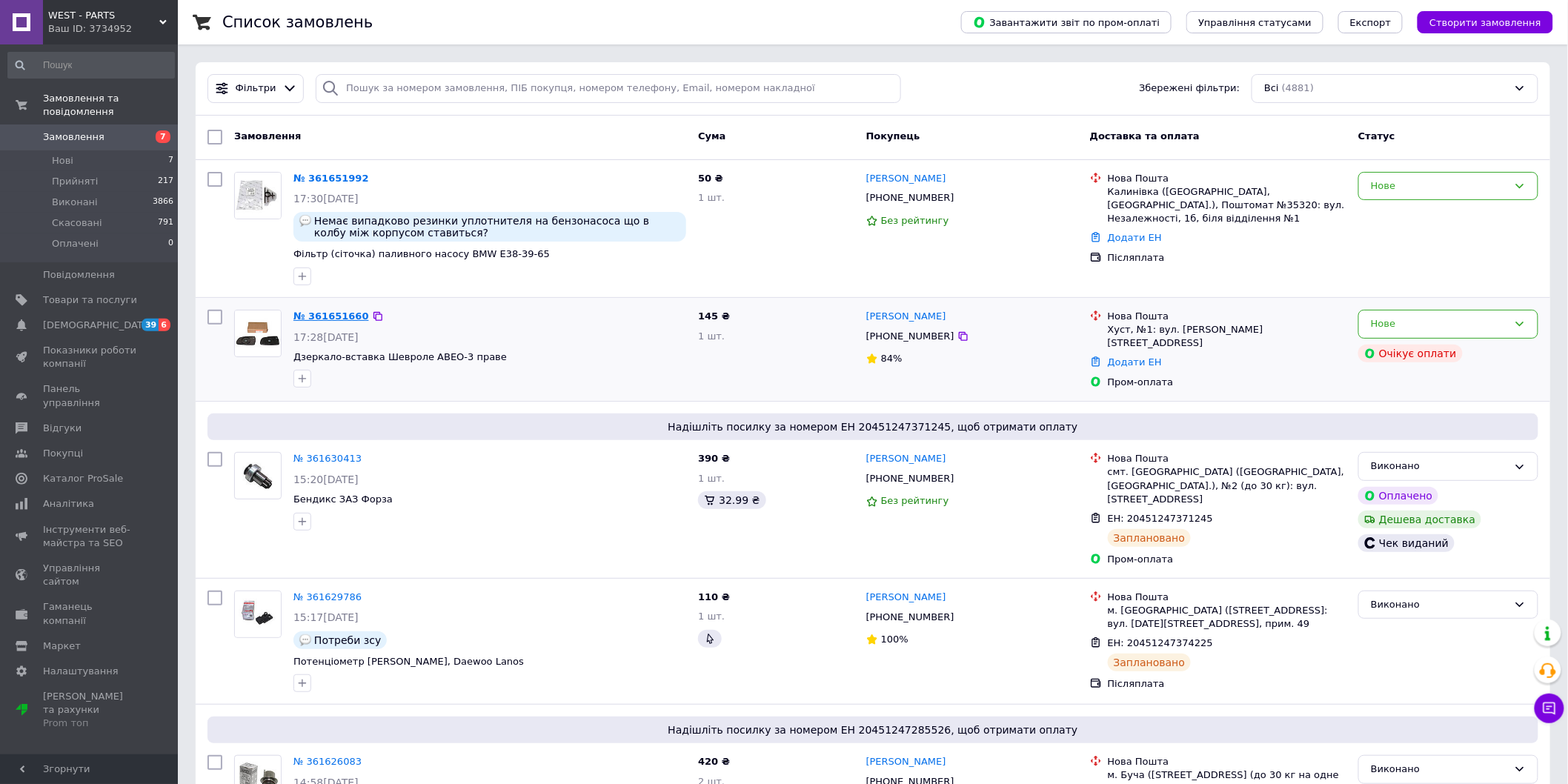
click at [319, 322] on link "№ 361651660" at bounding box center [331, 316] width 76 height 12
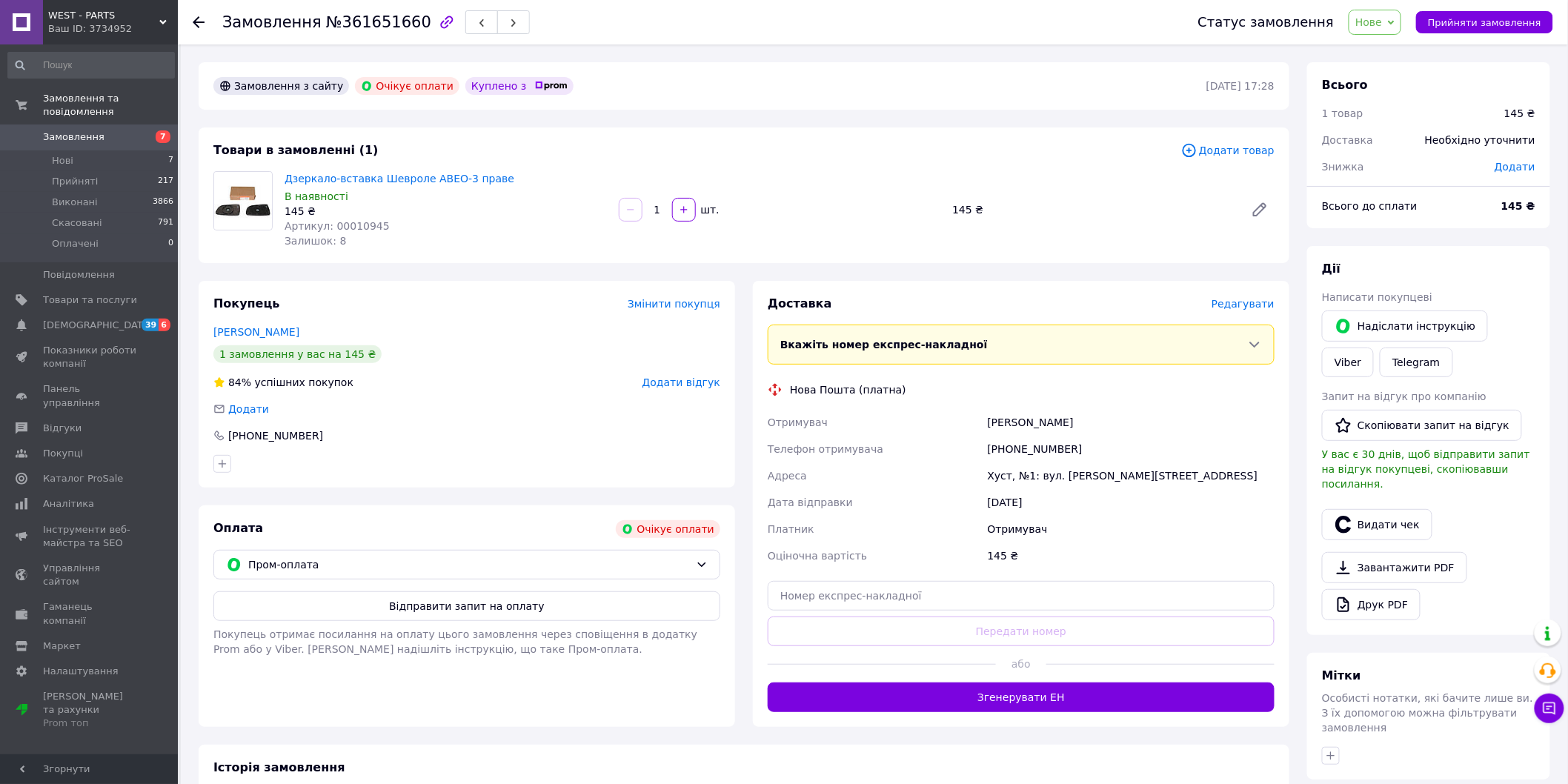
click at [420, 582] on div "Оплата Очікує оплати Пром-оплата Відправити запит на оплату Покупець отримає по…" at bounding box center [467, 615] width 537 height 221
click at [411, 611] on button "Відправити запит на оплату" at bounding box center [467, 606] width 507 height 30
click at [364, 230] on span "Артикул: 00010945" at bounding box center [337, 226] width 105 height 12
copy span "00010945"
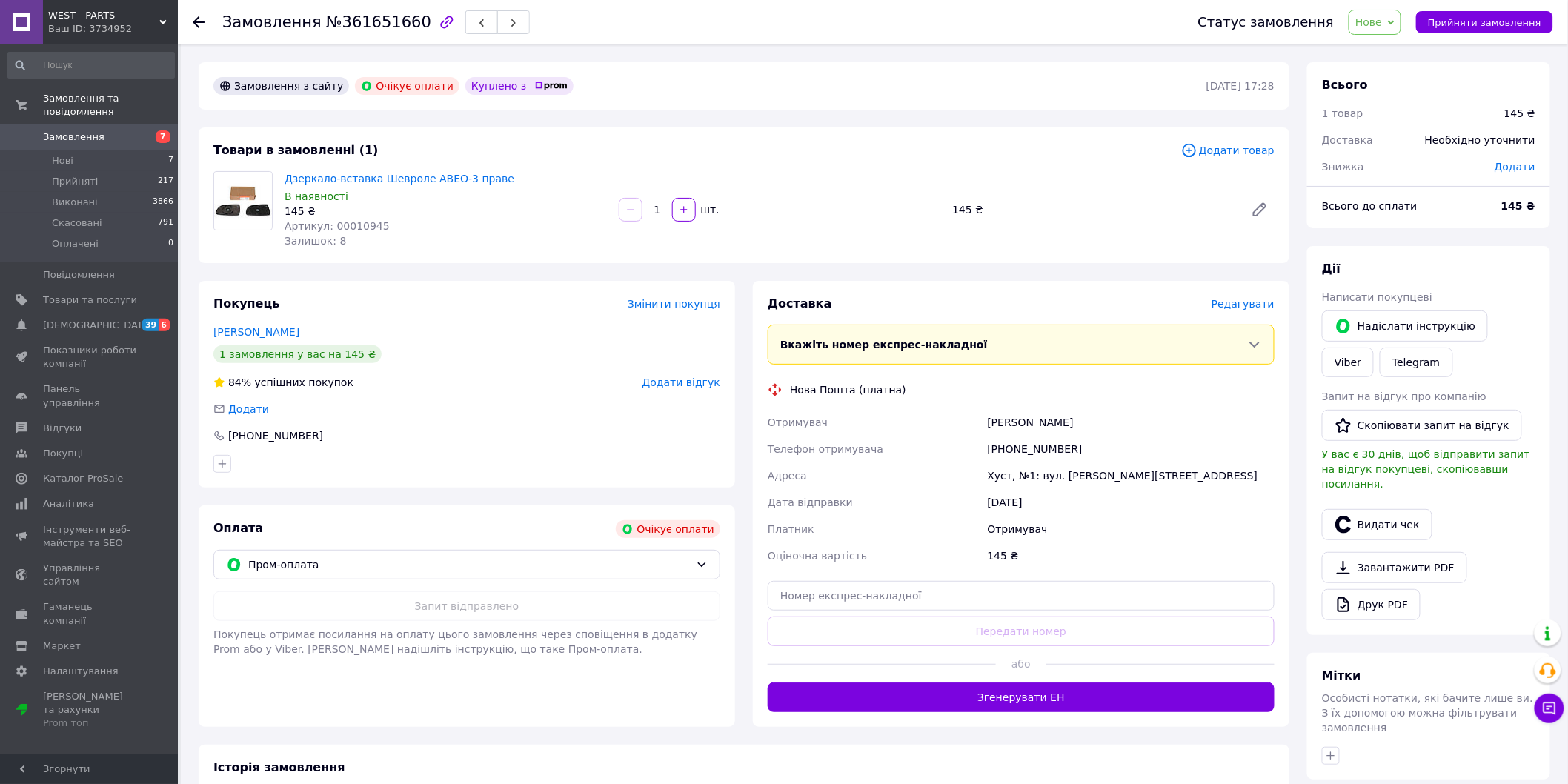
click at [85, 130] on span "Замовлення" at bounding box center [74, 137] width 61 height 13
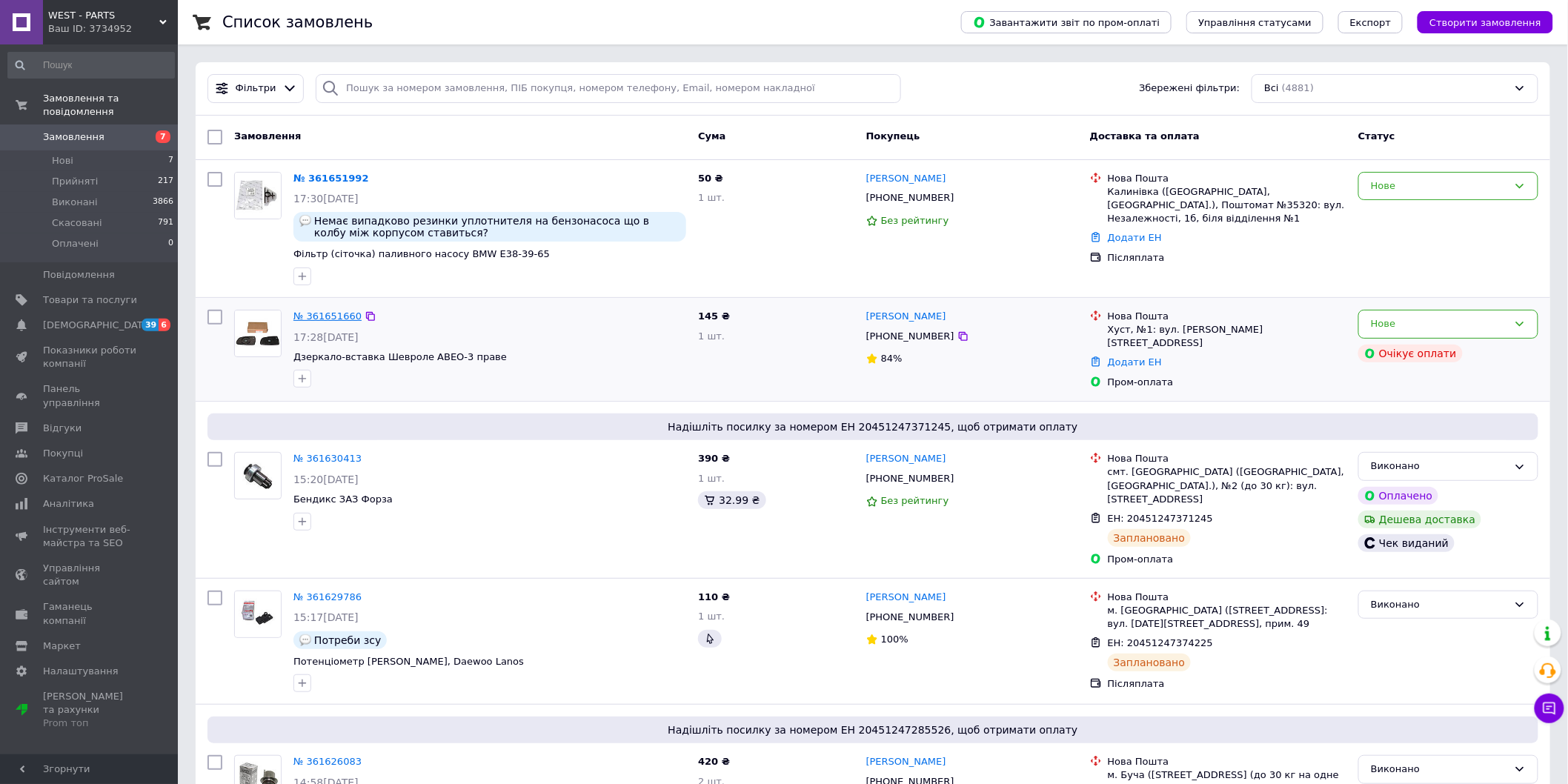
click at [314, 311] on link "№ 361651660" at bounding box center [327, 316] width 68 height 12
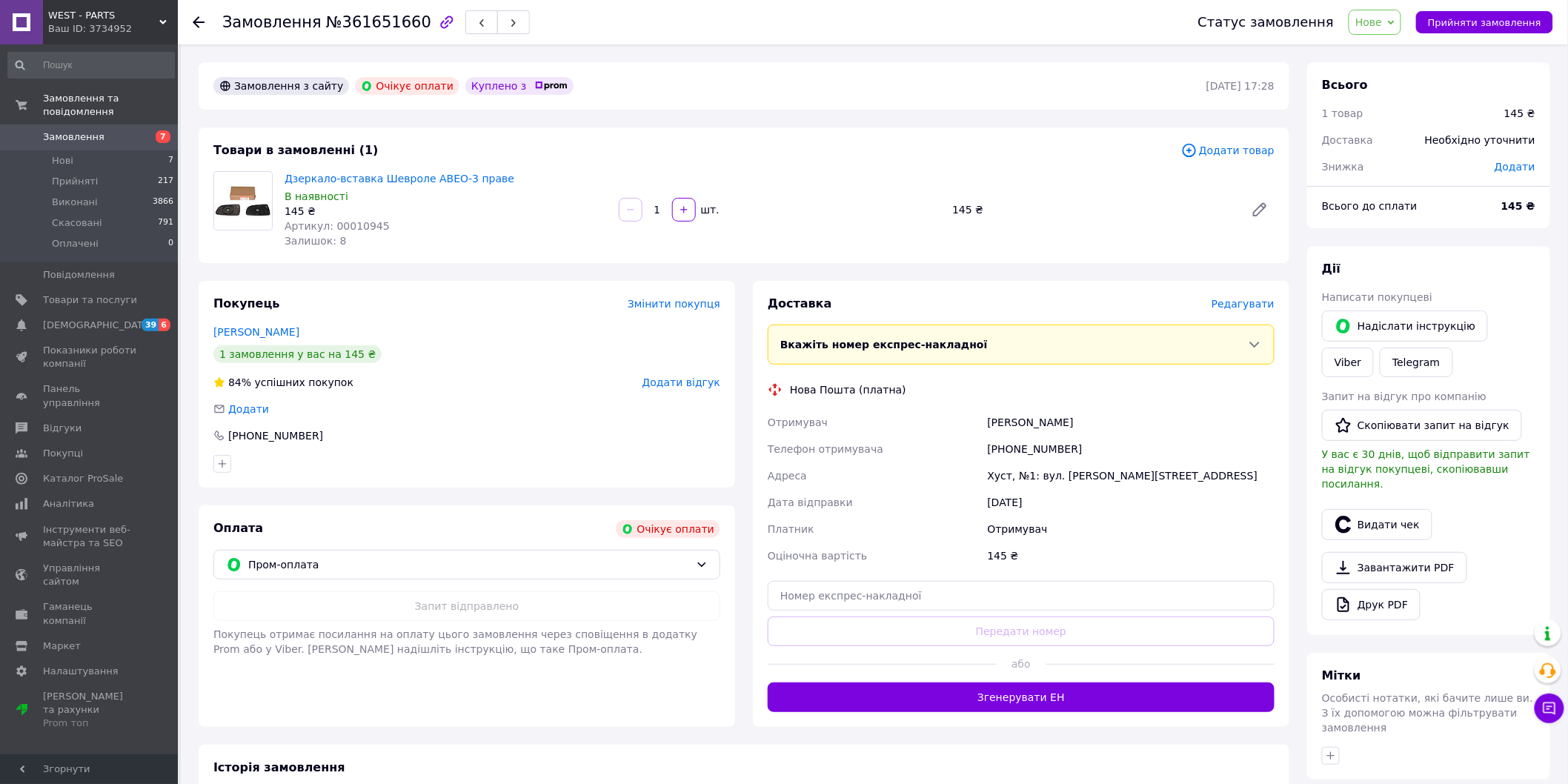
click at [87, 130] on span "Замовлення" at bounding box center [74, 137] width 61 height 13
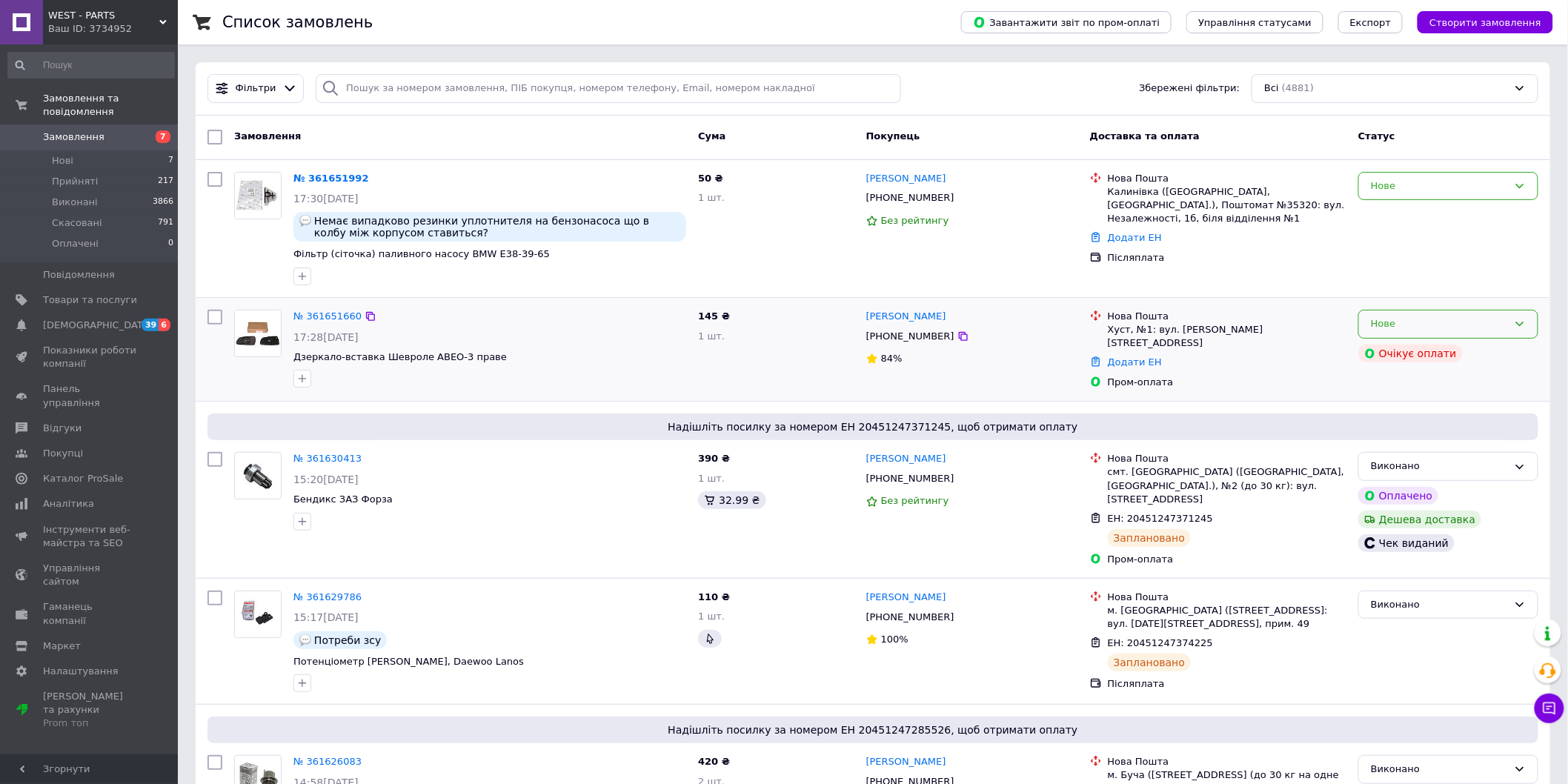
drag, startPoint x: 1440, startPoint y: 322, endPoint x: 1446, endPoint y: 338, distance: 17.1
click at [1439, 322] on div "Нове" at bounding box center [1439, 324] width 137 height 15
click at [1402, 407] on li "Скасовано" at bounding box center [1448, 409] width 178 height 28
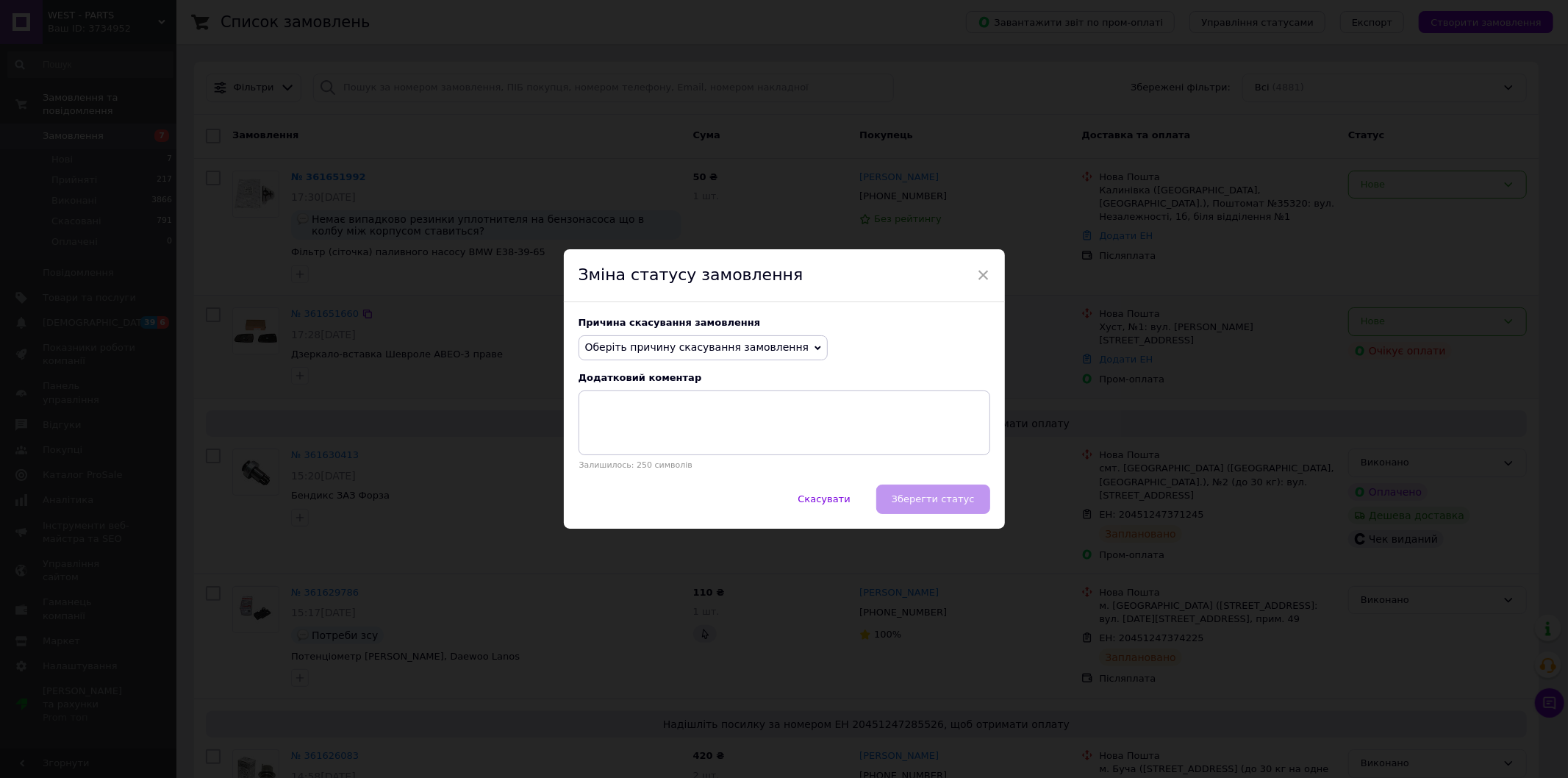
click at [752, 341] on span "Оберіть причину скасування замовлення" at bounding box center [697, 347] width 224 height 11
click at [637, 375] on li "Немає в наявності" at bounding box center [703, 377] width 248 height 21
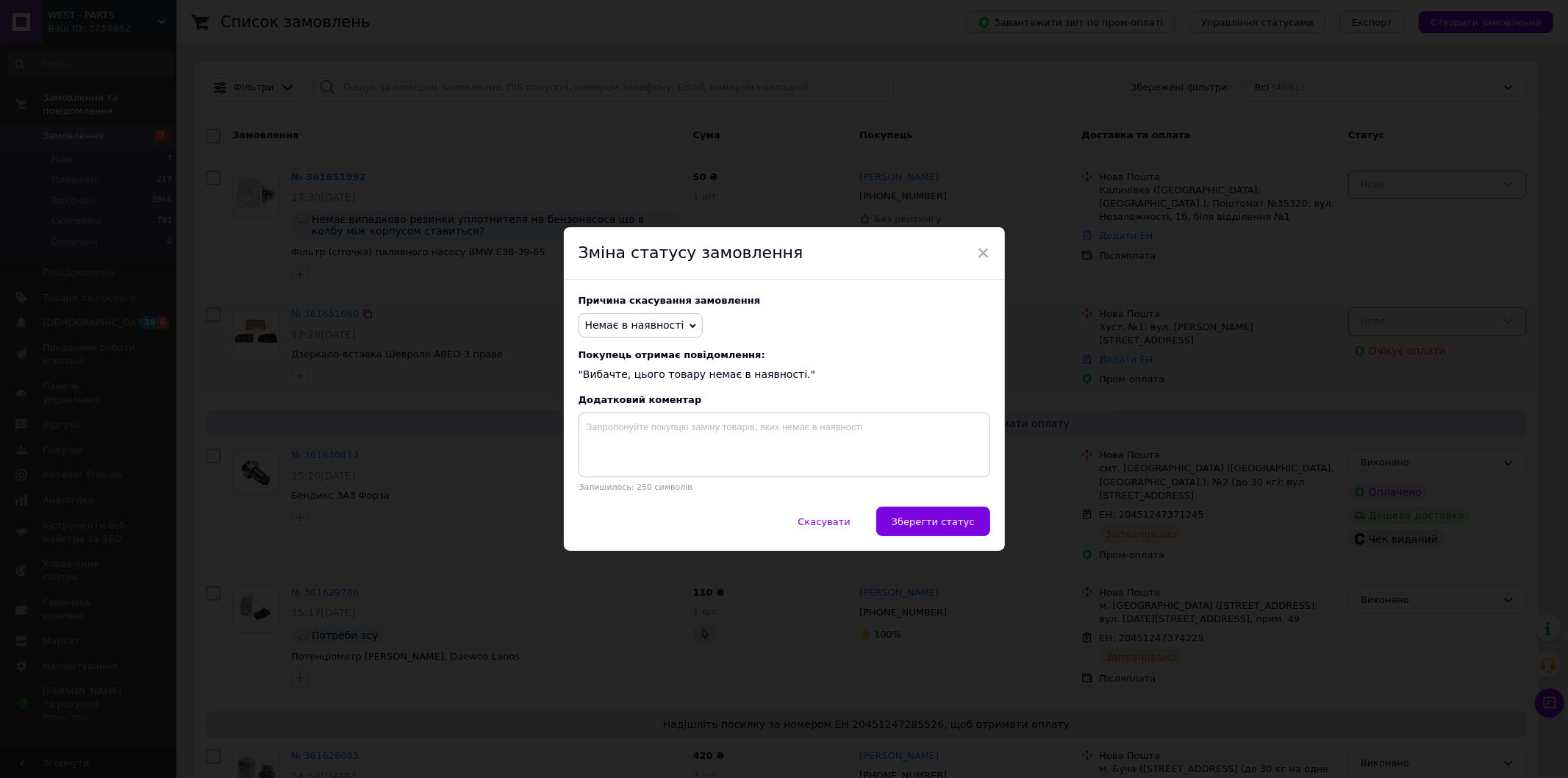
click at [673, 321] on span "Немає в наявності" at bounding box center [640, 325] width 125 height 25
click at [629, 409] on li "На прохання покупця" at bounding box center [641, 416] width 124 height 34
click at [925, 518] on span "Зберегти статус" at bounding box center [933, 522] width 83 height 11
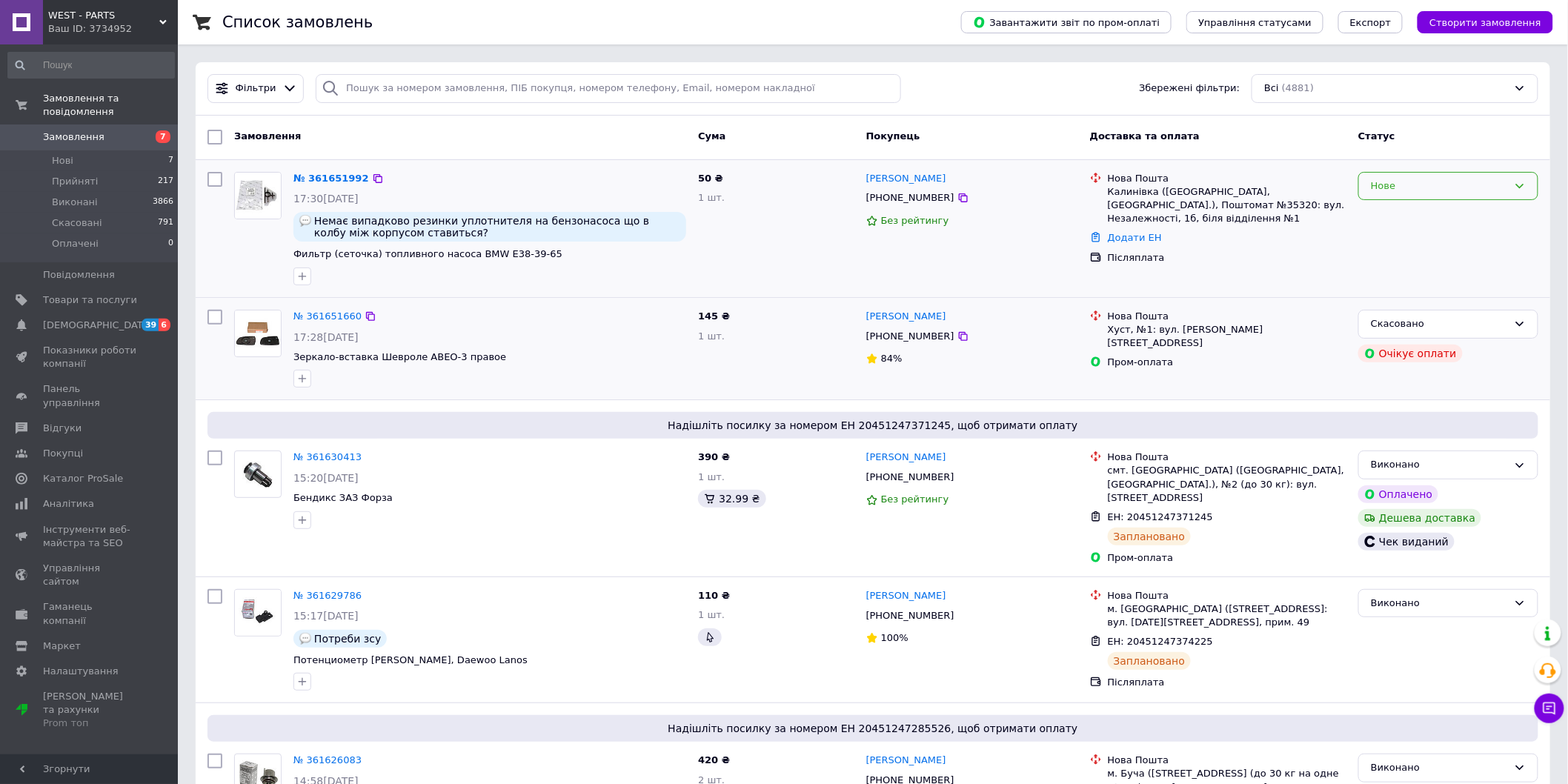
click at [1453, 178] on div "Нове" at bounding box center [1439, 186] width 137 height 15
click at [1417, 210] on li "Прийнято" at bounding box center [1448, 217] width 178 height 28
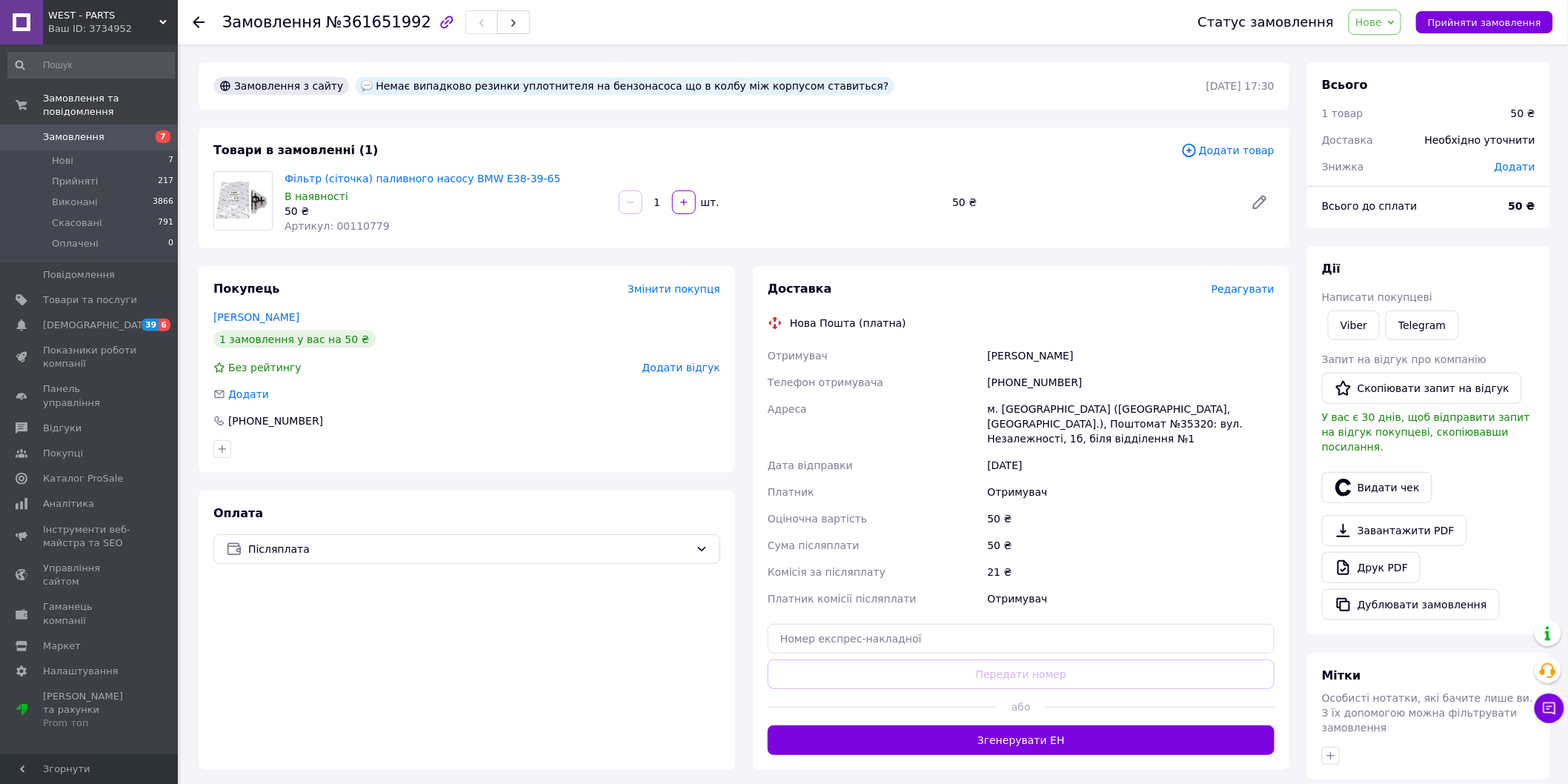
click at [350, 220] on span "Артикул: 00110779" at bounding box center [337, 226] width 105 height 12
copy span "00110779"
click at [420, 779] on div "Замовлення з сайту Немає випадково резинки уплотнителя на бензонасоса що в колб…" at bounding box center [744, 528] width 1109 height 932
